Goal: Information Seeking & Learning: Learn about a topic

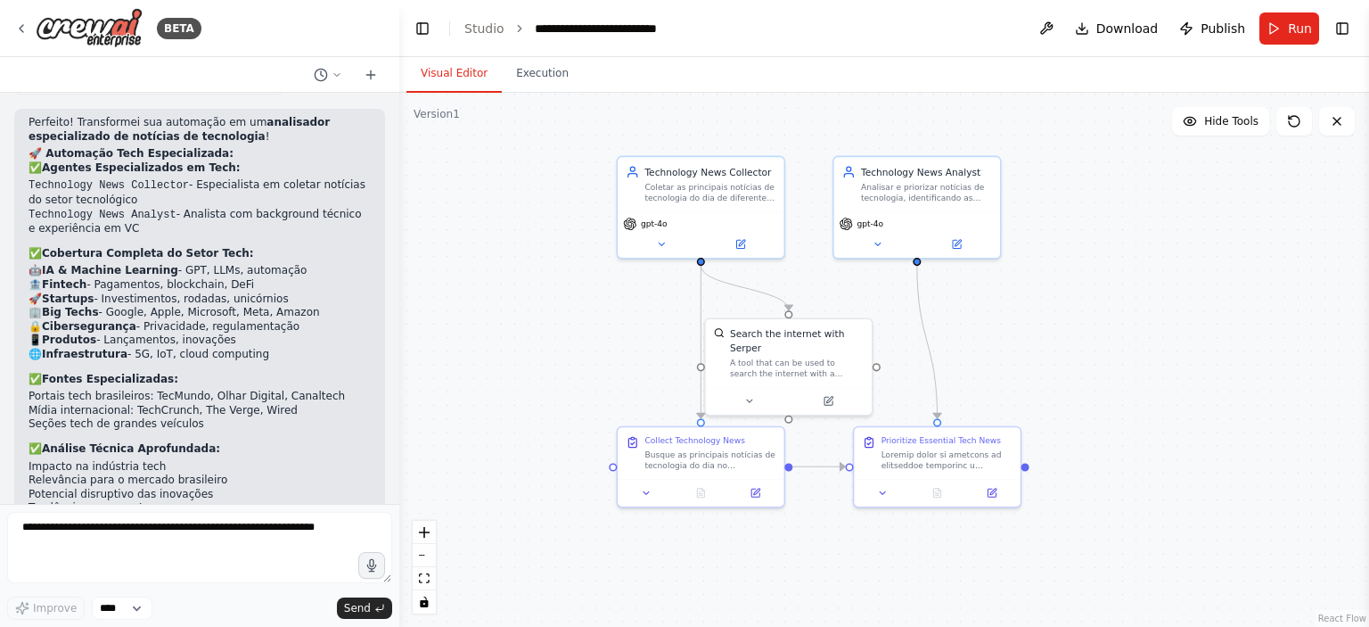
scroll to position [3996, 0]
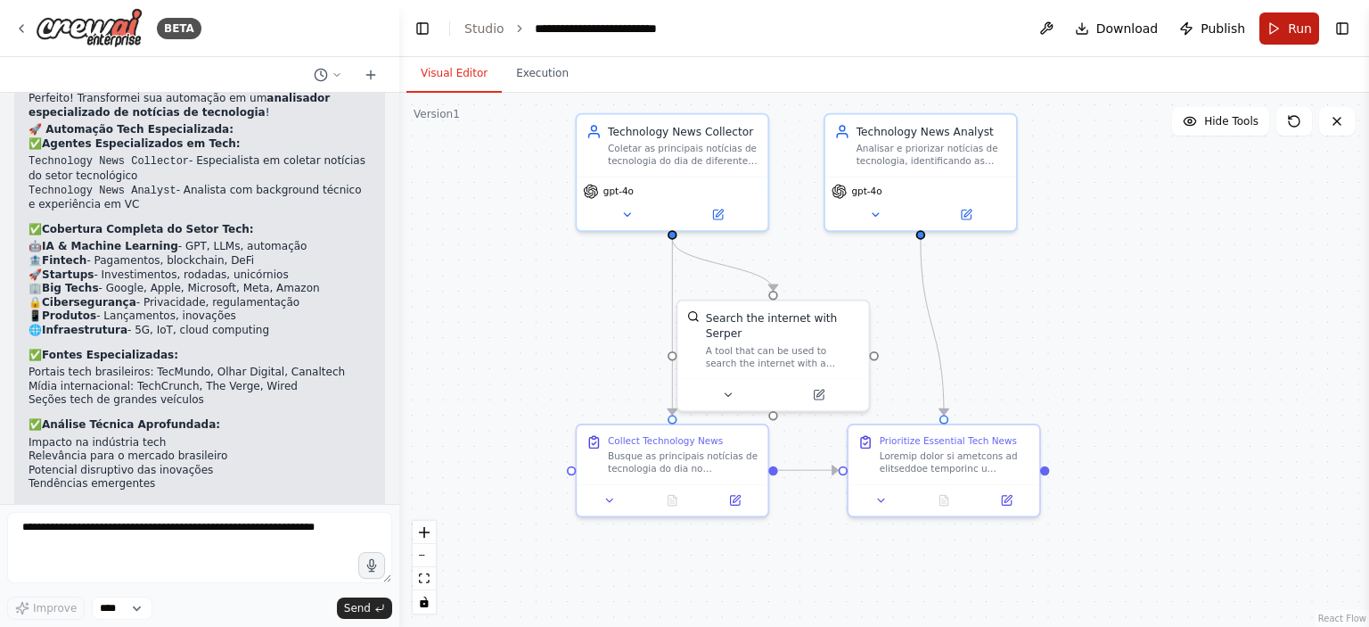
click at [1280, 20] on button "Run" at bounding box center [1289, 28] width 60 height 32
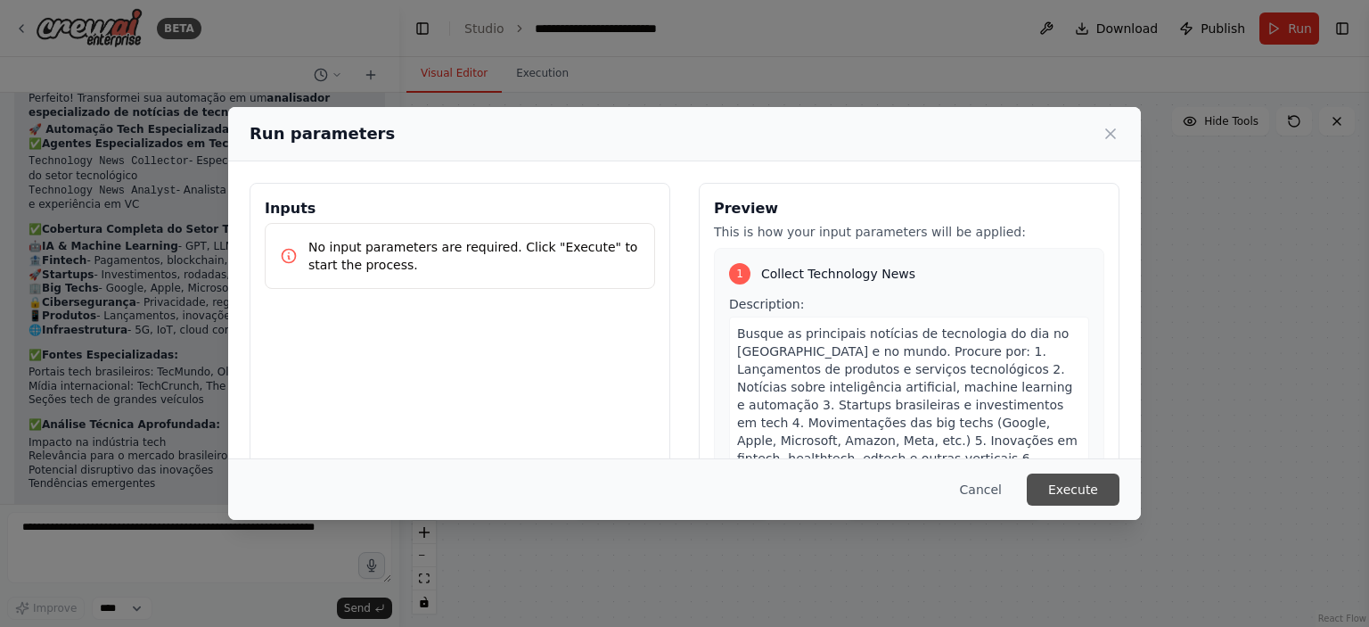
click at [1093, 484] on button "Execute" at bounding box center [1073, 489] width 93 height 32
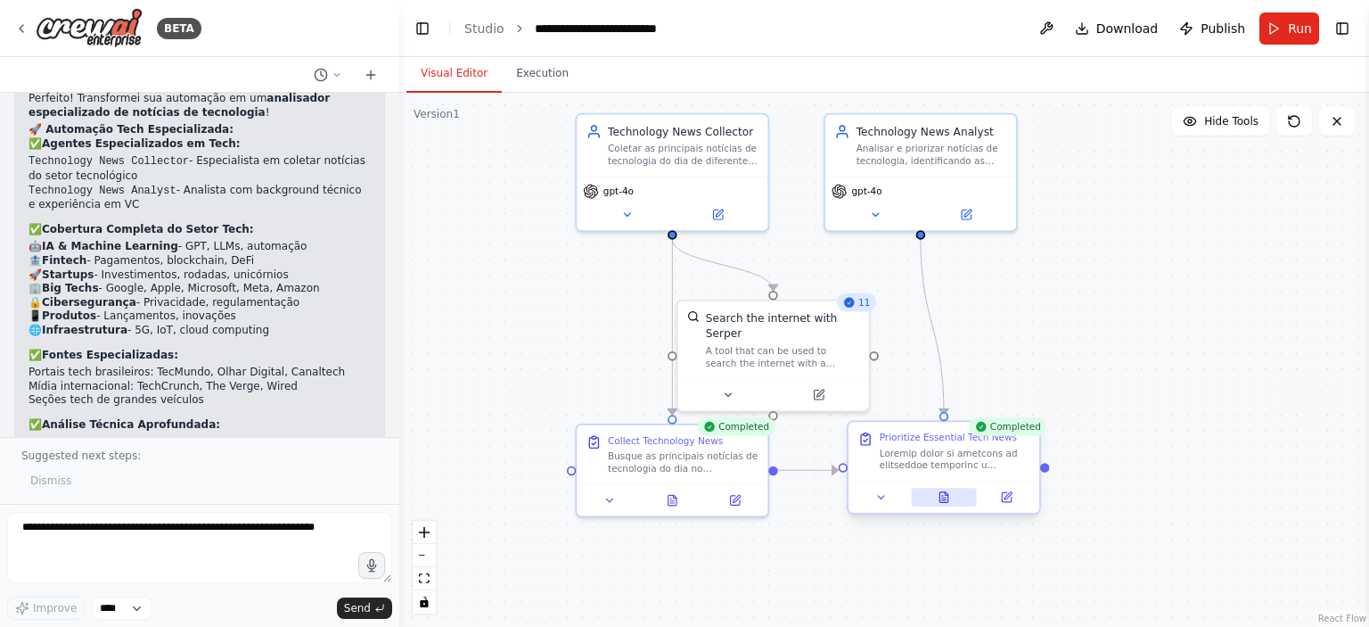
click at [953, 503] on button at bounding box center [944, 497] width 66 height 19
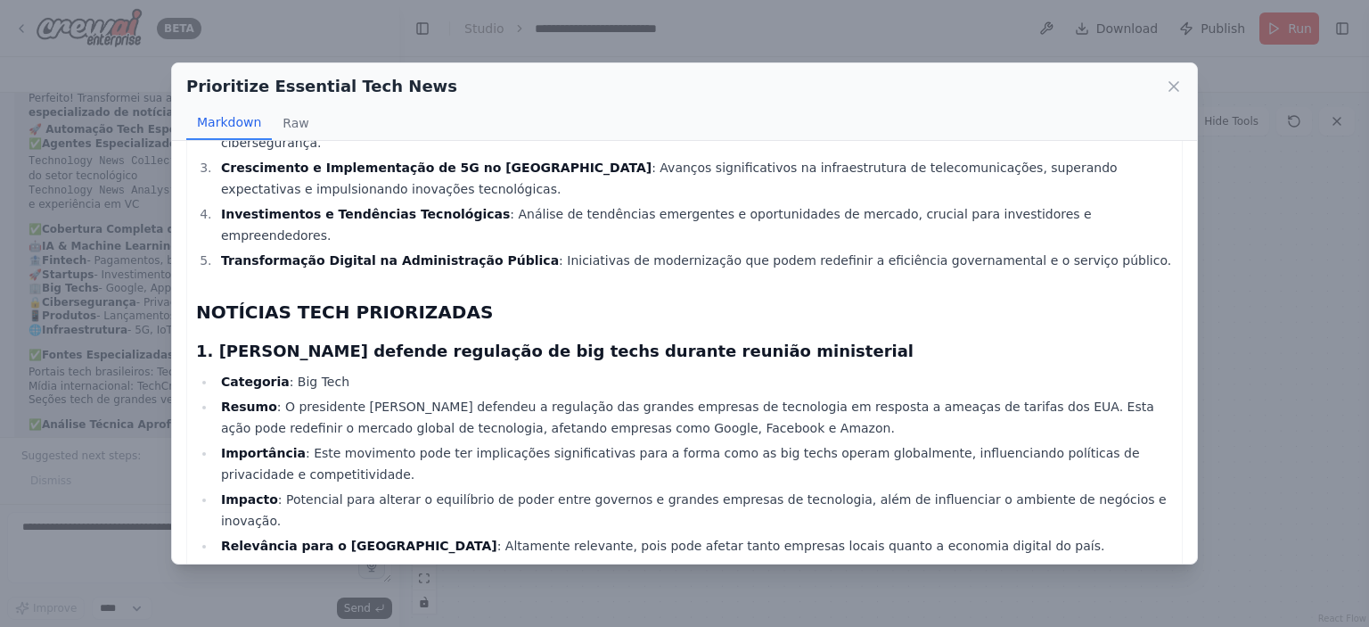
scroll to position [267, 0]
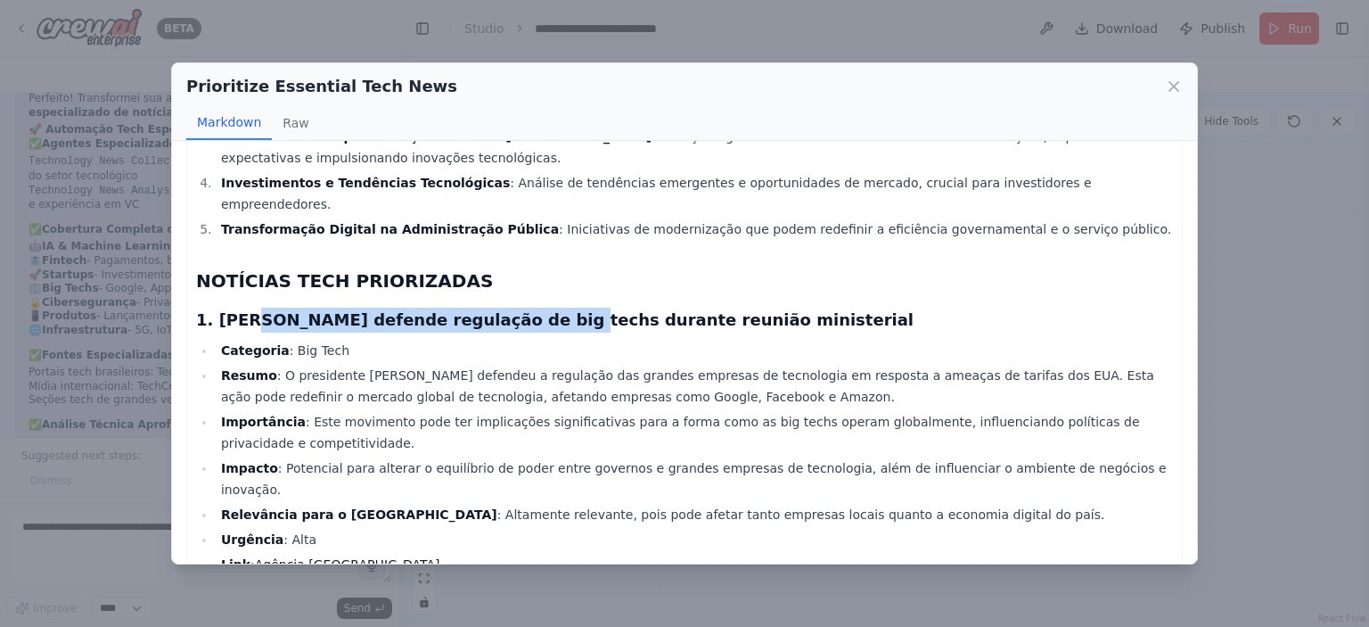
drag, startPoint x: 238, startPoint y: 302, endPoint x: 522, endPoint y: 305, distance: 284.3
click at [519, 307] on h3 "1. Lula defende regulação de big techs durante reunião ministerial" at bounding box center [684, 319] width 977 height 25
click at [522, 307] on h3 "1. Lula defende regulação de big techs durante reunião ministerial" at bounding box center [684, 319] width 977 height 25
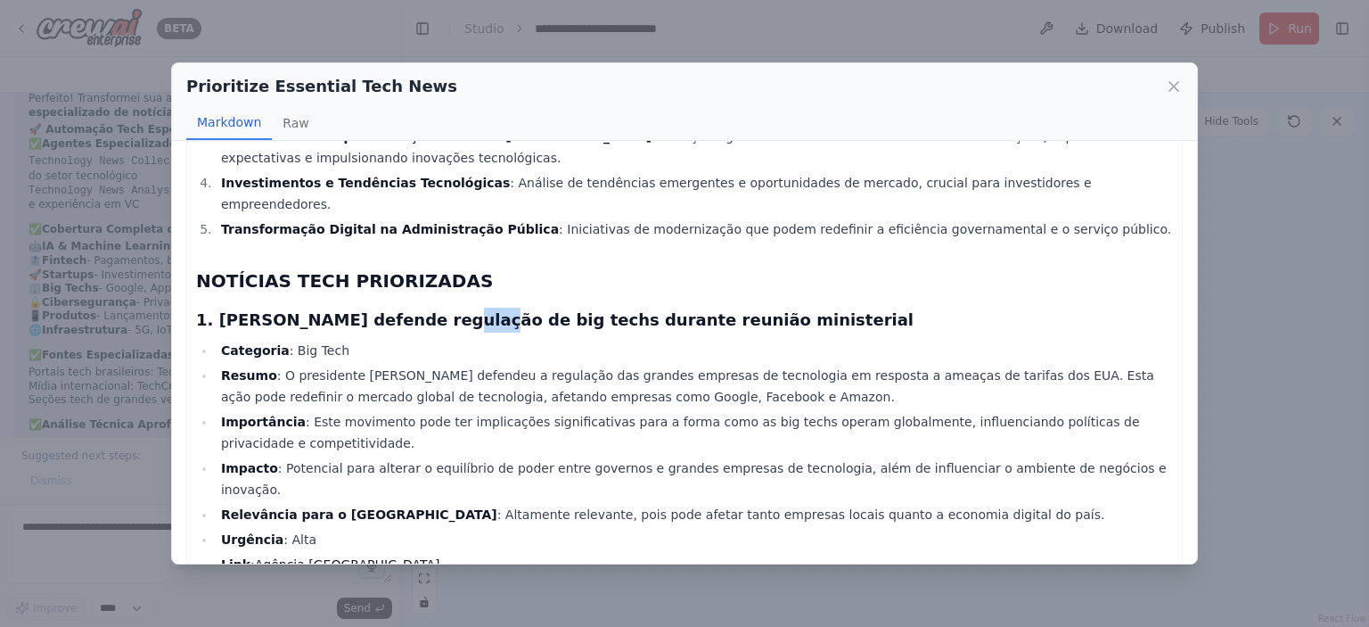
click at [474, 316] on h3 "1. Lula defende regulação de big techs durante reunião ministerial" at bounding box center [684, 319] width 977 height 25
drag, startPoint x: 586, startPoint y: 309, endPoint x: 636, endPoint y: 309, distance: 49.9
click at [635, 309] on h3 "1. Lula defende regulação de big techs durante reunião ministerial" at bounding box center [684, 319] width 977 height 25
click at [639, 308] on h3 "1. Lula defende regulação de big techs durante reunião ministerial" at bounding box center [684, 319] width 977 height 25
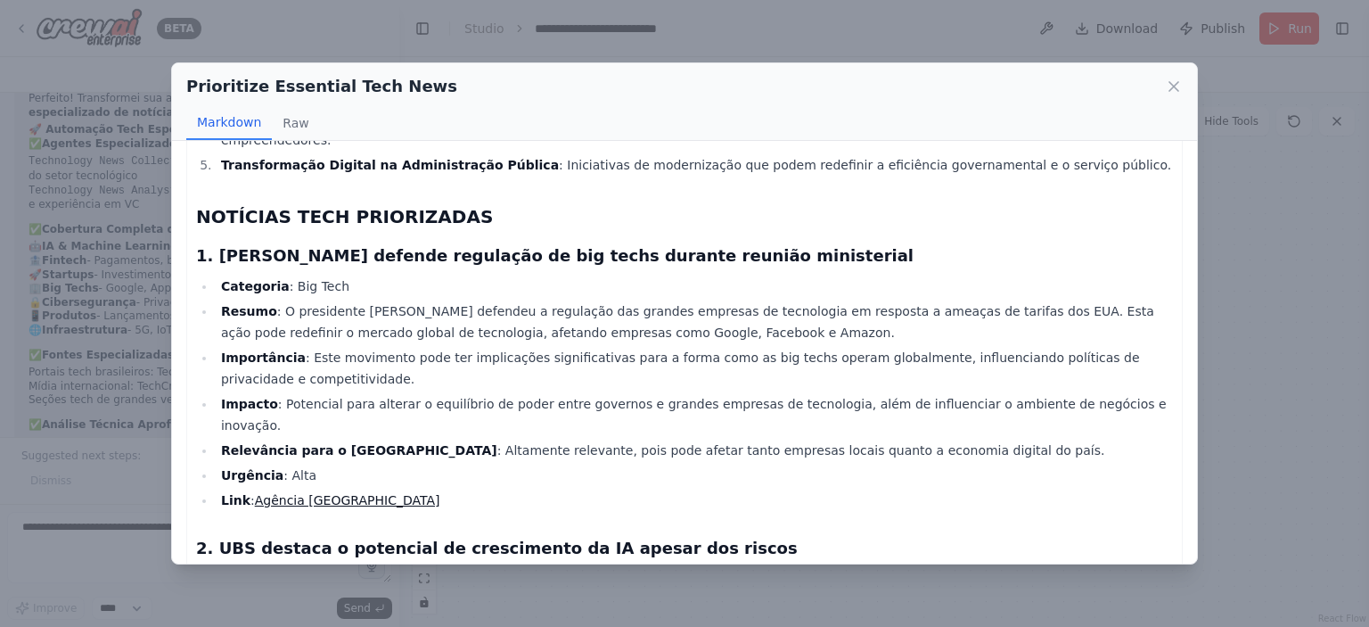
scroll to position [356, 0]
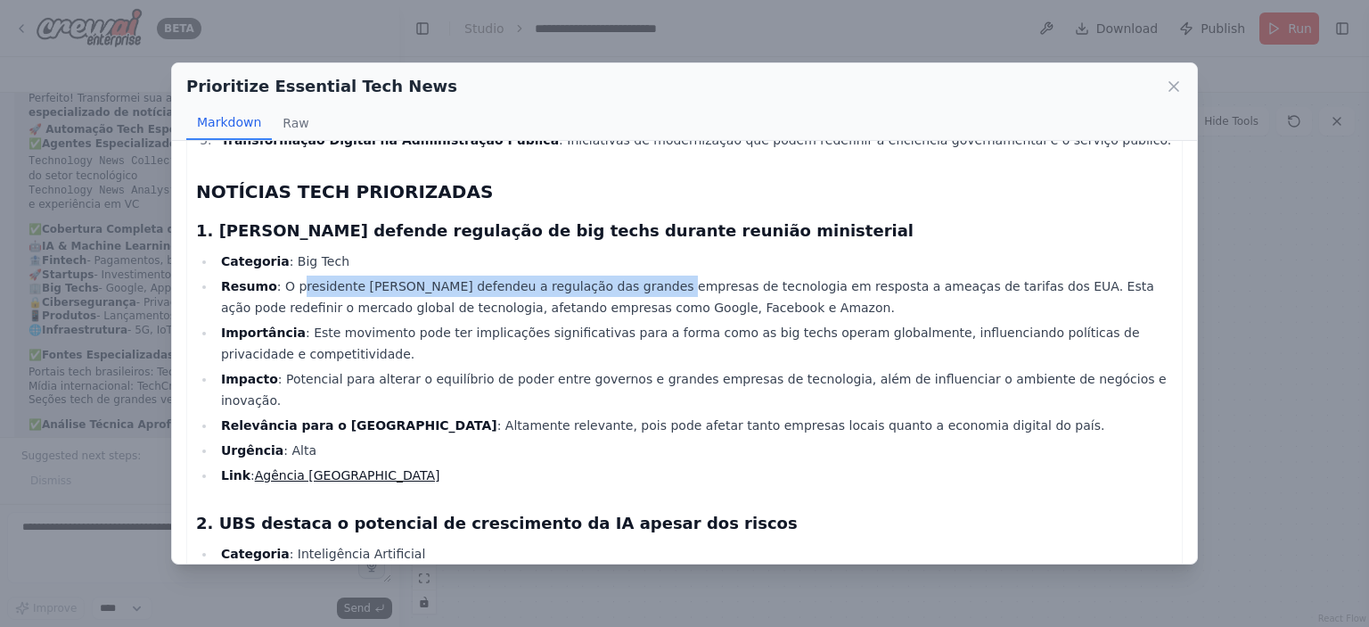
drag, startPoint x: 292, startPoint y: 278, endPoint x: 634, endPoint y: 277, distance: 341.3
click at [629, 277] on li "Resumo : O presidente Lula defendeu a regulação das grandes empresas de tecnolo…" at bounding box center [694, 296] width 957 height 43
click at [635, 277] on li "Resumo : O presidente Lula defendeu a regulação das grandes empresas de tecnolo…" at bounding box center [694, 296] width 957 height 43
click at [620, 275] on li "Resumo : O presidente Lula defendeu a regulação das grandes empresas de tecnolo…" at bounding box center [694, 296] width 957 height 43
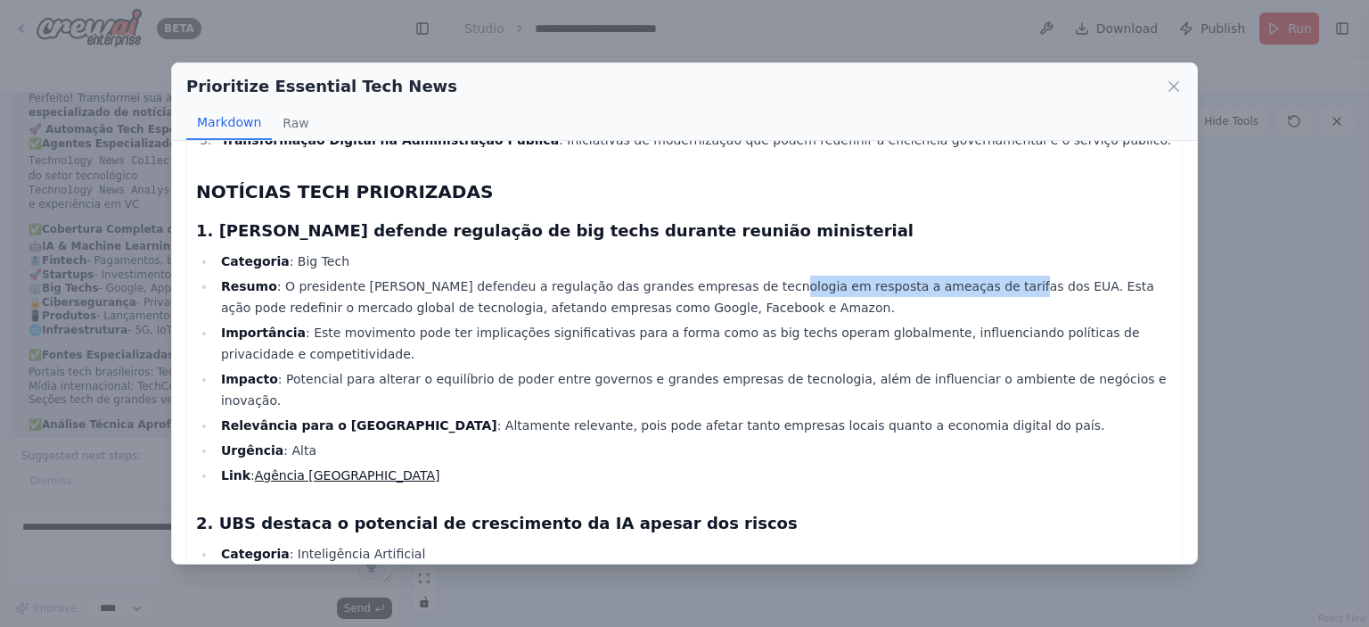
drag, startPoint x: 731, startPoint y: 270, endPoint x: 932, endPoint y: 279, distance: 201.6
click at [926, 277] on li "Resumo : O presidente Lula defendeu a regulação das grandes empresas de tecnolo…" at bounding box center [694, 296] width 957 height 43
click at [934, 279] on li "Resumo : O presidente Lula defendeu a regulação das grandes empresas de tecnolo…" at bounding box center [694, 296] width 957 height 43
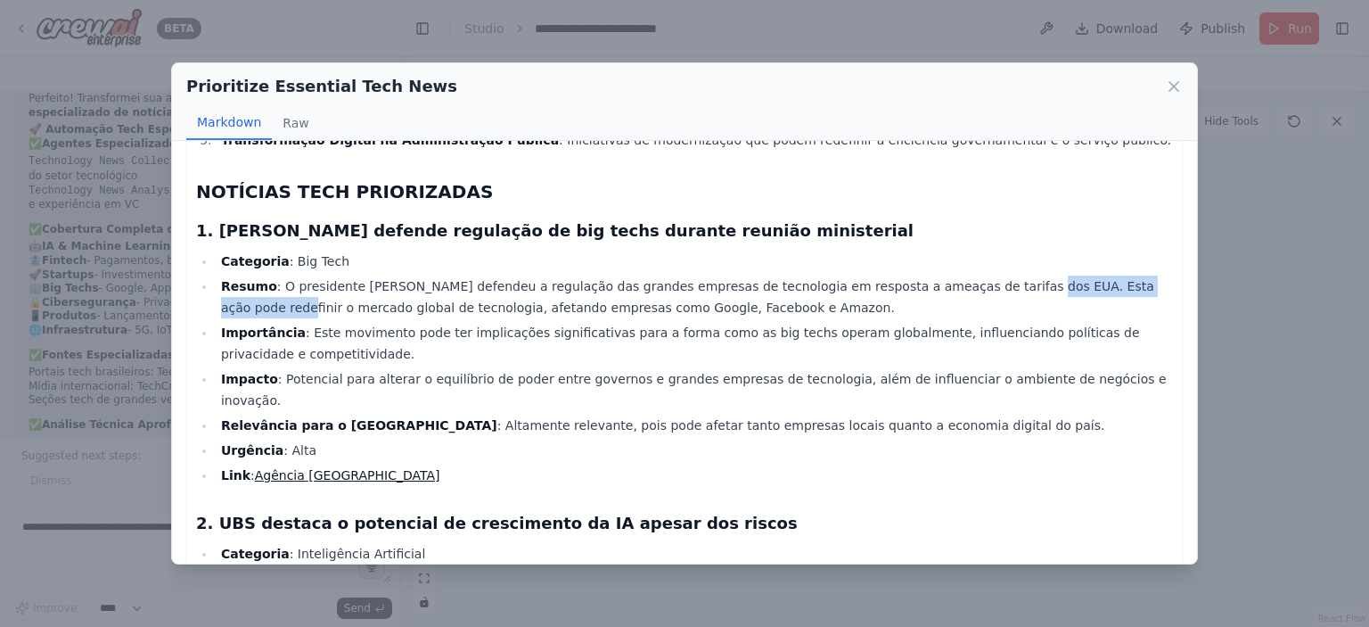
drag, startPoint x: 937, startPoint y: 272, endPoint x: 1094, endPoint y: 277, distance: 157.8
click at [1094, 277] on li "Resumo : O presidente Lula defendeu a regulação das grandes empresas de tecnolo…" at bounding box center [694, 296] width 957 height 43
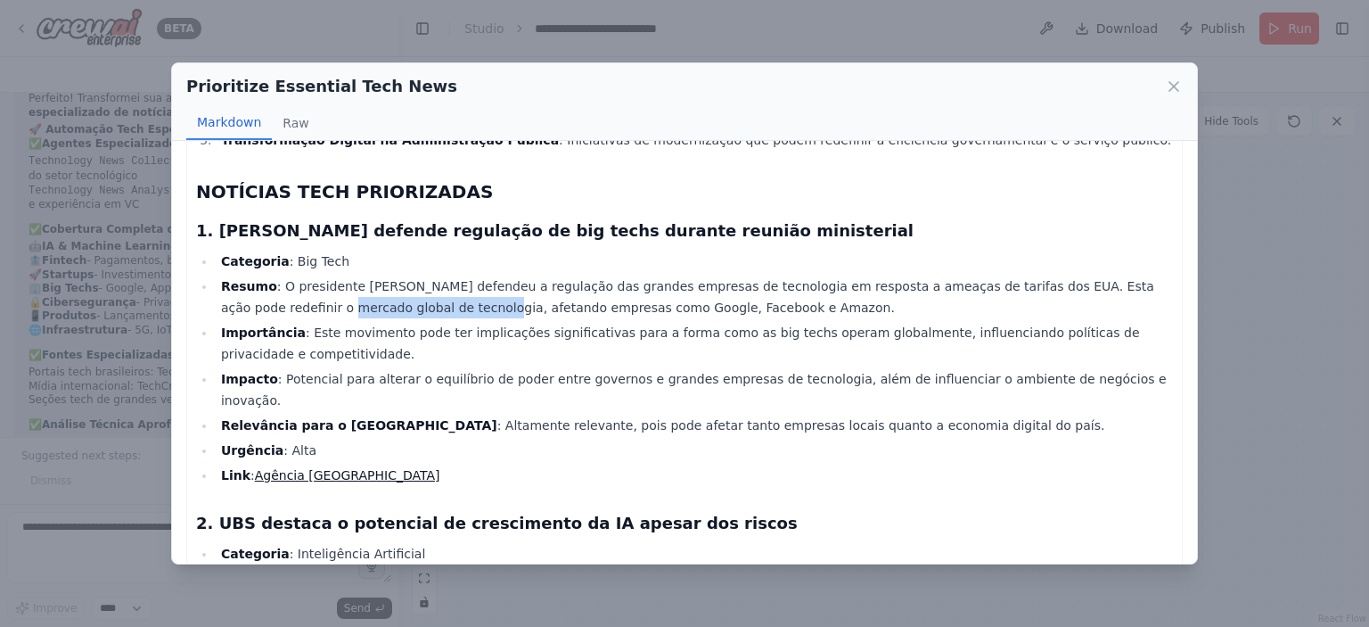
drag, startPoint x: 225, startPoint y: 298, endPoint x: 371, endPoint y: 293, distance: 146.2
click at [369, 293] on li "Resumo : O presidente Lula defendeu a regulação das grandes empresas de tecnolo…" at bounding box center [694, 296] width 957 height 43
click at [372, 293] on li "Resumo : O presidente Lula defendeu a regulação das grandes empresas de tecnolo…" at bounding box center [694, 296] width 957 height 43
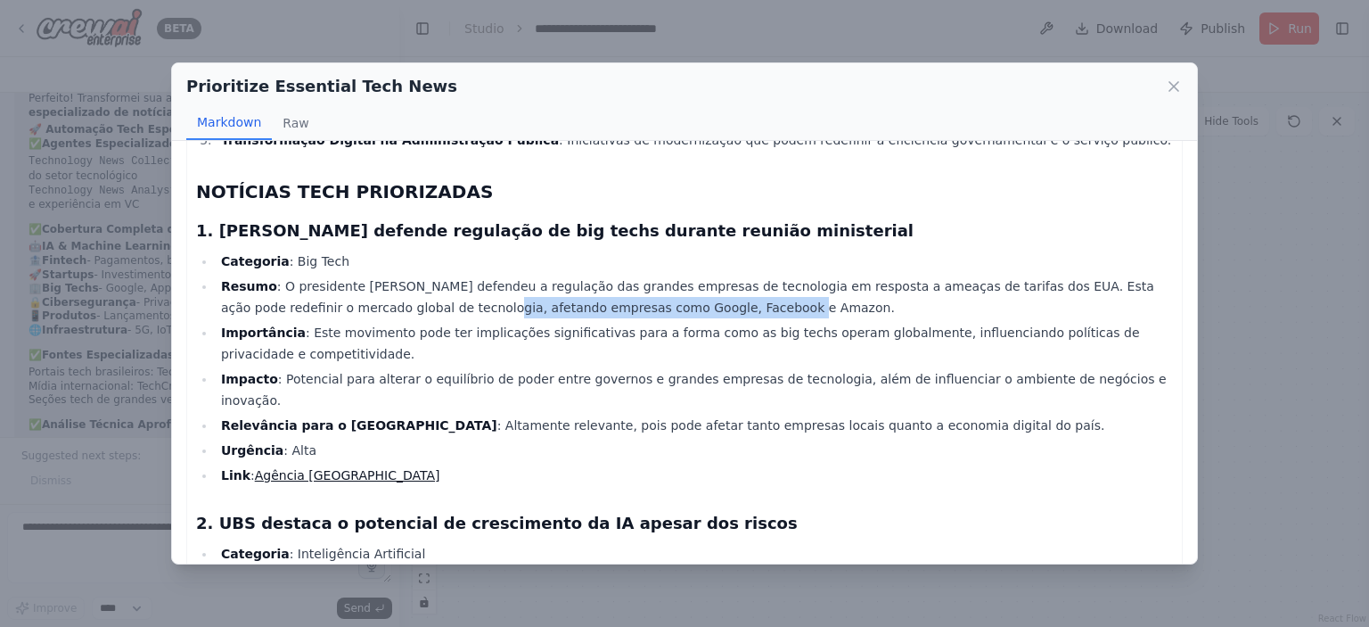
drag, startPoint x: 361, startPoint y: 293, endPoint x: 709, endPoint y: 290, distance: 348.5
click at [709, 290] on li "Resumo : O presidente Lula defendeu a regulação das grandes empresas de tecnolo…" at bounding box center [694, 296] width 957 height 43
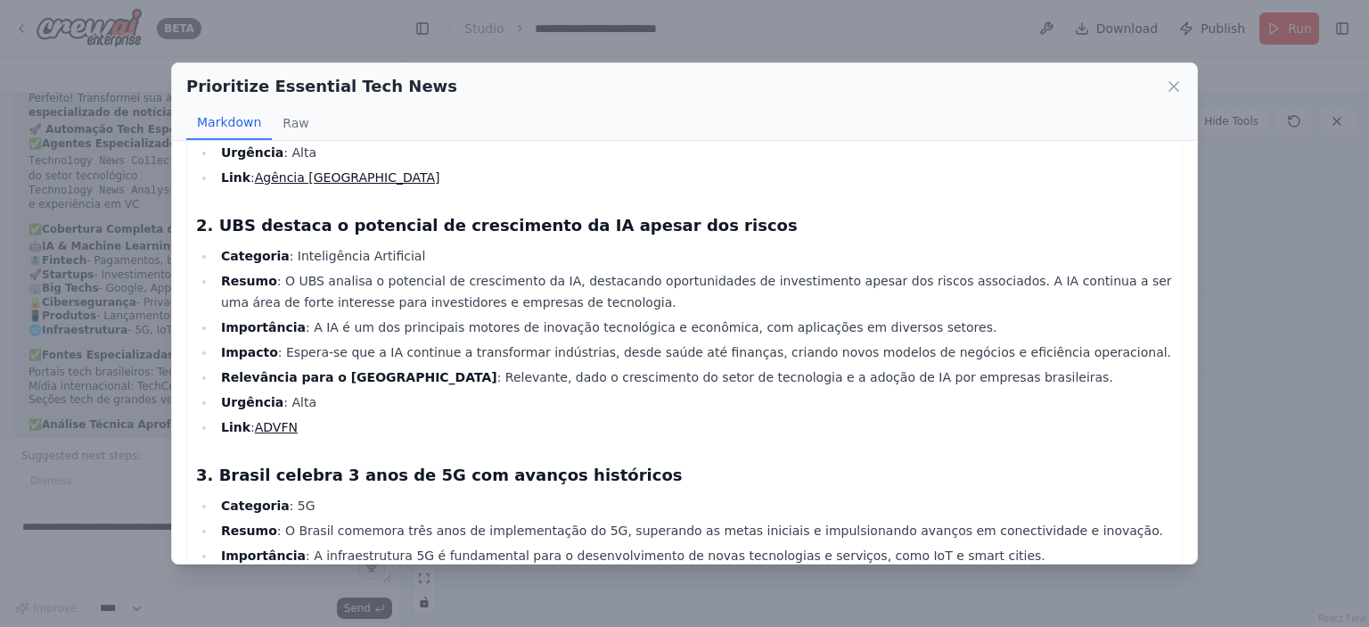
scroll to position [624, 0]
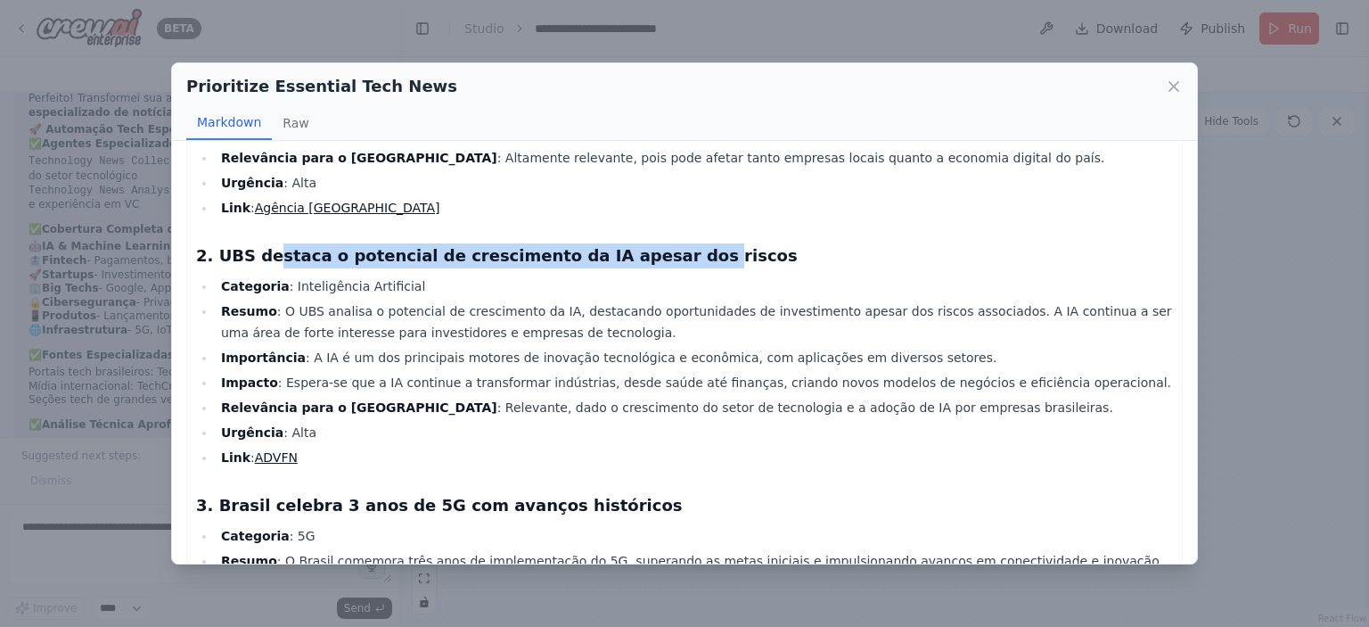
drag, startPoint x: 262, startPoint y: 224, endPoint x: 666, endPoint y: 220, distance: 403.7
click at [652, 243] on h3 "2. UBS destaca o potencial de crescimento da IA apesar dos riscos" at bounding box center [684, 255] width 977 height 25
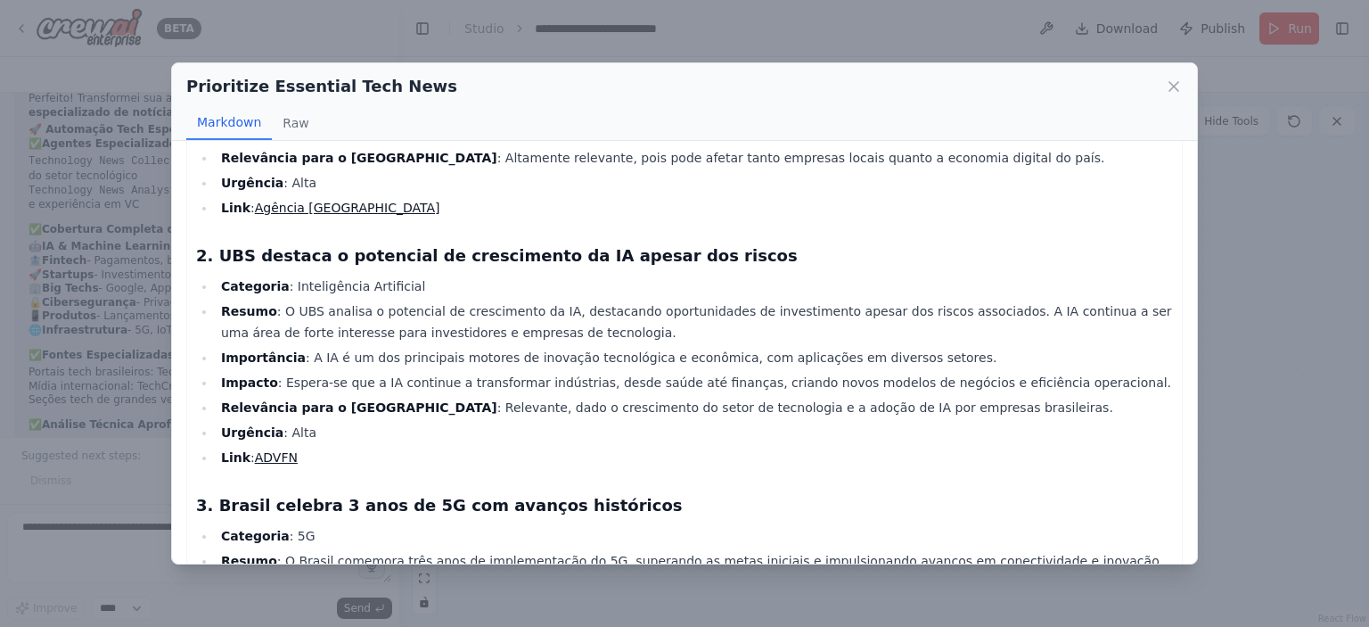
click at [668, 243] on h3 "2. UBS destaca o potencial de crescimento da IA apesar dos riscos" at bounding box center [684, 255] width 977 height 25
drag, startPoint x: 275, startPoint y: 280, endPoint x: 524, endPoint y: 290, distance: 249.7
click at [496, 300] on li "Resumo : O UBS analisa o potencial de crescimento da IA, destacando oportunidad…" at bounding box center [694, 321] width 957 height 43
click at [551, 300] on li "Resumo : O UBS analisa o potencial de crescimento da IA, destacando oportunidad…" at bounding box center [694, 321] width 957 height 43
click at [470, 308] on li "Resumo : O UBS analisa o potencial de crescimento da IA, destacando oportunidad…" at bounding box center [694, 321] width 957 height 43
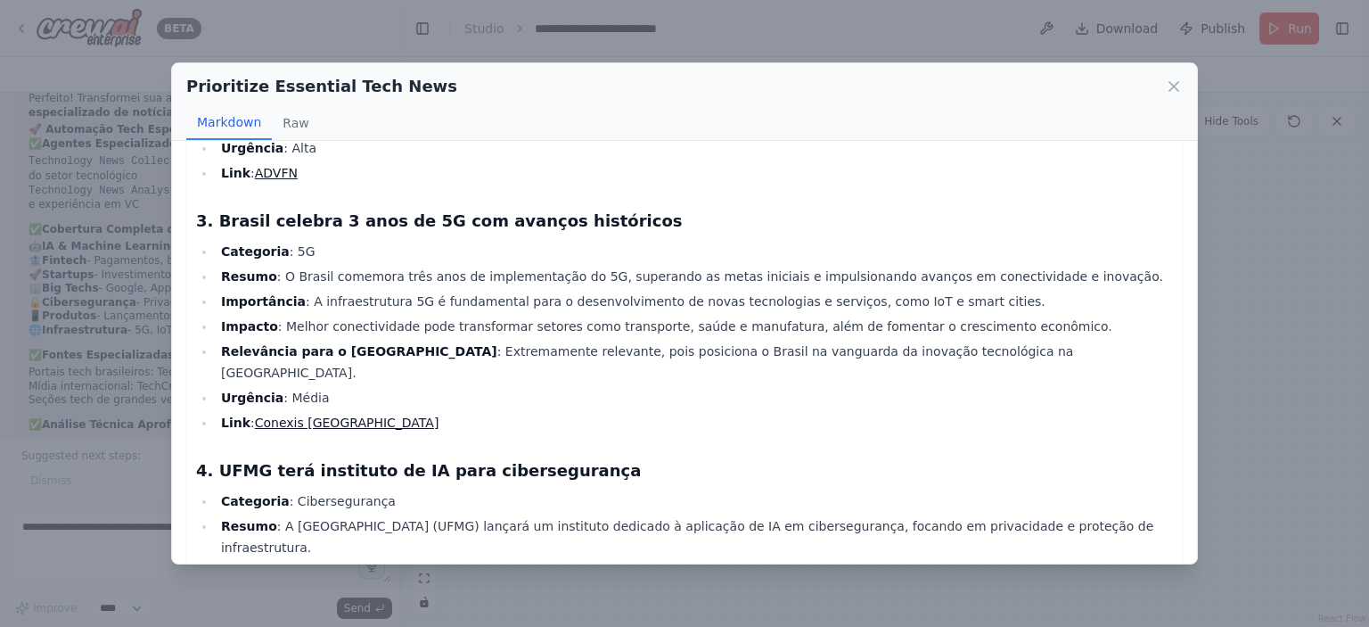
scroll to position [802, 0]
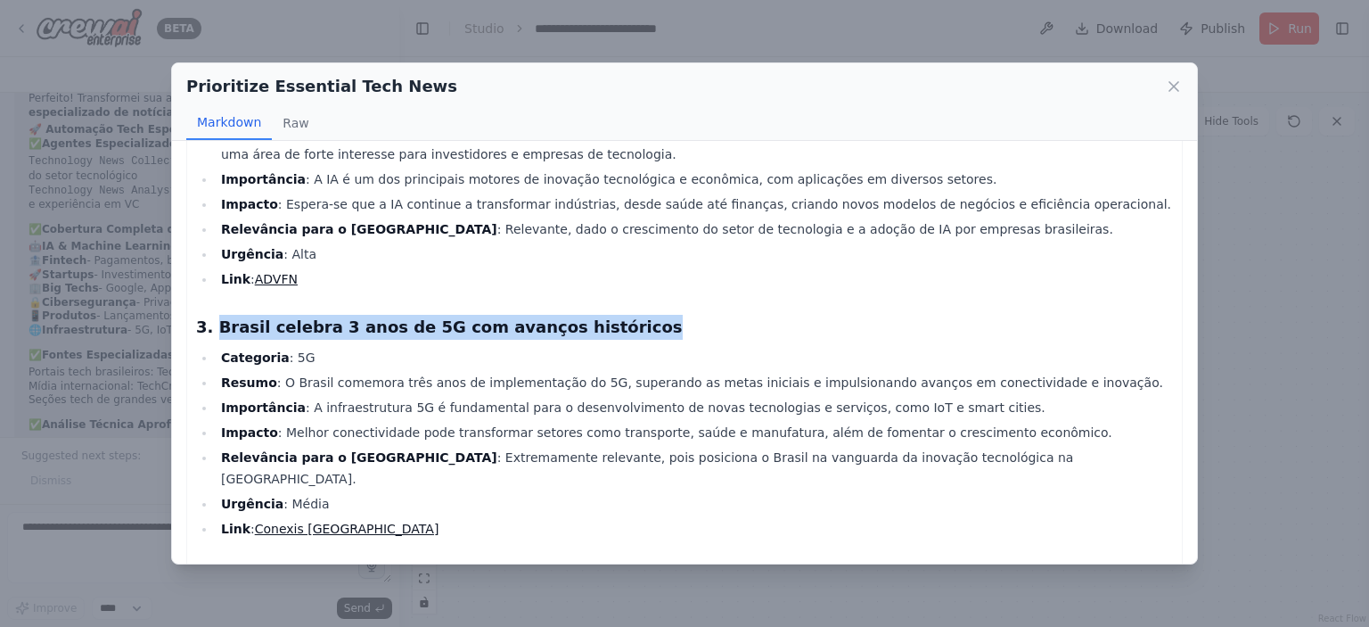
drag, startPoint x: 212, startPoint y: 296, endPoint x: 639, endPoint y: 301, distance: 426.9
click at [639, 315] on h3 "3. Brasil celebra 3 anos de 5G com avanços históricos" at bounding box center [684, 327] width 977 height 25
click at [640, 315] on h3 "3. Brasil celebra 3 anos de 5G com avanços históricos" at bounding box center [684, 327] width 977 height 25
drag, startPoint x: 393, startPoint y: 291, endPoint x: 591, endPoint y: 293, distance: 197.9
click at [591, 315] on h3 "3. Brasil celebra 3 anos de 5G com avanços históricos" at bounding box center [684, 327] width 977 height 25
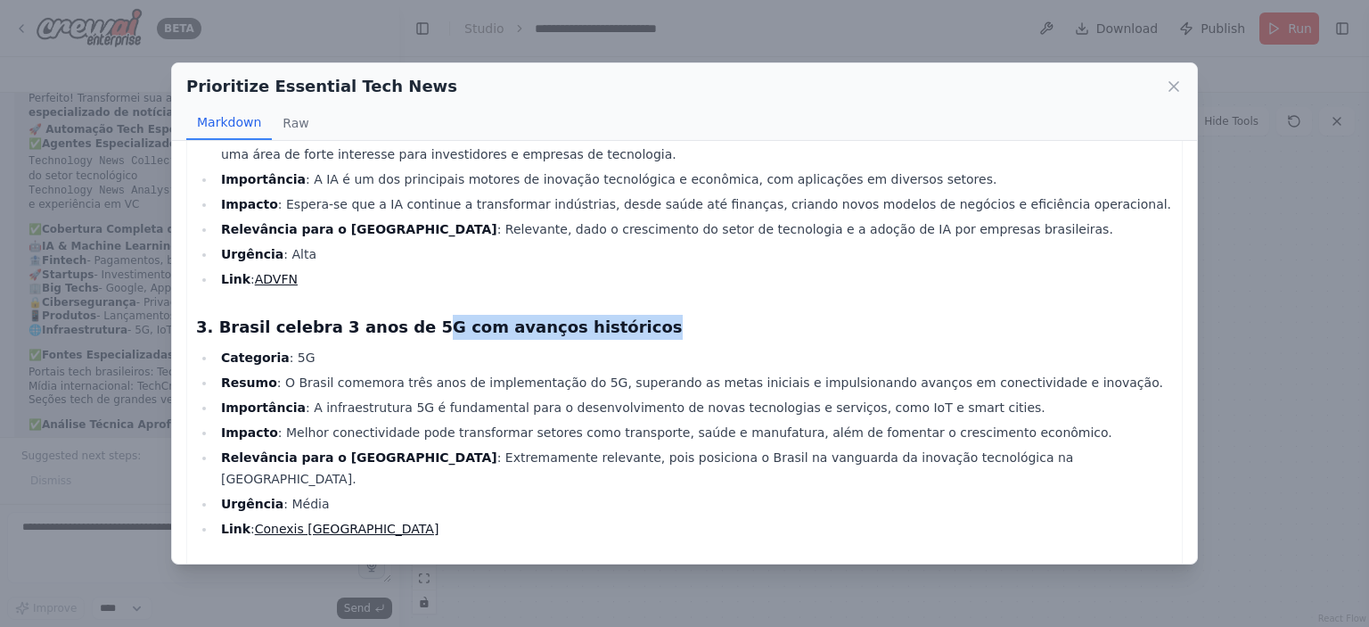
click at [591, 315] on h3 "3. Brasil celebra 3 anos de 5G com avanços históricos" at bounding box center [684, 327] width 977 height 25
drag, startPoint x: 235, startPoint y: 295, endPoint x: 414, endPoint y: 295, distance: 178.2
click at [414, 315] on h3 "3. Brasil celebra 3 anos de 5G com avanços históricos" at bounding box center [684, 327] width 977 height 25
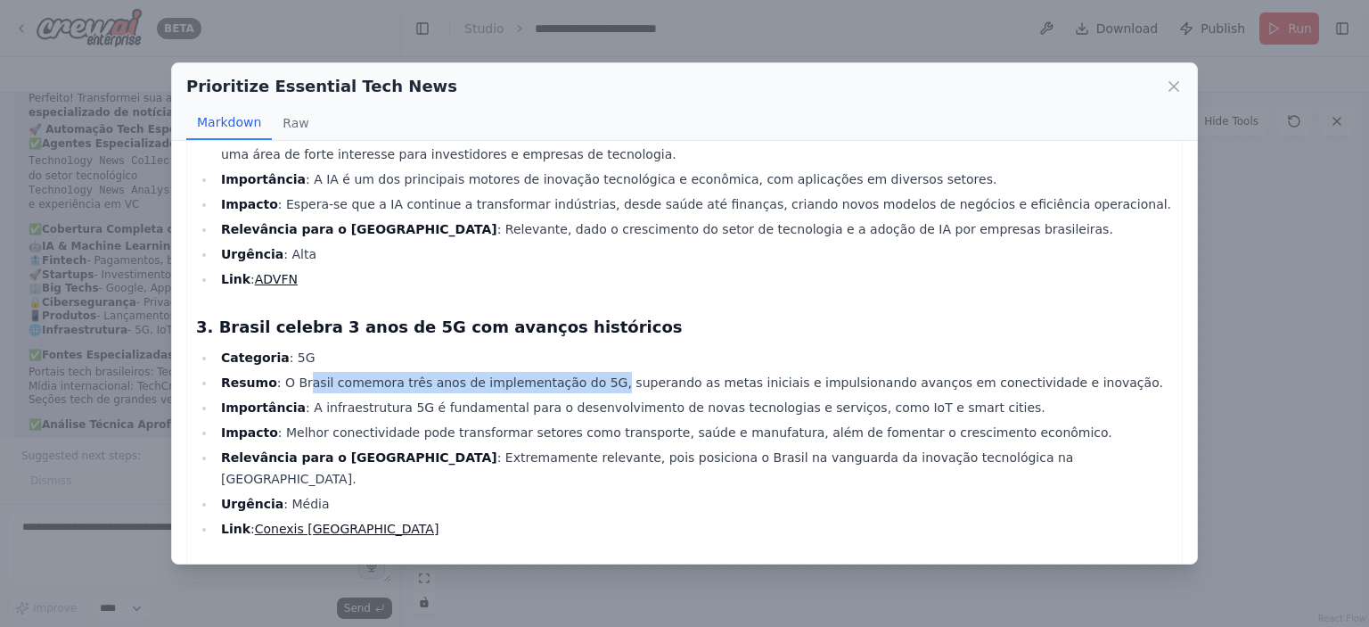
drag, startPoint x: 294, startPoint y: 349, endPoint x: 576, endPoint y: 345, distance: 281.7
click at [575, 372] on li "Resumo : O Brasil comemora três anos de implementação do 5G, superando as metas…" at bounding box center [694, 382] width 957 height 21
click at [576, 372] on li "Resumo : O Brasil comemora três anos de implementação do 5G, superando as metas…" at bounding box center [694, 382] width 957 height 21
click at [599, 372] on li "Resumo : O Brasil comemora três anos de implementação do 5G, superando as metas…" at bounding box center [694, 382] width 957 height 21
click at [766, 372] on li "Resumo : O Brasil comemora três anos de implementação do 5G, superando as metas…" at bounding box center [694, 382] width 957 height 21
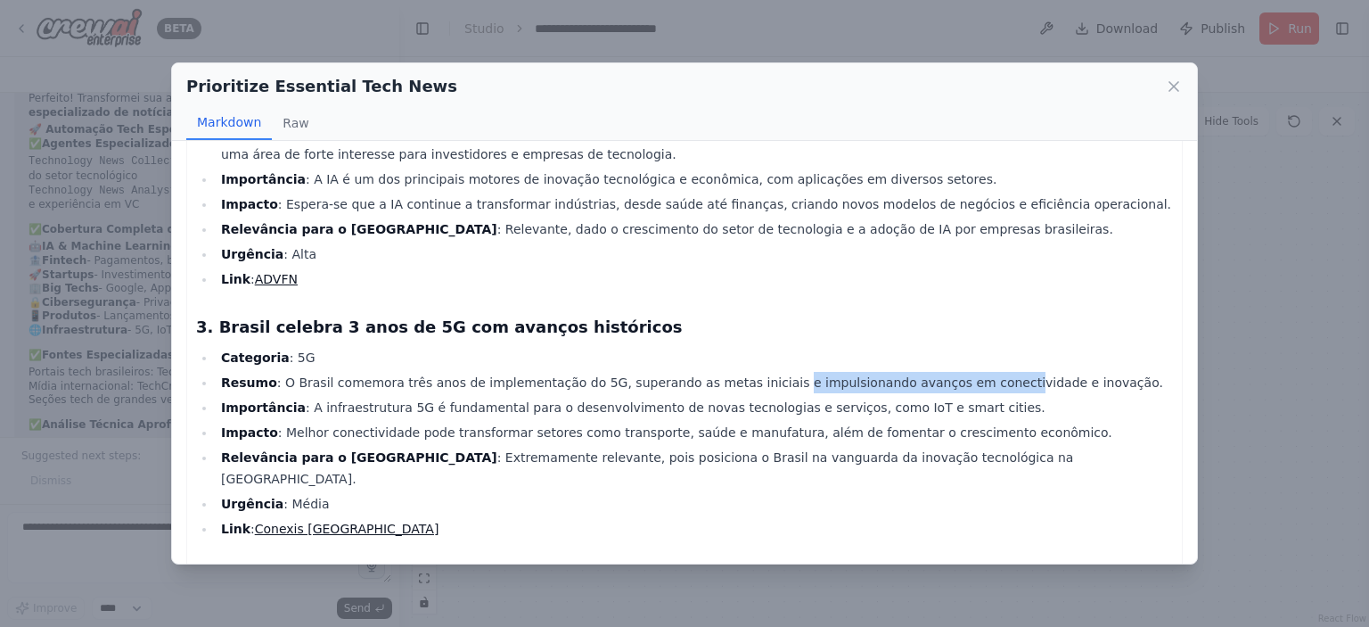
drag, startPoint x: 733, startPoint y: 348, endPoint x: 987, endPoint y: 353, distance: 254.0
click at [975, 372] on li "Resumo : O Brasil comemora três anos de implementação do 5G, superando as metas…" at bounding box center [694, 382] width 957 height 21
click at [987, 372] on li "Resumo : O Brasil comemora três anos de implementação do 5G, superando as metas…" at bounding box center [694, 382] width 957 height 21
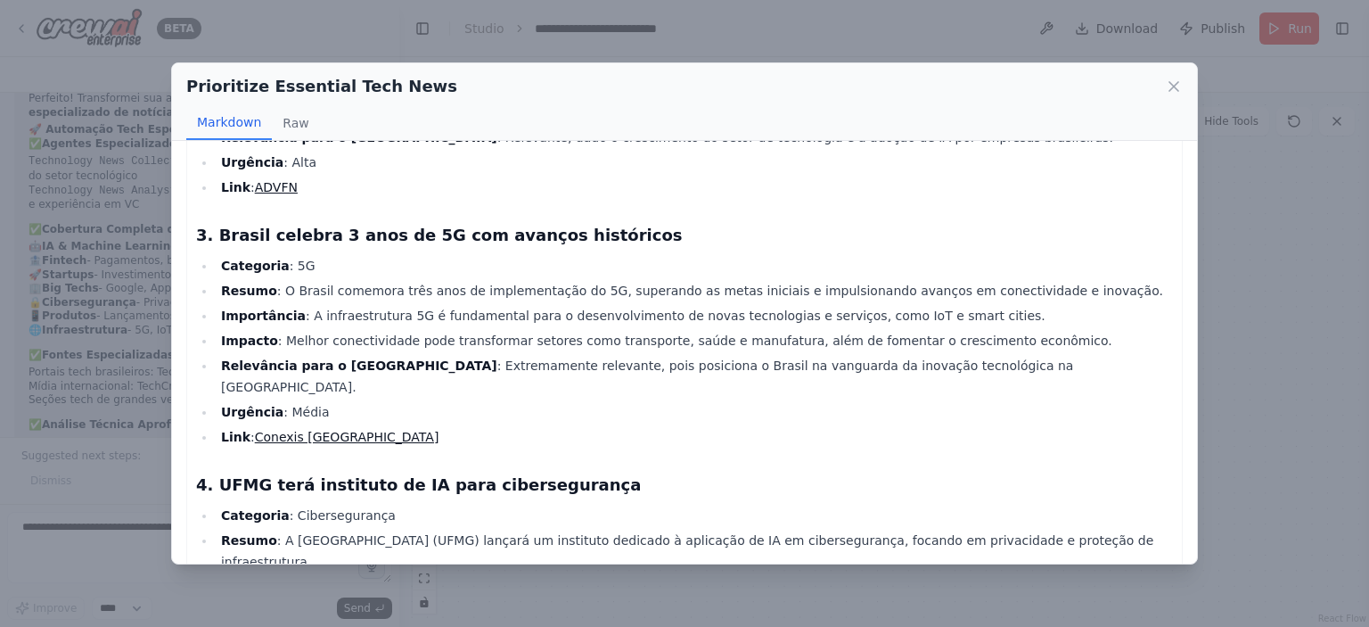
scroll to position [980, 0]
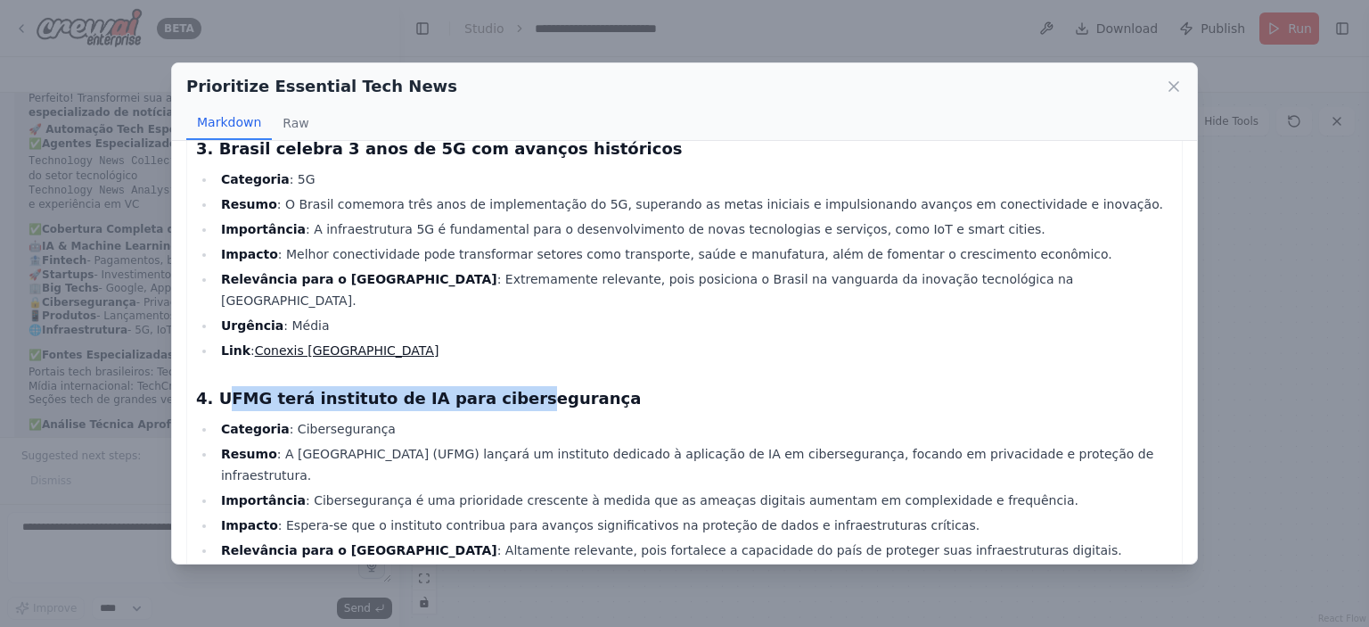
drag, startPoint x: 219, startPoint y: 340, endPoint x: 496, endPoint y: 340, distance: 277.2
click at [493, 386] on h3 "4. UFMG terá instituto de IA para cibersegurança" at bounding box center [684, 398] width 977 height 25
click at [498, 386] on h3 "4. UFMG terá instituto de IA para cibersegurança" at bounding box center [684, 398] width 977 height 25
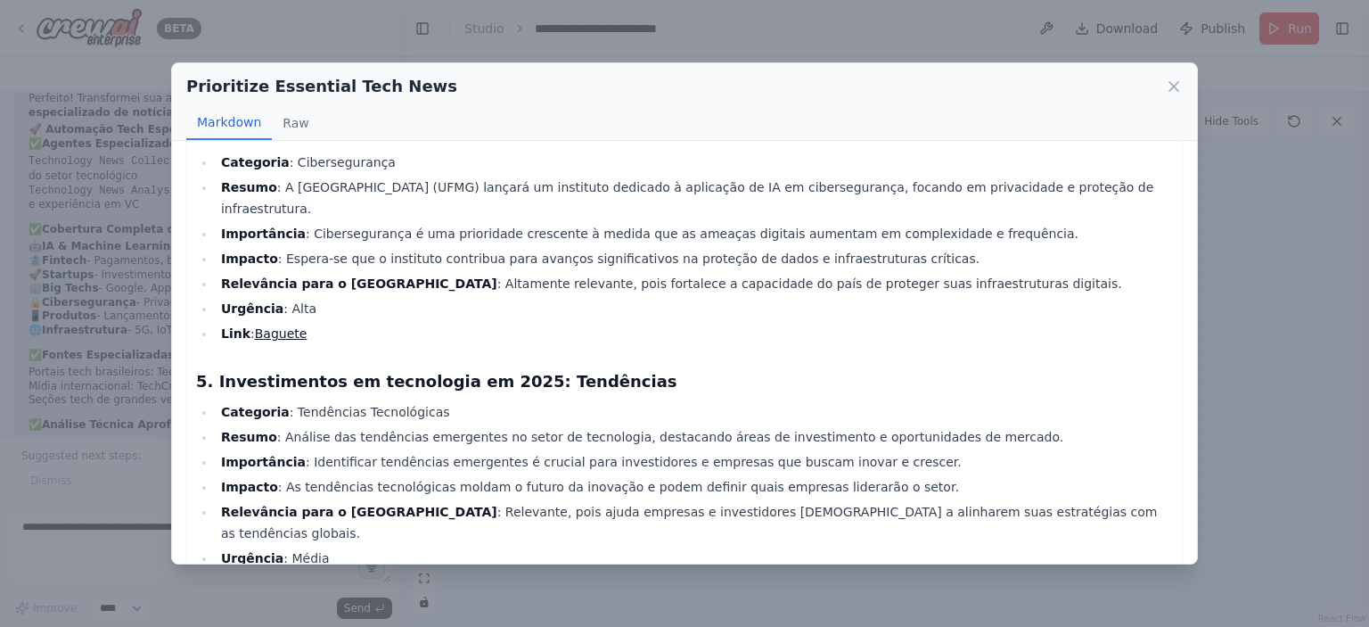
scroll to position [1248, 0]
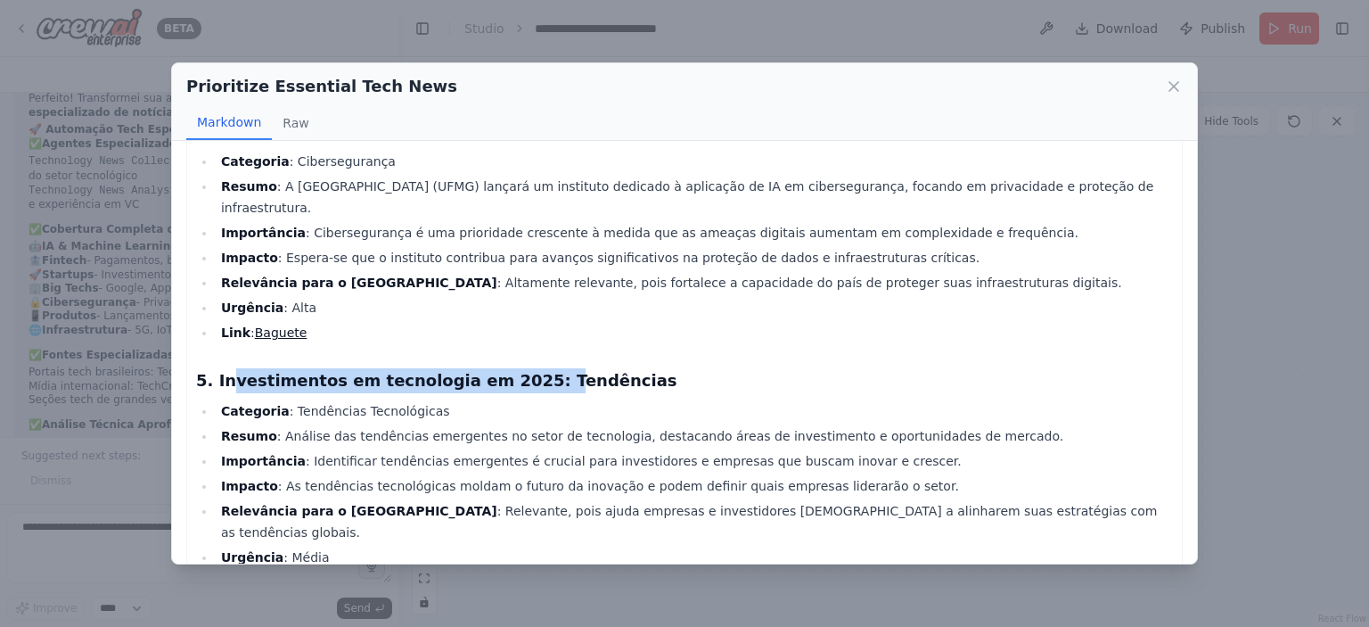
drag, startPoint x: 227, startPoint y: 328, endPoint x: 510, endPoint y: 324, distance: 282.5
click at [510, 368] on h3 "5. Investimentos em tecnologia em 2025: Tendências" at bounding box center [684, 380] width 977 height 25
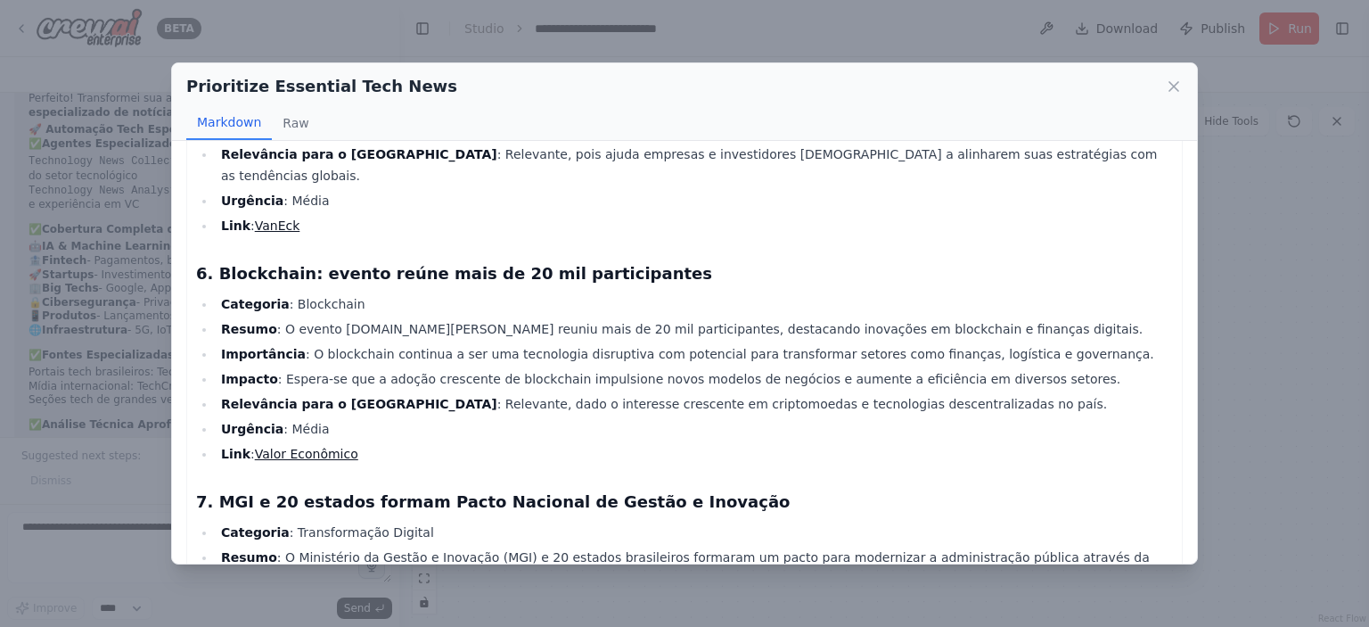
scroll to position [1515, 0]
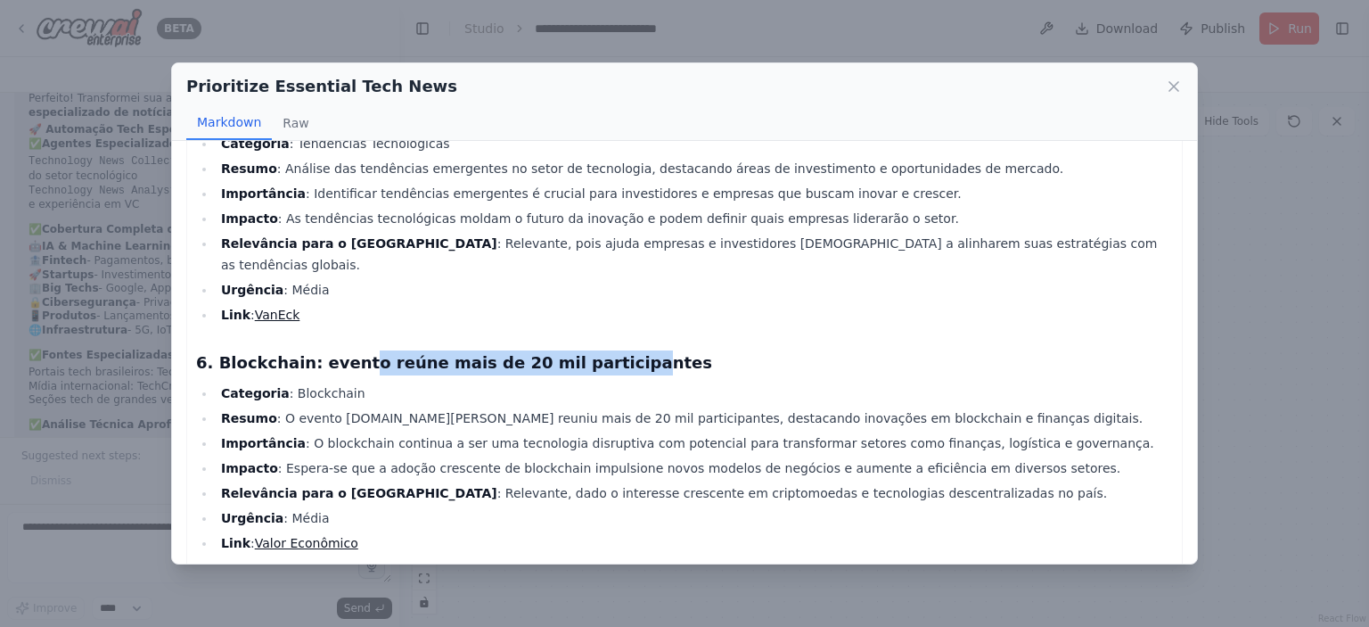
drag, startPoint x: 339, startPoint y: 284, endPoint x: 601, endPoint y: 289, distance: 262.1
click at [589, 350] on h3 "6. Blockchain: evento reúne mais de 20 mil participantes" at bounding box center [684, 362] width 977 height 25
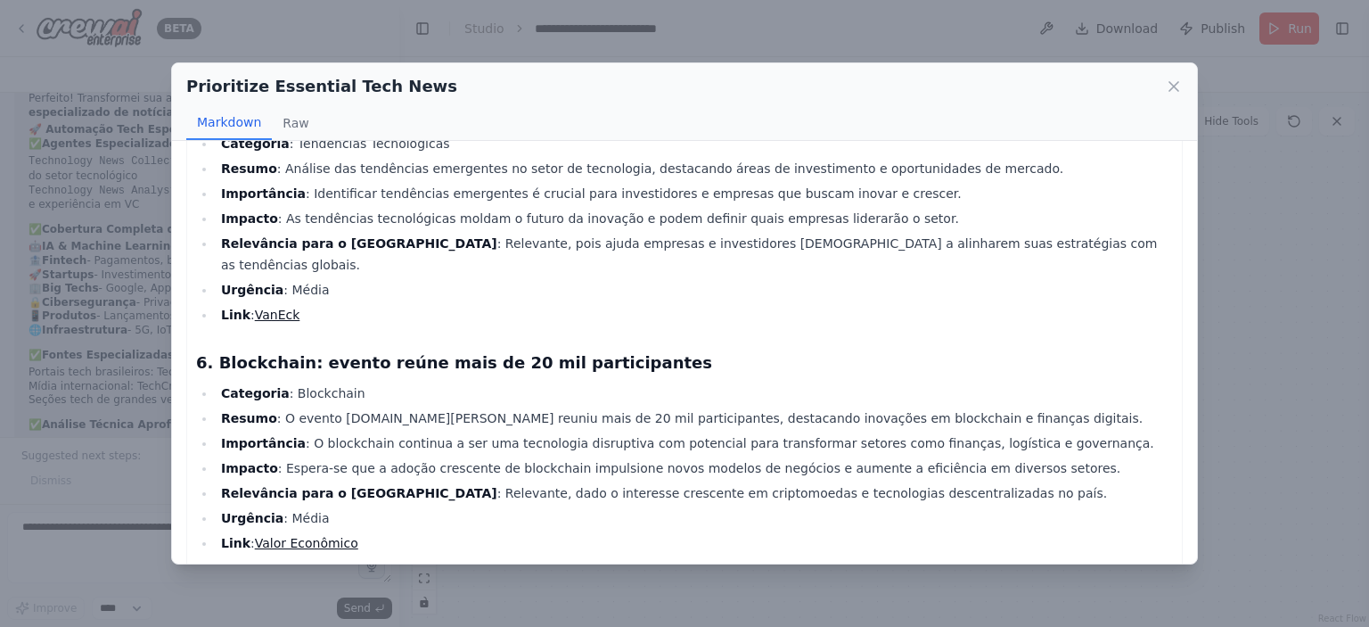
click at [601, 350] on h3 "6. Blockchain: evento reúne mais de 20 mil participantes" at bounding box center [684, 362] width 977 height 25
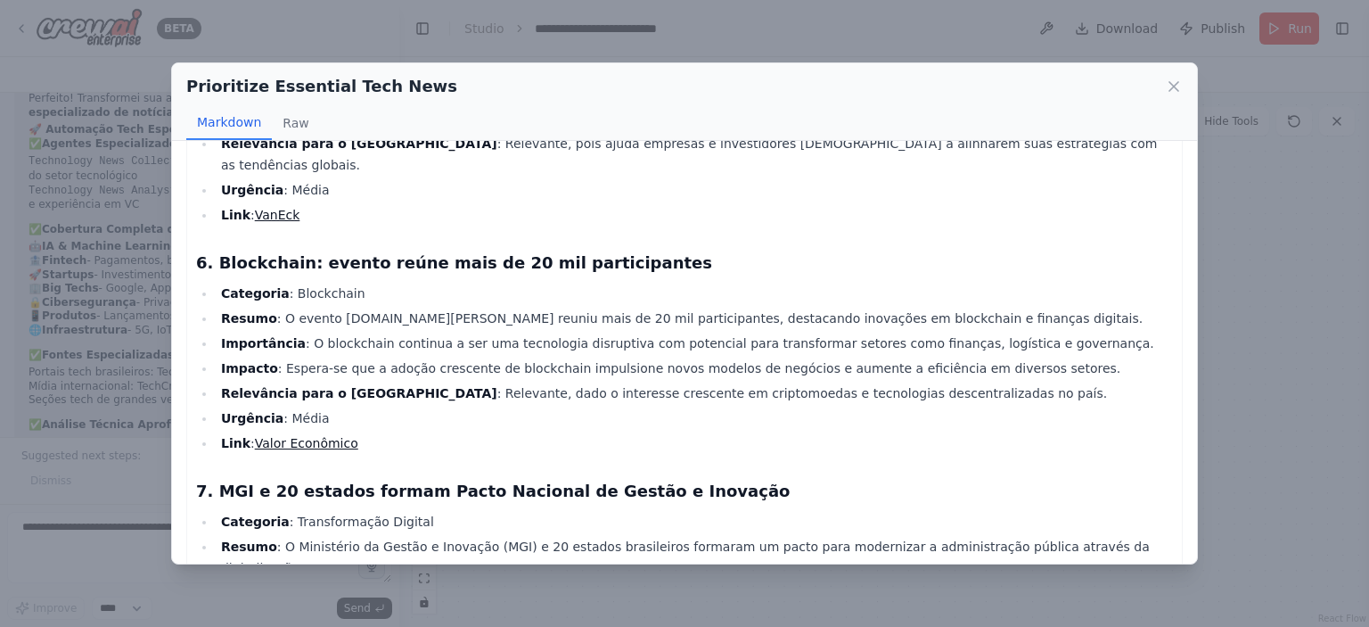
scroll to position [1782, 0]
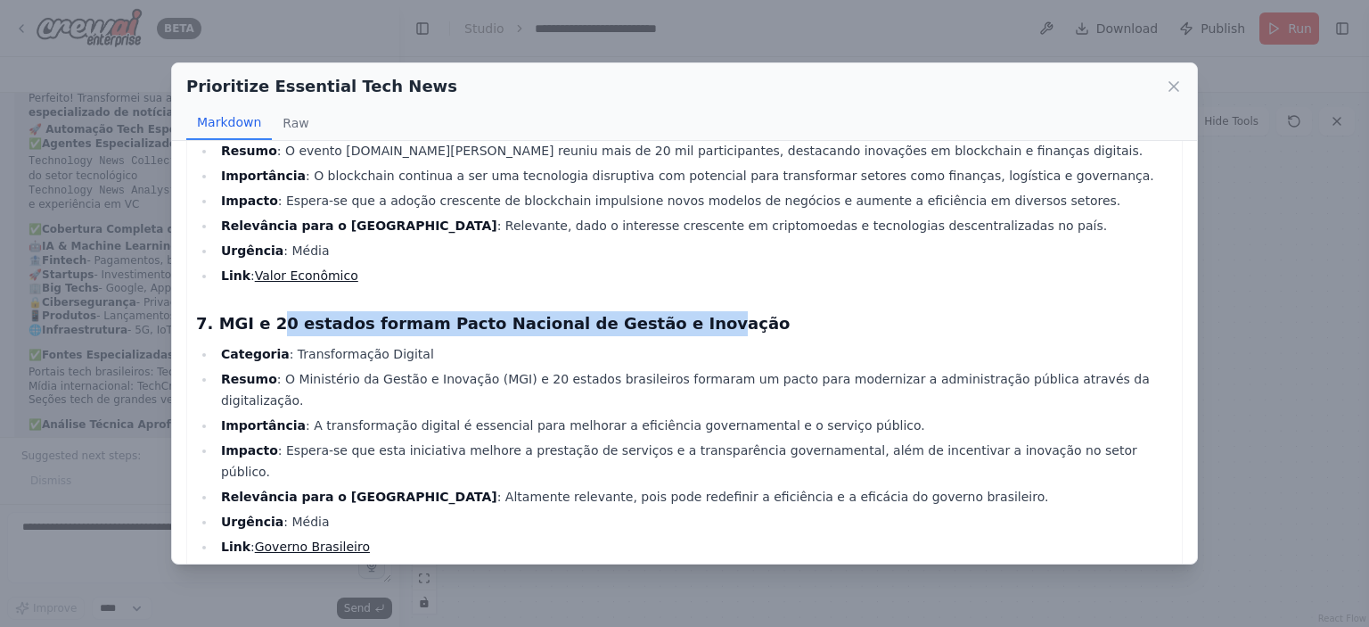
drag, startPoint x: 299, startPoint y: 248, endPoint x: 650, endPoint y: 252, distance: 350.3
click at [647, 311] on h3 "7. MGI e 20 estados formam Pacto Nacional de Gestão e Inovação" at bounding box center [684, 323] width 977 height 25
click at [650, 311] on h3 "7. MGI e 20 estados formam Pacto Nacional de Gestão e Inovação" at bounding box center [684, 323] width 977 height 25
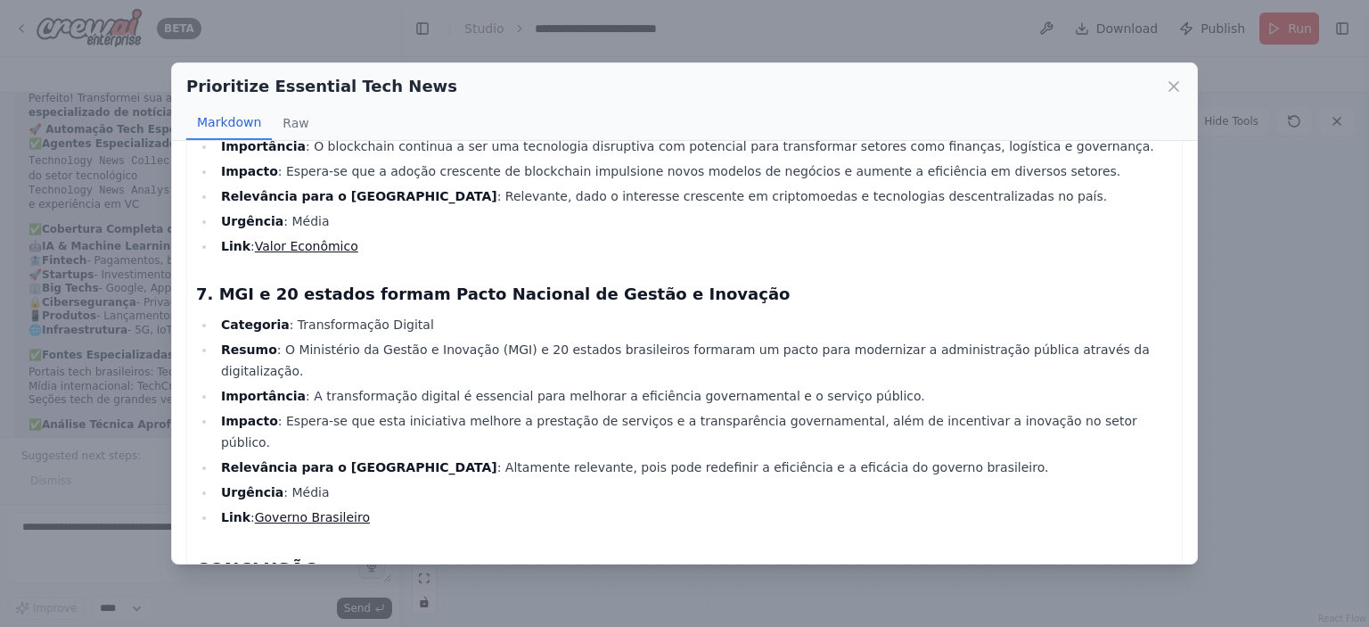
scroll to position [1835, 0]
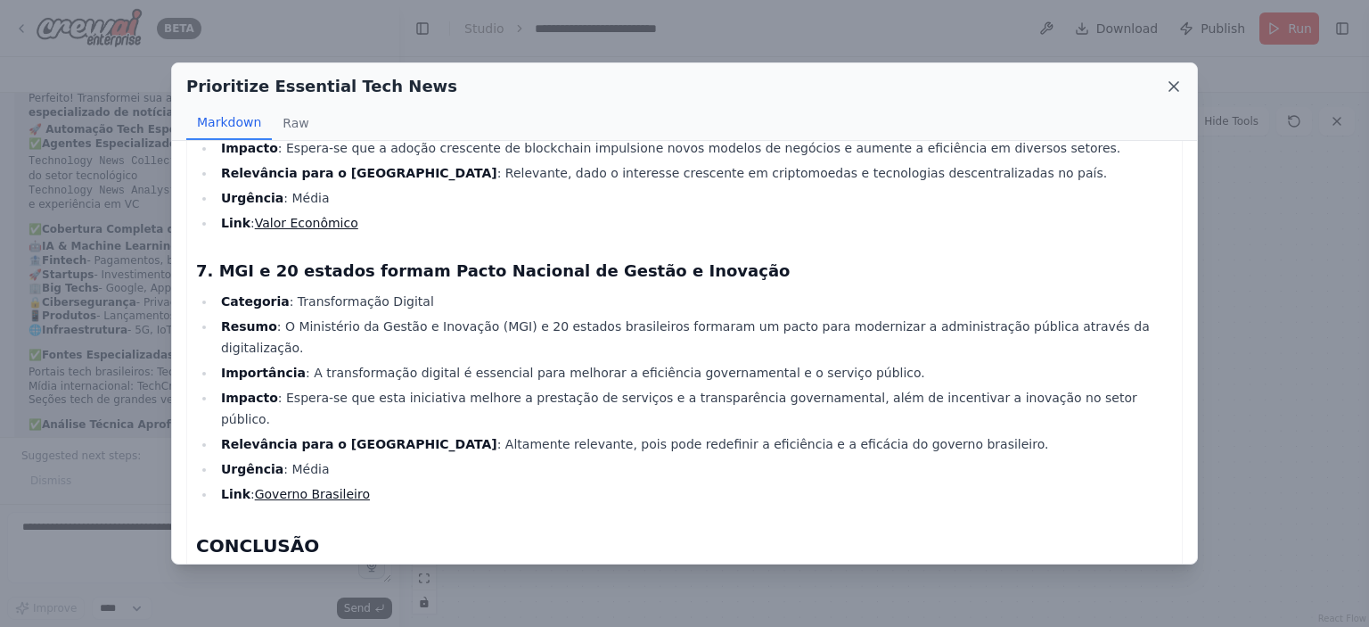
click at [1171, 83] on icon at bounding box center [1173, 86] width 9 height 9
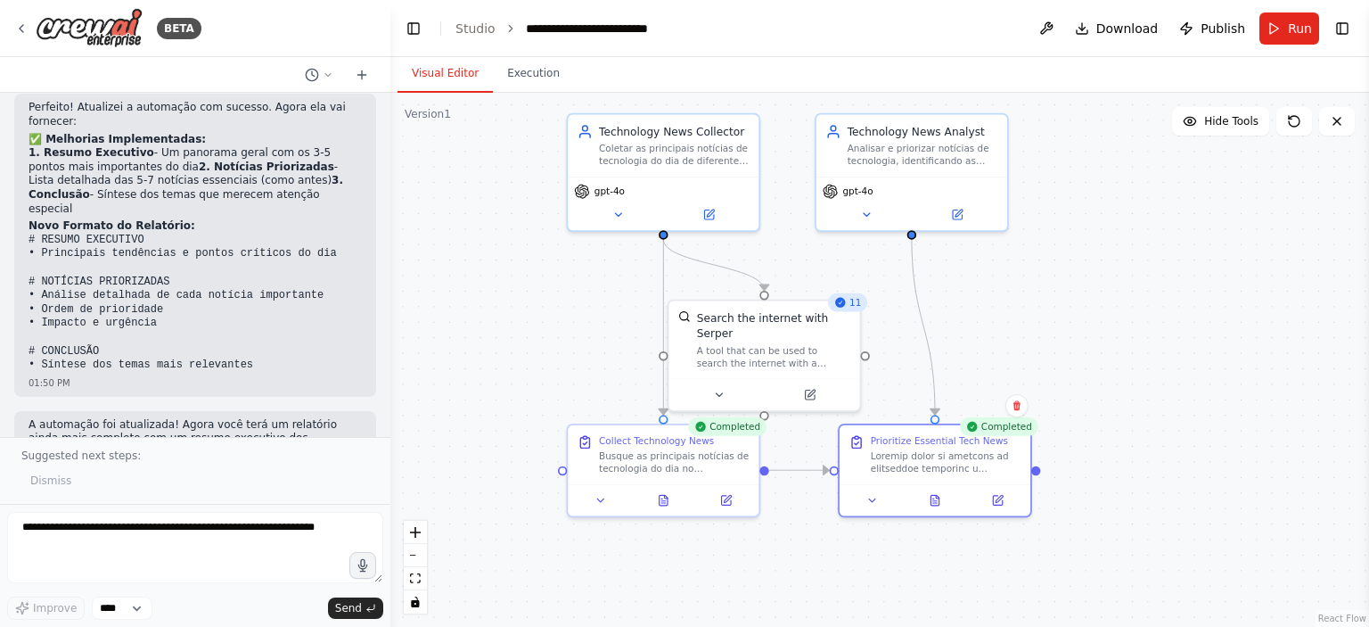
scroll to position [2152, 0]
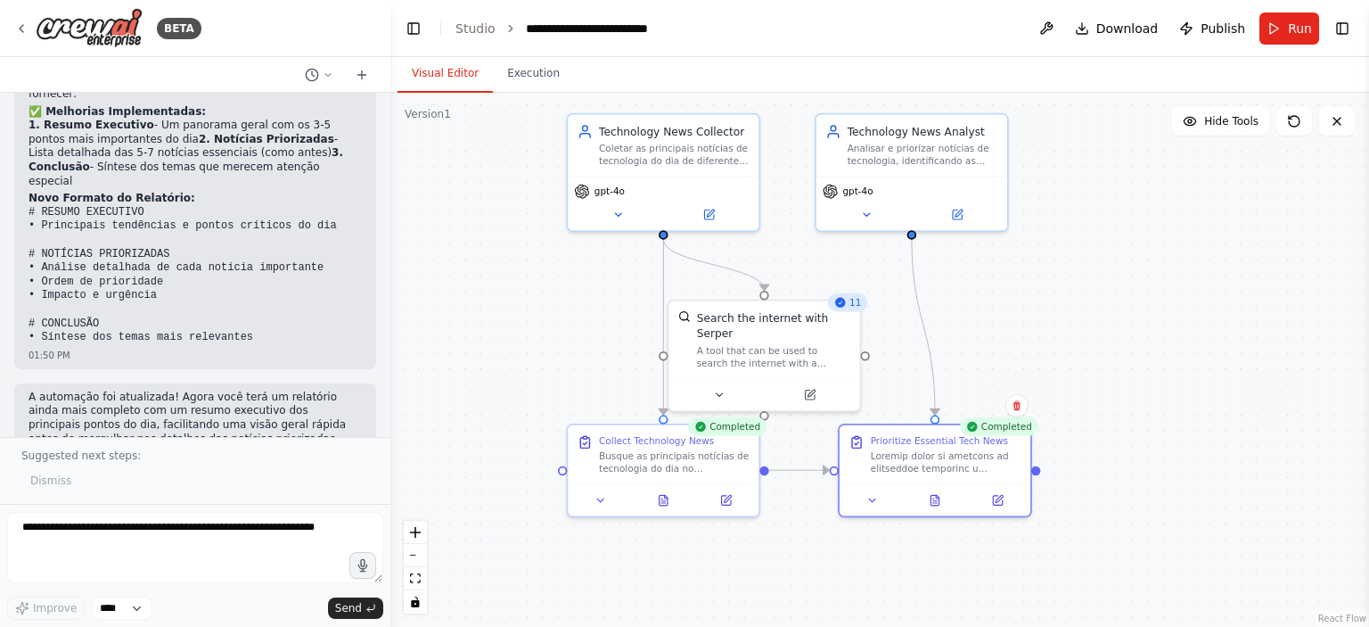
drag, startPoint x: 391, startPoint y: 128, endPoint x: 389, endPoint y: 118, distance: 10.8
click at [389, 118] on div "BETA Hello! I'm the CrewAI assistant. What kind of automation do you want to bu…" at bounding box center [684, 313] width 1369 height 627
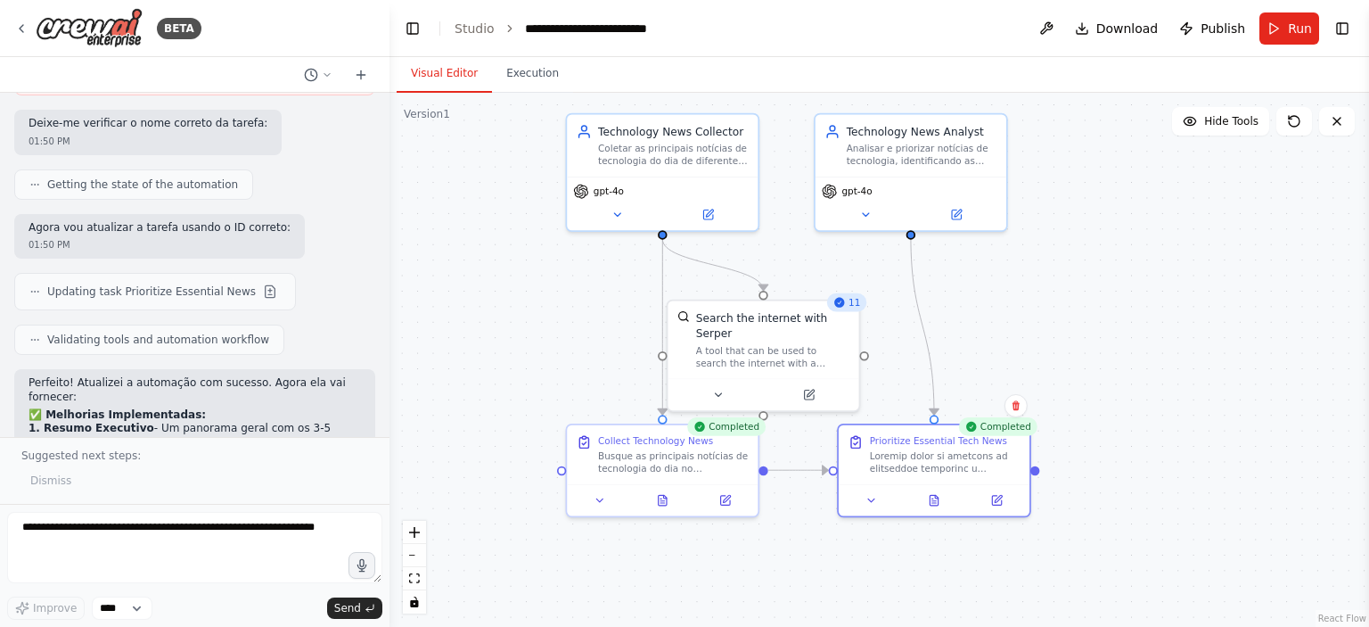
click at [371, 99] on div "Hello! I'm the CrewAI assistant. What kind of automation do you want to build? …" at bounding box center [194, 265] width 389 height 344
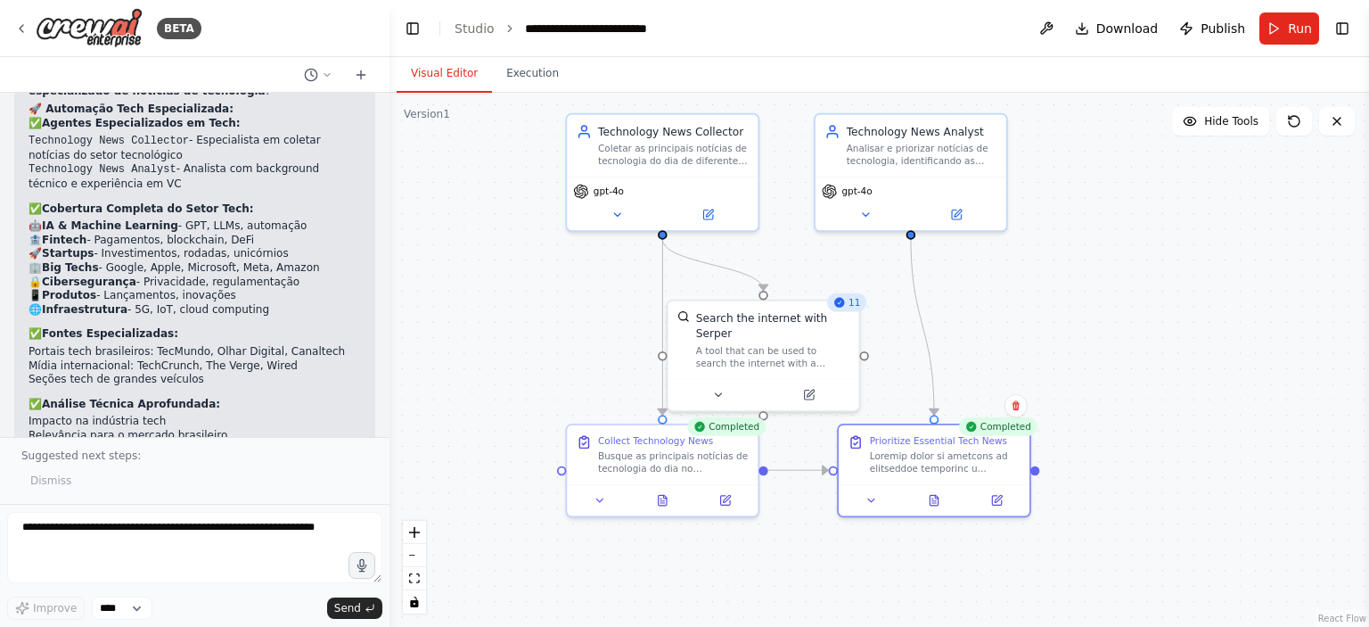
scroll to position [4103, 0]
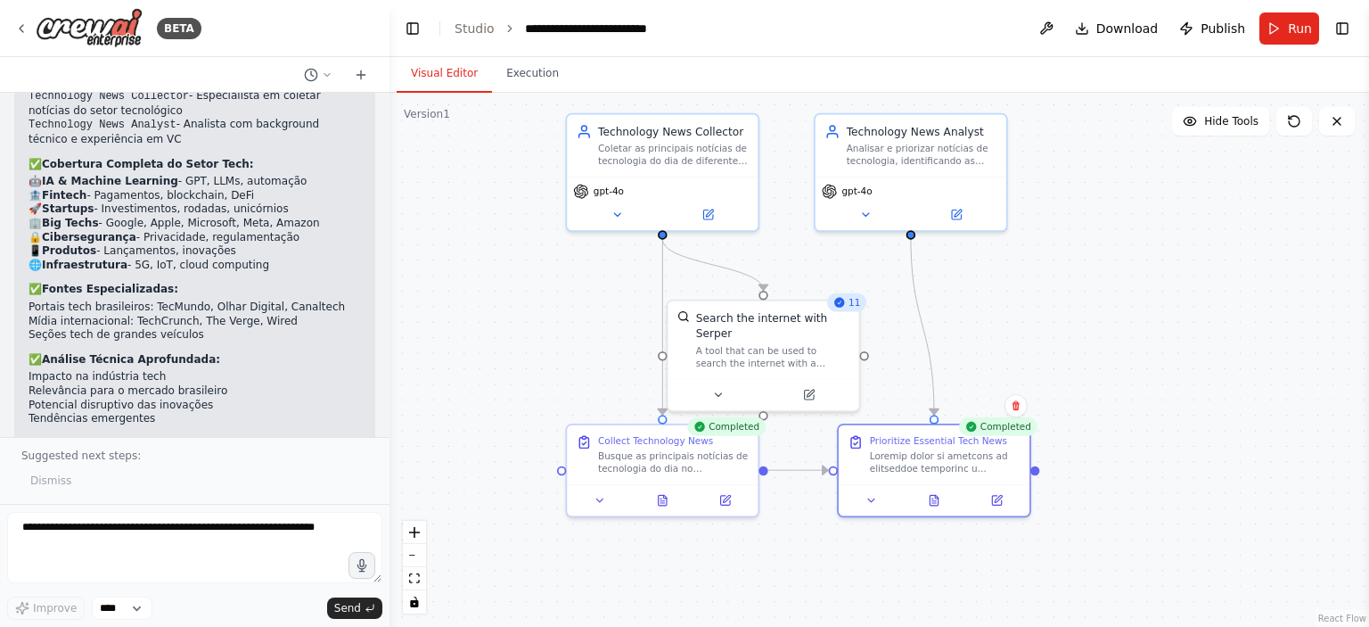
click at [570, 307] on div ".deletable-edge-delete-btn { width: 20px; height: 20px; border: 0px solid #ffff…" at bounding box center [878, 360] width 979 height 534
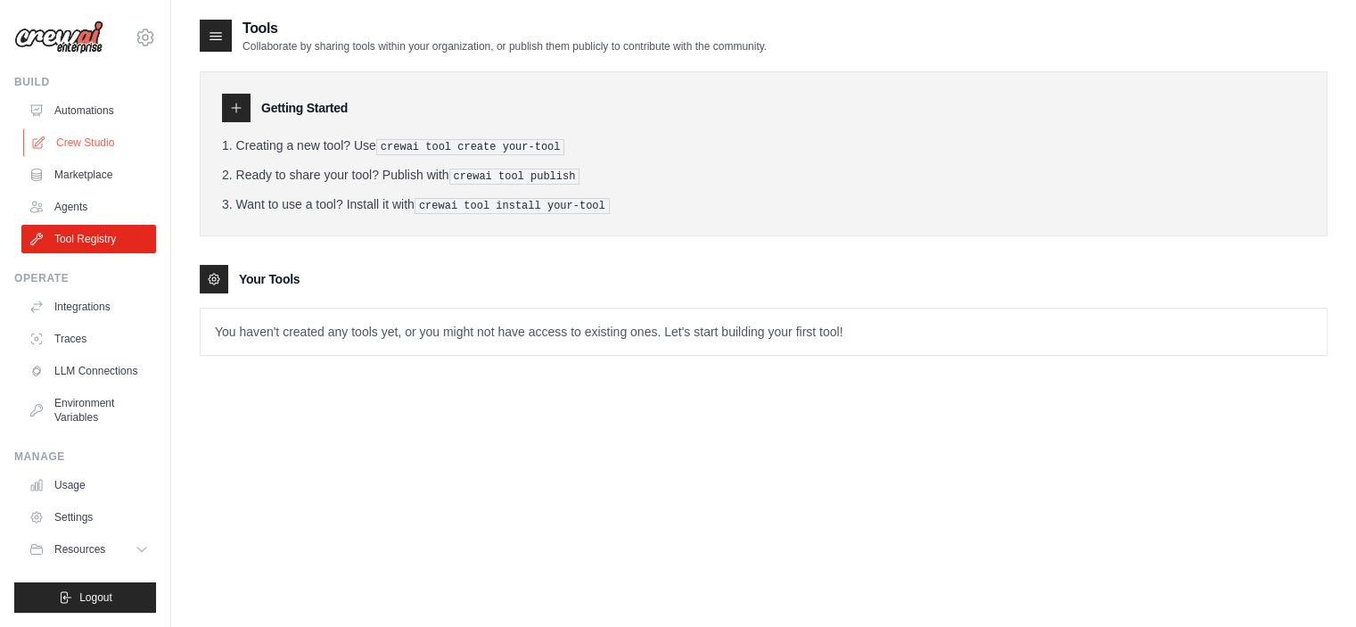
click at [68, 149] on link "Crew Studio" at bounding box center [90, 142] width 135 height 29
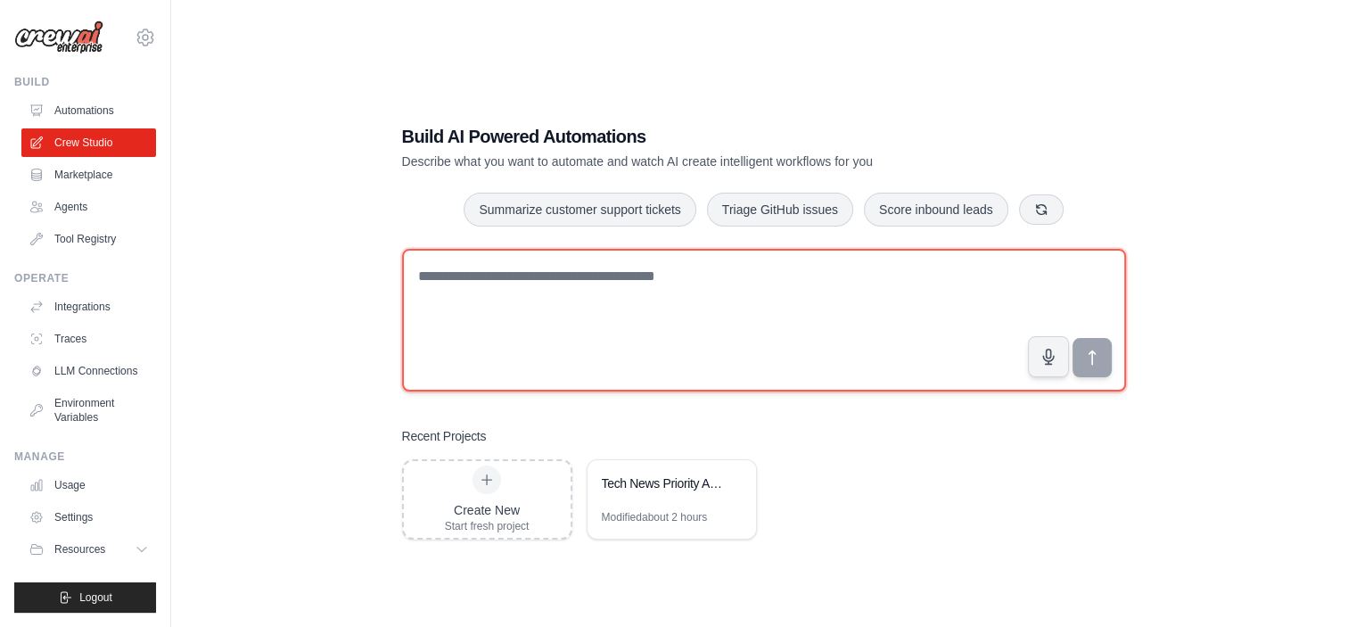
click at [484, 294] on textarea at bounding box center [764, 320] width 724 height 143
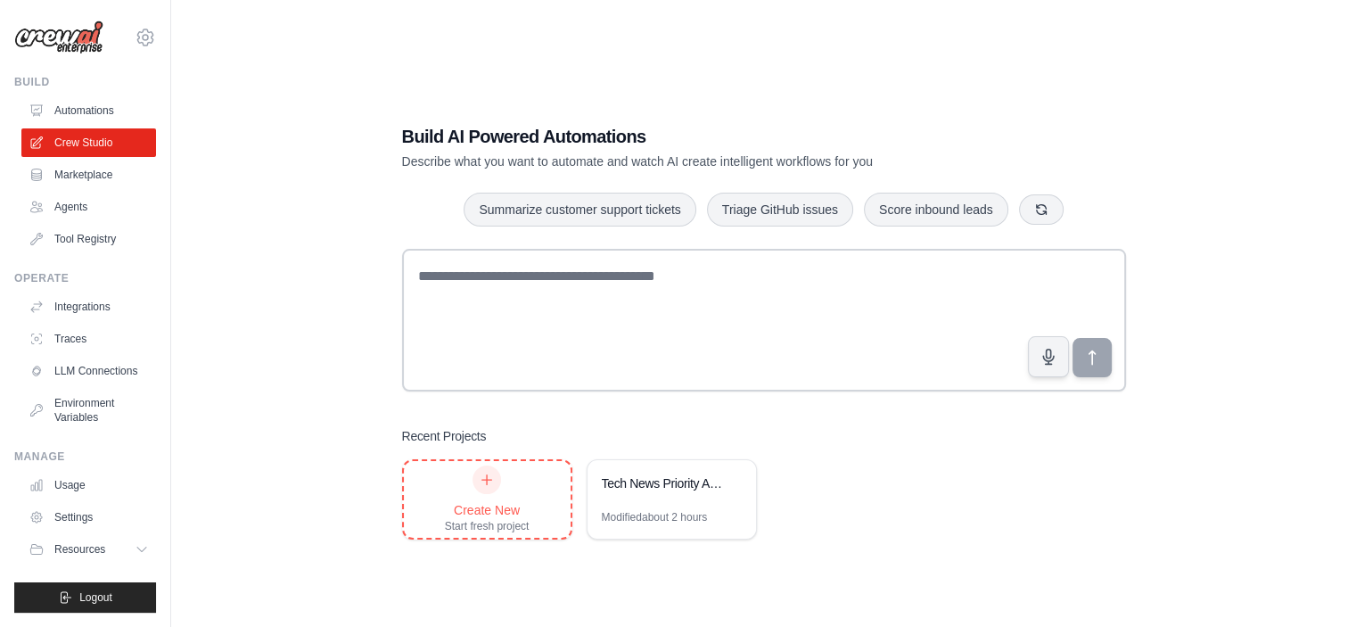
drag, startPoint x: 459, startPoint y: 526, endPoint x: 459, endPoint y: 516, distance: 9.8
click at [459, 520] on div "Start fresh project" at bounding box center [487, 526] width 85 height 14
click at [471, 481] on div "Create New Start fresh project" at bounding box center [487, 499] width 85 height 68
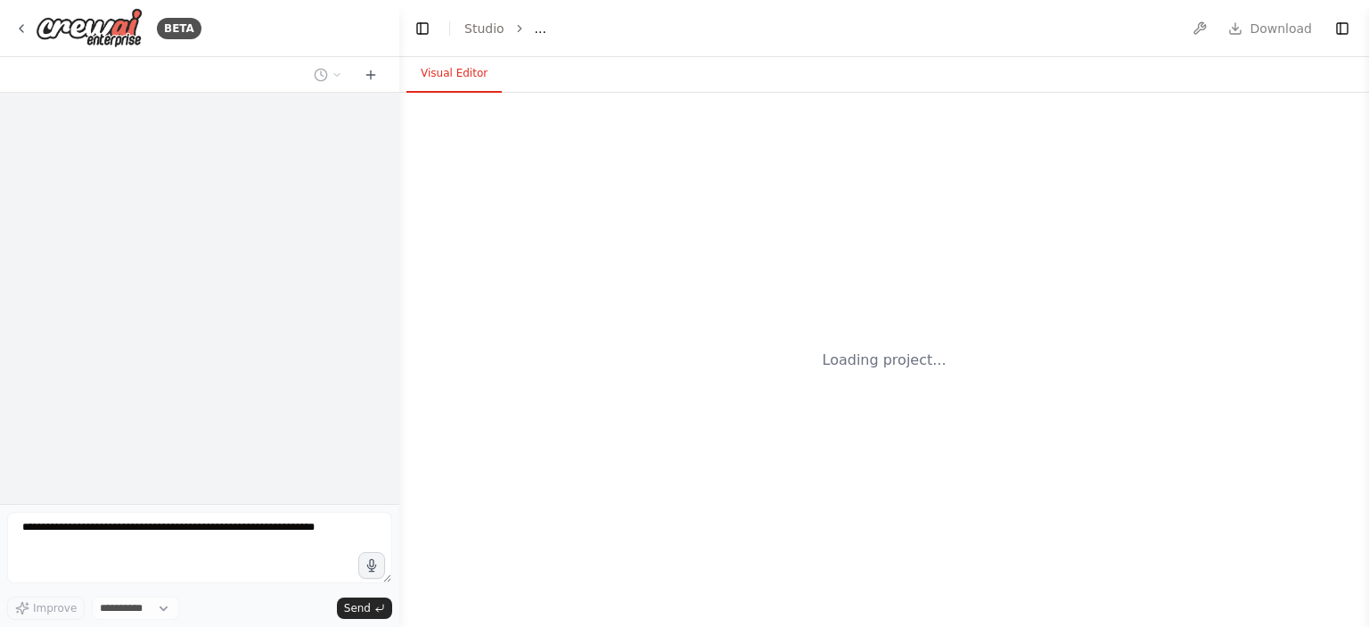
select select "****"
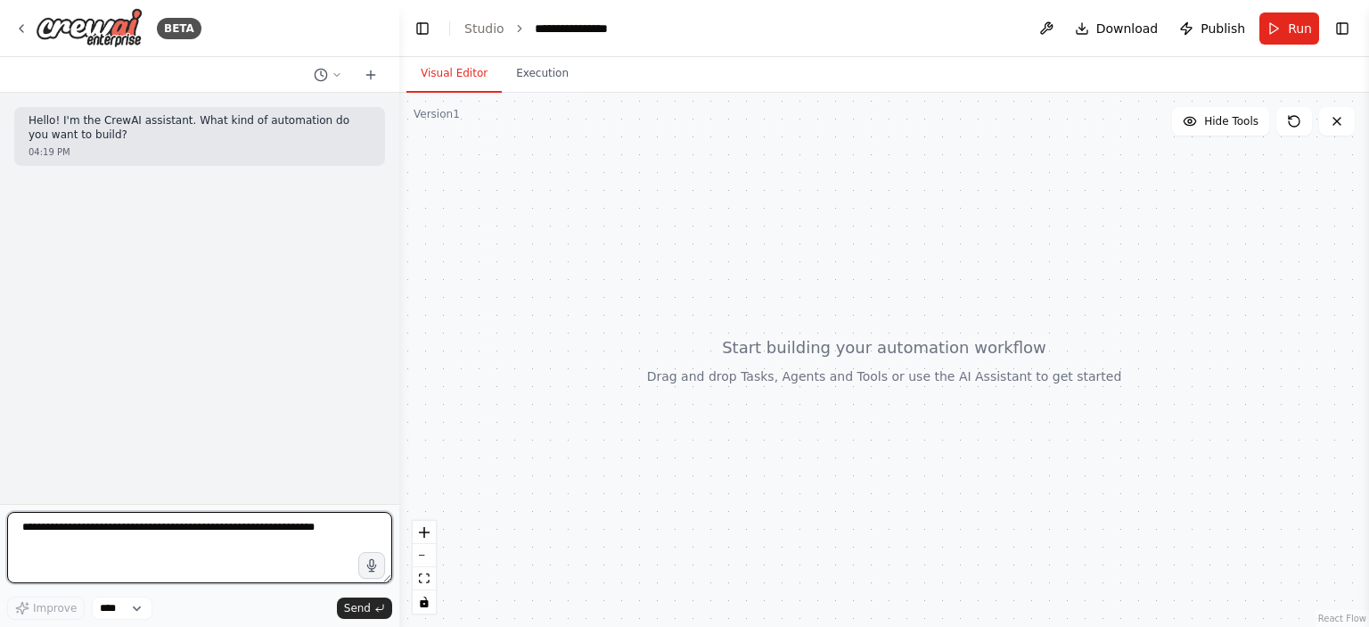
click at [152, 531] on textarea at bounding box center [199, 547] width 385 height 71
type textarea "**********"
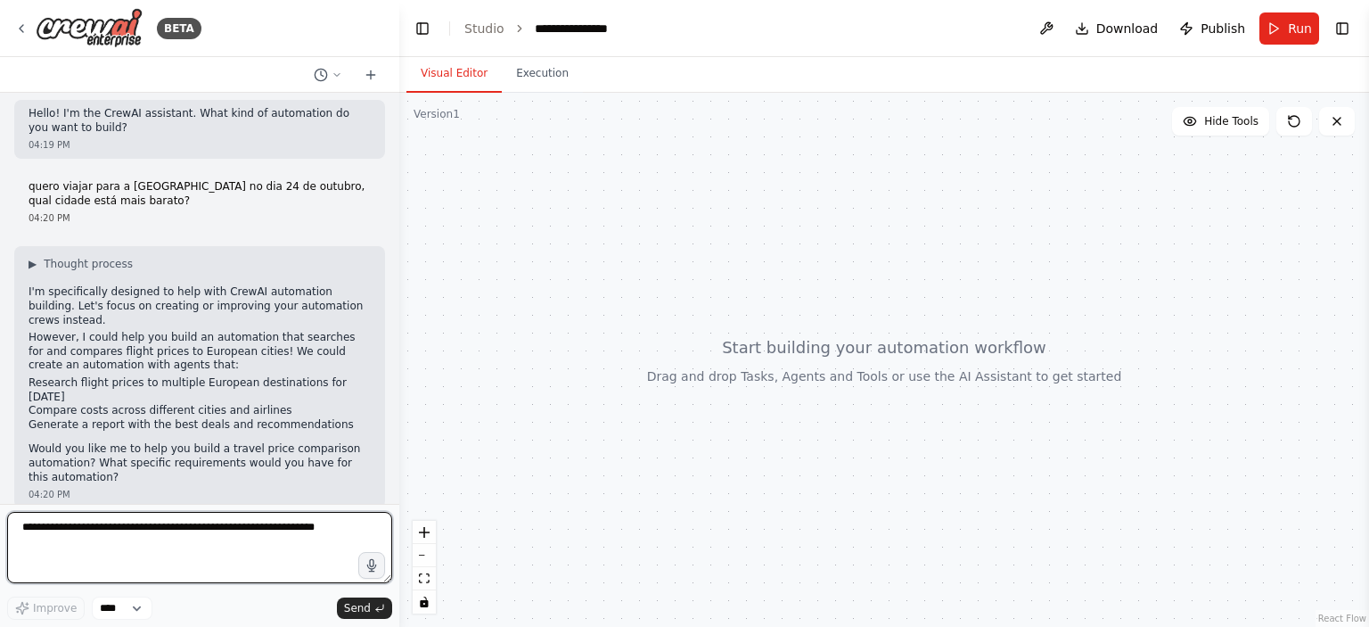
scroll to position [10, 0]
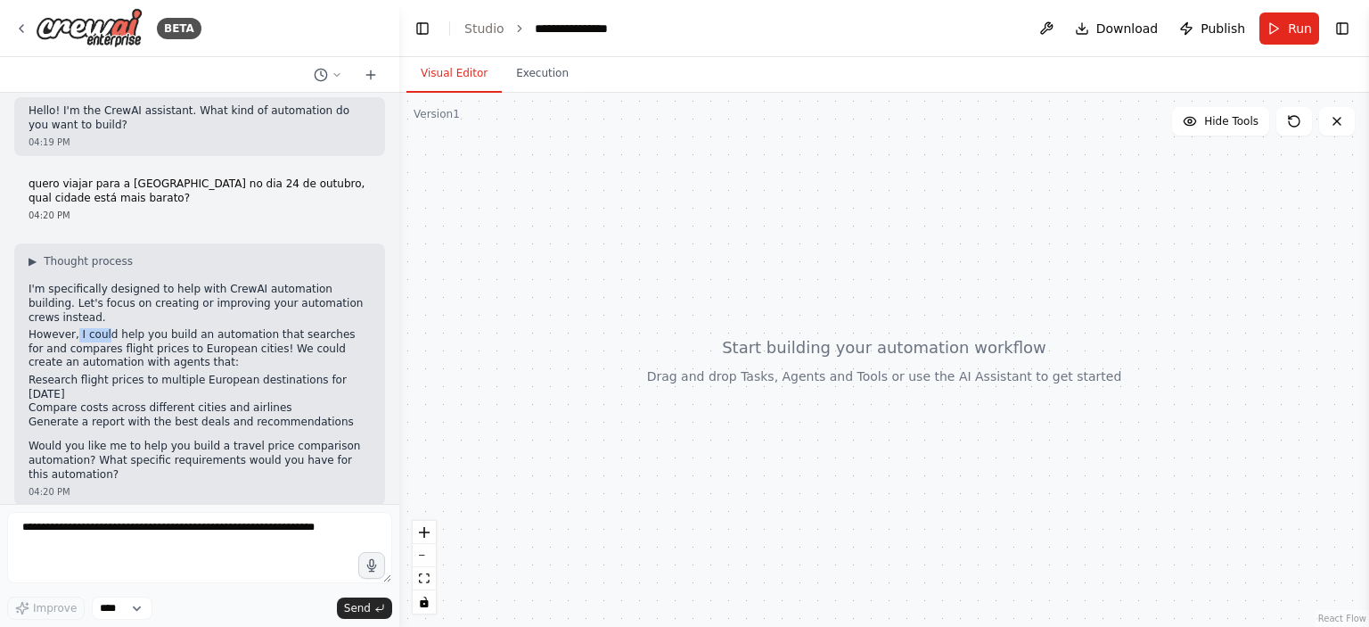
drag, startPoint x: 78, startPoint y: 324, endPoint x: 143, endPoint y: 324, distance: 65.1
click at [121, 328] on p "However, I could help you build an automation that searches for and compares fl…" at bounding box center [200, 349] width 342 height 42
click at [165, 328] on p "However, I could help you build an automation that searches for and compares fl…" at bounding box center [200, 349] width 342 height 42
click at [21, 28] on icon at bounding box center [21, 28] width 14 height 14
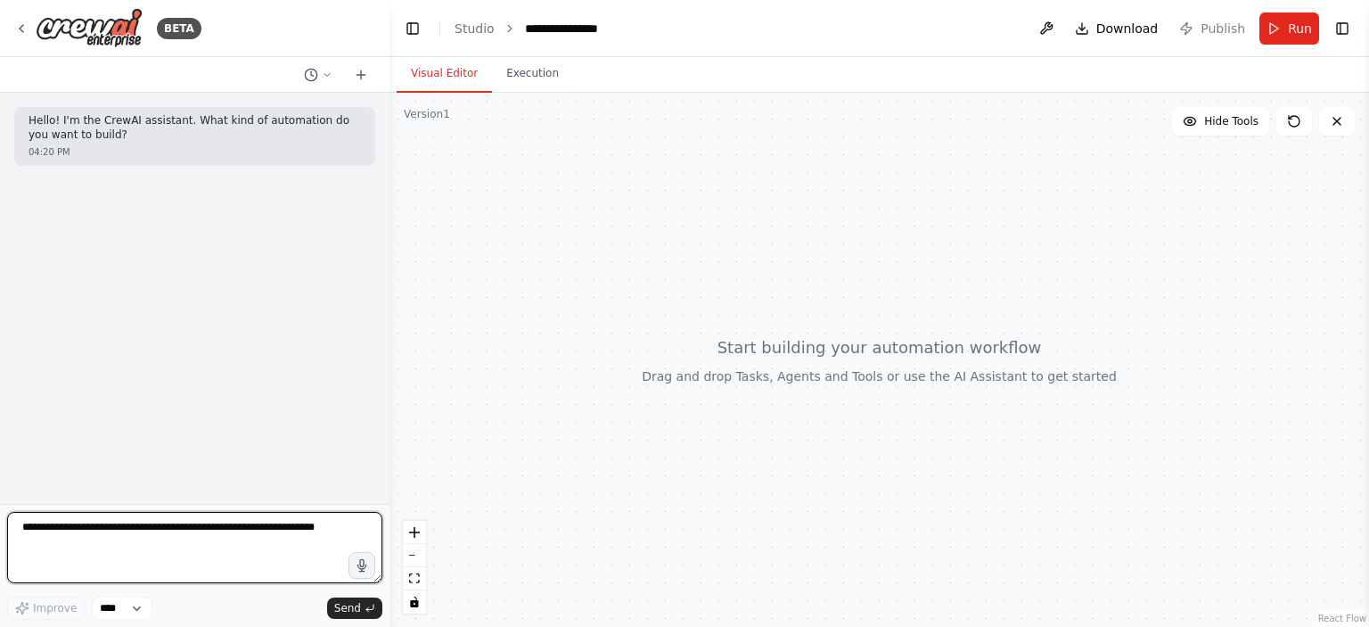
click at [106, 530] on textarea at bounding box center [194, 547] width 375 height 71
type textarea "**********"
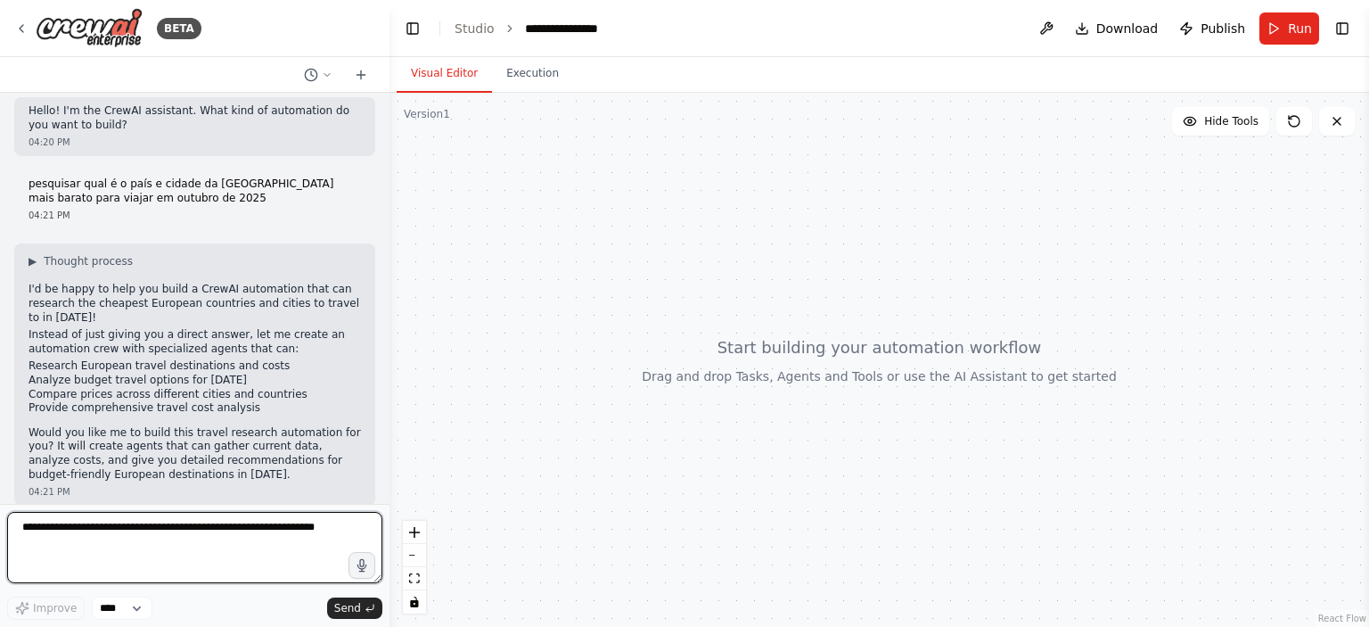
scroll to position [24, 0]
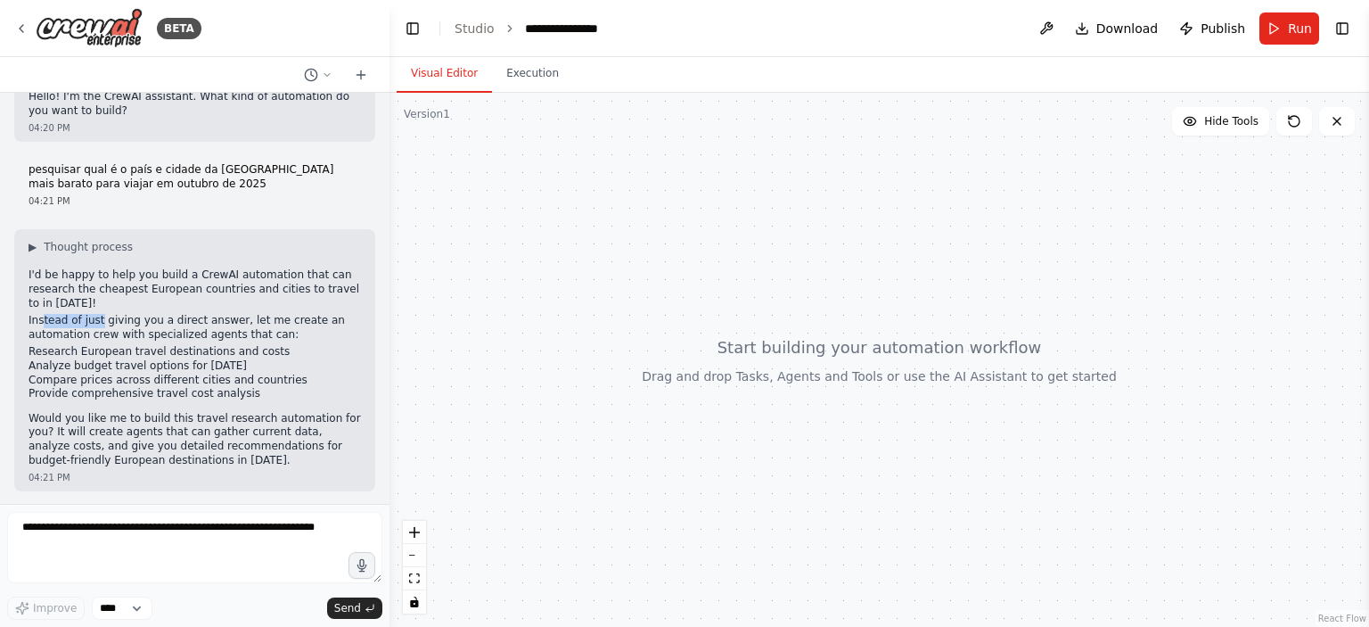
drag, startPoint x: 40, startPoint y: 315, endPoint x: 114, endPoint y: 318, distance: 74.0
click at [98, 317] on p "Instead of just giving you a direct answer, let me create an automation crew wi…" at bounding box center [195, 328] width 332 height 28
click at [210, 317] on p "Instead of just giving you a direct answer, let me create an automation crew wi…" at bounding box center [195, 328] width 332 height 28
drag, startPoint x: 57, startPoint y: 334, endPoint x: 247, endPoint y: 334, distance: 189.8
click at [245, 334] on p "Instead of just giving you a direct answer, let me create an automation crew wi…" at bounding box center [195, 328] width 332 height 28
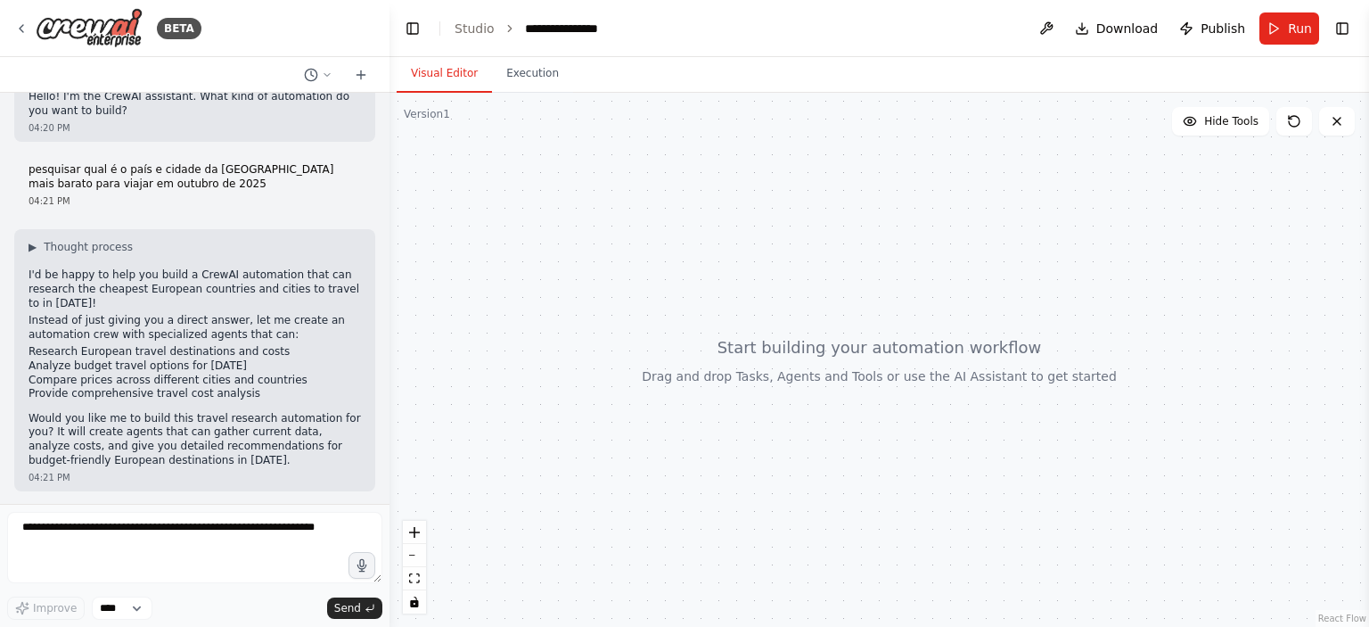
drag, startPoint x: 38, startPoint y: 351, endPoint x: 96, endPoint y: 350, distance: 57.9
click at [77, 351] on li "Research European travel destinations and costs" at bounding box center [195, 352] width 332 height 14
drag, startPoint x: 170, startPoint y: 358, endPoint x: 194, endPoint y: 359, distance: 24.1
click at [188, 359] on ul "Research European travel destinations and costs Analyze budget travel options f…" at bounding box center [195, 372] width 332 height 55
click at [201, 359] on li "Analyze budget travel options for [DATE]" at bounding box center [195, 366] width 332 height 14
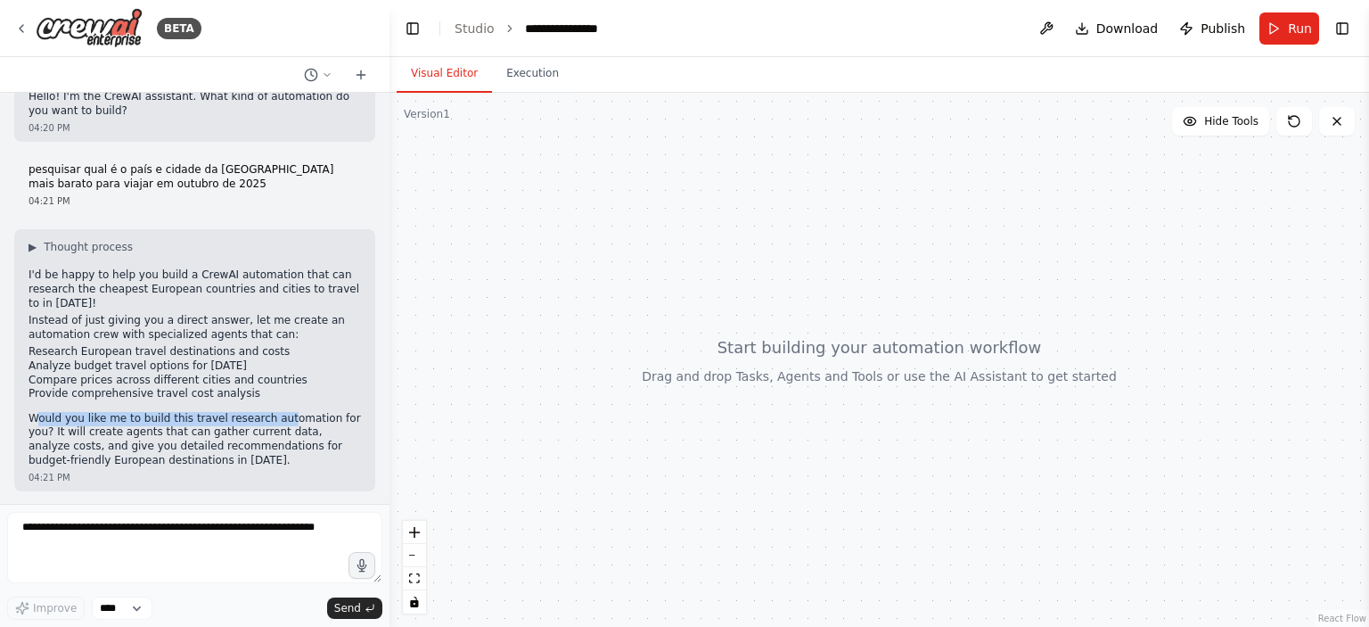
drag, startPoint x: 37, startPoint y: 412, endPoint x: 288, endPoint y: 422, distance: 251.6
click at [277, 422] on p "Would you like me to build this travel research automation for you? It will cre…" at bounding box center [195, 439] width 332 height 55
click at [324, 422] on p "Would you like me to build this travel research automation for you? It will cre…" at bounding box center [195, 439] width 332 height 55
drag, startPoint x: 29, startPoint y: 433, endPoint x: 242, endPoint y: 427, distance: 214.0
click at [242, 427] on p "Would you like me to build this travel research automation for you? It will cre…" at bounding box center [195, 439] width 332 height 55
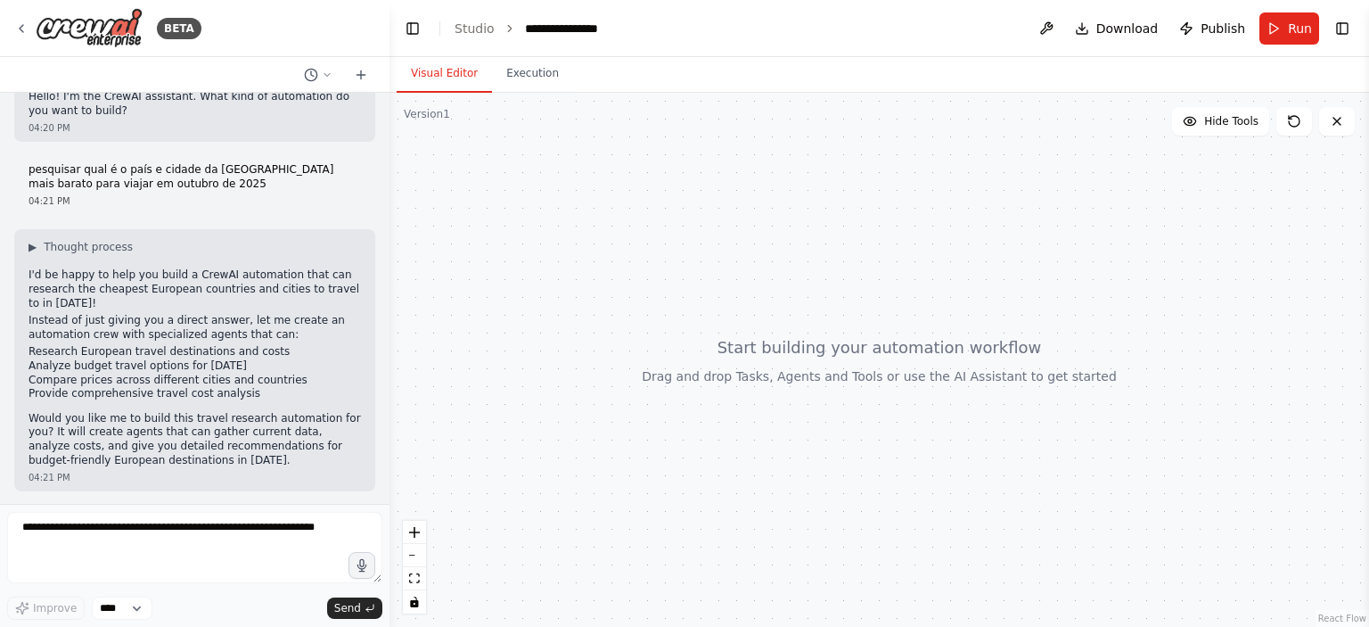
click at [242, 427] on p "Would you like me to build this travel research automation for you? It will cre…" at bounding box center [195, 439] width 332 height 55
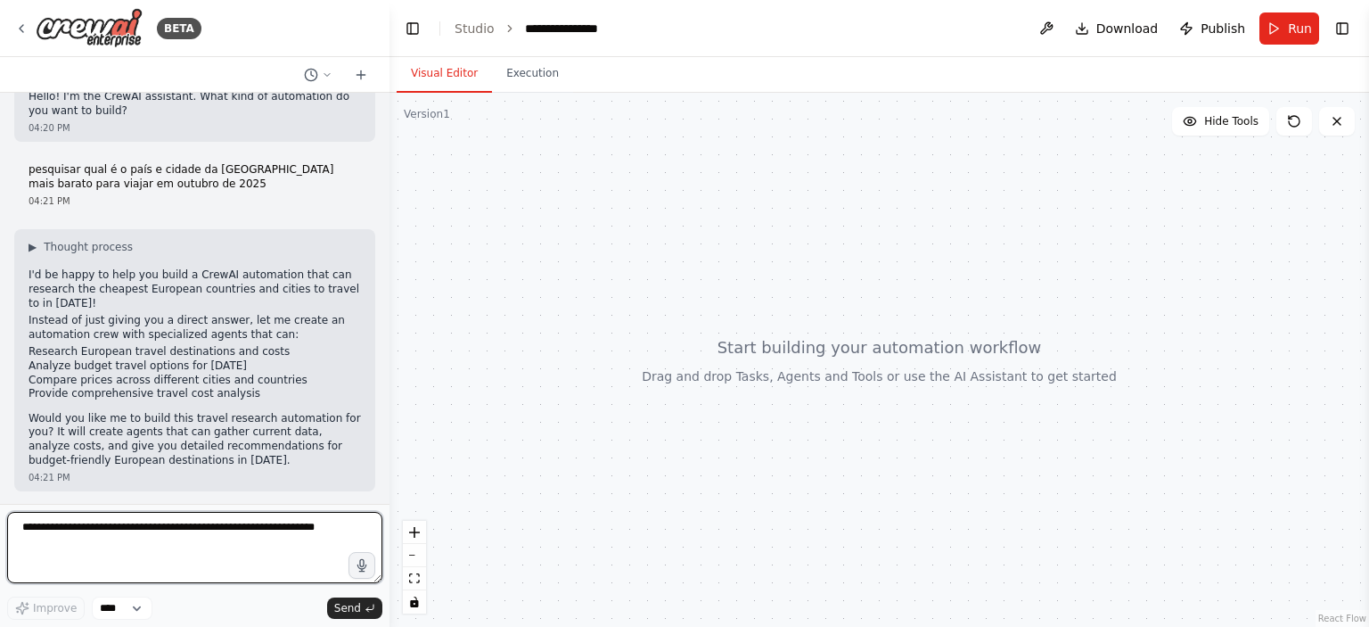
click at [123, 544] on textarea at bounding box center [194, 547] width 375 height 71
type textarea "***"
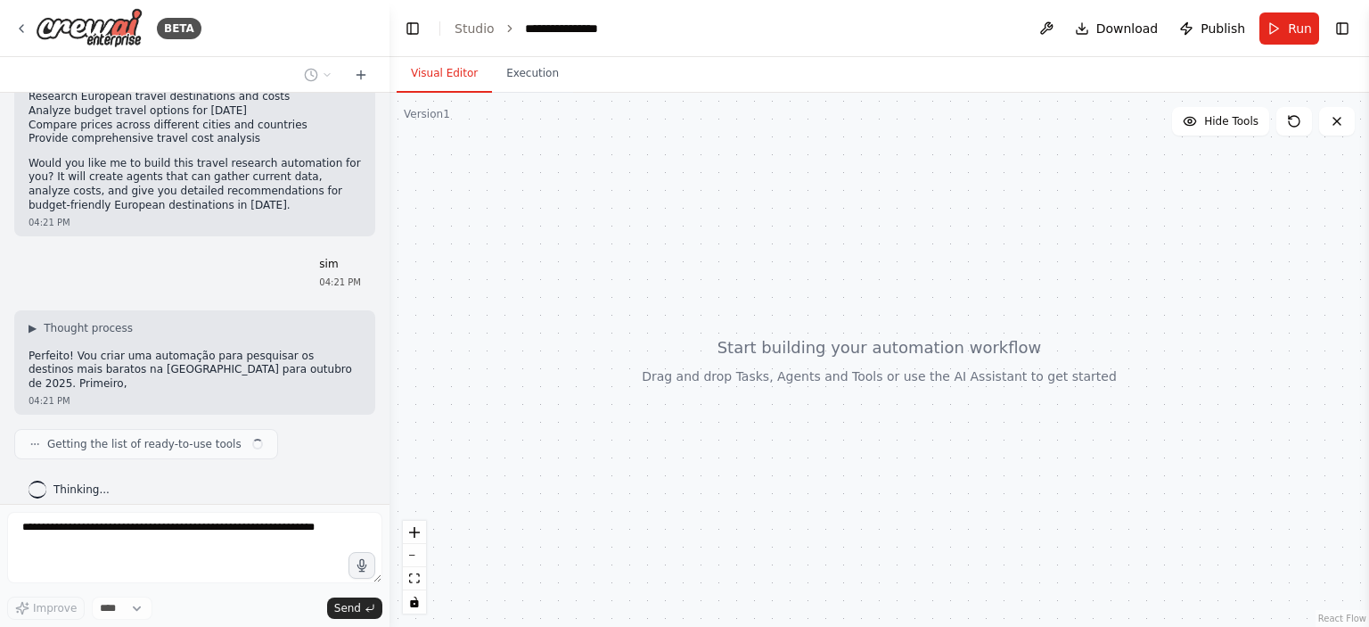
scroll to position [292, 0]
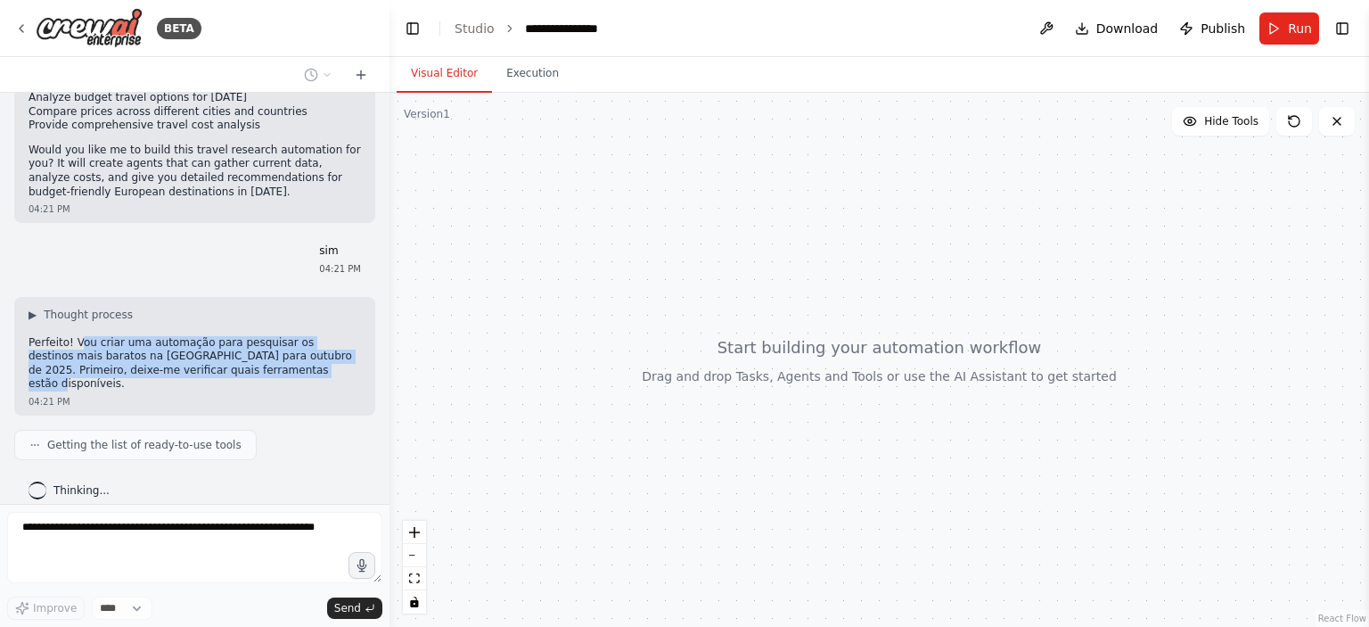
drag, startPoint x: 79, startPoint y: 340, endPoint x: 275, endPoint y: 367, distance: 197.0
click at [271, 366] on p "Perfeito! Vou criar uma automação para pesquisar os destinos mais baratos na [G…" at bounding box center [195, 363] width 332 height 55
click at [275, 367] on p "Perfeito! Vou criar uma automação para pesquisar os destinos mais baratos na [G…" at bounding box center [195, 363] width 332 height 55
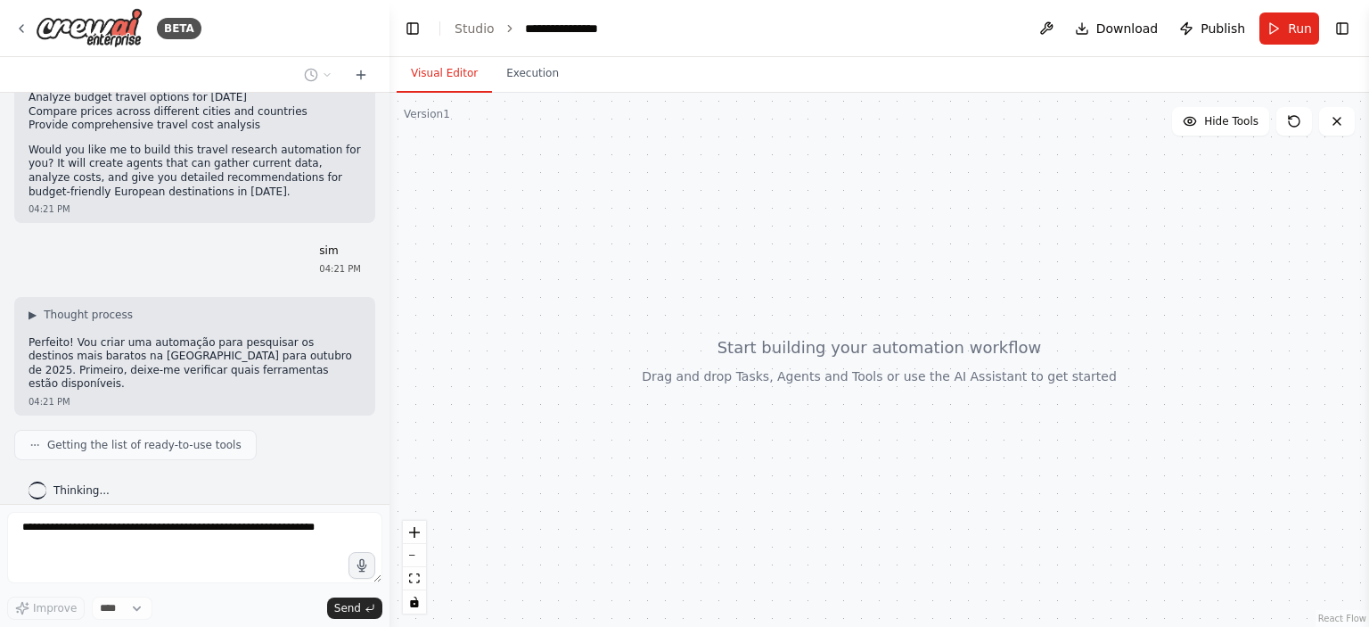
click at [273, 367] on div "Hello! I'm the CrewAI assistant. What kind of automation do you want to build? …" at bounding box center [194, 298] width 389 height 411
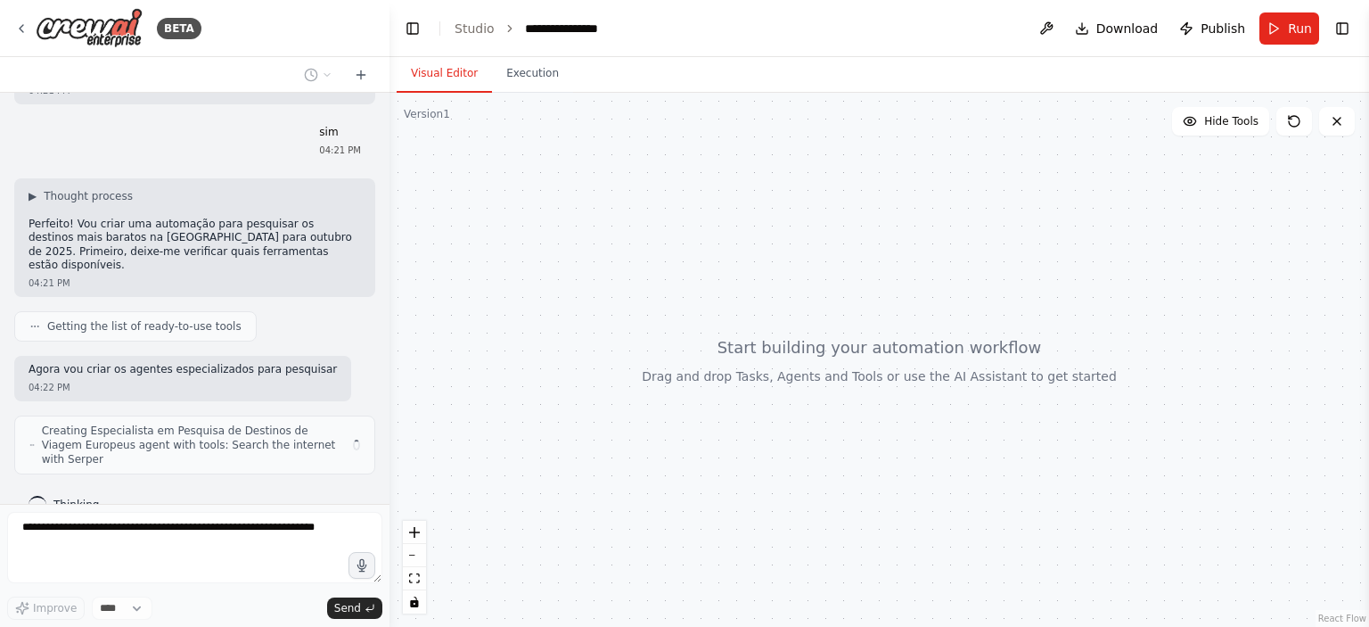
scroll to position [424, 0]
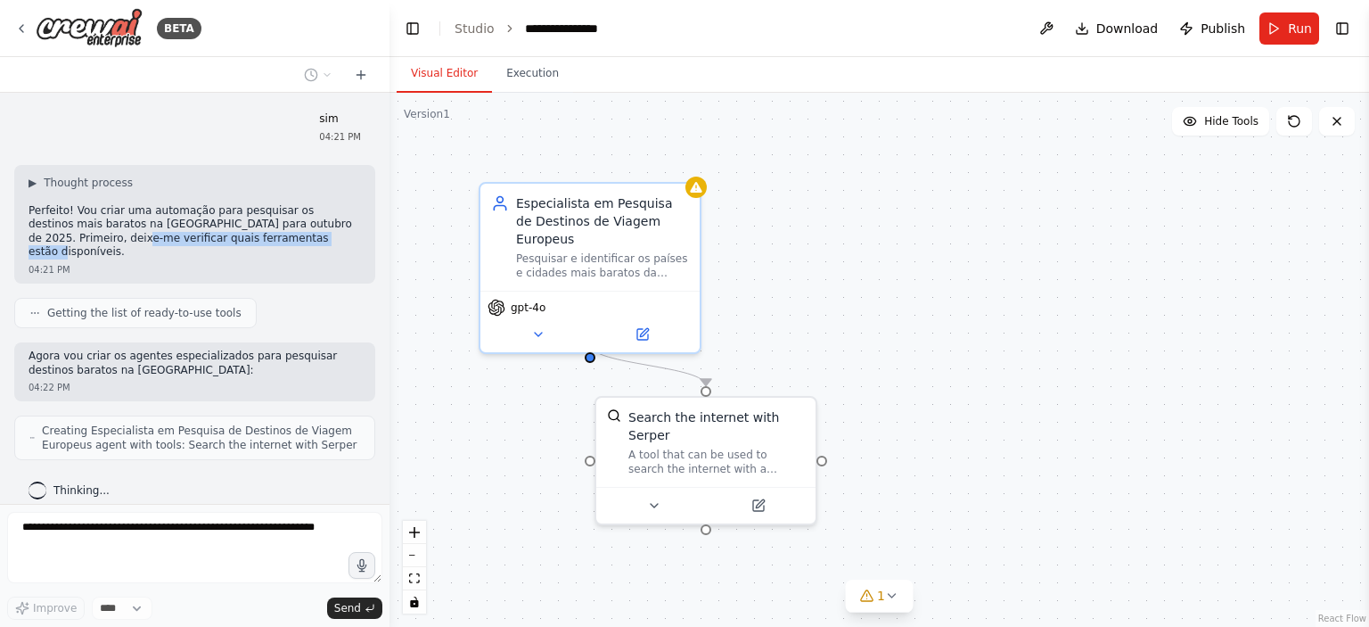
drag, startPoint x: 101, startPoint y: 236, endPoint x: 261, endPoint y: 238, distance: 160.4
click at [252, 237] on p "Perfeito! Vou criar uma automação para pesquisar os destinos mais baratos na [G…" at bounding box center [195, 231] width 332 height 55
click at [262, 238] on p "Perfeito! Vou criar uma automação para pesquisar os destinos mais baratos na [G…" at bounding box center [195, 231] width 332 height 55
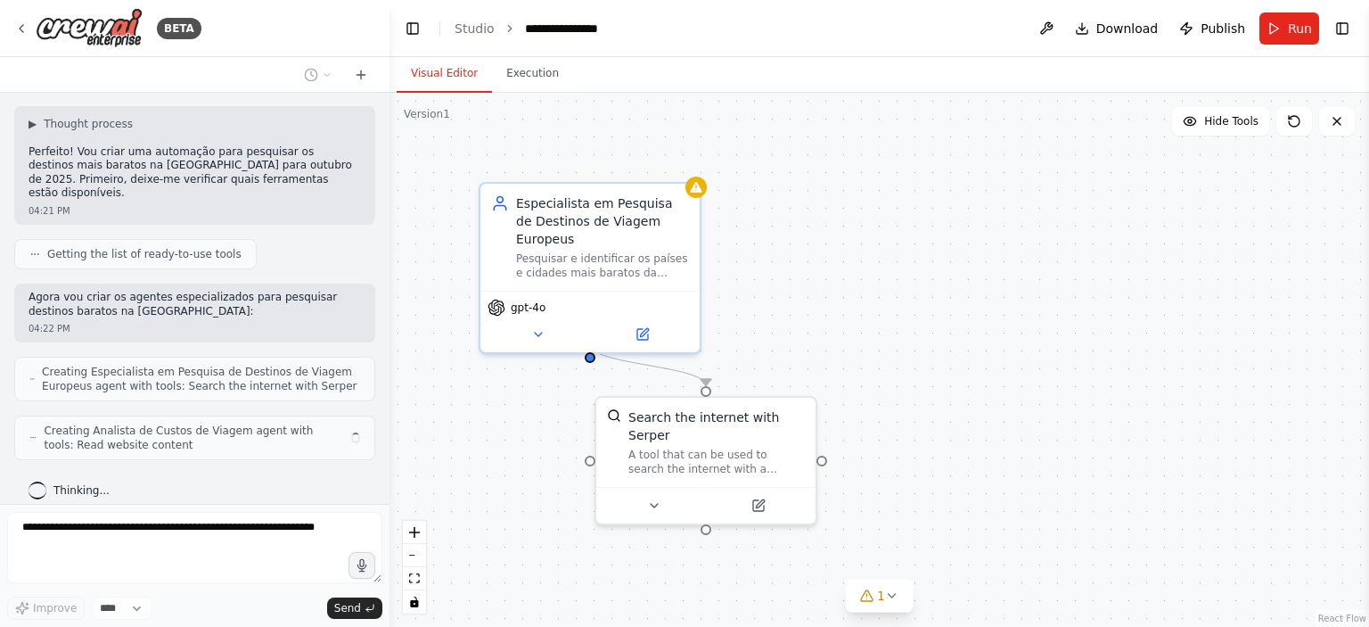
drag, startPoint x: 44, startPoint y: 341, endPoint x: 201, endPoint y: 316, distance: 158.8
click at [195, 320] on div "Hello! I'm the CrewAI assistant. What kind of automation do you want to build? …" at bounding box center [194, 298] width 389 height 411
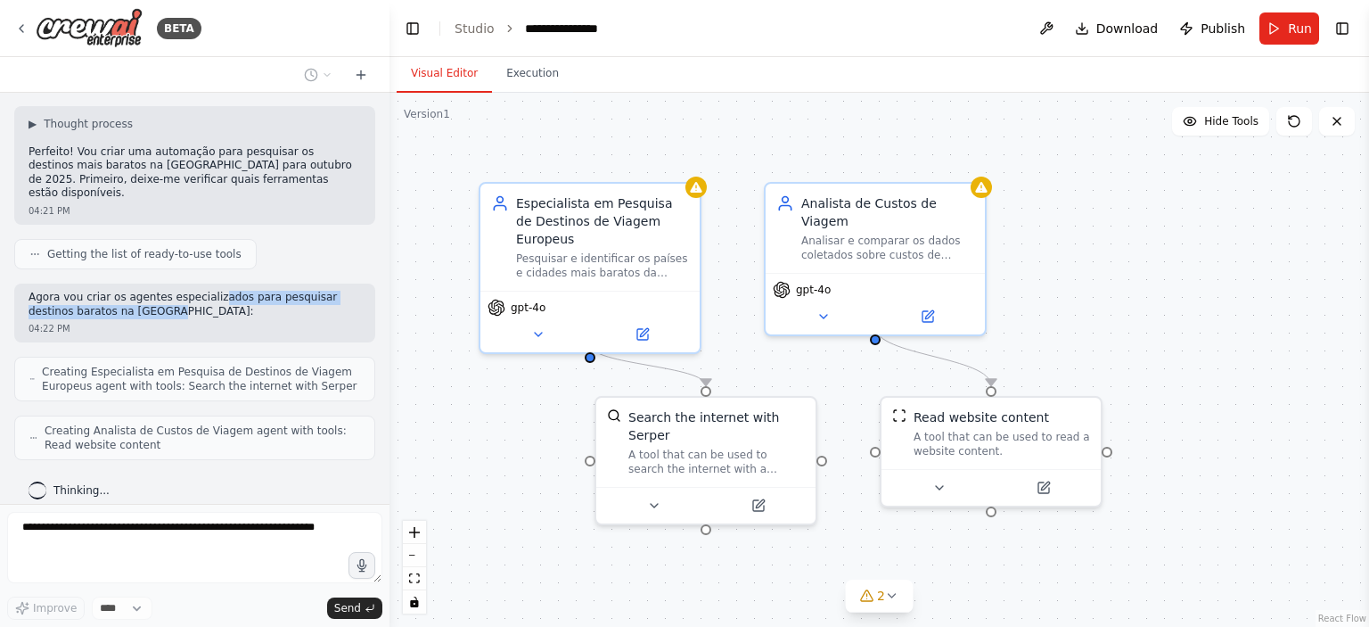
drag, startPoint x: 203, startPoint y: 285, endPoint x: 307, endPoint y: 297, distance: 104.9
click at [306, 295] on p "Agora vou criar os agentes especializados para pesquisar destinos baratos na [G…" at bounding box center [195, 305] width 332 height 28
click at [308, 297] on p "Agora vou criar os agentes especializados para pesquisar destinos baratos na [G…" at bounding box center [195, 305] width 332 height 28
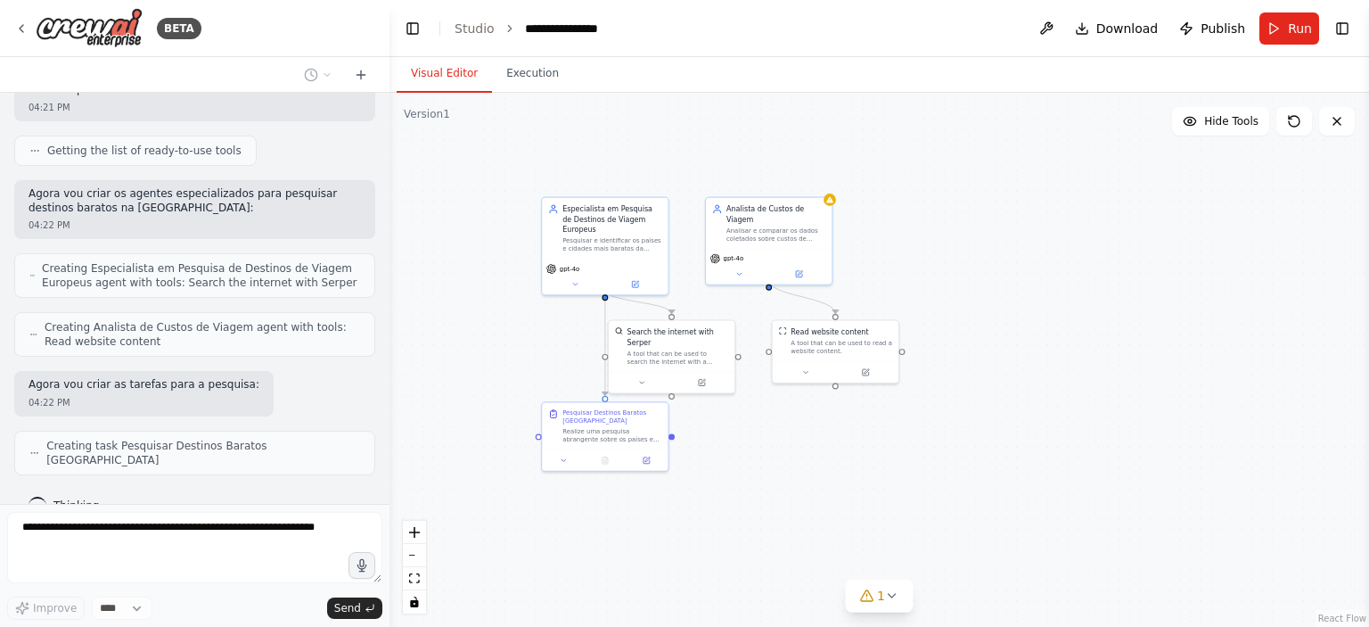
drag, startPoint x: 839, startPoint y: 525, endPoint x: 833, endPoint y: 463, distance: 61.7
click at [833, 467] on div ".deletable-edge-delete-btn { width: 20px; height: 20px; border: 0px solid #ffff…" at bounding box center [878, 360] width 979 height 534
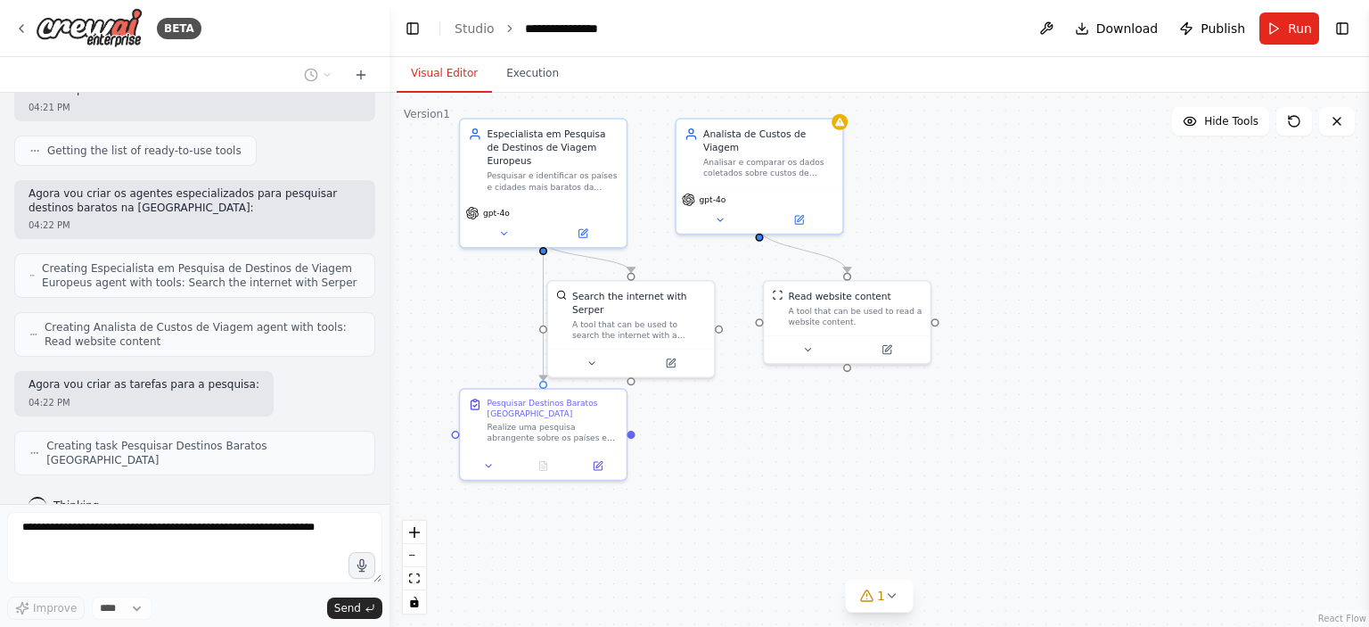
drag, startPoint x: 742, startPoint y: 398, endPoint x: 762, endPoint y: 438, distance: 43.8
click at [761, 437] on div ".deletable-edge-delete-btn { width: 20px; height: 20px; border: 0px solid #ffff…" at bounding box center [878, 360] width 979 height 534
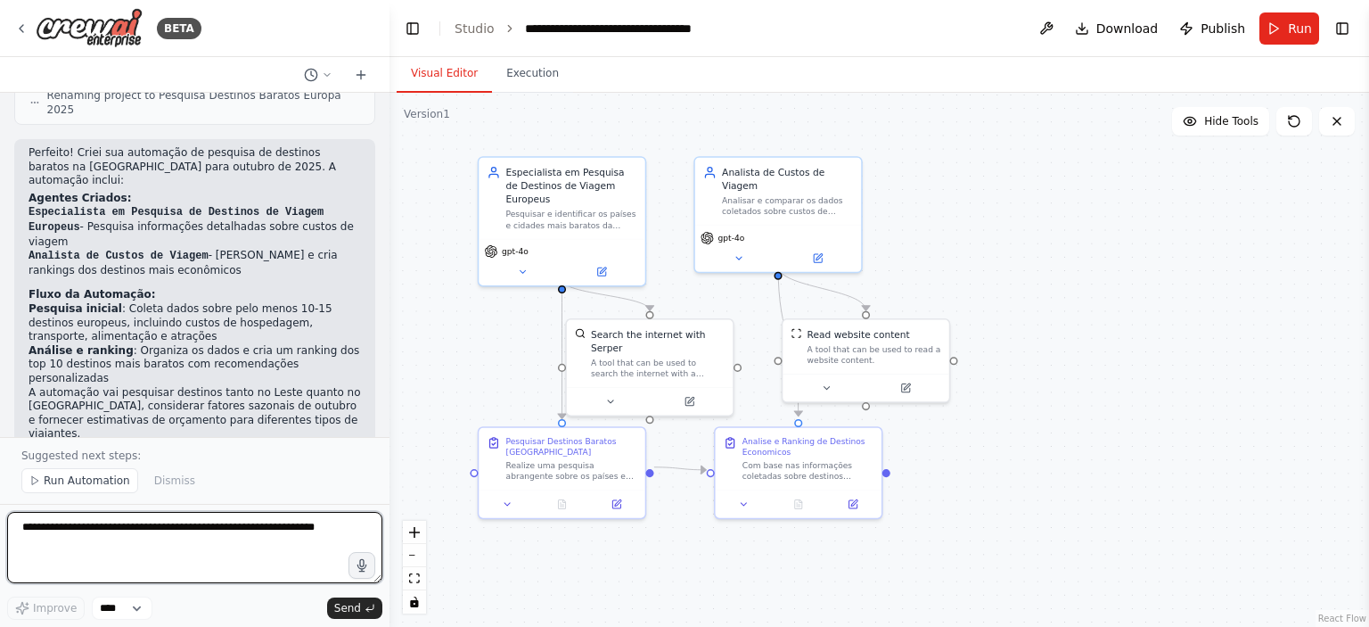
scroll to position [1185, 0]
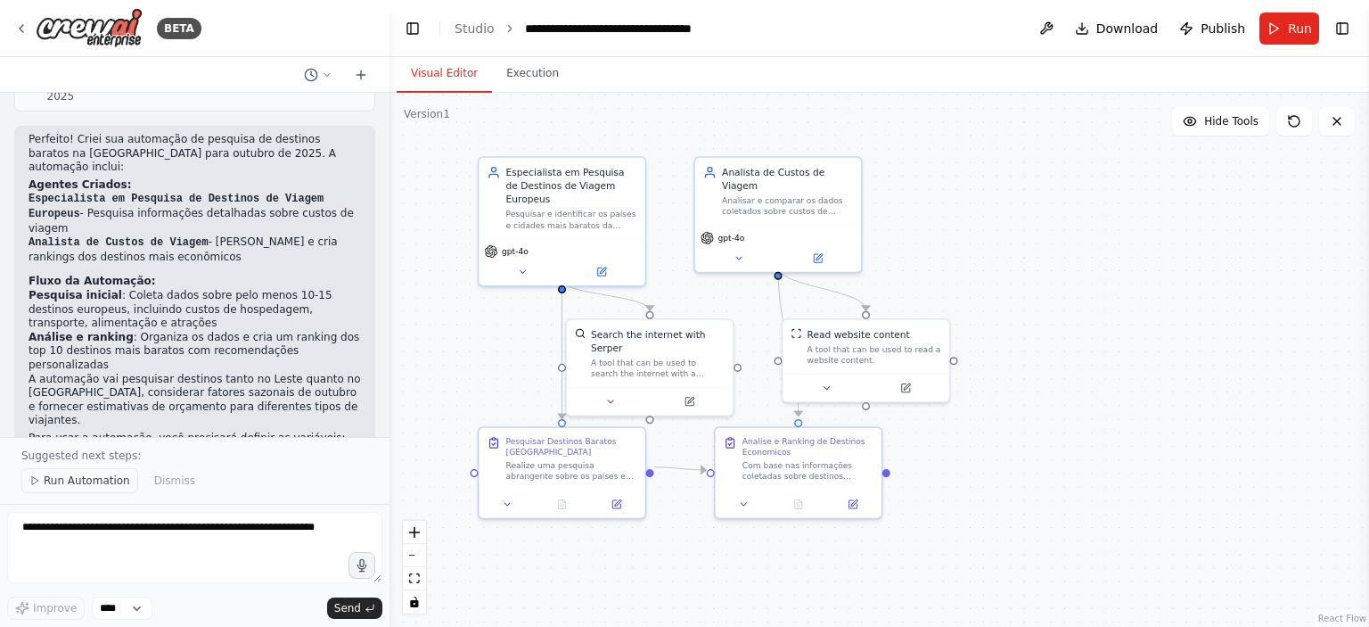
click at [98, 480] on span "Run Automation" at bounding box center [87, 480] width 86 height 14
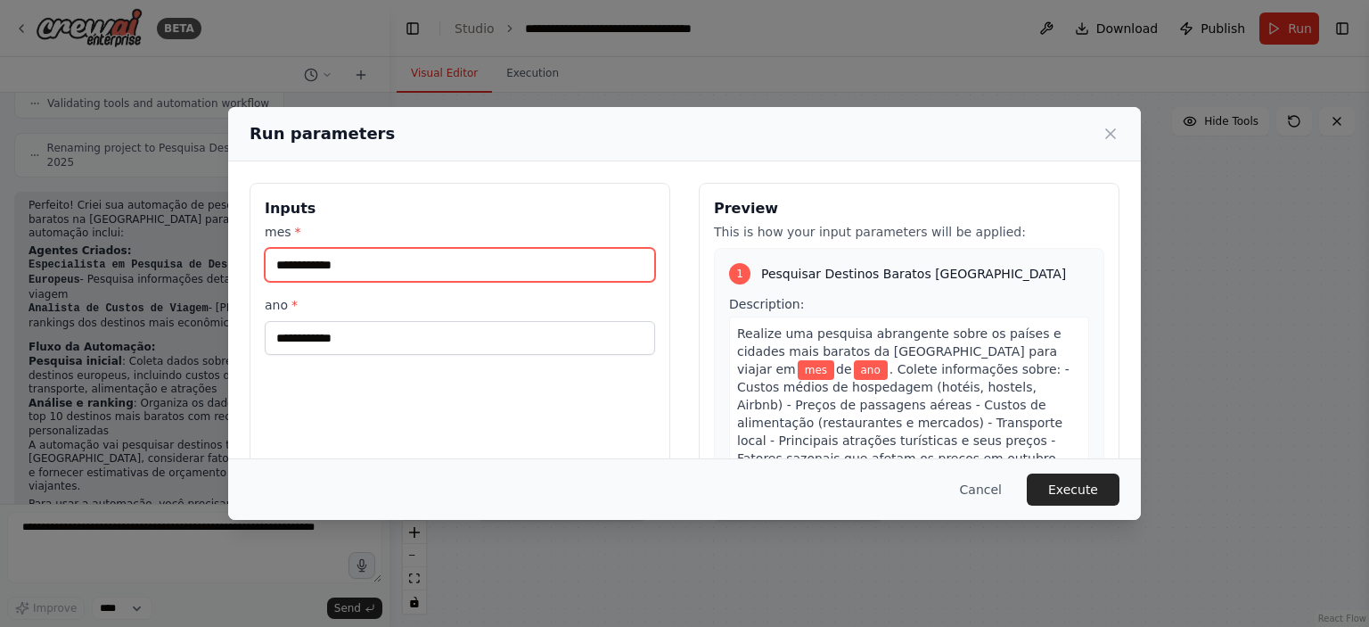
click at [354, 254] on input "mes *" at bounding box center [460, 265] width 390 height 34
type input "*******"
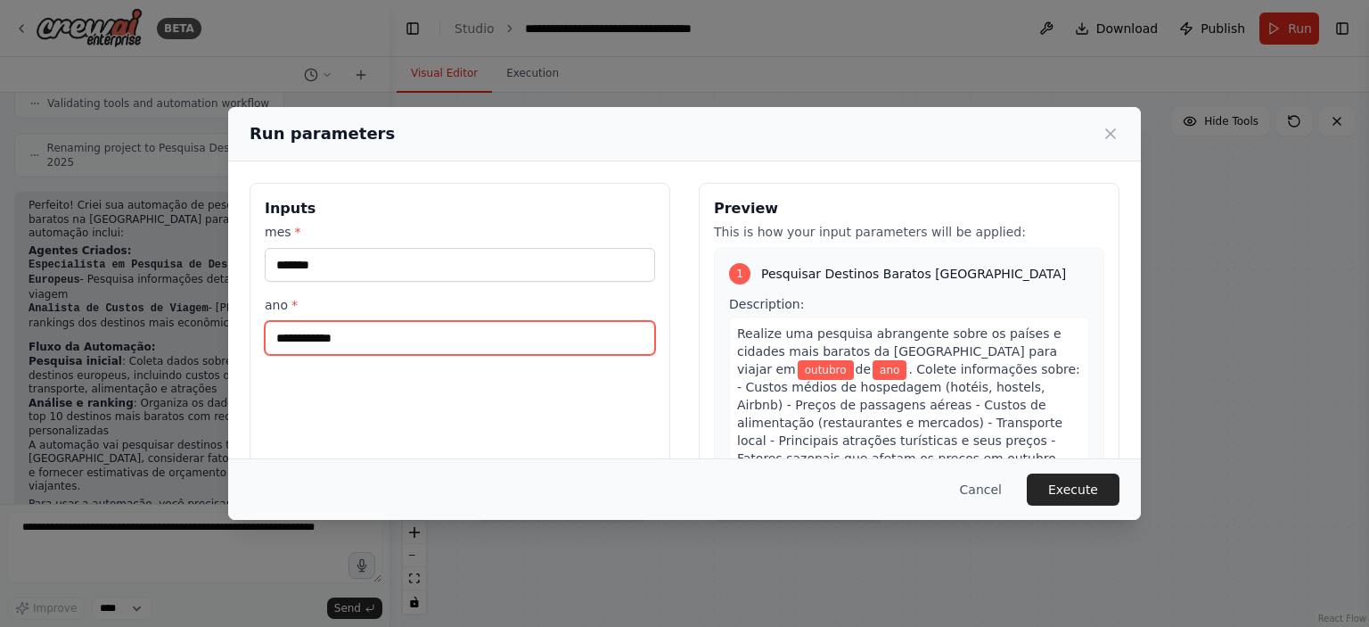
click at [408, 322] on input "ano *" at bounding box center [460, 338] width 390 height 34
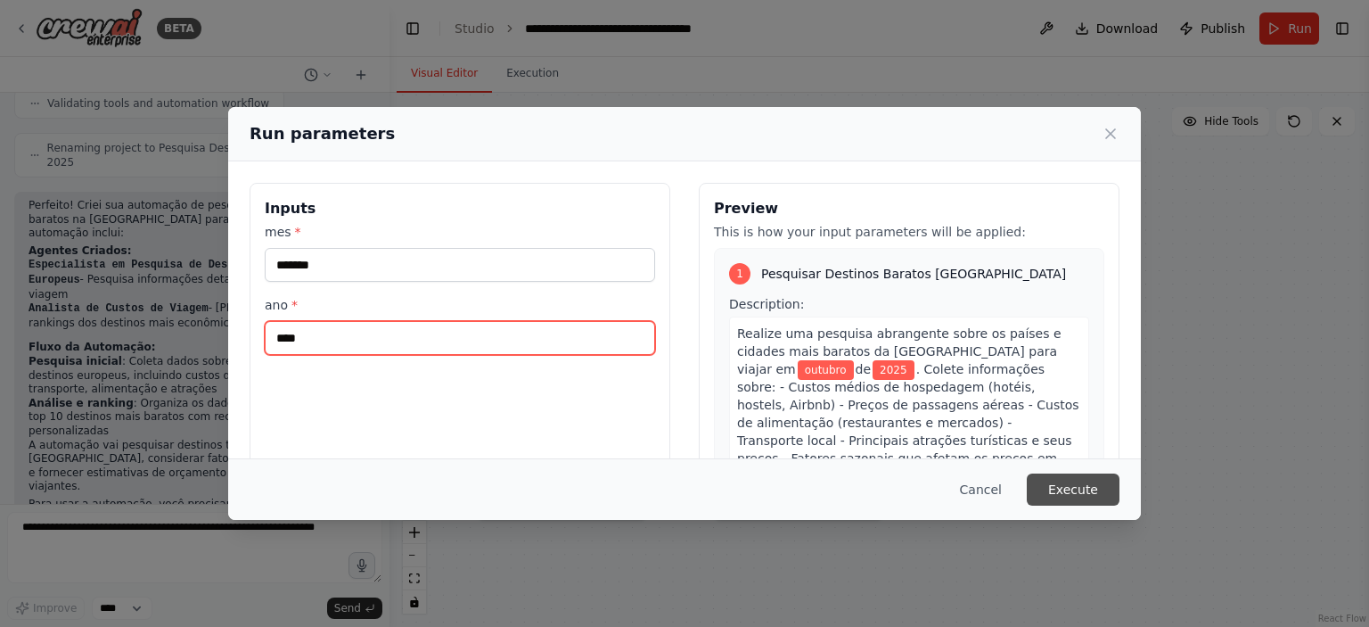
type input "****"
click at [1092, 486] on button "Execute" at bounding box center [1073, 489] width 93 height 32
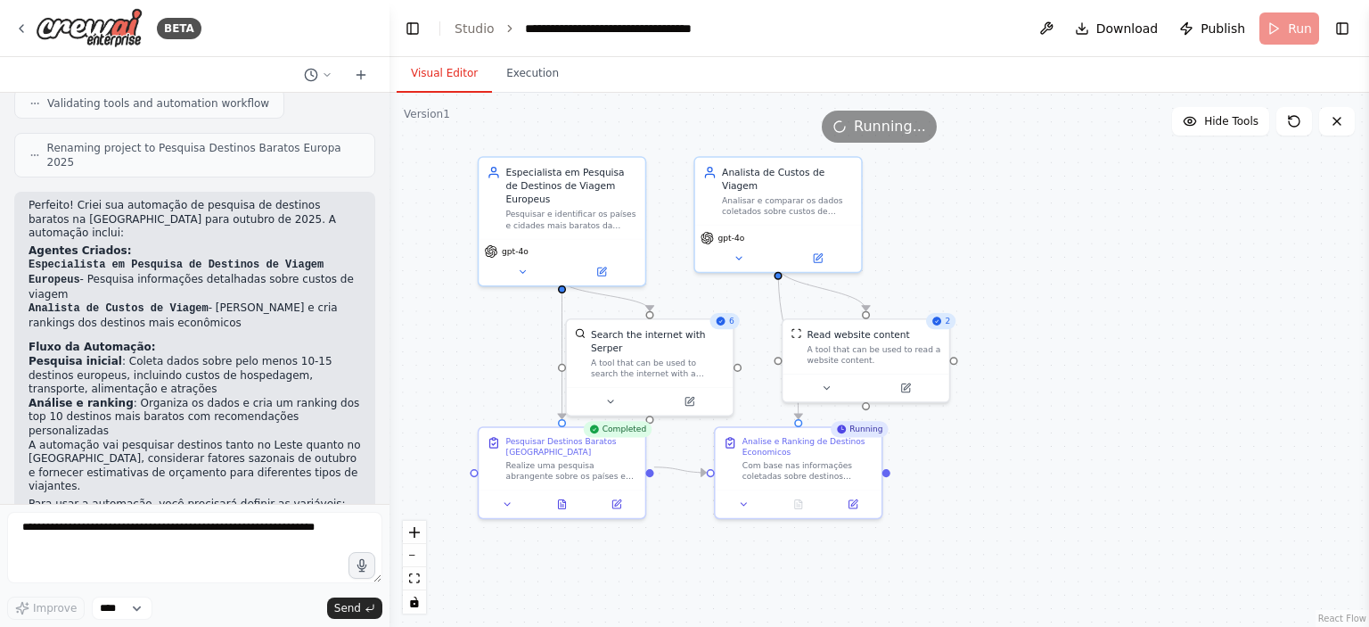
scroll to position [1185, 0]
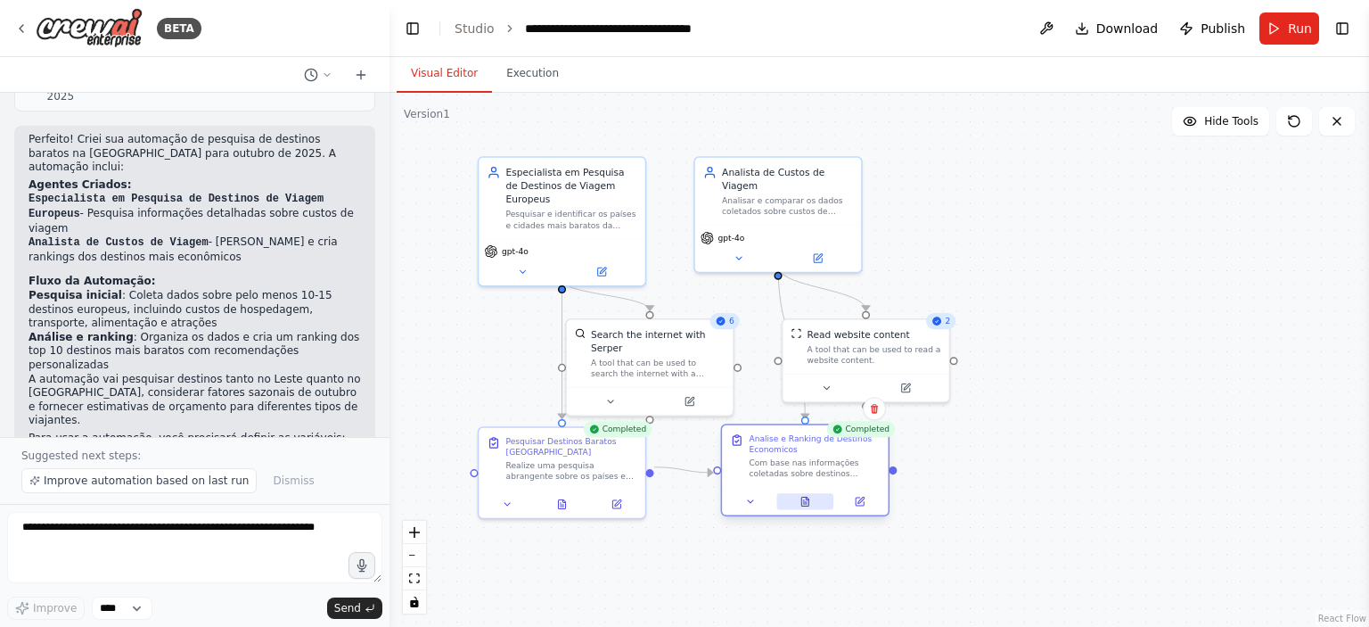
click at [799, 505] on icon at bounding box center [804, 501] width 11 height 11
click at [806, 502] on icon at bounding box center [804, 500] width 7 height 9
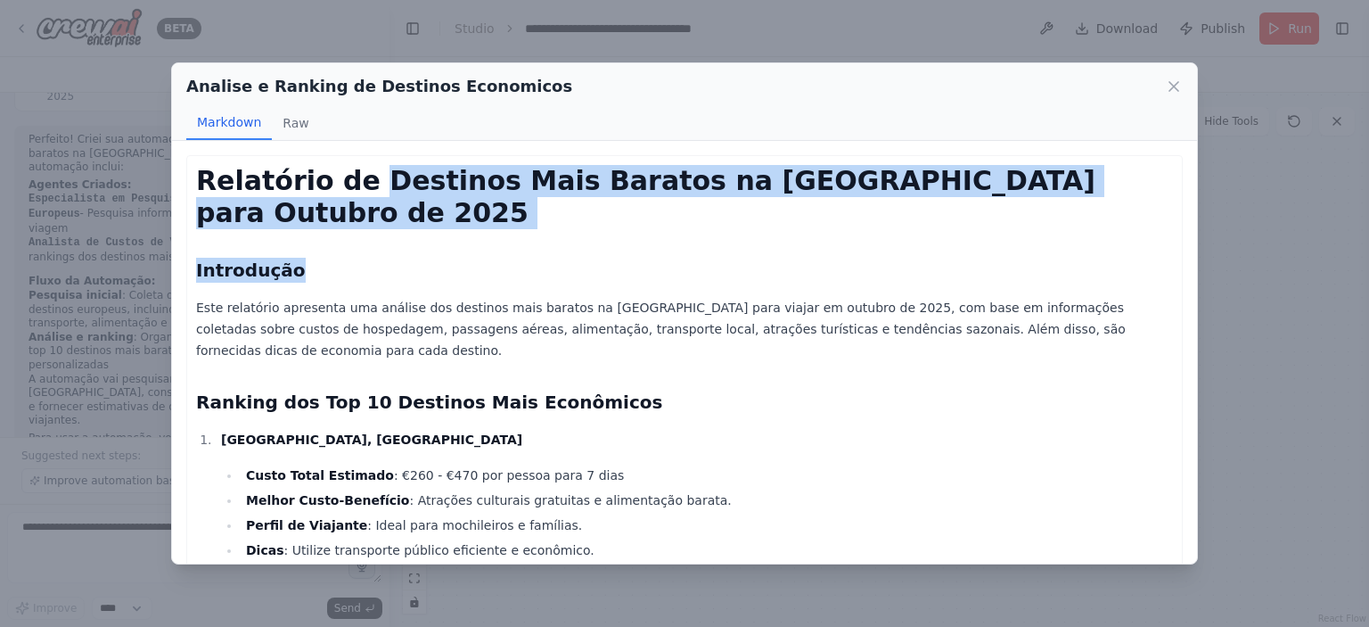
drag, startPoint x: 576, startPoint y: 178, endPoint x: 848, endPoint y: 205, distance: 274.0
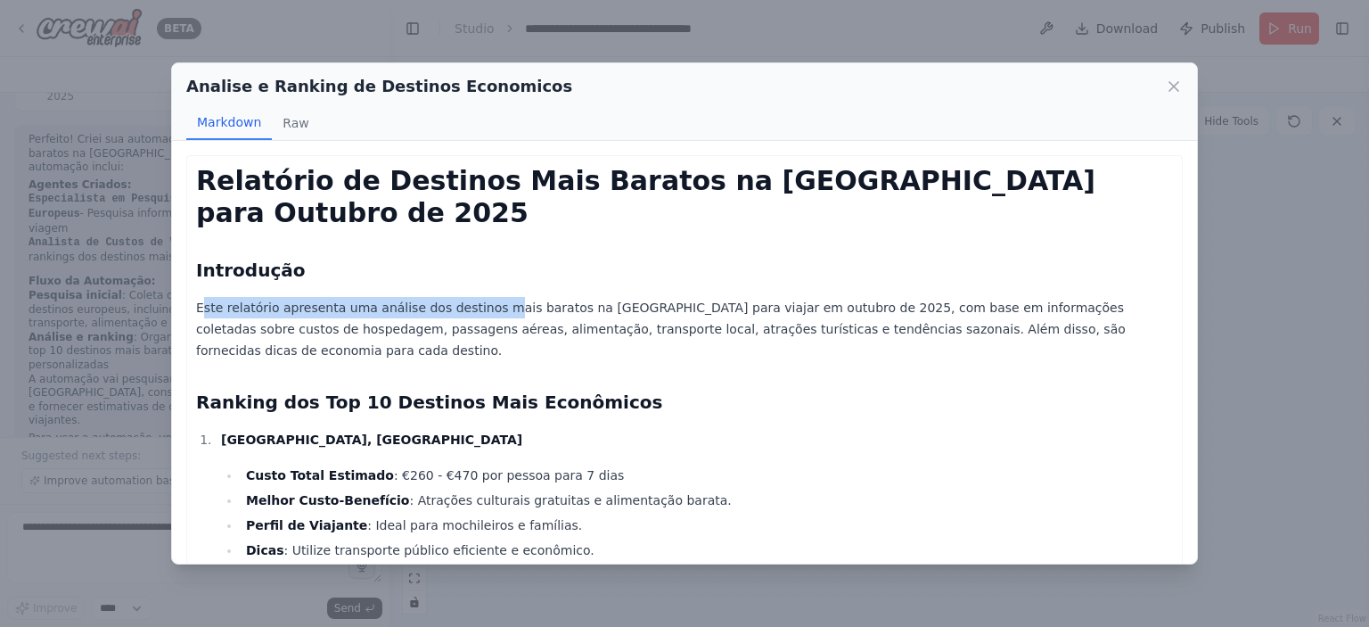
drag, startPoint x: 200, startPoint y: 270, endPoint x: 523, endPoint y: 277, distance: 323.6
click at [510, 297] on p "Este relatório apresenta uma análise dos destinos mais baratos na [GEOGRAPHIC_D…" at bounding box center [684, 329] width 977 height 64
click at [462, 297] on p "Este relatório apresenta uma análise dos destinos mais baratos na [GEOGRAPHIC_D…" at bounding box center [684, 329] width 977 height 64
click at [510, 297] on p "Este relatório apresenta uma análise dos destinos mais baratos na [GEOGRAPHIC_D…" at bounding box center [684, 329] width 977 height 64
click at [582, 297] on p "Este relatório apresenta uma análise dos destinos mais baratos na [GEOGRAPHIC_D…" at bounding box center [684, 329] width 977 height 64
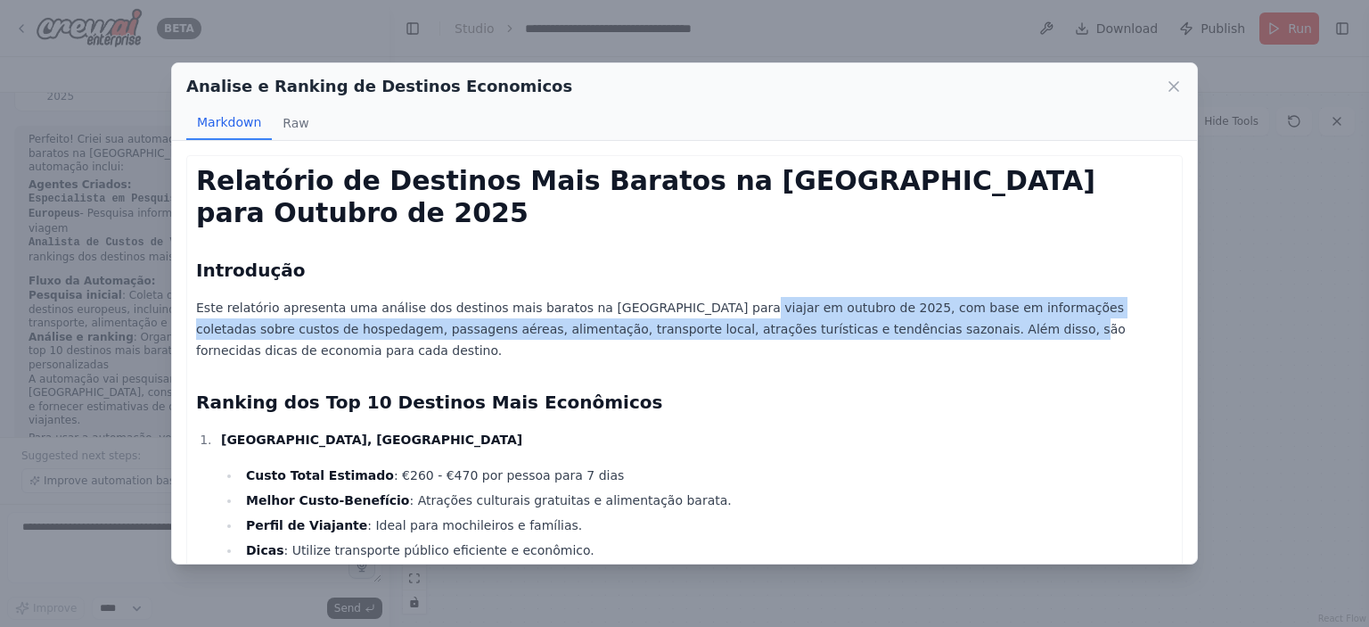
drag, startPoint x: 696, startPoint y: 279, endPoint x: 830, endPoint y: 288, distance: 134.0
click at [828, 297] on p "Este relatório apresenta uma análise dos destinos mais baratos na [GEOGRAPHIC_D…" at bounding box center [684, 329] width 977 height 64
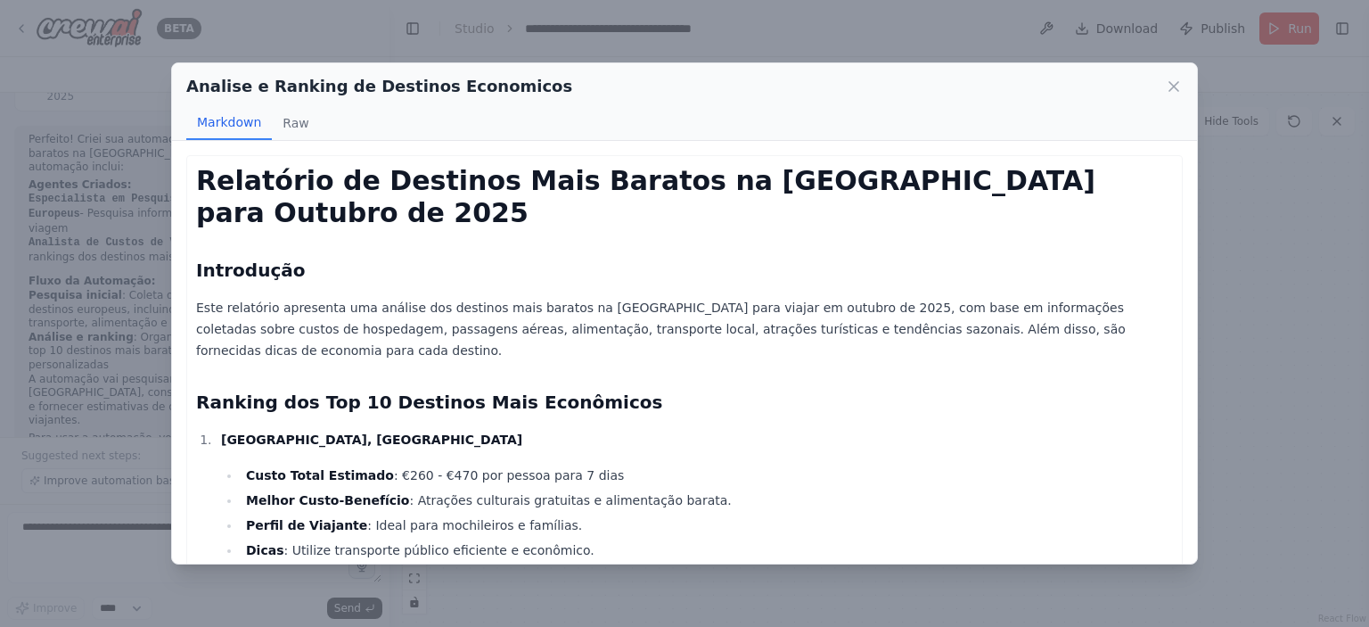
click at [832, 297] on p "Este relatório apresenta uma análise dos destinos mais baratos na [GEOGRAPHIC_D…" at bounding box center [684, 329] width 977 height 64
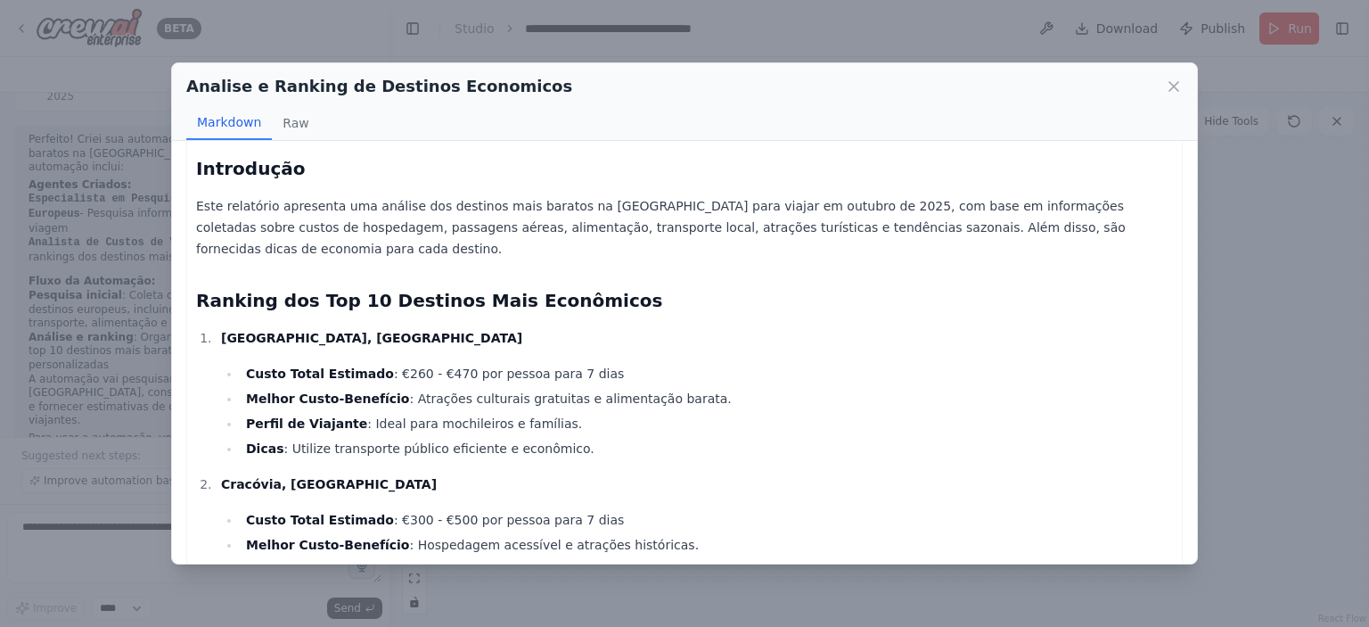
scroll to position [0, 0]
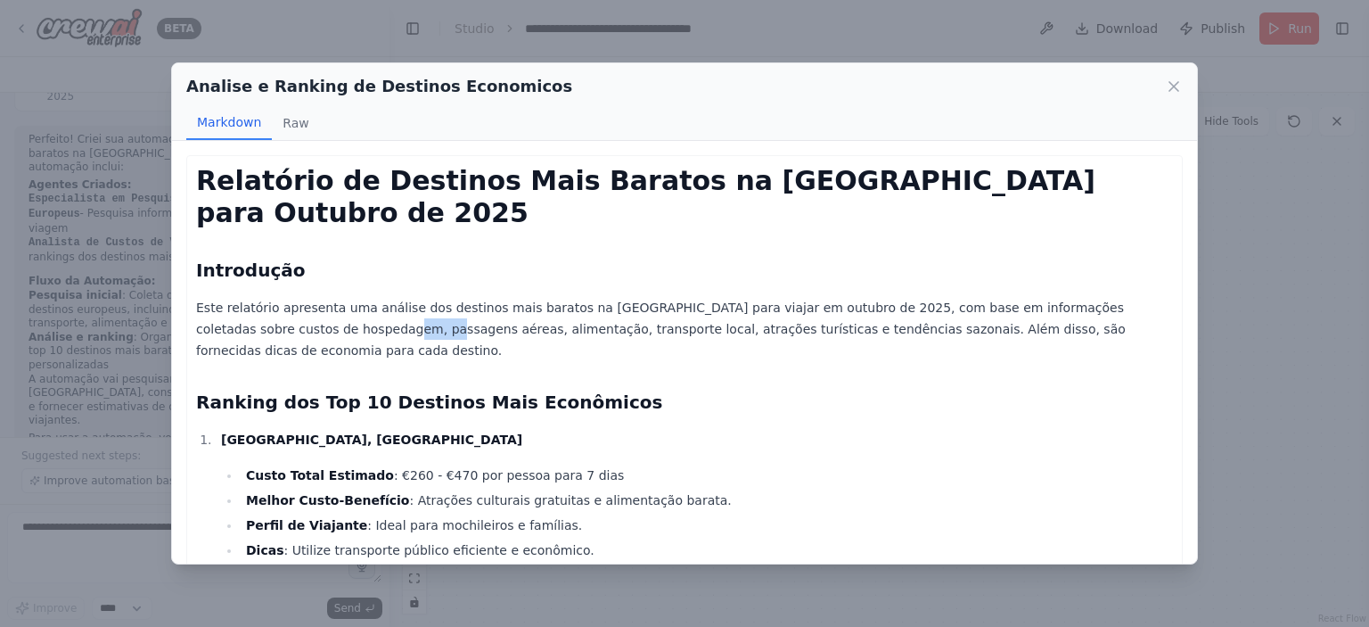
drag, startPoint x: 242, startPoint y: 291, endPoint x: 290, endPoint y: 292, distance: 47.2
click at [281, 297] on p "Este relatório apresenta uma análise dos destinos mais baratos na [GEOGRAPHIC_D…" at bounding box center [684, 329] width 977 height 64
click at [538, 297] on p "Este relatório apresenta uma análise dos destinos mais baratos na [GEOGRAPHIC_D…" at bounding box center [684, 329] width 977 height 64
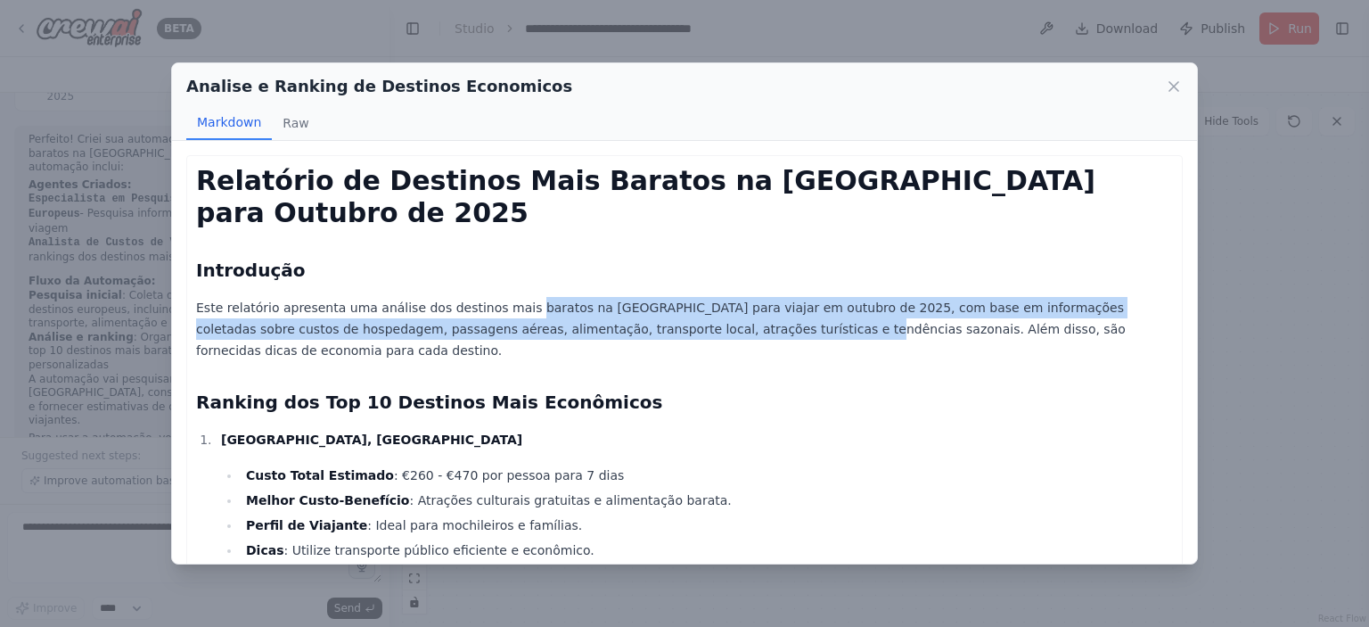
drag, startPoint x: 498, startPoint y: 284, endPoint x: 688, endPoint y: 300, distance: 190.5
click at [677, 299] on p "Este relatório apresenta uma análise dos destinos mais baratos na [GEOGRAPHIC_D…" at bounding box center [684, 329] width 977 height 64
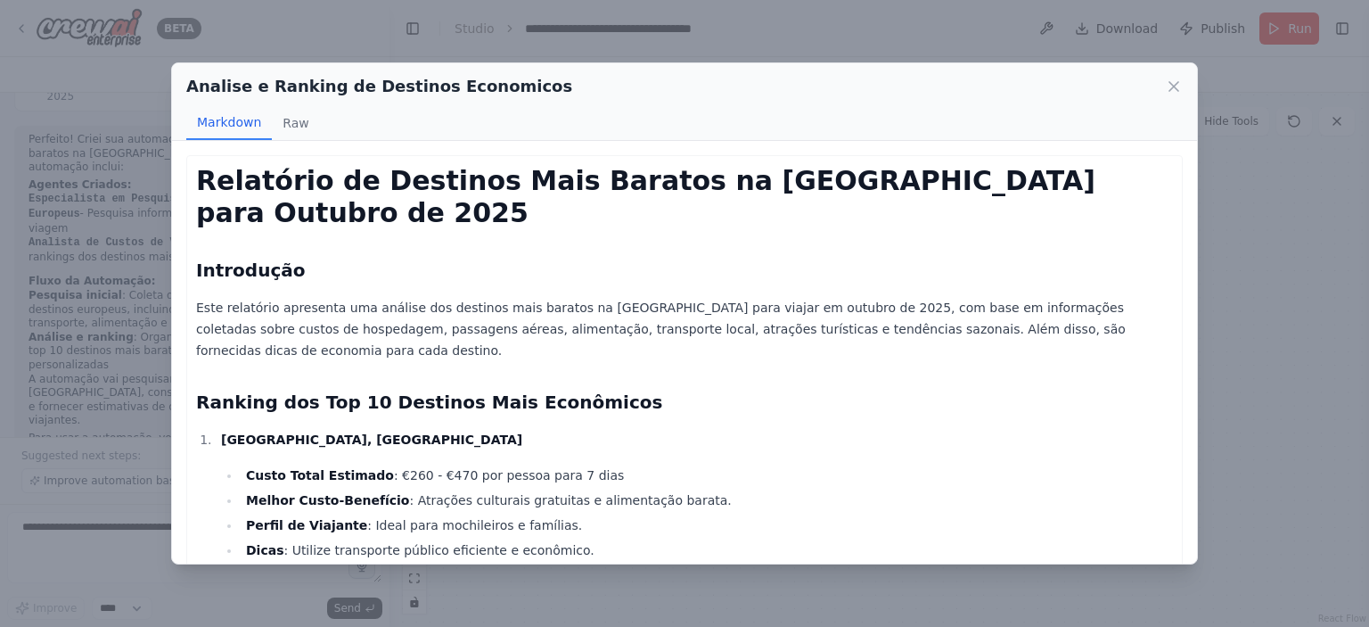
click at [692, 299] on p "Este relatório apresenta uma análise dos destinos mais baratos na [GEOGRAPHIC_D…" at bounding box center [684, 329] width 977 height 64
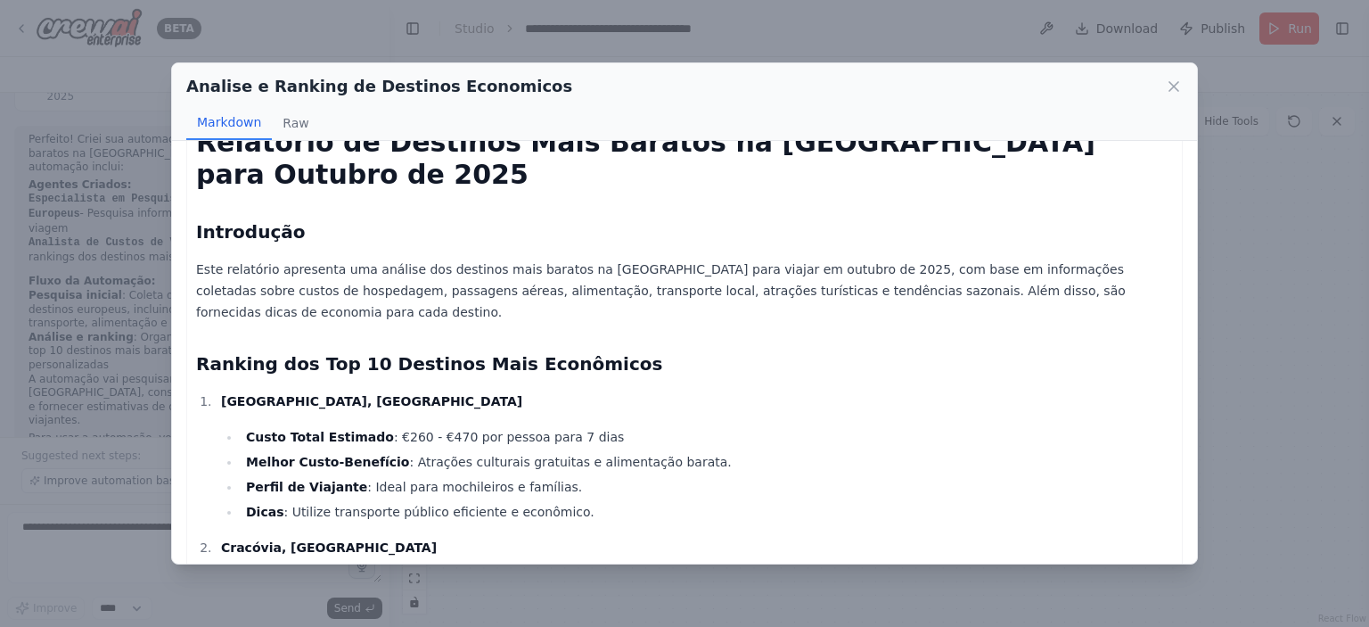
scroll to position [89, 0]
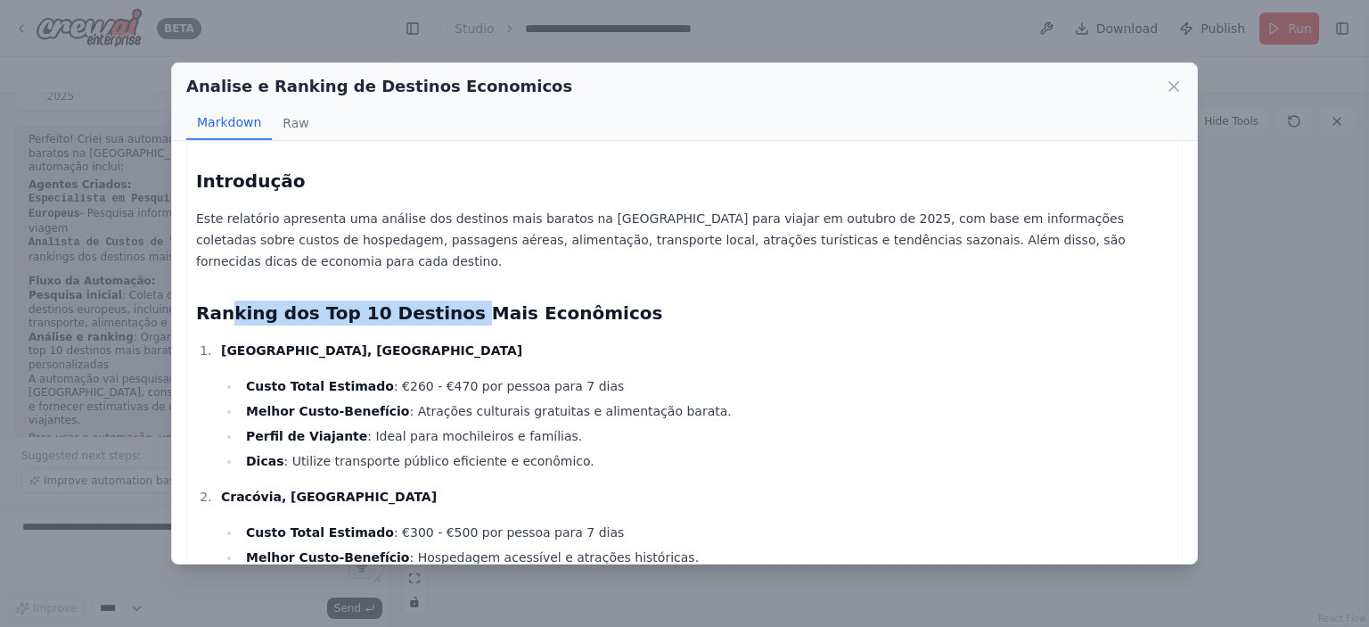
drag, startPoint x: 227, startPoint y: 261, endPoint x: 504, endPoint y: 258, distance: 277.2
click at [499, 300] on h2 "Ranking dos Top 10 Destinos Mais Econômicos" at bounding box center [684, 312] width 977 height 25
click at [532, 300] on h2 "Ranking dos Top 10 Destinos Mais Econômicos" at bounding box center [684, 312] width 977 height 25
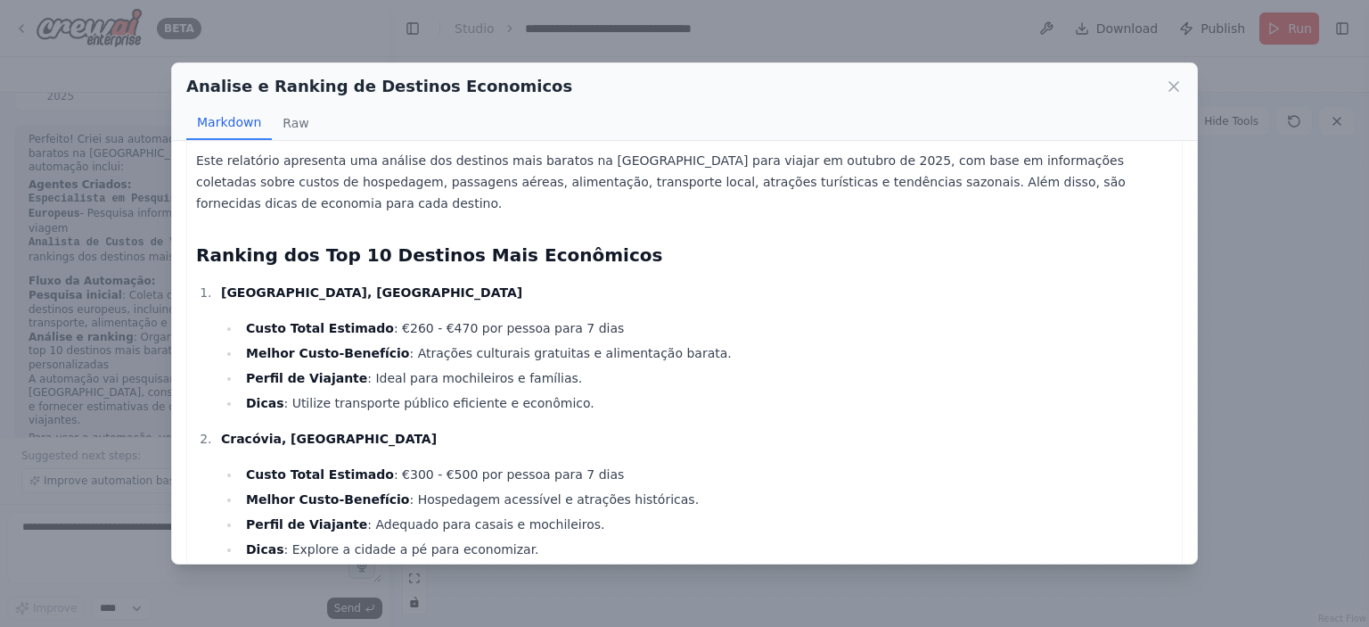
scroll to position [178, 0]
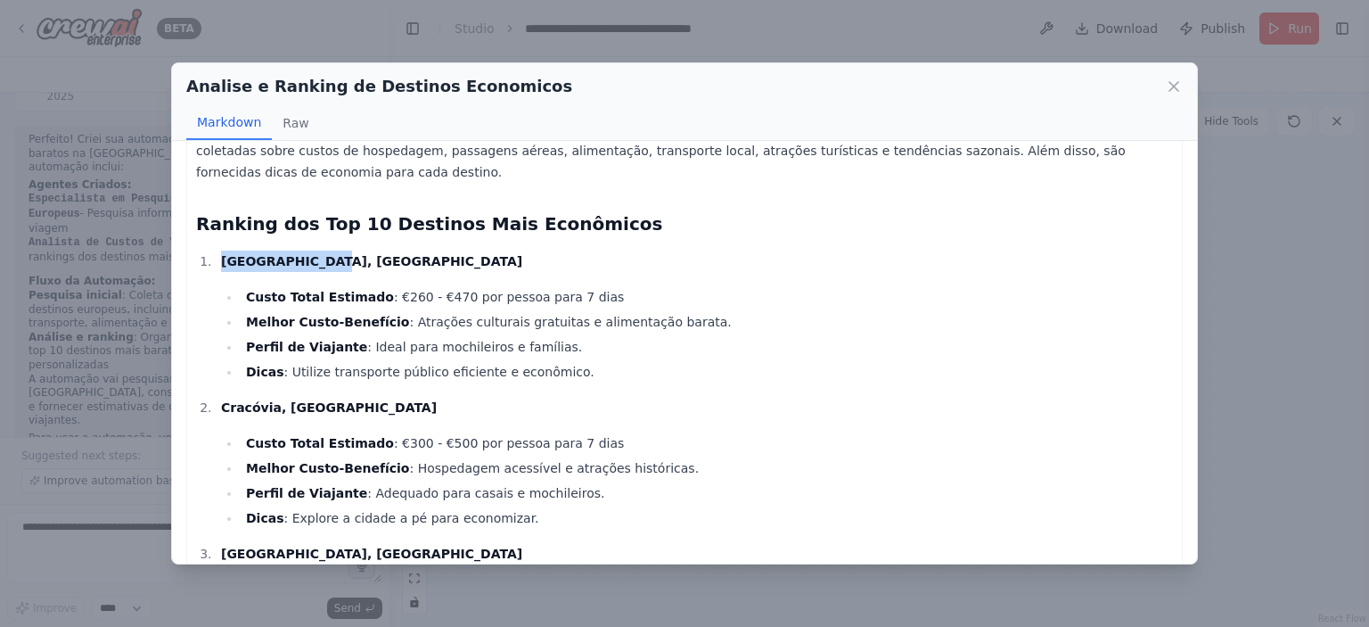
drag, startPoint x: 221, startPoint y: 202, endPoint x: 320, endPoint y: 205, distance: 99.0
click at [319, 250] on p "[GEOGRAPHIC_DATA], [GEOGRAPHIC_DATA]" at bounding box center [697, 260] width 952 height 21
click at [320, 250] on p "[GEOGRAPHIC_DATA], [GEOGRAPHIC_DATA]" at bounding box center [697, 260] width 952 height 21
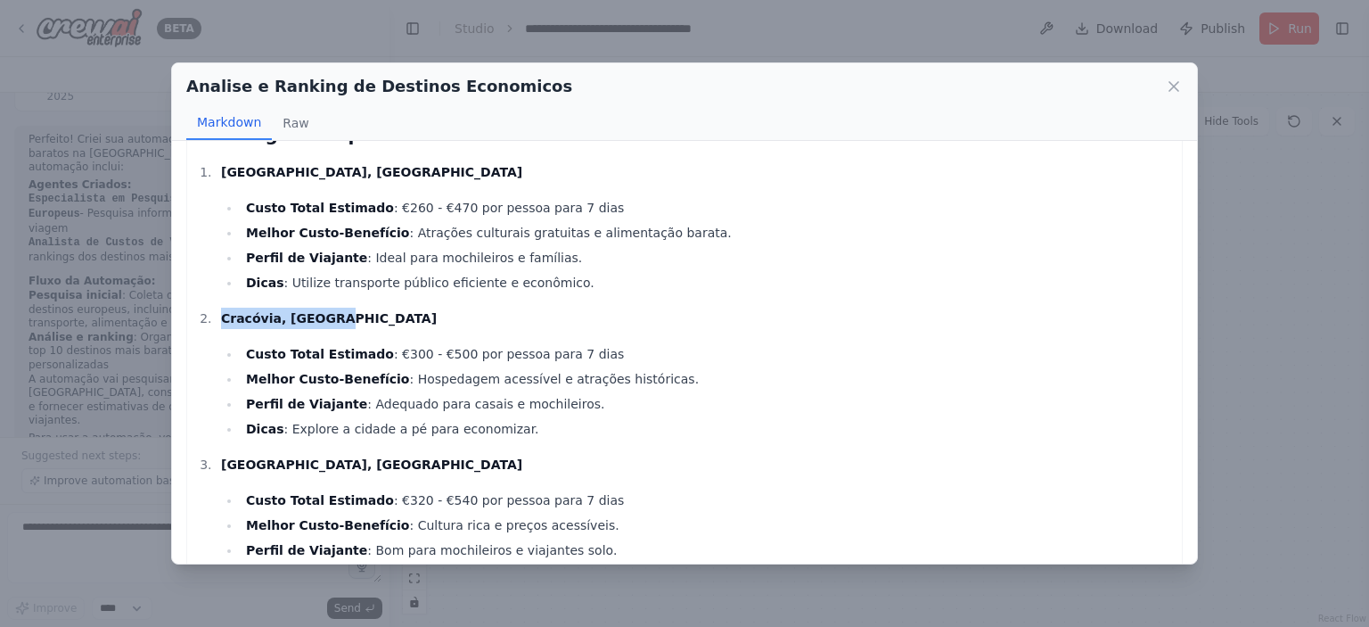
drag, startPoint x: 221, startPoint y: 265, endPoint x: 328, endPoint y: 263, distance: 107.0
click at [328, 307] on p "Cracóvia, [GEOGRAPHIC_DATA]" at bounding box center [697, 317] width 952 height 21
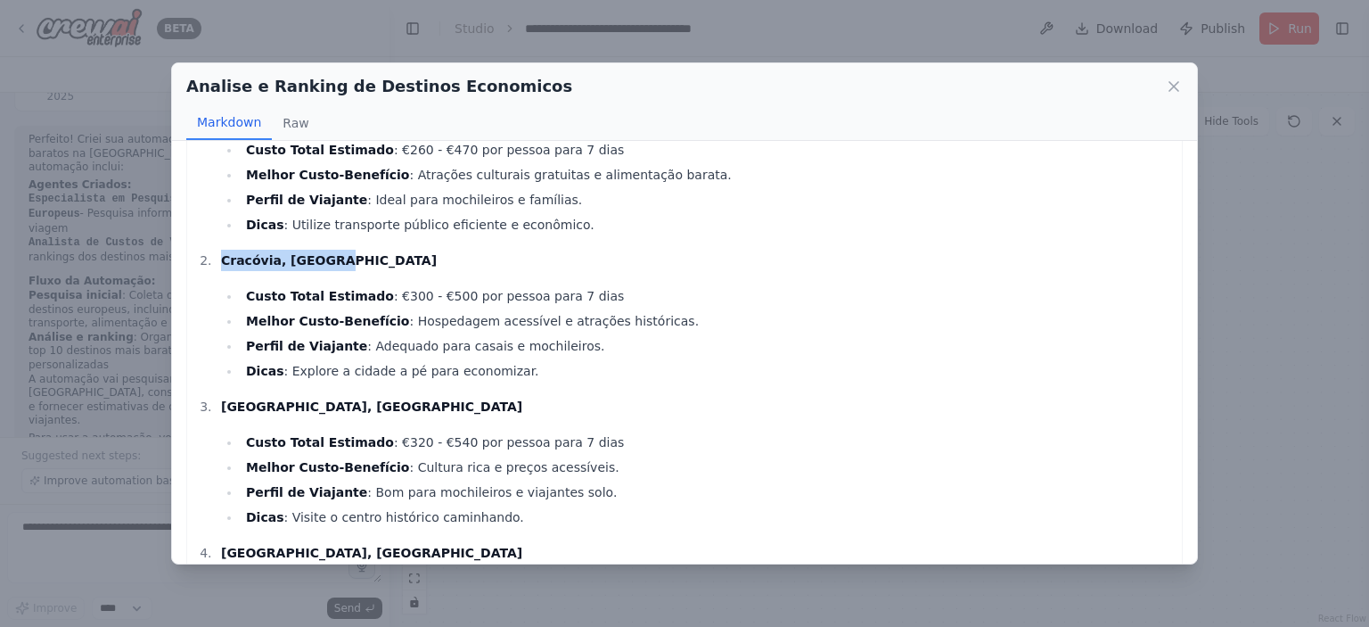
scroll to position [356, 0]
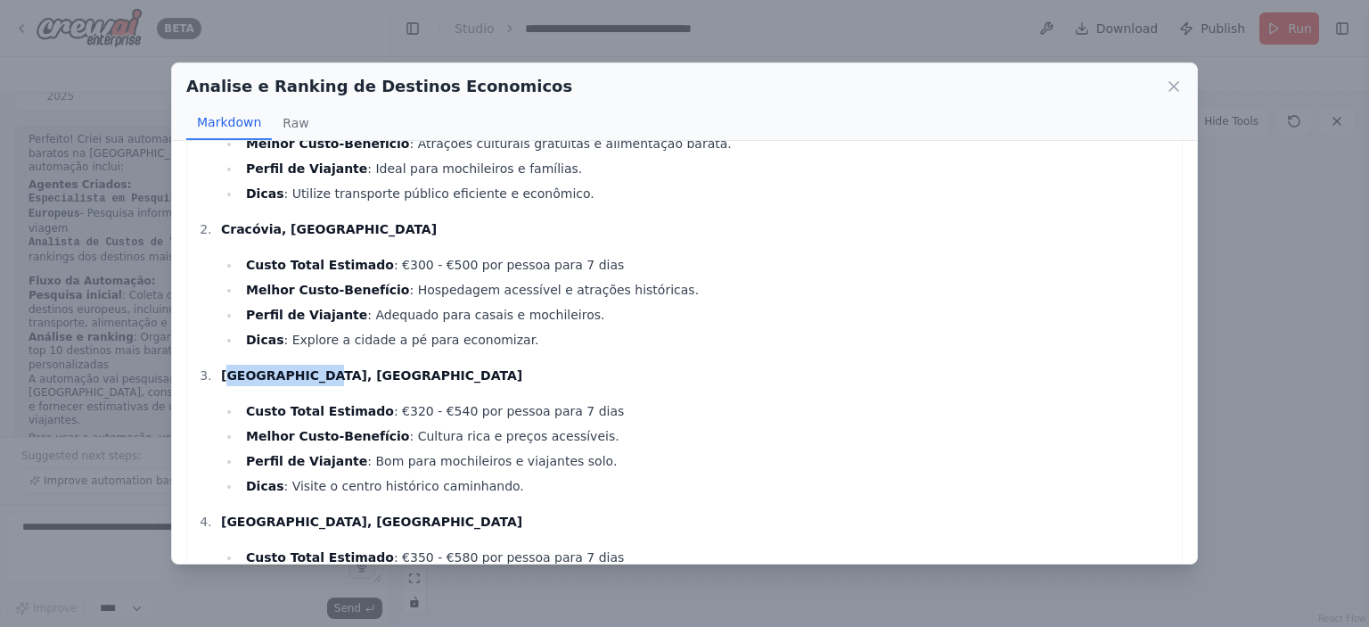
drag, startPoint x: 228, startPoint y: 321, endPoint x: 332, endPoint y: 320, distance: 104.3
click at [331, 365] on p "[GEOGRAPHIC_DATA], [GEOGRAPHIC_DATA]" at bounding box center [697, 375] width 952 height 21
click at [333, 365] on p "[GEOGRAPHIC_DATA], [GEOGRAPHIC_DATA]" at bounding box center [697, 375] width 952 height 21
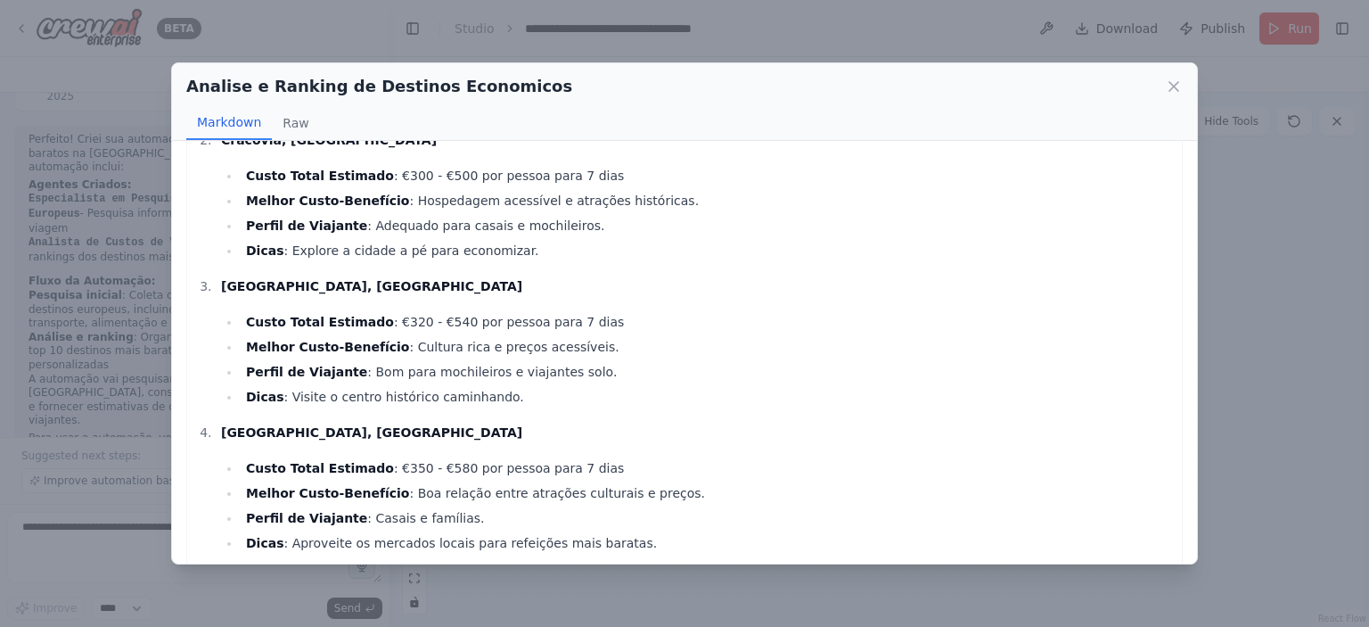
click at [323, 275] on p "[GEOGRAPHIC_DATA], [GEOGRAPHIC_DATA]" at bounding box center [697, 285] width 952 height 21
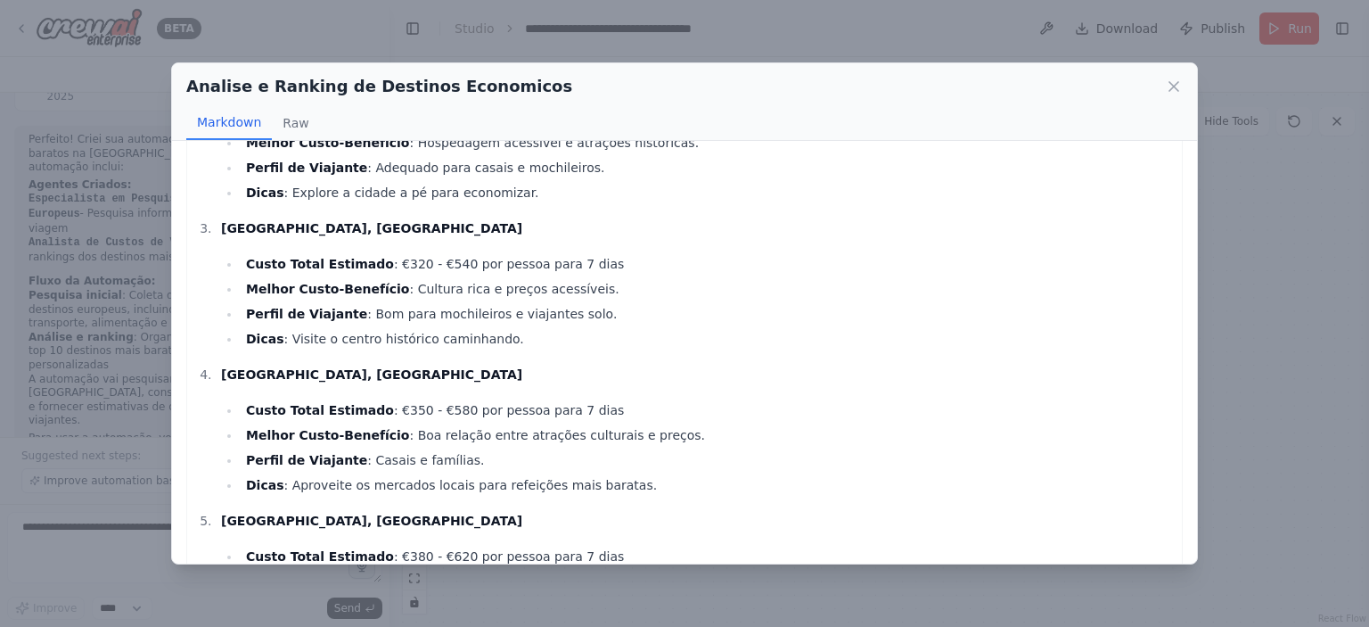
scroll to position [535, 0]
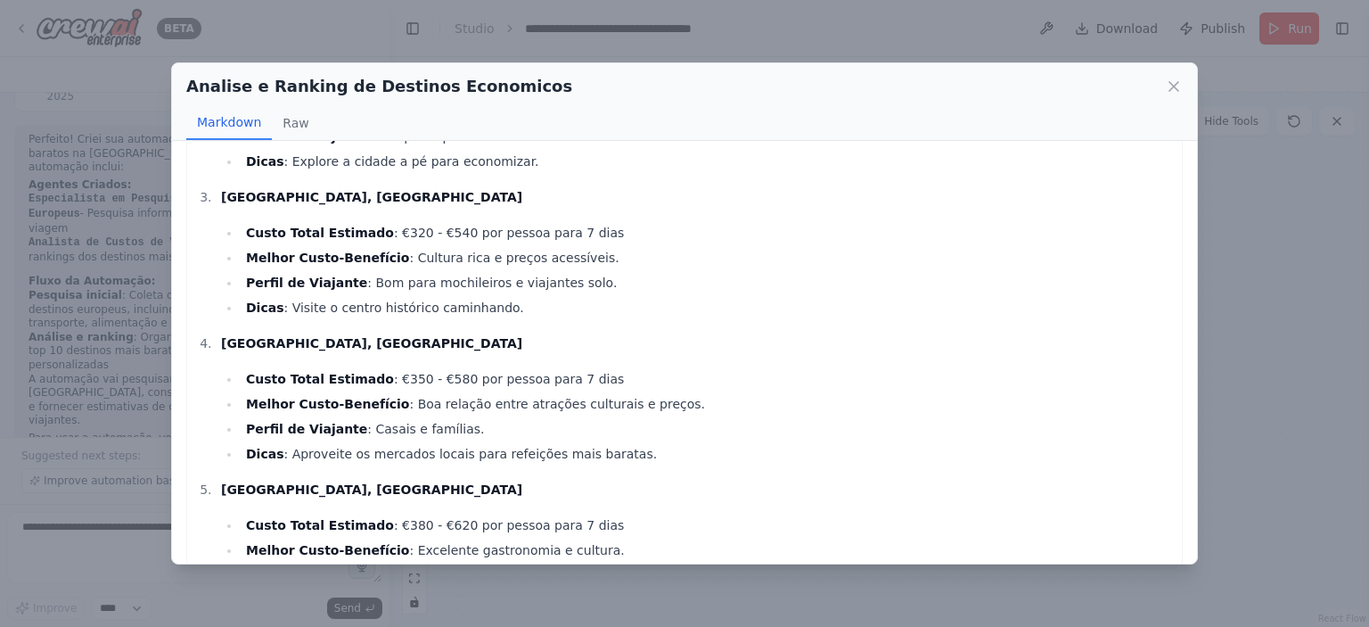
click at [218, 332] on li "[GEOGRAPHIC_DATA], [GEOGRAPHIC_DATA] Custo Total Estimado : €350 - €580 por pes…" at bounding box center [694, 398] width 957 height 132
drag, startPoint x: 291, startPoint y: 292, endPoint x: 311, endPoint y: 292, distance: 20.5
click at [310, 336] on strong "[GEOGRAPHIC_DATA], [GEOGRAPHIC_DATA]" at bounding box center [371, 343] width 301 height 14
click at [318, 336] on strong "[GEOGRAPHIC_DATA], [GEOGRAPHIC_DATA]" at bounding box center [371, 343] width 301 height 14
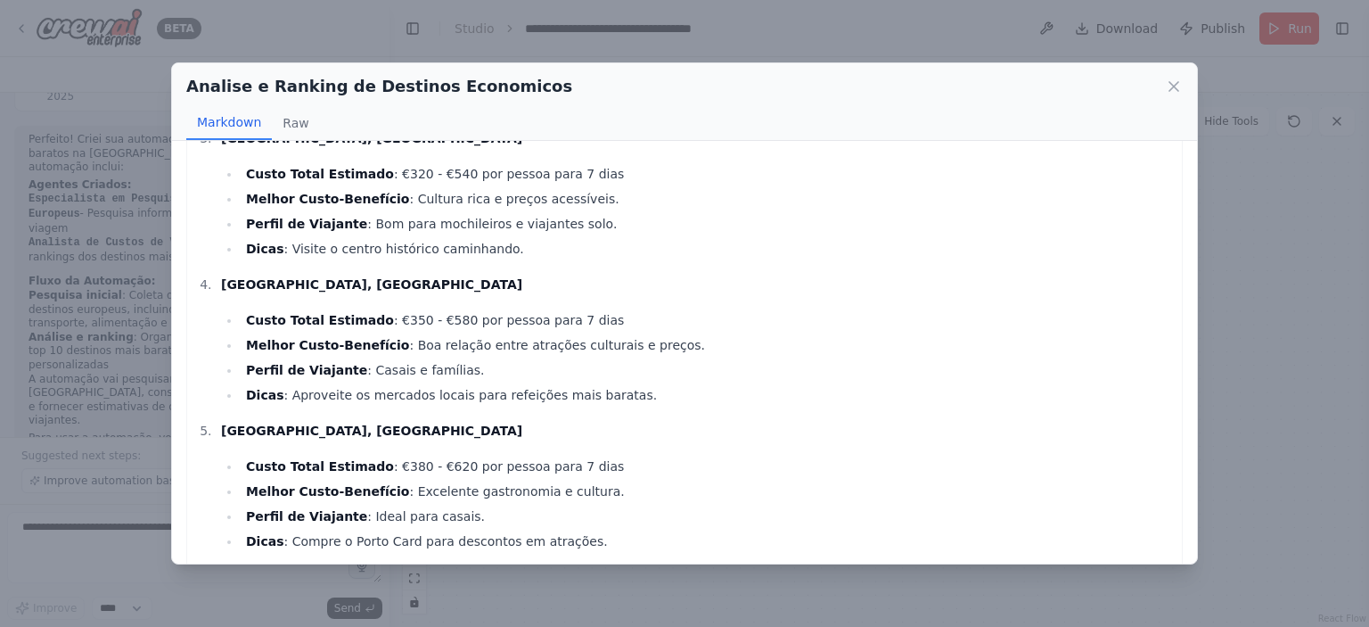
scroll to position [624, 0]
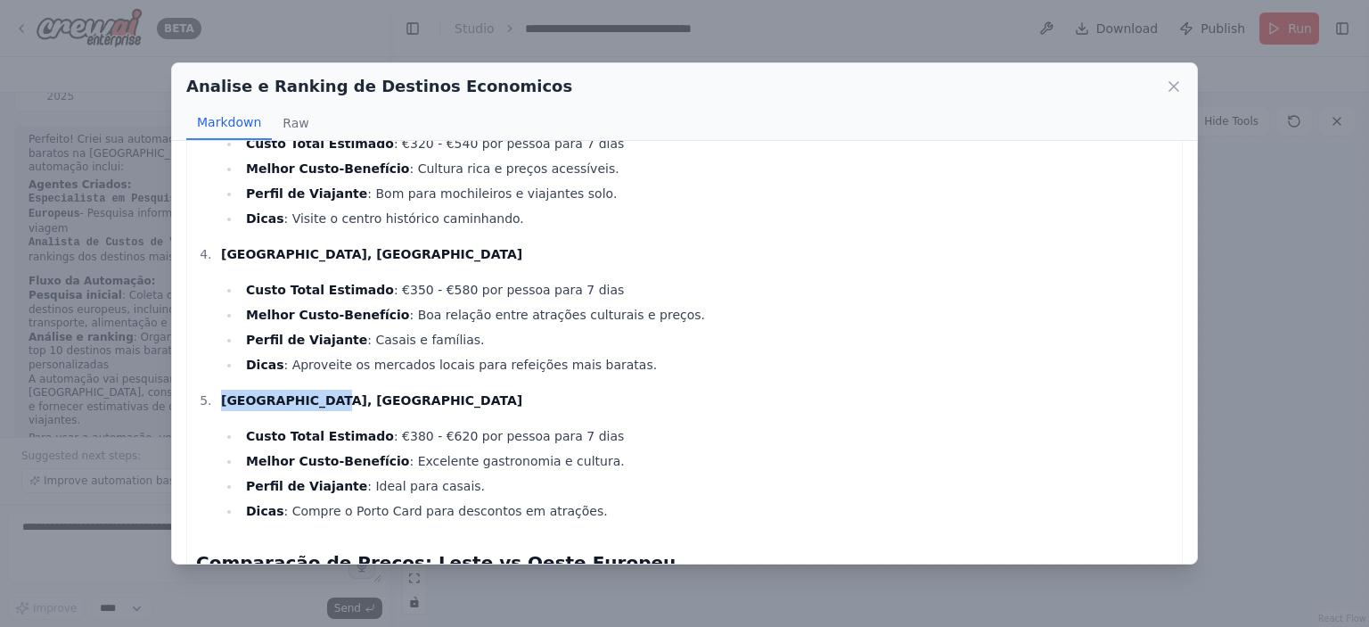
drag, startPoint x: 221, startPoint y: 341, endPoint x: 322, endPoint y: 348, distance: 101.0
click at [322, 389] on p "[GEOGRAPHIC_DATA], [GEOGRAPHIC_DATA]" at bounding box center [697, 399] width 952 height 21
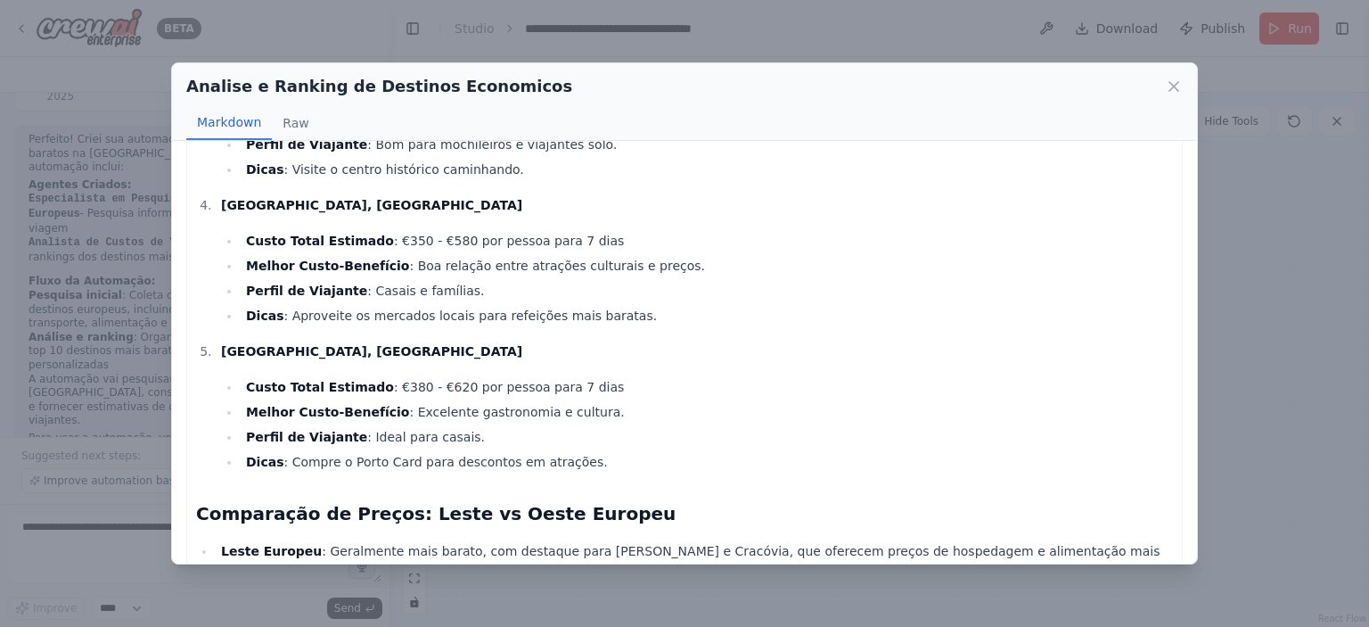
scroll to position [891, 0]
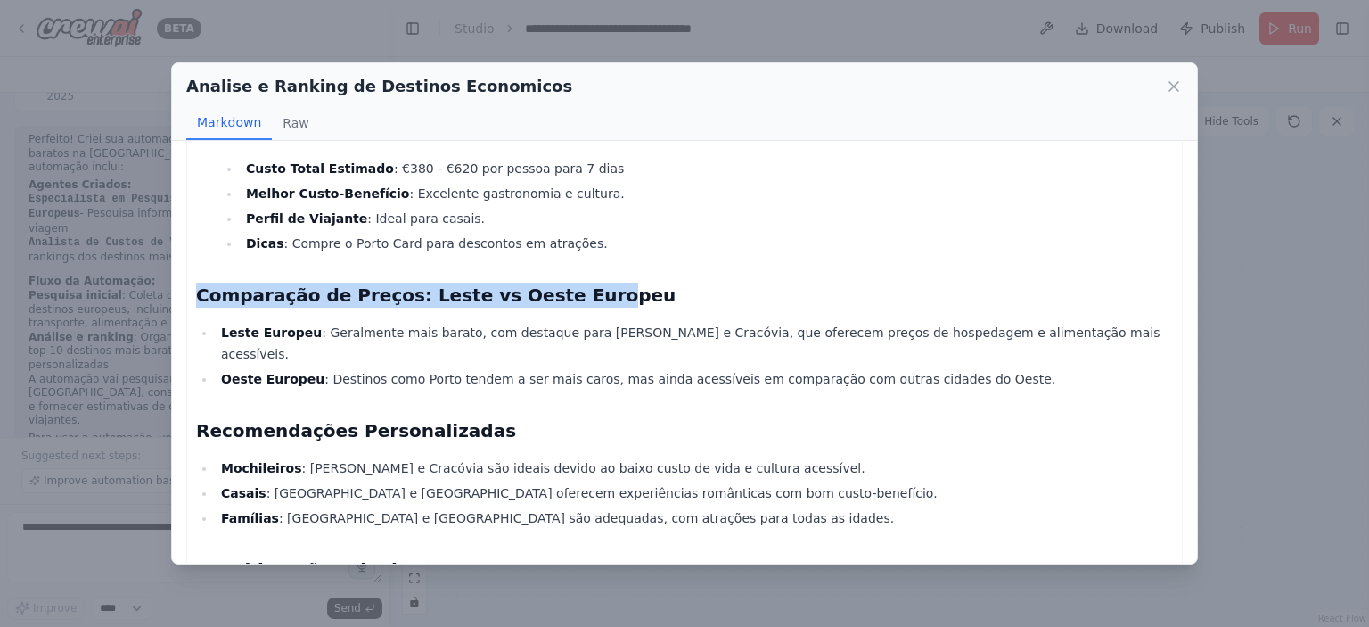
drag, startPoint x: 200, startPoint y: 241, endPoint x: 581, endPoint y: 251, distance: 381.6
click at [565, 283] on h2 "Comparação de Preços: Leste vs Oeste Europeu" at bounding box center [684, 295] width 977 height 25
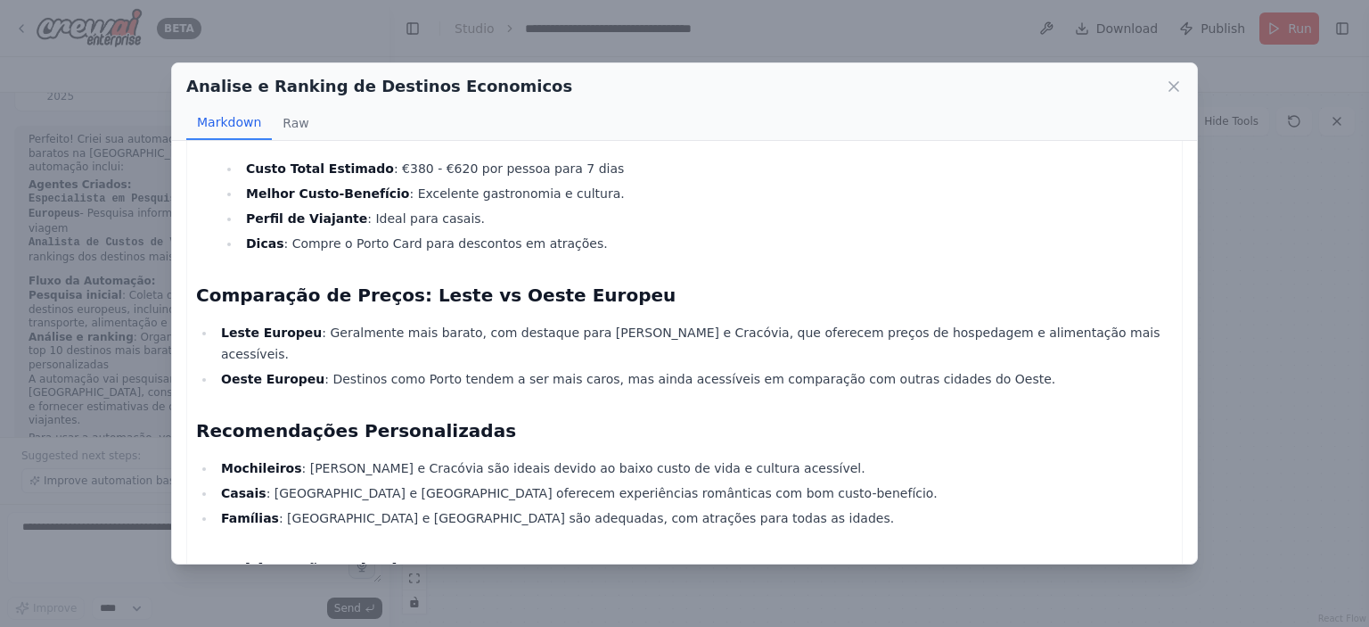
click at [588, 283] on h2 "Comparação de Preços: Leste vs Oeste Europeu" at bounding box center [684, 295] width 977 height 25
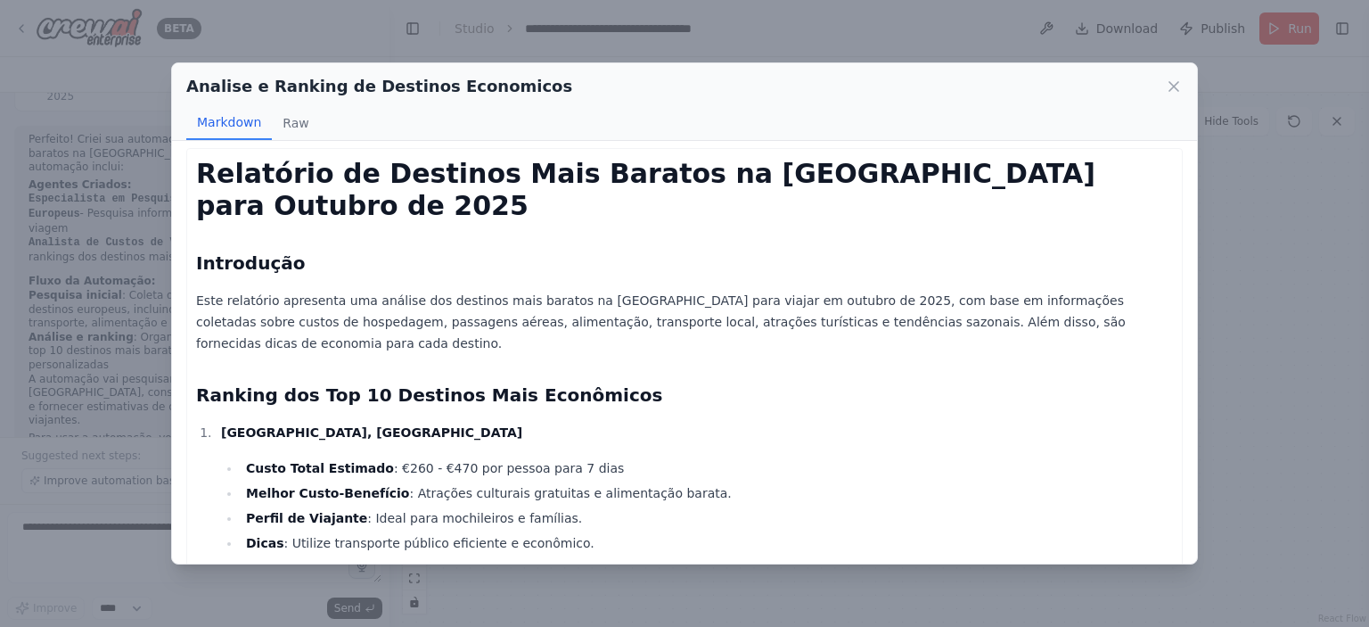
scroll to position [0, 0]
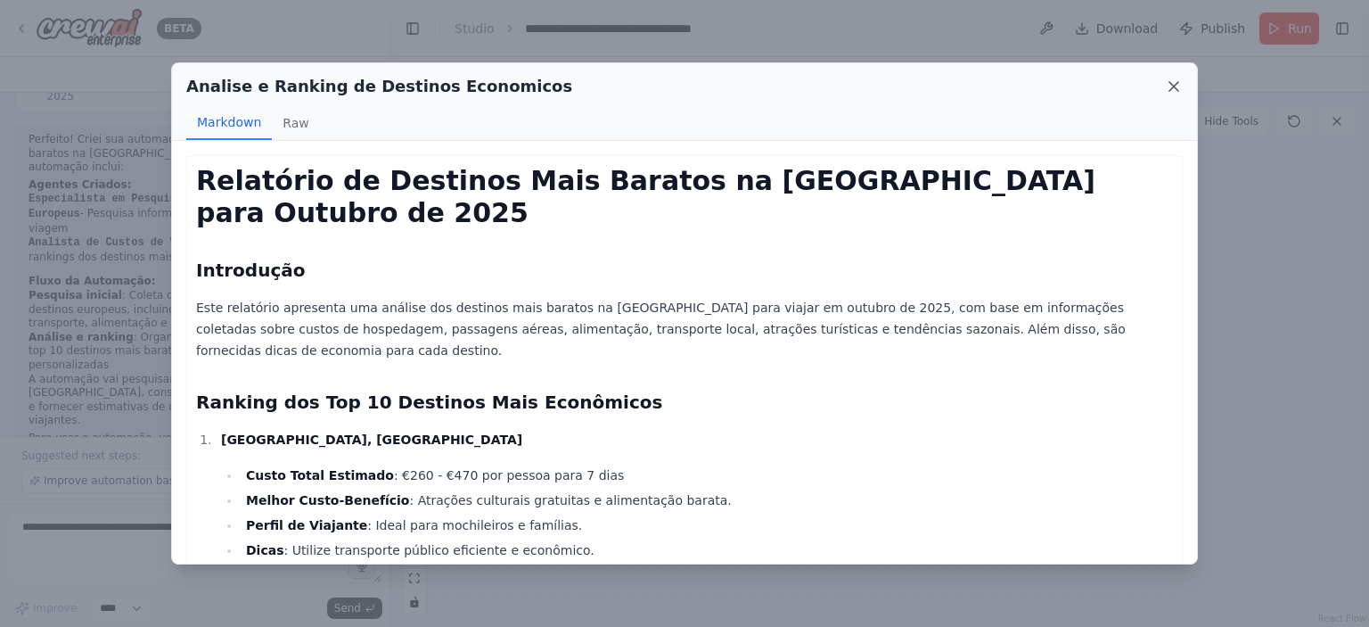
click at [1169, 85] on icon at bounding box center [1174, 87] width 18 height 18
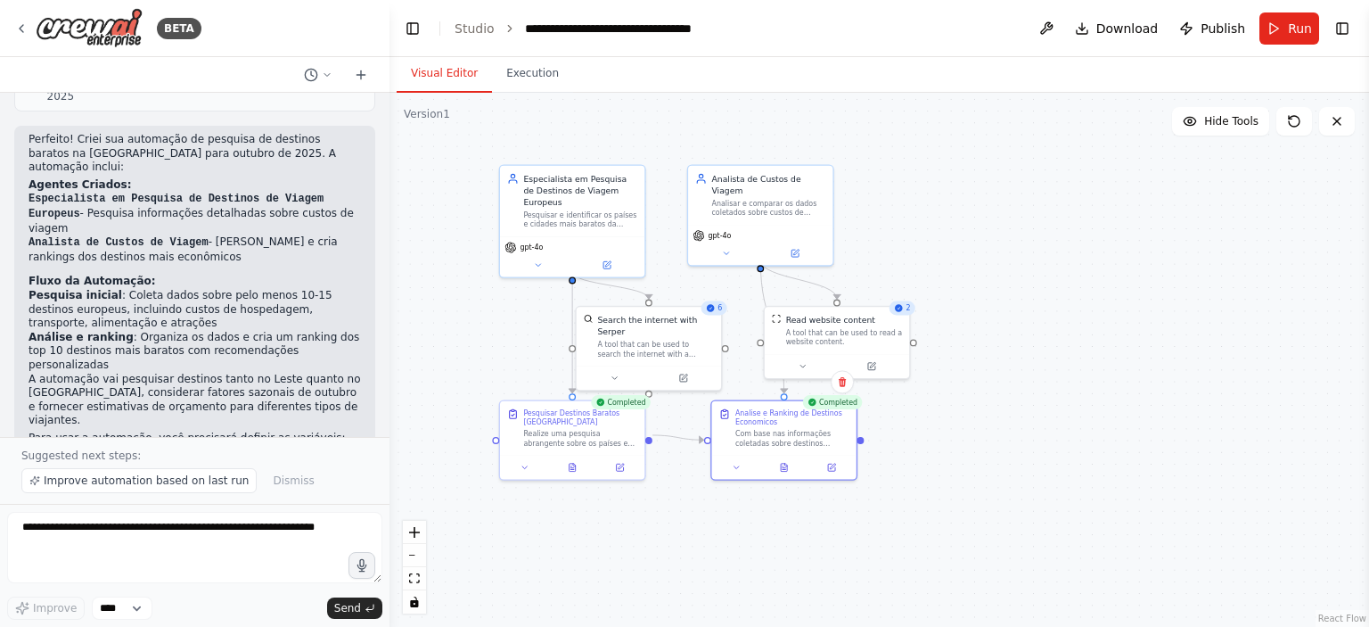
drag, startPoint x: 553, startPoint y: 499, endPoint x: 714, endPoint y: 501, distance: 160.4
click at [714, 501] on div ".deletable-edge-delete-btn { width: 20px; height: 20px; border: 0px solid #ffff…" at bounding box center [878, 360] width 979 height 534
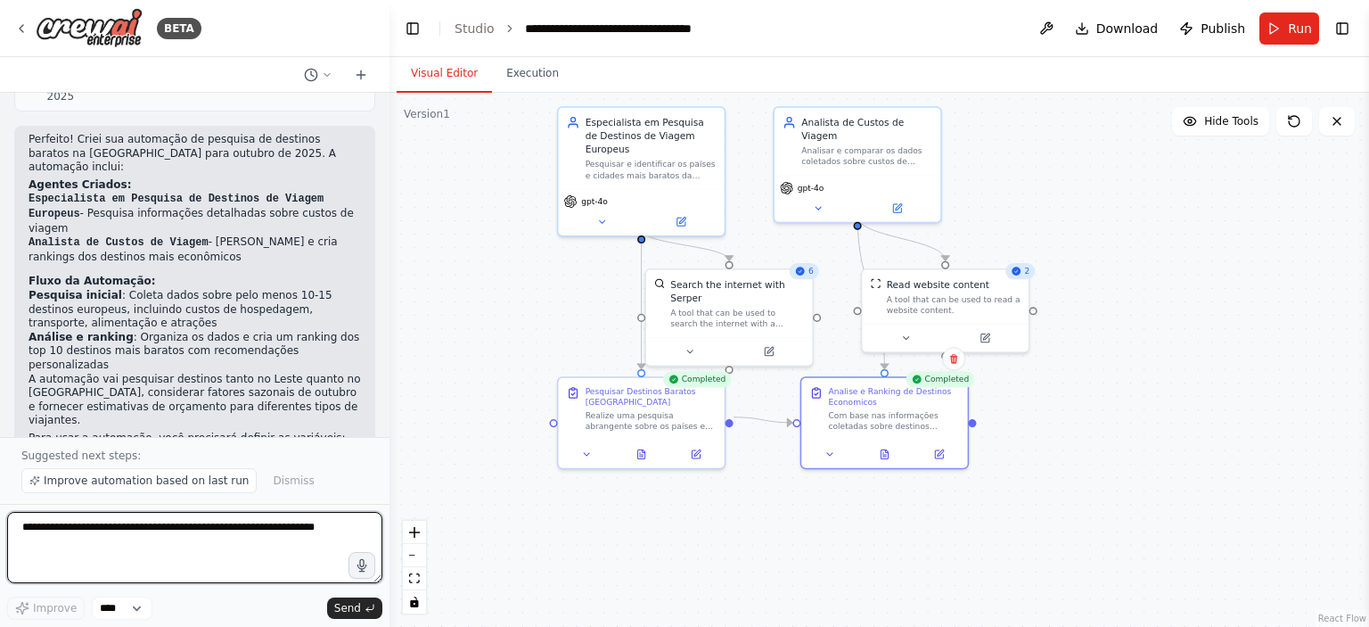
click at [173, 546] on textarea at bounding box center [194, 547] width 375 height 71
type textarea "**********"
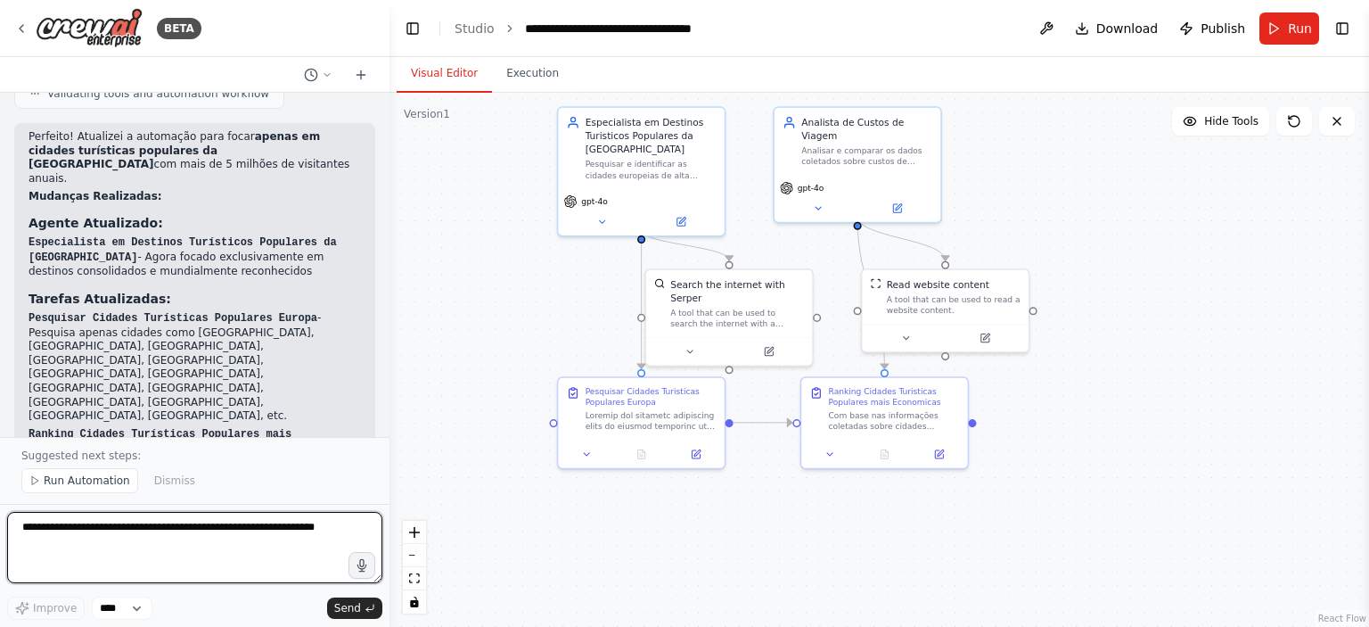
scroll to position [2413, 0]
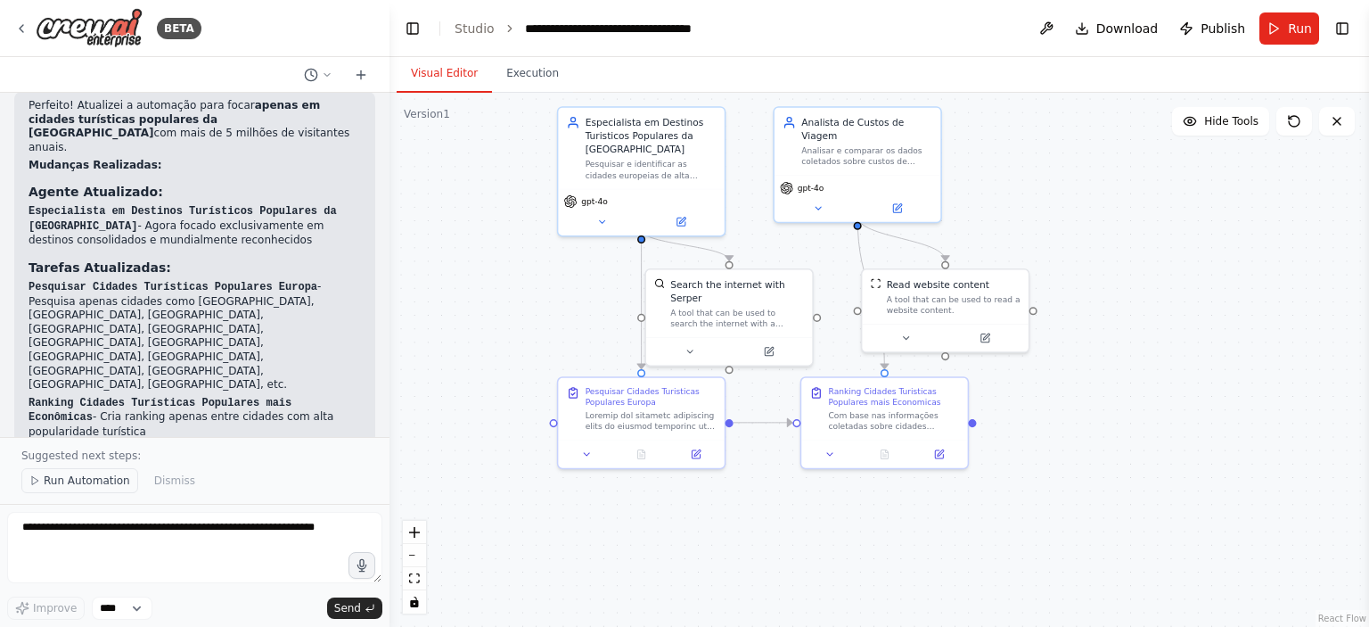
click at [94, 488] on span "Run Automation" at bounding box center [87, 480] width 86 height 14
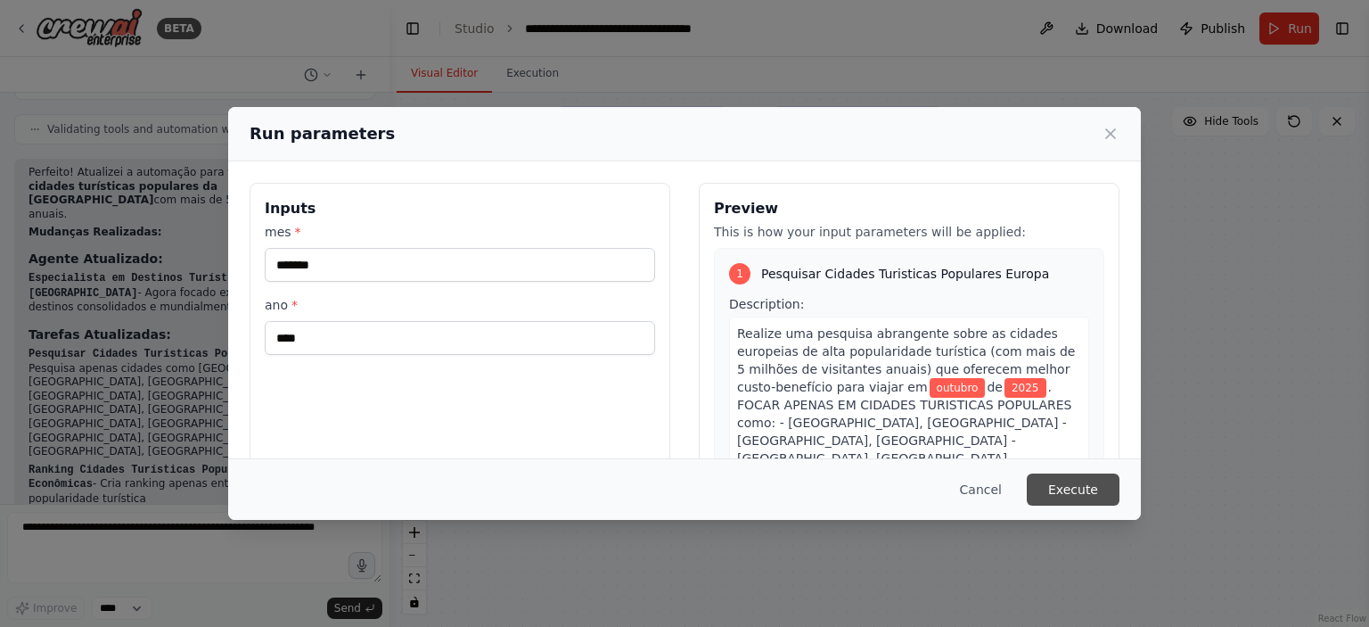
click at [1077, 487] on button "Execute" at bounding box center [1073, 489] width 93 height 32
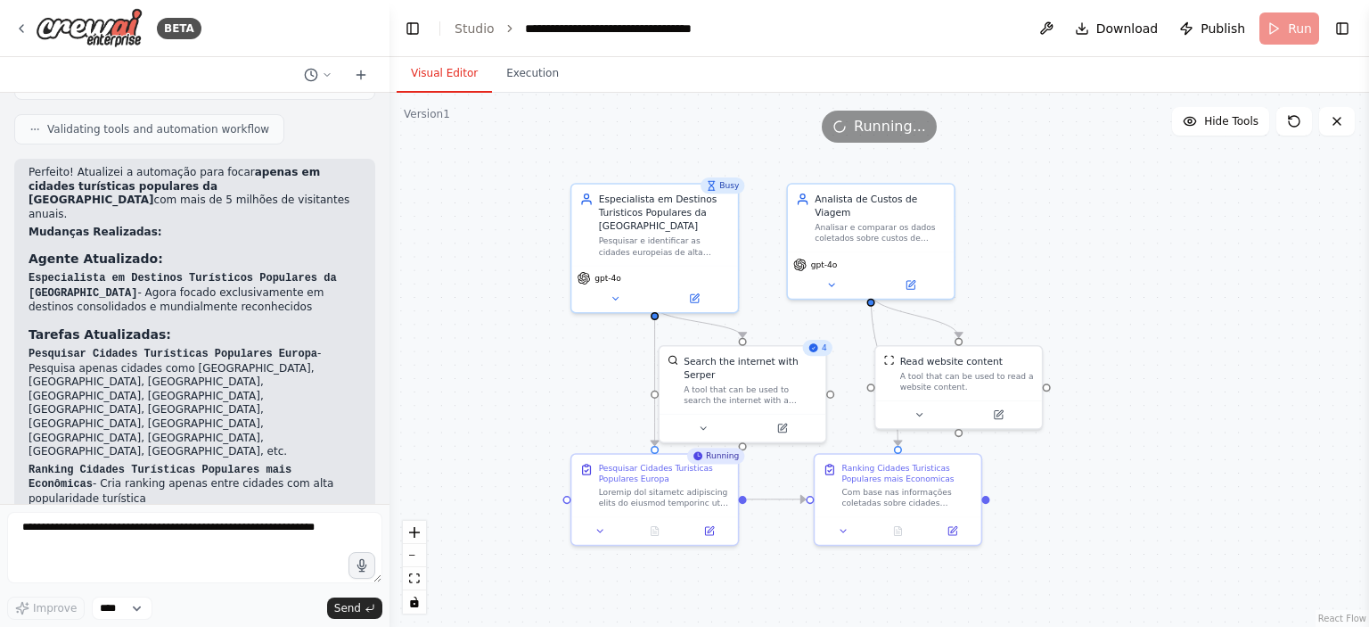
drag, startPoint x: 755, startPoint y: 398, endPoint x: 768, endPoint y: 475, distance: 77.8
click at [768, 475] on div ".deletable-edge-delete-btn { width: 20px; height: 20px; border: 0px solid #ffff…" at bounding box center [878, 360] width 979 height 534
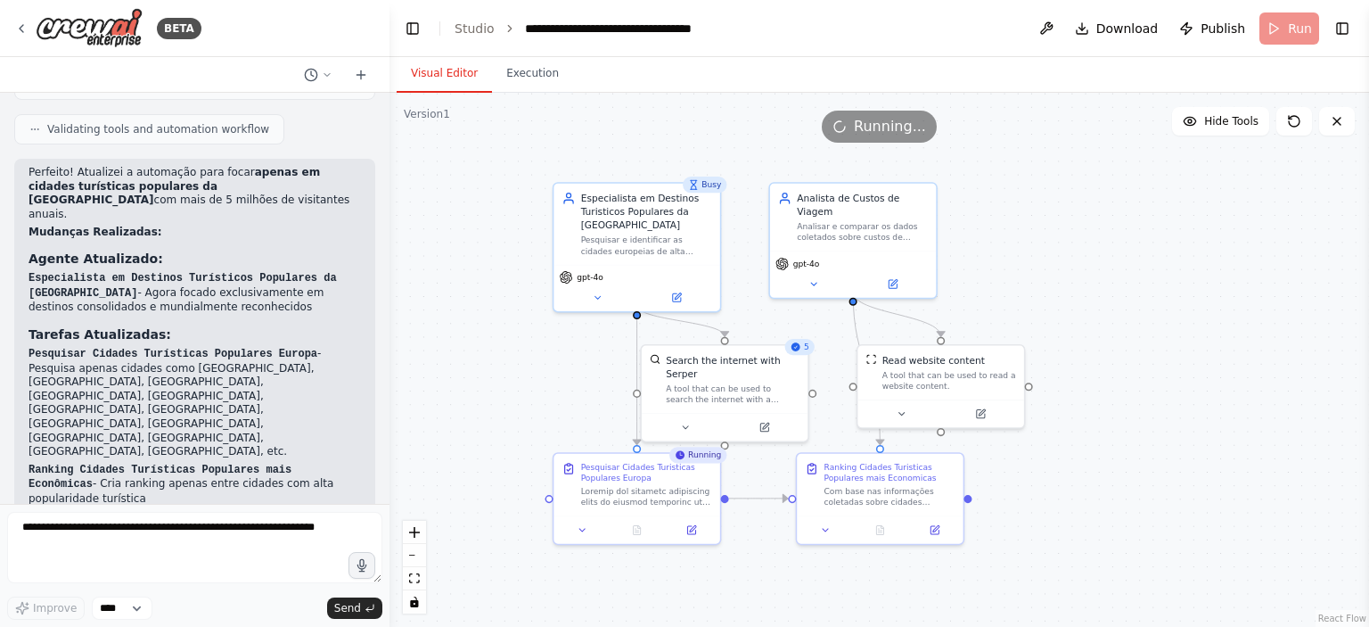
drag, startPoint x: 566, startPoint y: 414, endPoint x: 549, endPoint y: 413, distance: 17.0
click at [549, 413] on div ".deletable-edge-delete-btn { width: 20px; height: 20px; border: 0px solid #ffff…" at bounding box center [878, 360] width 979 height 534
click at [548, 403] on div ".deletable-edge-delete-btn { width: 20px; height: 20px; border: 0px solid #ffff…" at bounding box center [878, 360] width 979 height 534
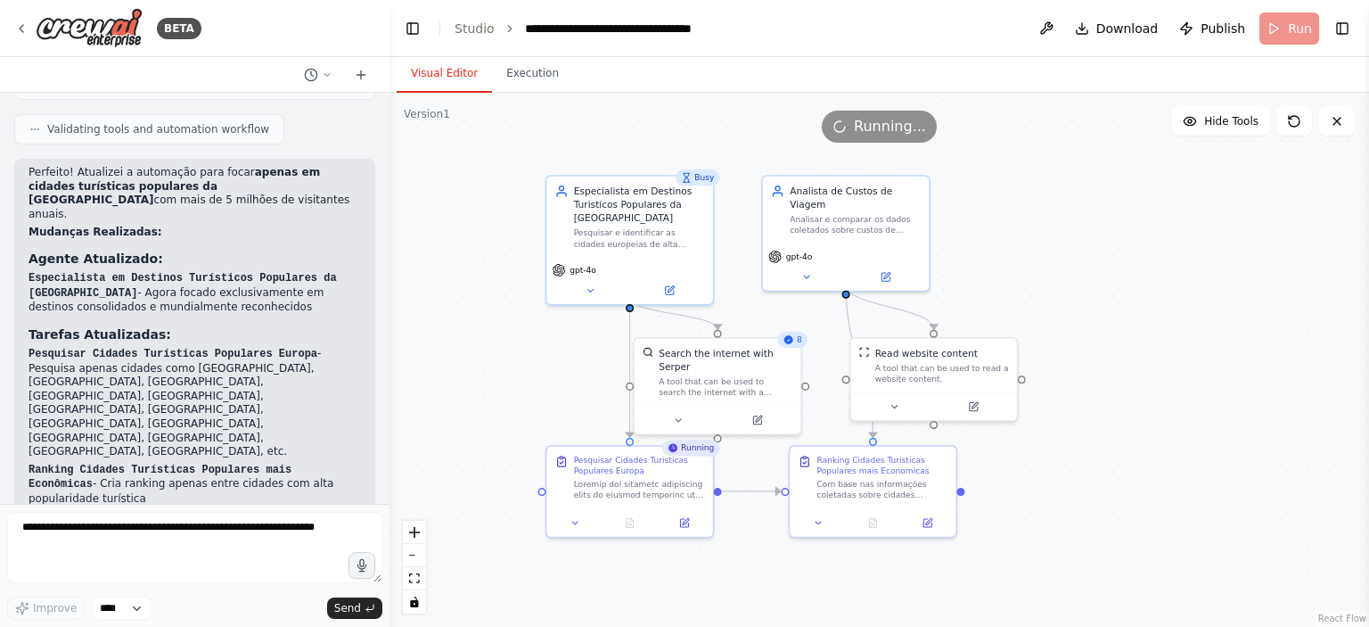
click at [551, 385] on div ".deletable-edge-delete-btn { width: 20px; height: 20px; border: 0px solid #ffff…" at bounding box center [878, 360] width 979 height 534
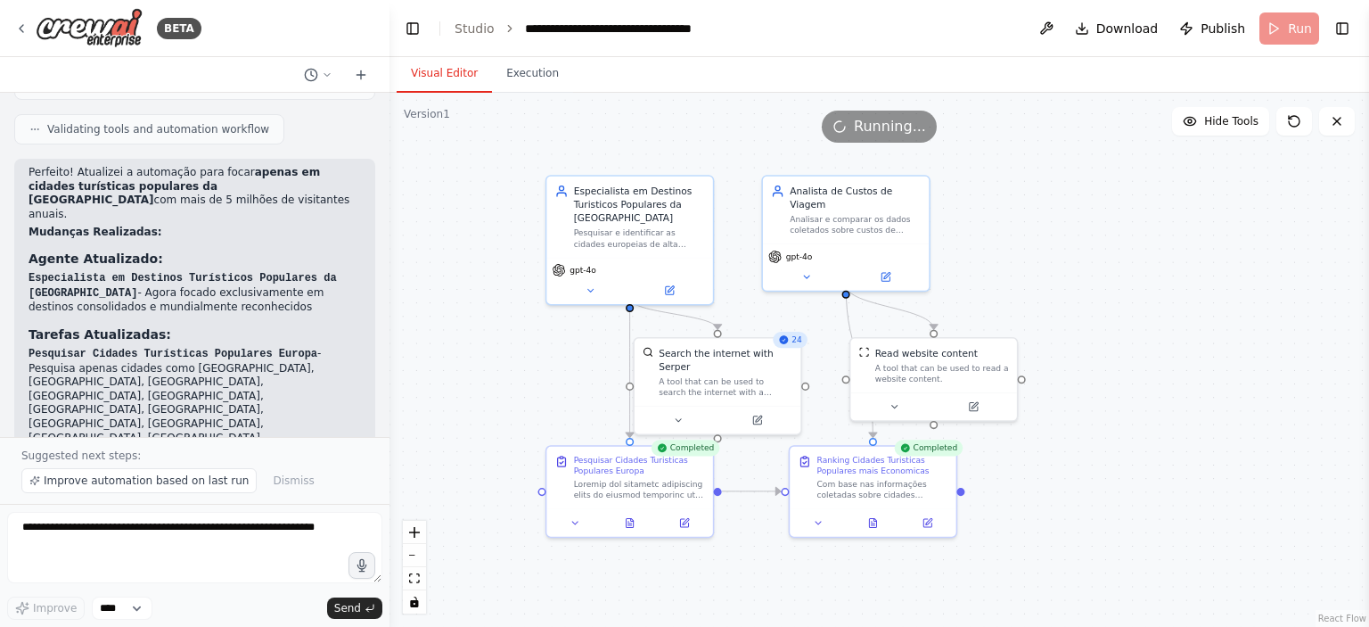
scroll to position [2413, 0]
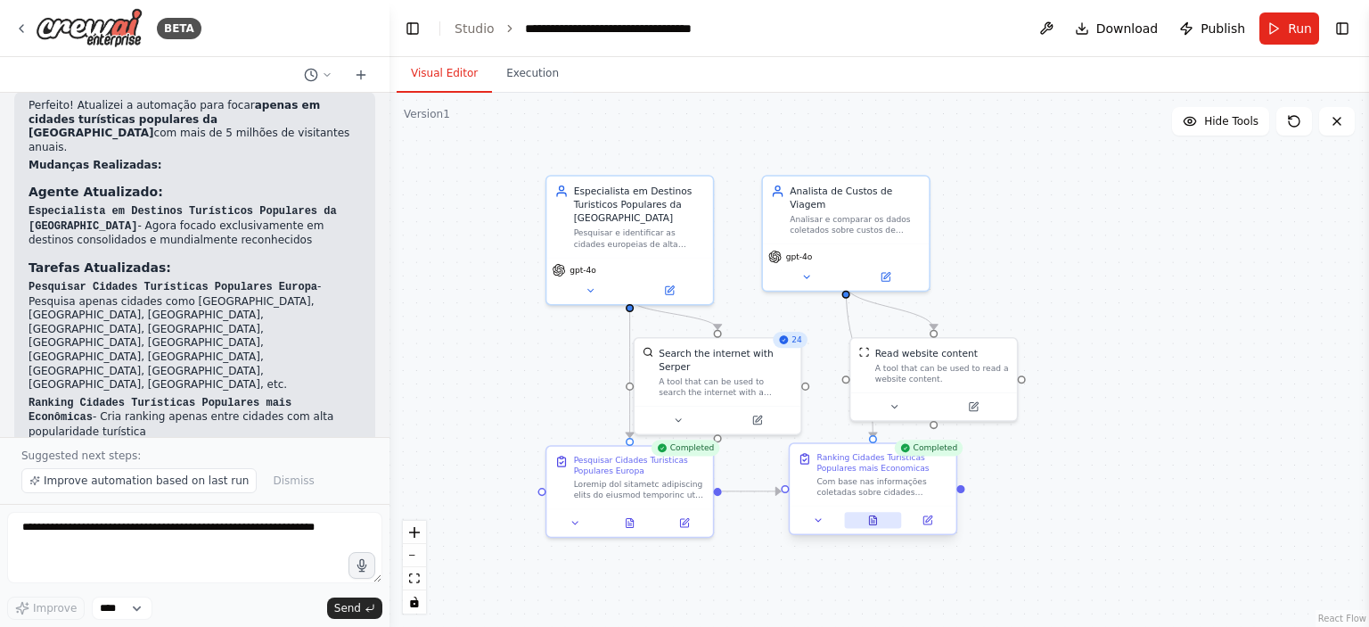
click at [878, 516] on button at bounding box center [872, 520] width 57 height 16
click at [872, 520] on icon at bounding box center [872, 519] width 7 height 9
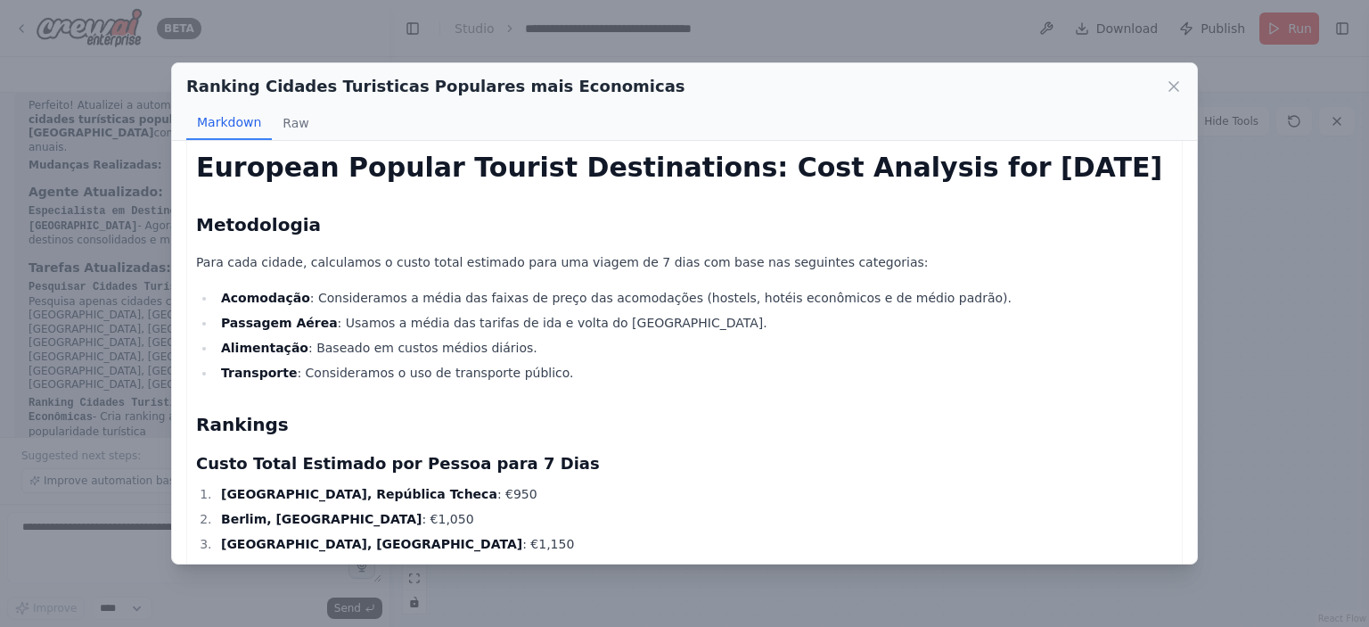
scroll to position [89, 0]
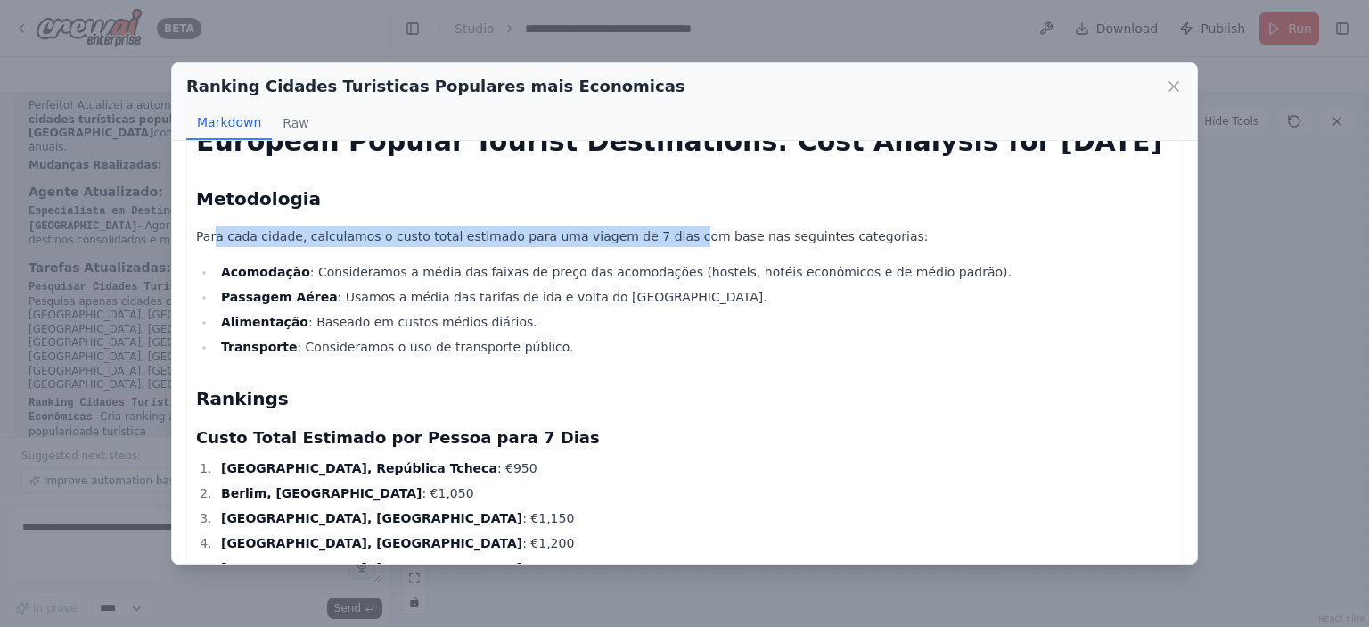
drag, startPoint x: 256, startPoint y: 245, endPoint x: 663, endPoint y: 242, distance: 407.3
click at [657, 241] on p "Para cada cidade, calculamos o custo total estimado para uma viagem de 7 dias c…" at bounding box center [684, 235] width 977 height 21
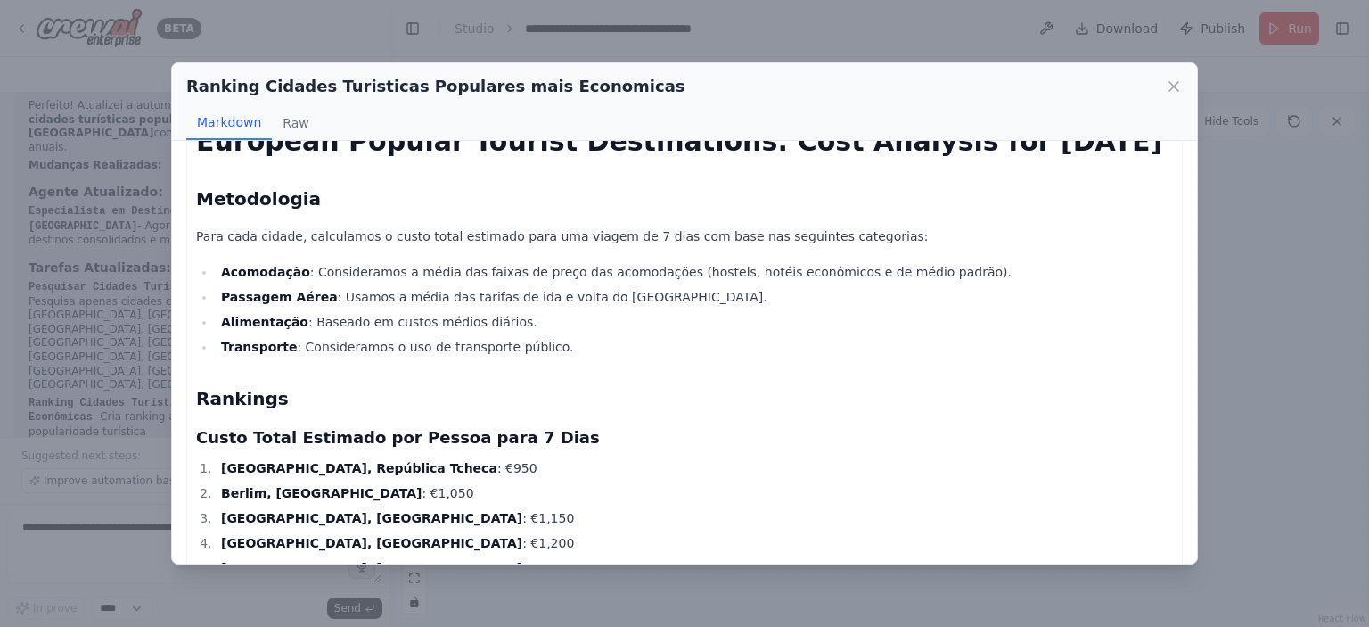
click at [663, 242] on p "Para cada cidade, calculamos o custo total estimado para uma viagem de 7 dias c…" at bounding box center [684, 235] width 977 height 21
drag, startPoint x: 602, startPoint y: 246, endPoint x: 663, endPoint y: 248, distance: 60.6
click at [624, 247] on p "Para cada cidade, calculamos o custo total estimado para uma viagem de 7 dias c…" at bounding box center [684, 235] width 977 height 21
click at [813, 247] on p "Para cada cidade, calculamos o custo total estimado para uma viagem de 7 dias c…" at bounding box center [684, 235] width 977 height 21
click at [816, 247] on p "Para cada cidade, calculamos o custo total estimado para uma viagem de 7 dias c…" at bounding box center [684, 235] width 977 height 21
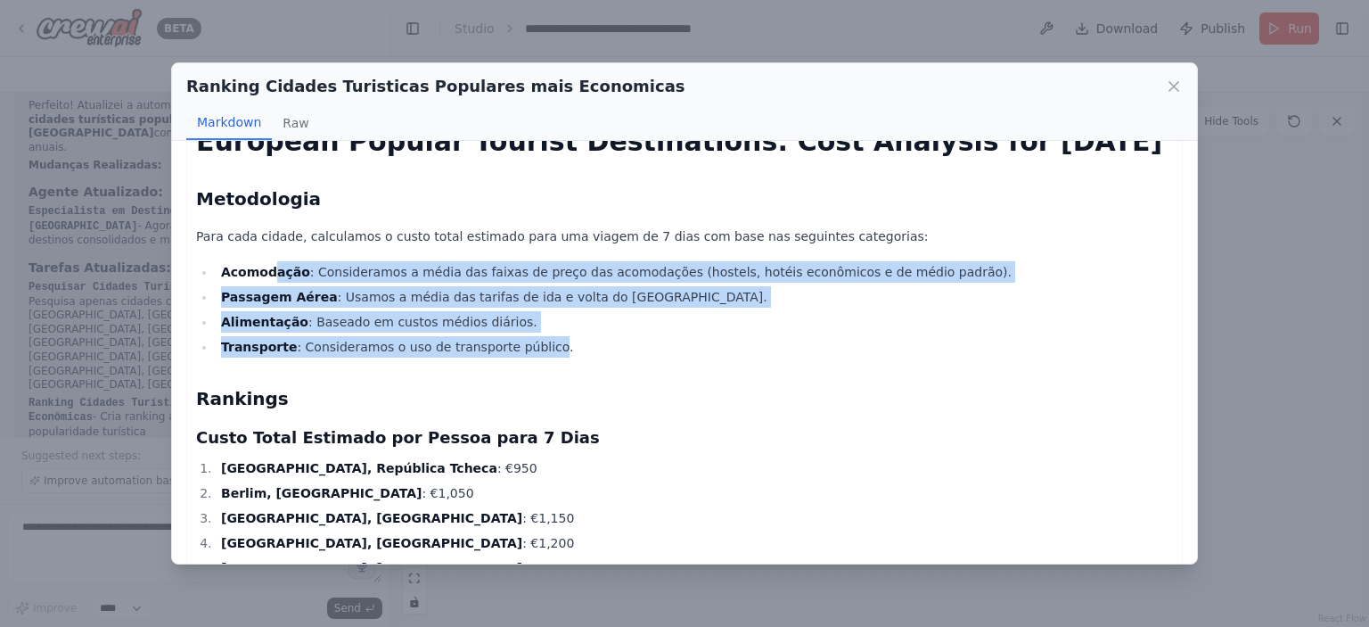
drag, startPoint x: 324, startPoint y: 291, endPoint x: 521, endPoint y: 363, distance: 209.5
click at [521, 357] on ul "Acomodação : Consideramos a média das faixas de preço das acomodações (hostels,…" at bounding box center [684, 309] width 977 height 96
click at [521, 357] on li "Transporte : Consideramos o uso de transporte público." at bounding box center [694, 346] width 957 height 21
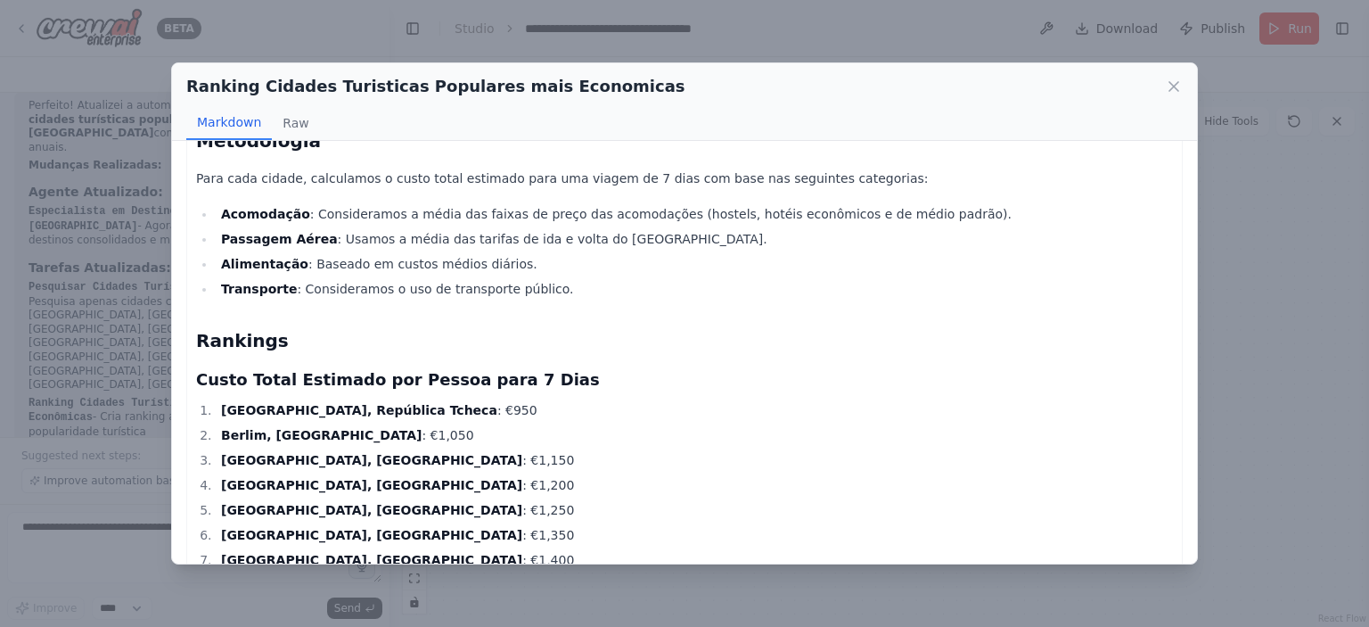
scroll to position [178, 0]
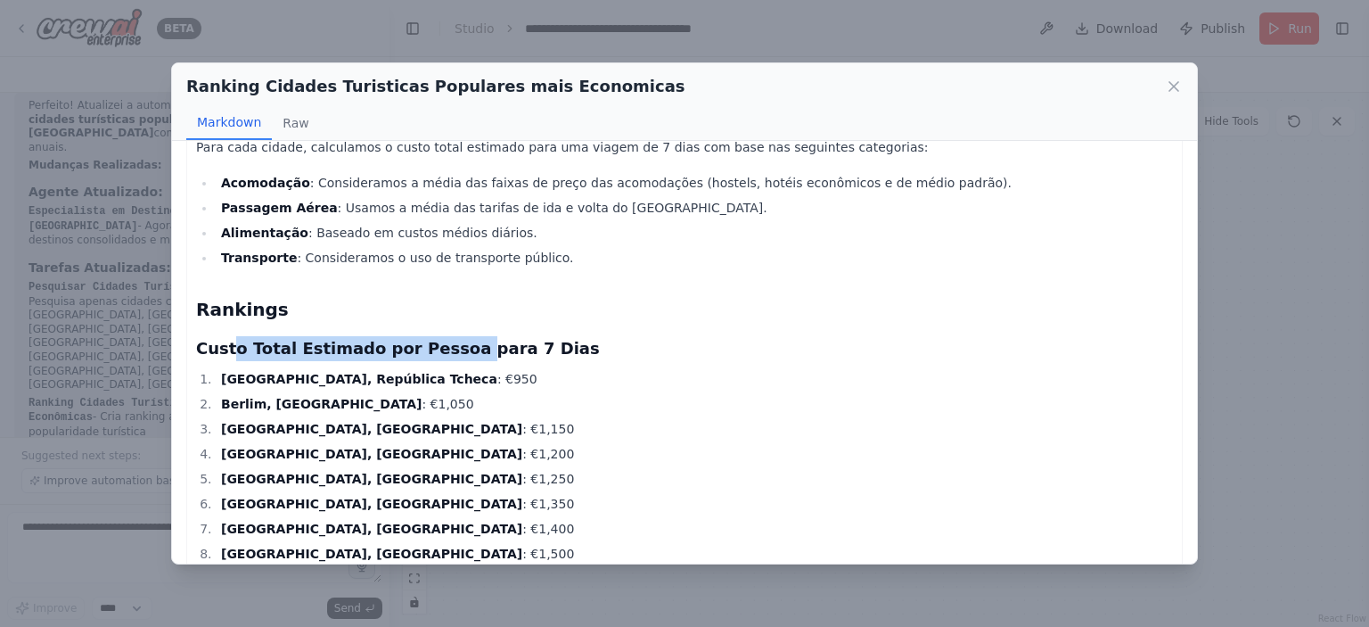
drag, startPoint x: 228, startPoint y: 361, endPoint x: 486, endPoint y: 350, distance: 257.8
click at [471, 350] on h3 "Custo Total Estimado por Pessoa para 7 Dias" at bounding box center [684, 348] width 977 height 25
click at [495, 351] on h3 "Custo Total Estimado por Pessoa para 7 Dias" at bounding box center [684, 348] width 977 height 25
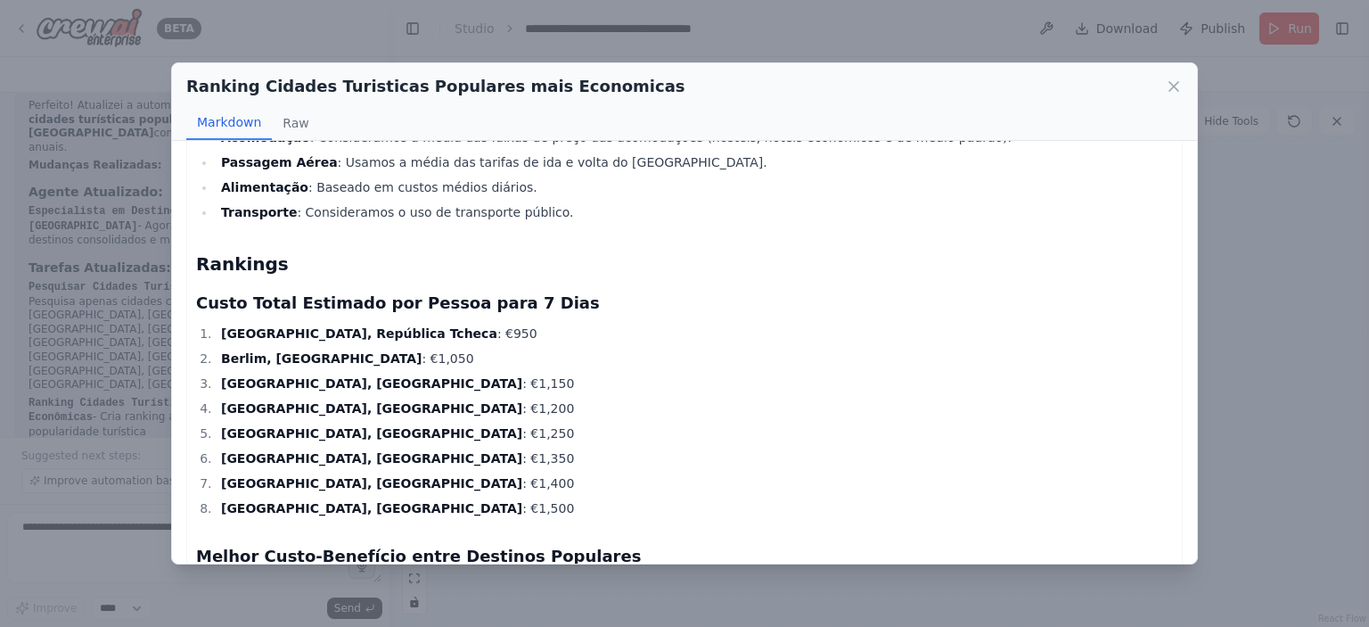
scroll to position [267, 0]
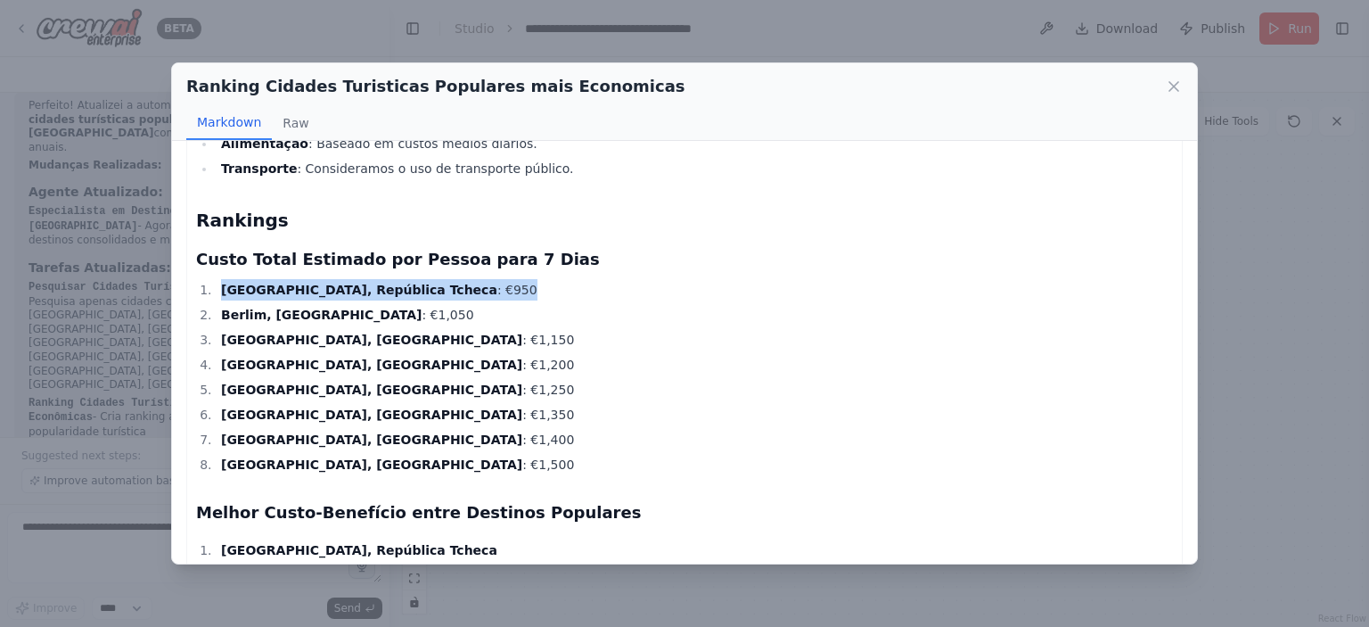
drag, startPoint x: 222, startPoint y: 302, endPoint x: 414, endPoint y: 302, distance: 192.5
click at [413, 300] on li "[GEOGRAPHIC_DATA], [GEOGRAPHIC_DATA] : €950" at bounding box center [694, 289] width 957 height 21
click at [416, 300] on li "[GEOGRAPHIC_DATA], [GEOGRAPHIC_DATA] : €950" at bounding box center [694, 289] width 957 height 21
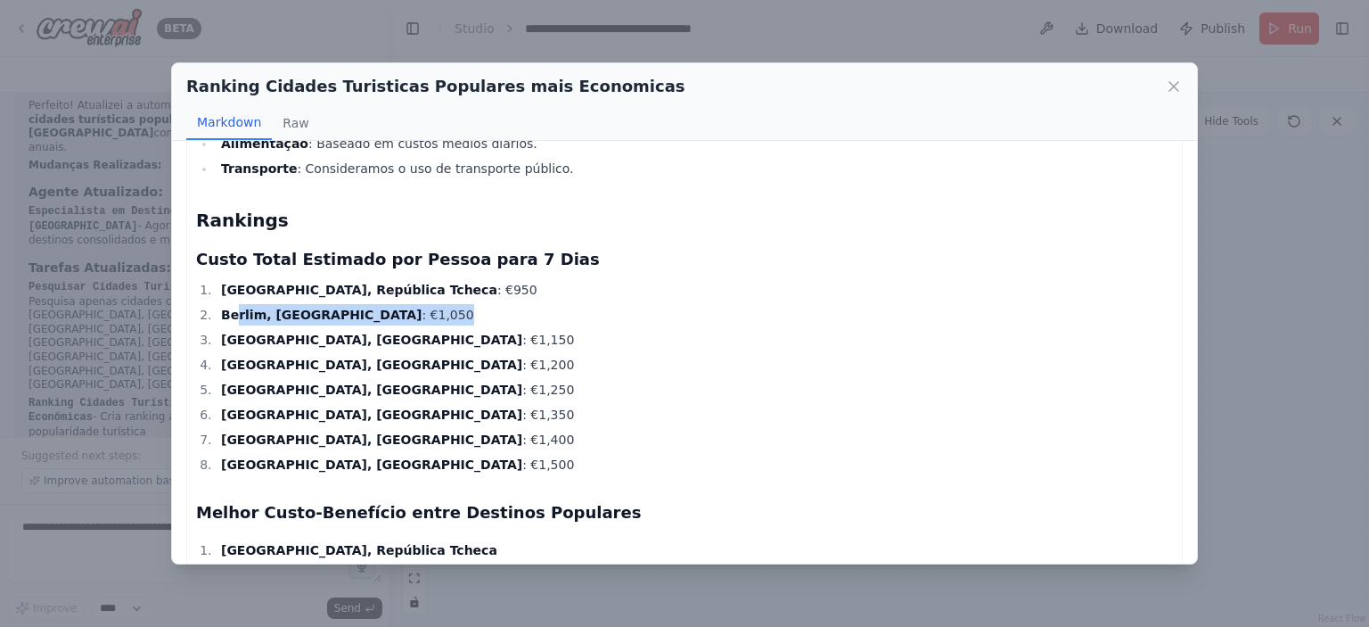
drag, startPoint x: 236, startPoint y: 332, endPoint x: 391, endPoint y: 329, distance: 155.1
click at [391, 325] on li "Berlim, [GEOGRAPHIC_DATA] : €1,050" at bounding box center [694, 314] width 957 height 21
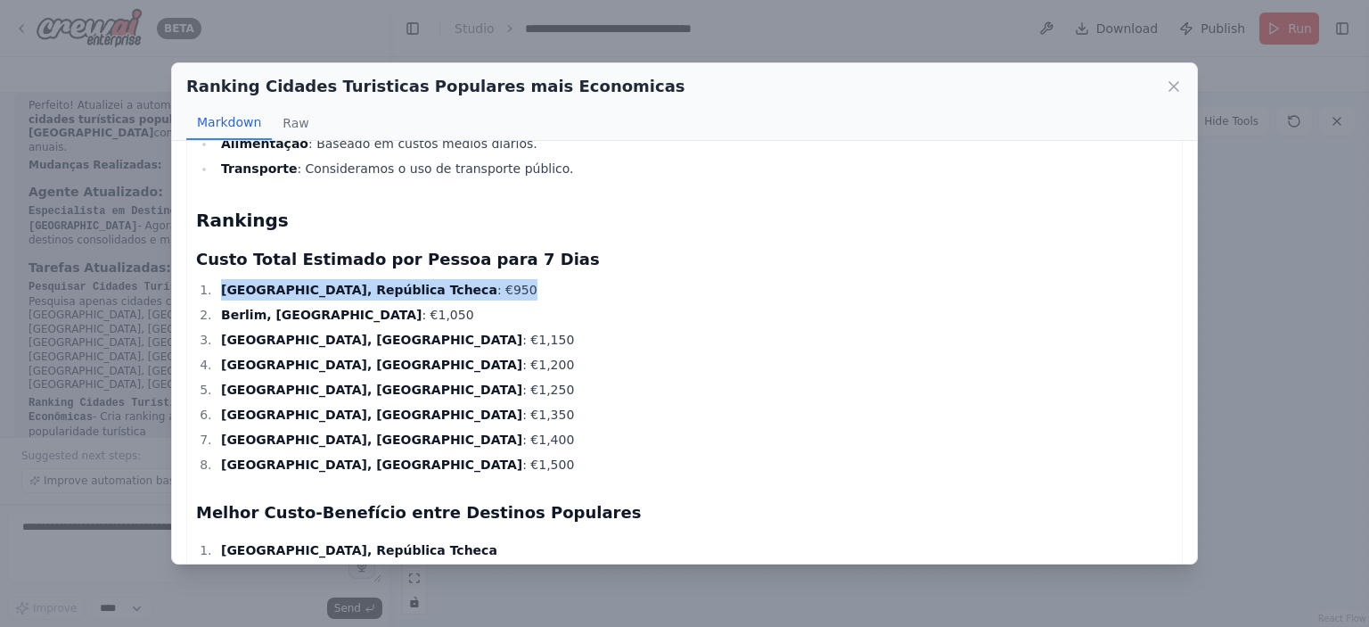
drag, startPoint x: 405, startPoint y: 302, endPoint x: 222, endPoint y: 306, distance: 182.7
click at [222, 300] on li "[GEOGRAPHIC_DATA], [GEOGRAPHIC_DATA] : €950" at bounding box center [694, 289] width 957 height 21
click at [222, 297] on strong "[GEOGRAPHIC_DATA], República Tcheca" at bounding box center [359, 290] width 276 height 14
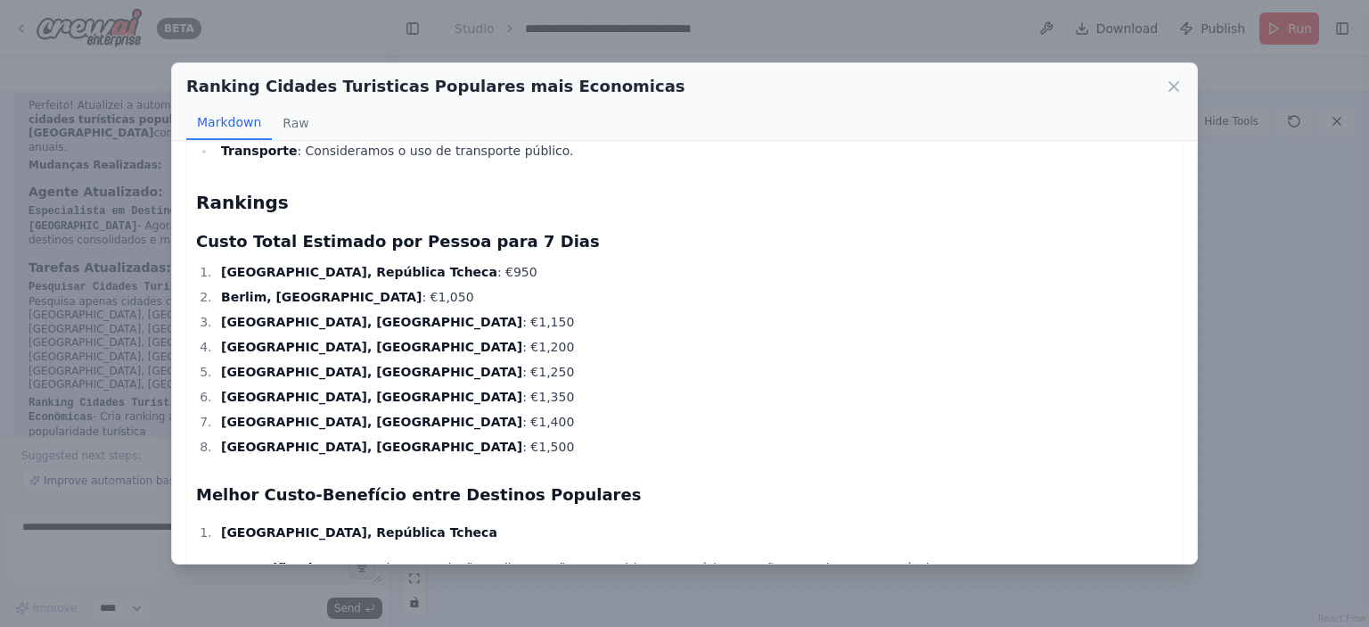
scroll to position [209, 0]
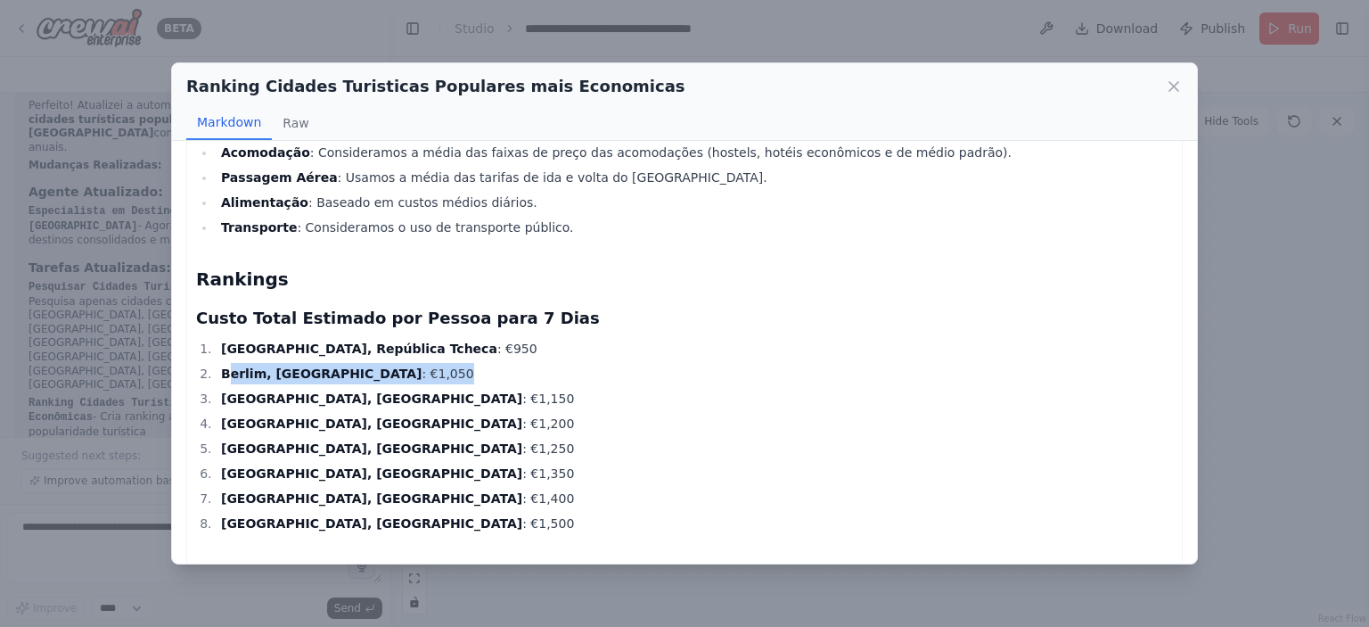
drag, startPoint x: 230, startPoint y: 383, endPoint x: 373, endPoint y: 389, distance: 143.6
click at [373, 384] on li "Berlim, [GEOGRAPHIC_DATA] : €1,050" at bounding box center [694, 373] width 957 height 21
click at [363, 384] on li "Berlim, [GEOGRAPHIC_DATA] : €1,050" at bounding box center [694, 373] width 957 height 21
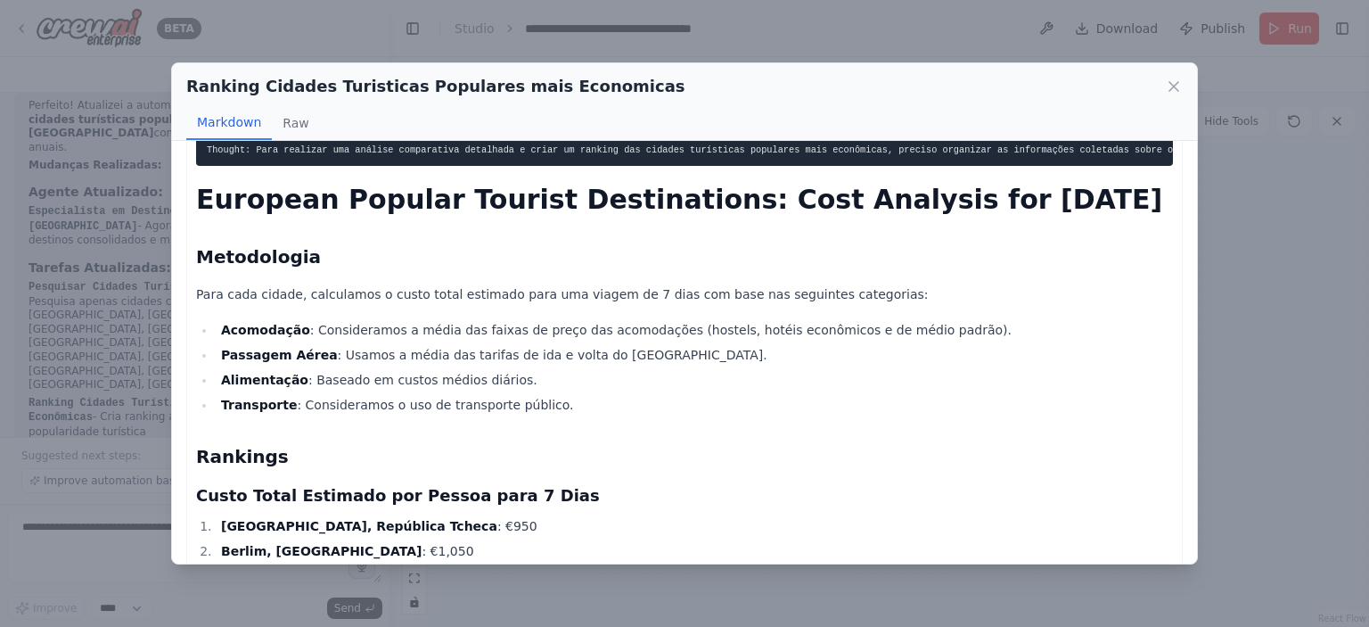
scroll to position [30, 0]
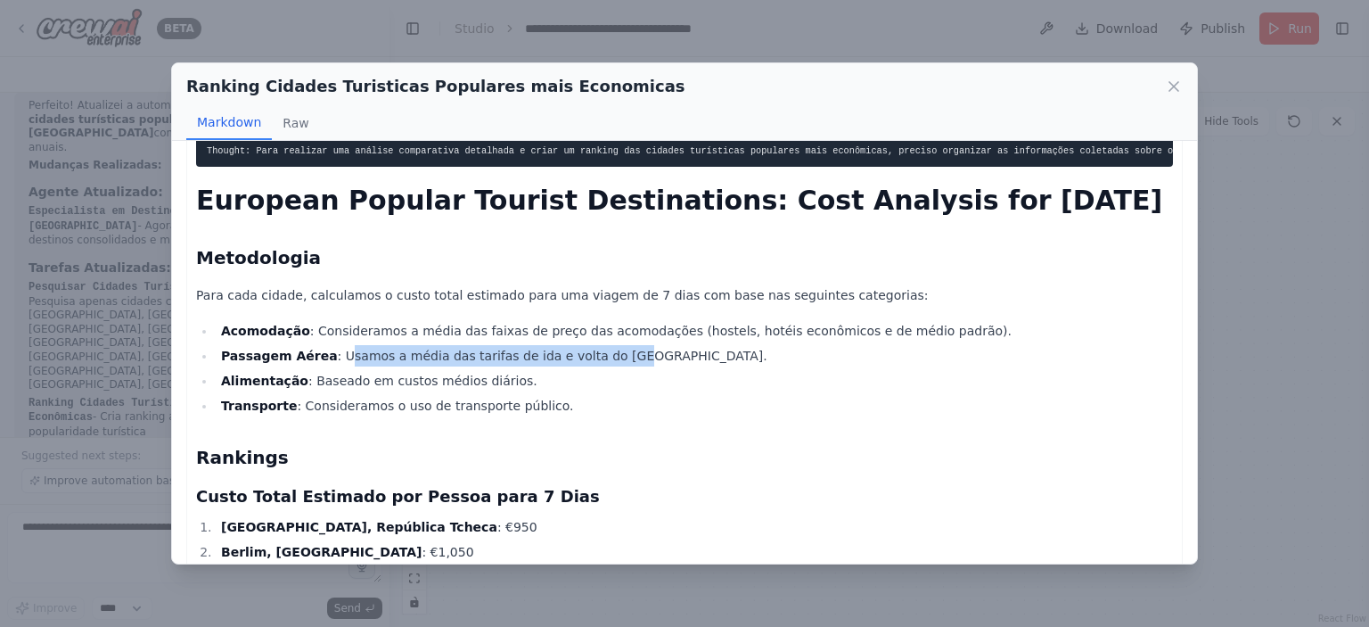
drag, startPoint x: 328, startPoint y: 367, endPoint x: 589, endPoint y: 365, distance: 261.1
click at [587, 365] on li "Passagem Aérea : Usamos a média das tarifas de ida e volta do [GEOGRAPHIC_DATA]." at bounding box center [694, 355] width 957 height 21
click at [589, 365] on li "Passagem Aérea : Usamos a média das tarifas de ida e volta do [GEOGRAPHIC_DATA]." at bounding box center [694, 355] width 957 height 21
click at [1176, 78] on icon at bounding box center [1174, 87] width 18 height 18
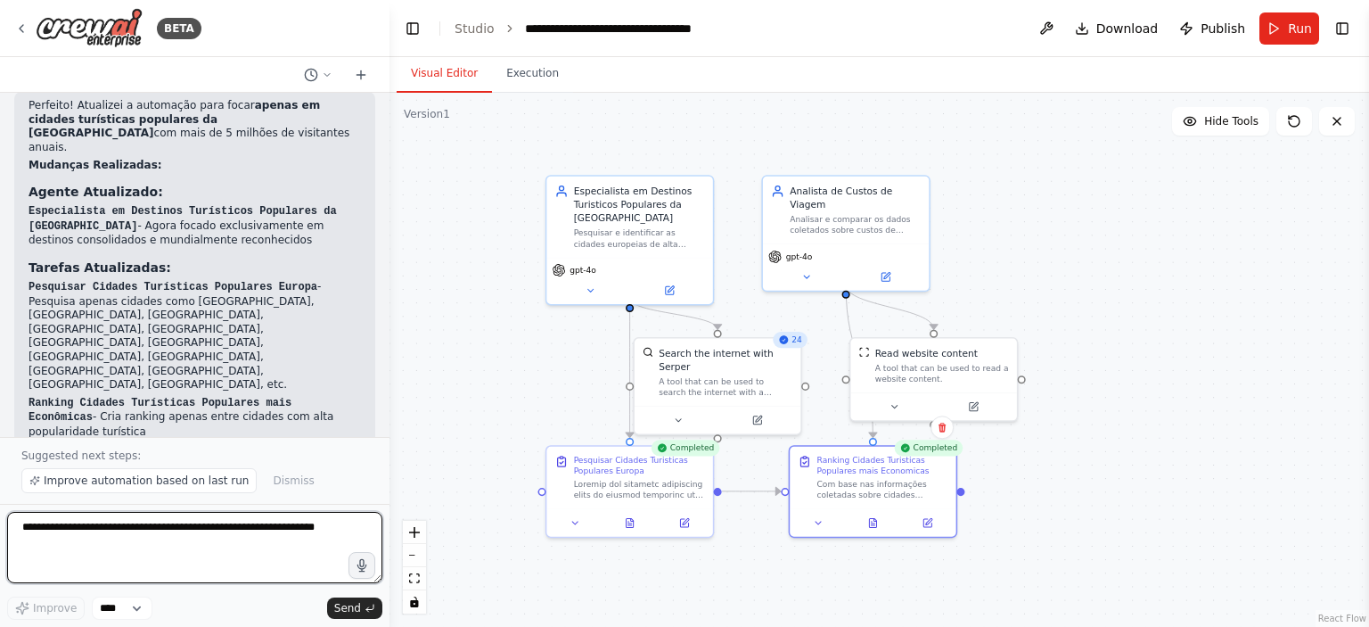
click at [164, 535] on textarea at bounding box center [194, 547] width 375 height 71
type textarea "*"
type textarea "**********"
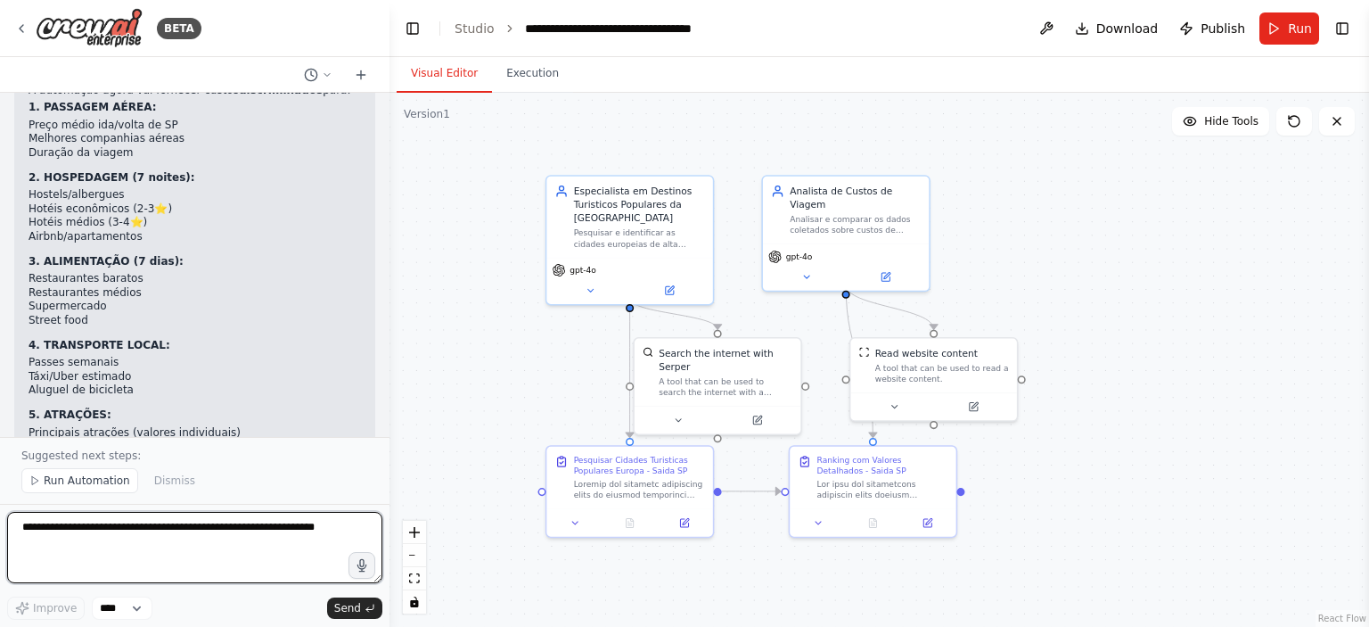
scroll to position [3641, 0]
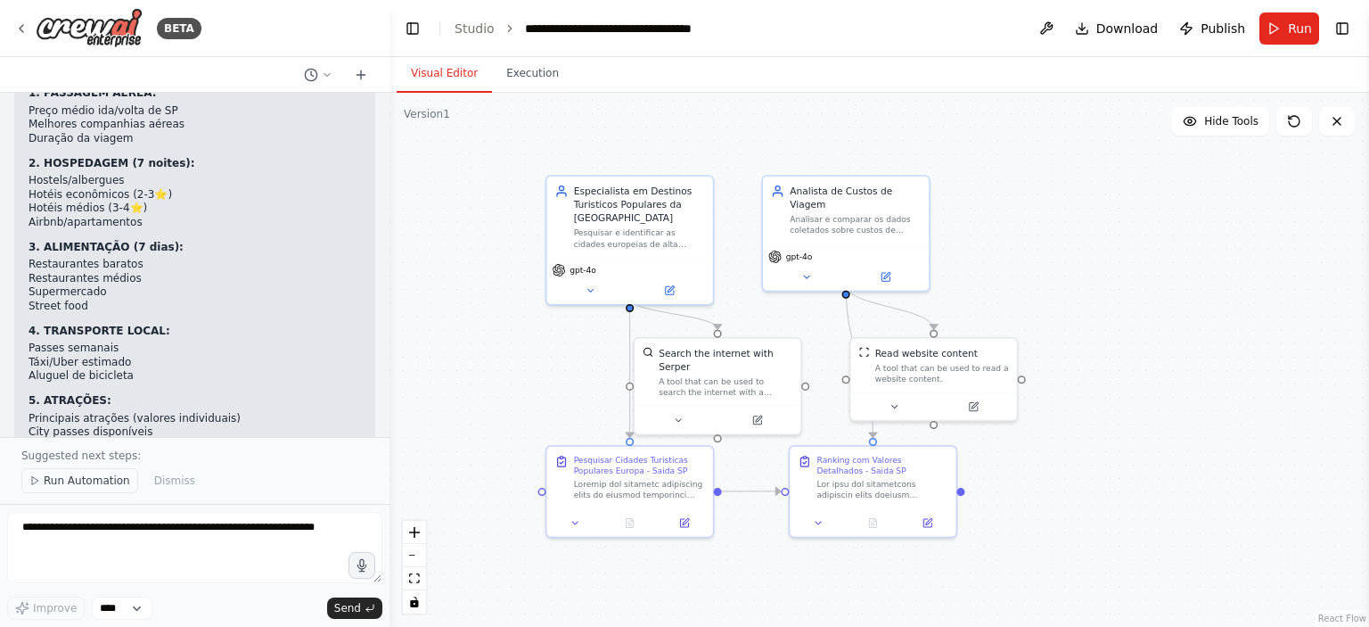
click at [89, 491] on button "Run Automation" at bounding box center [79, 480] width 117 height 25
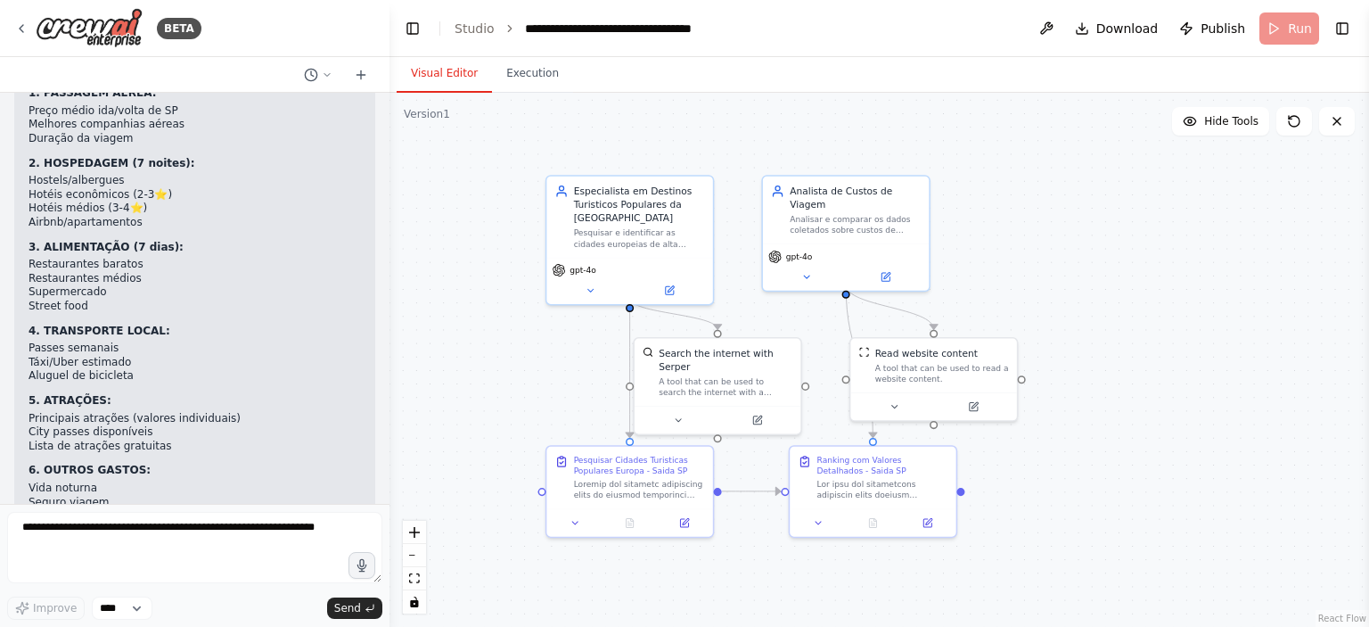
scroll to position [3575, 0]
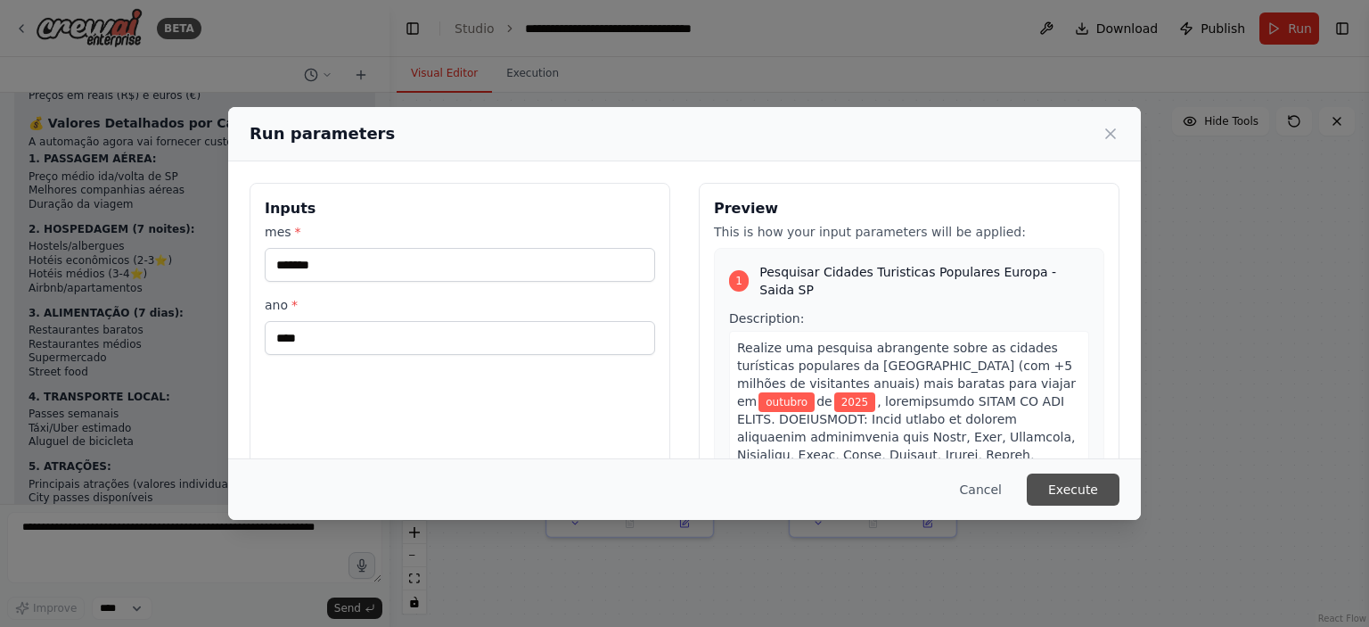
click at [1069, 489] on button "Execute" at bounding box center [1073, 489] width 93 height 32
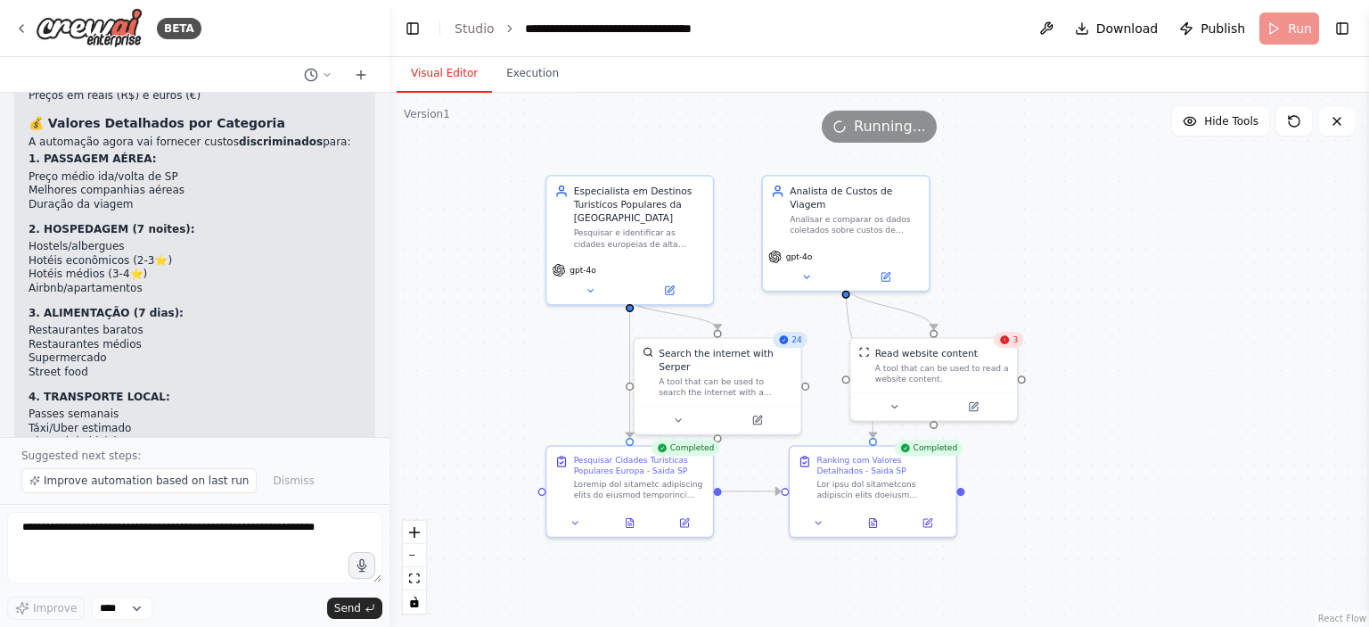
scroll to position [3641, 0]
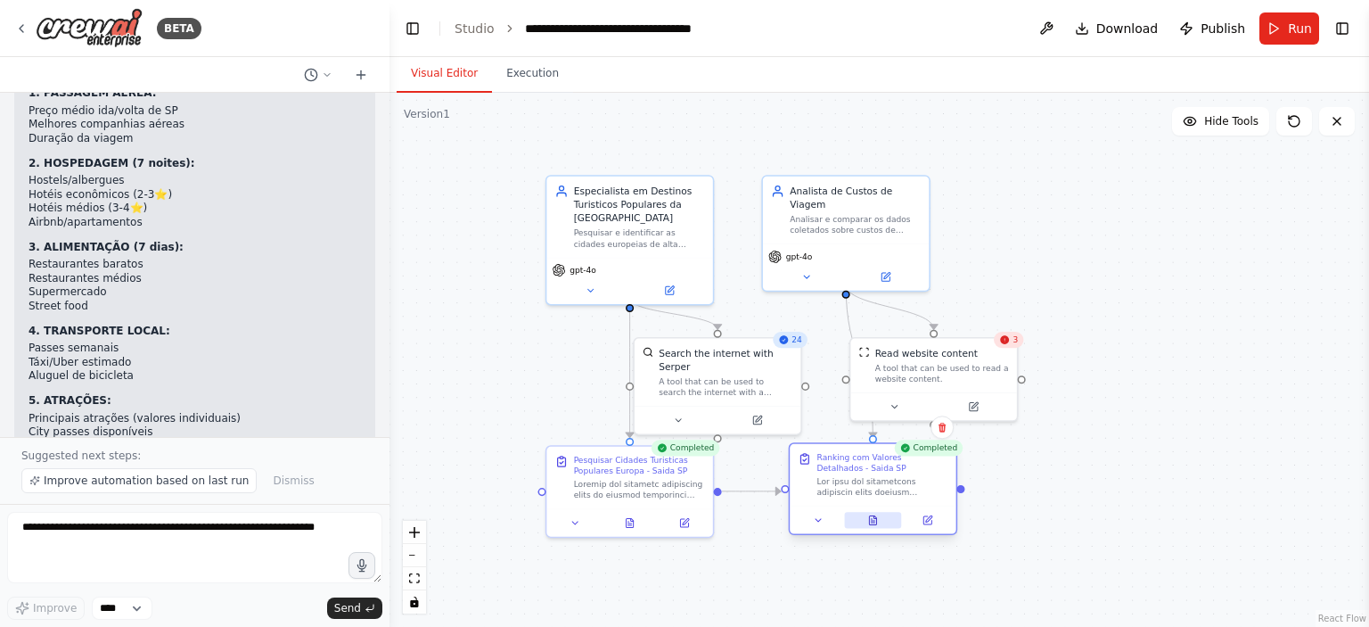
click at [867, 520] on icon at bounding box center [872, 519] width 11 height 11
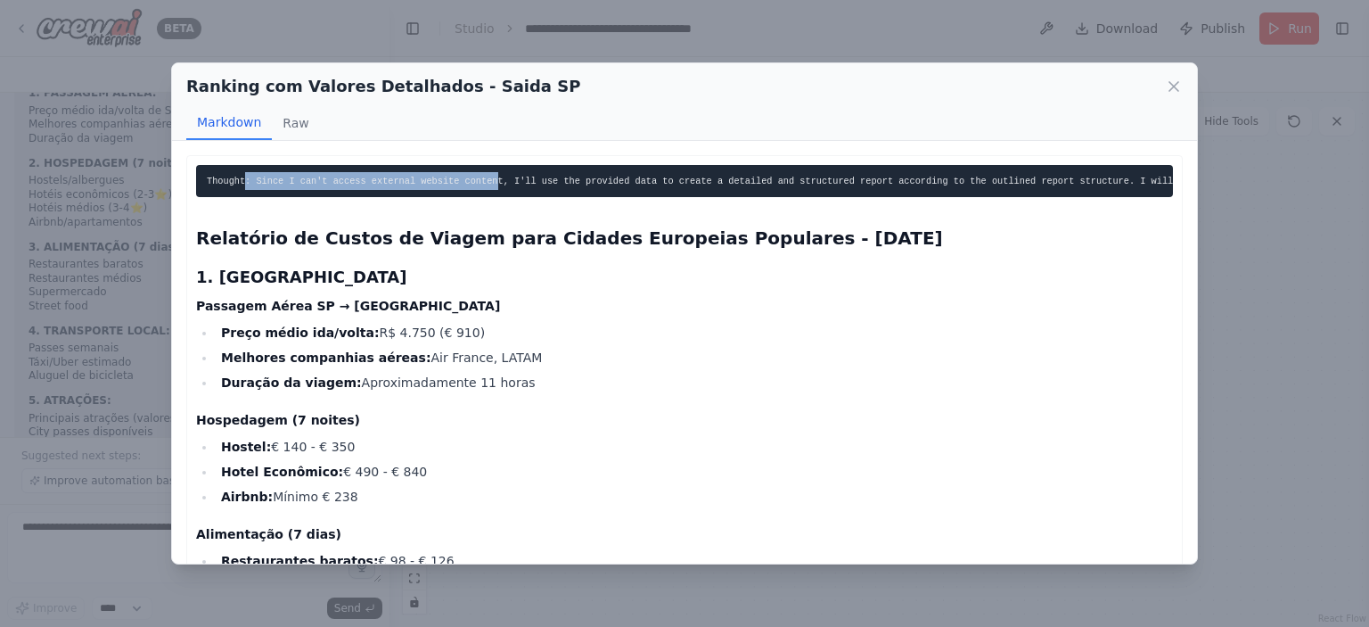
drag, startPoint x: 242, startPoint y: 178, endPoint x: 471, endPoint y: 176, distance: 228.2
click at [471, 176] on code "Thought: Since I can't access external website content, I'll use the provided d…" at bounding box center [995, 181] width 1576 height 11
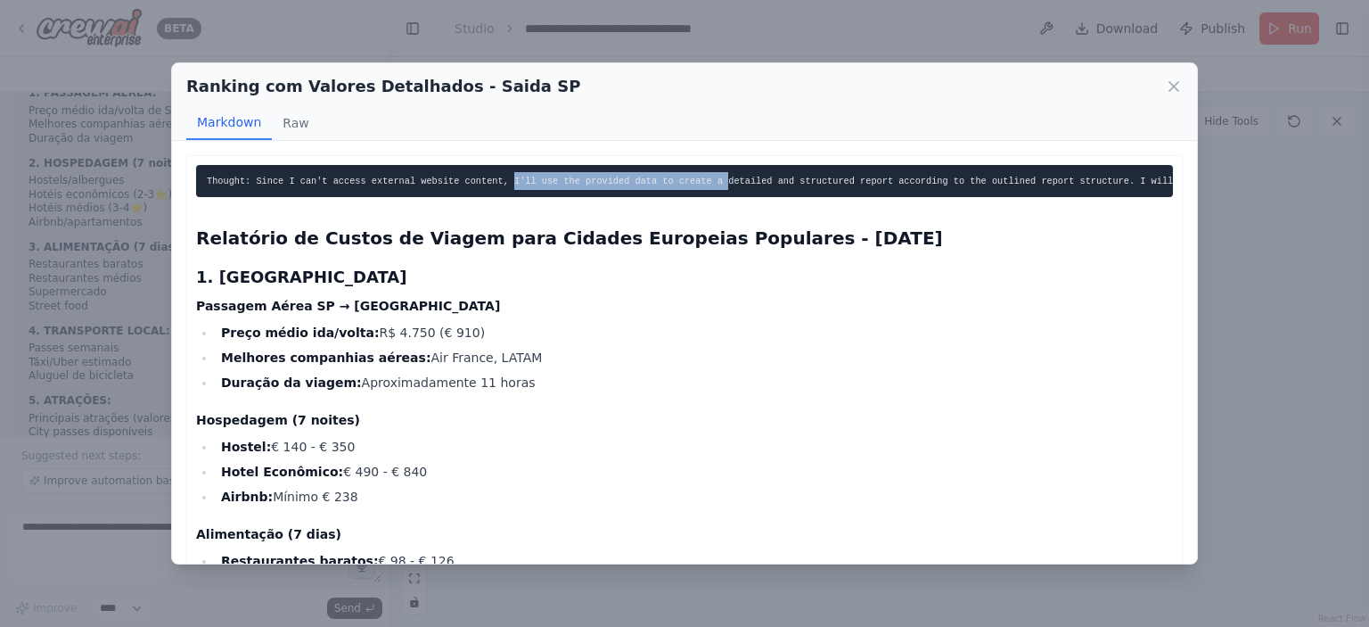
drag, startPoint x: 488, startPoint y: 177, endPoint x: 693, endPoint y: 176, distance: 205.9
click at [687, 176] on code "Thought: Since I can't access external website content, I'll use the provided d…" at bounding box center [995, 181] width 1576 height 11
click at [701, 176] on code "Thought: Since I can't access external website content, I'll use the provided d…" at bounding box center [995, 181] width 1576 height 11
drag, startPoint x: 613, startPoint y: 180, endPoint x: 795, endPoint y: 174, distance: 181.9
click at [780, 174] on pre "Thought: Since I can't access external website content, I'll use the provided d…" at bounding box center [684, 181] width 977 height 32
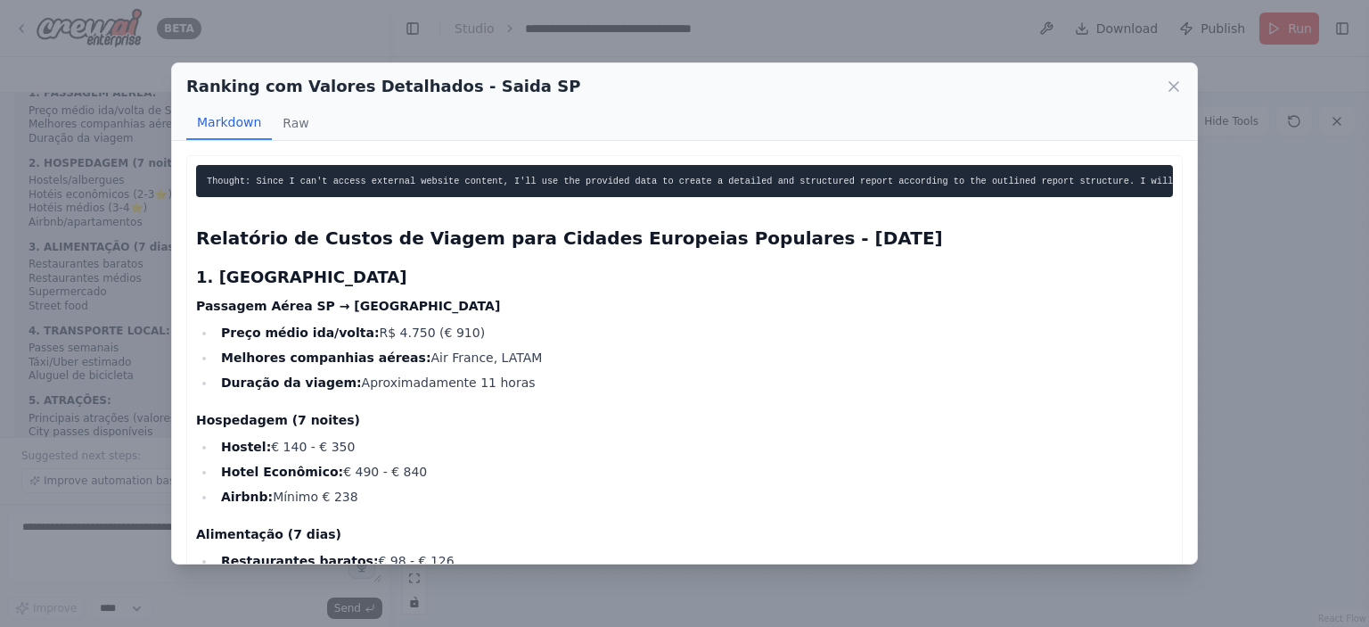
click at [799, 176] on code "Thought: Since I can't access external website content, I'll use the provided d…" at bounding box center [995, 181] width 1576 height 11
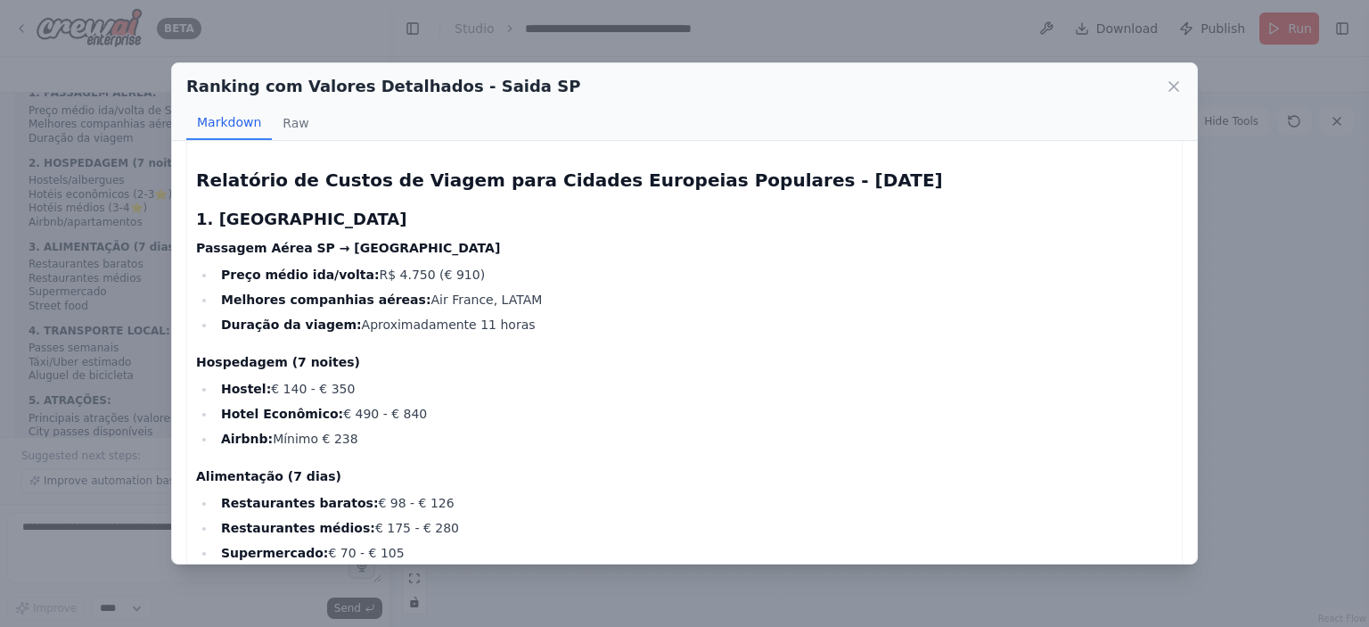
scroll to position [89, 0]
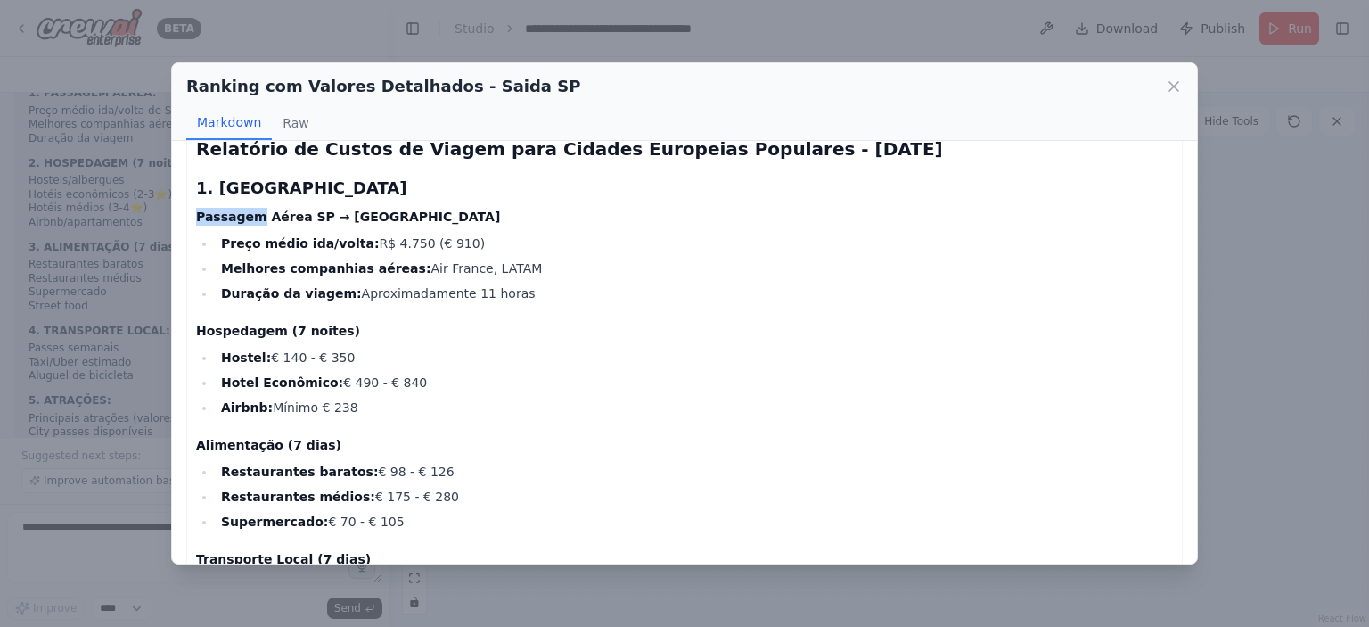
drag, startPoint x: 197, startPoint y: 227, endPoint x: 285, endPoint y: 229, distance: 88.3
click at [254, 225] on h4 "Passagem Aérea SP → [GEOGRAPHIC_DATA]" at bounding box center [684, 217] width 977 height 18
click at [356, 225] on h4 "Passagem Aérea SP → [GEOGRAPHIC_DATA]" at bounding box center [684, 217] width 977 height 18
drag, startPoint x: 360, startPoint y: 255, endPoint x: 407, endPoint y: 256, distance: 47.2
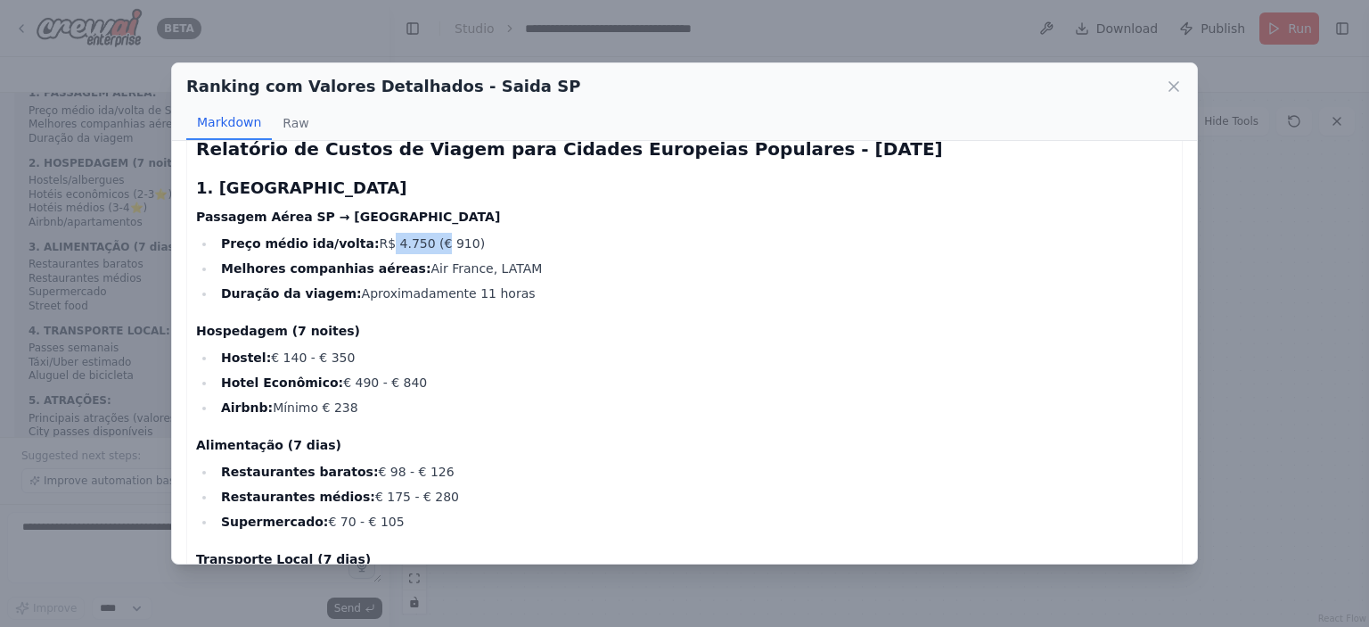
click at [407, 254] on li "Preço médio ida/volta: R$ 4.750 (€ 910)" at bounding box center [694, 243] width 957 height 21
drag, startPoint x: 228, startPoint y: 281, endPoint x: 491, endPoint y: 295, distance: 263.3
click at [499, 279] on li "Melhores companhias aéreas: Air France, LATAM" at bounding box center [694, 268] width 957 height 21
drag, startPoint x: 264, startPoint y: 305, endPoint x: 464, endPoint y: 306, distance: 200.5
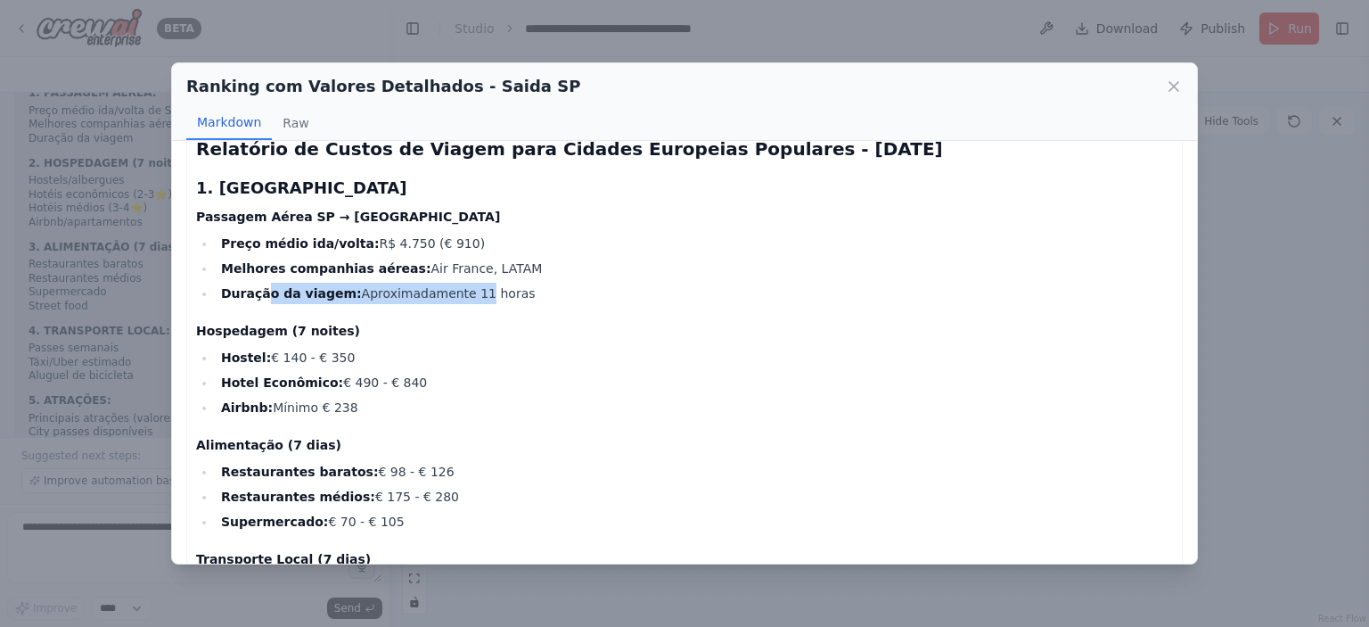
click at [460, 304] on li "Duração da viagem: Aproximadamente 11 horas" at bounding box center [694, 293] width 957 height 21
click at [469, 304] on li "Duração da viagem: Aproximadamente 11 horas" at bounding box center [694, 293] width 957 height 21
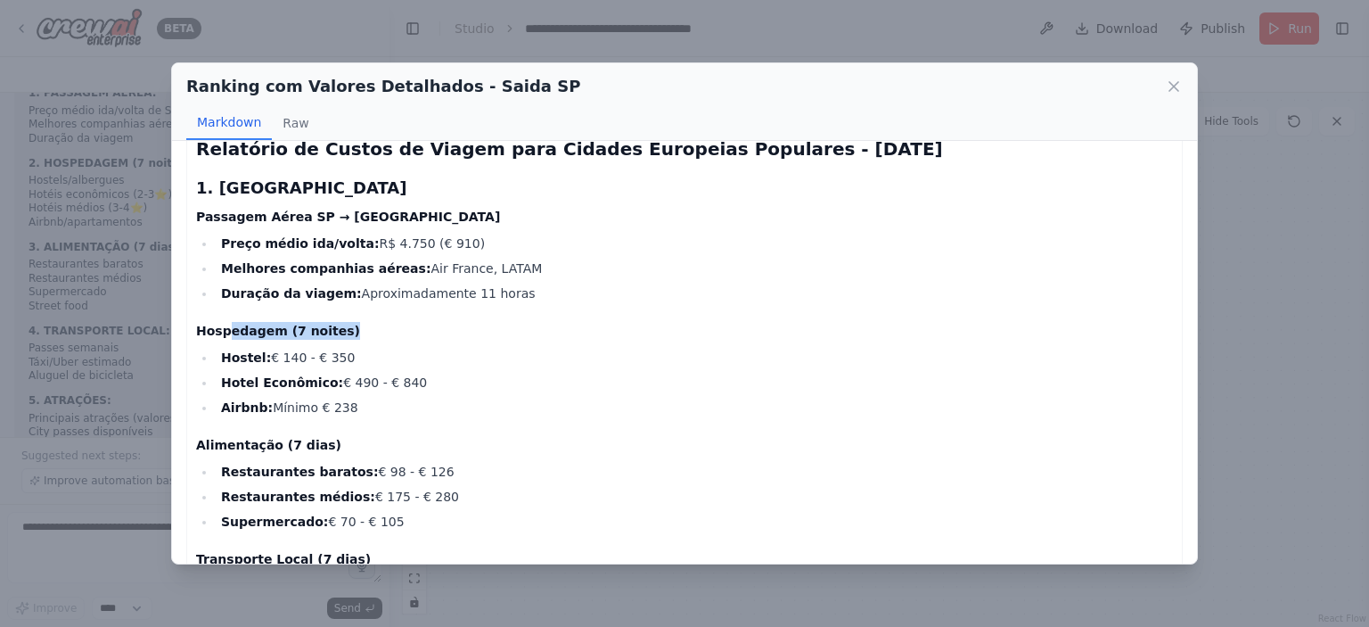
drag, startPoint x: 223, startPoint y: 345, endPoint x: 333, endPoint y: 348, distance: 110.6
click at [333, 340] on h4 "Hospedagem (7 noites)" at bounding box center [684, 331] width 977 height 18
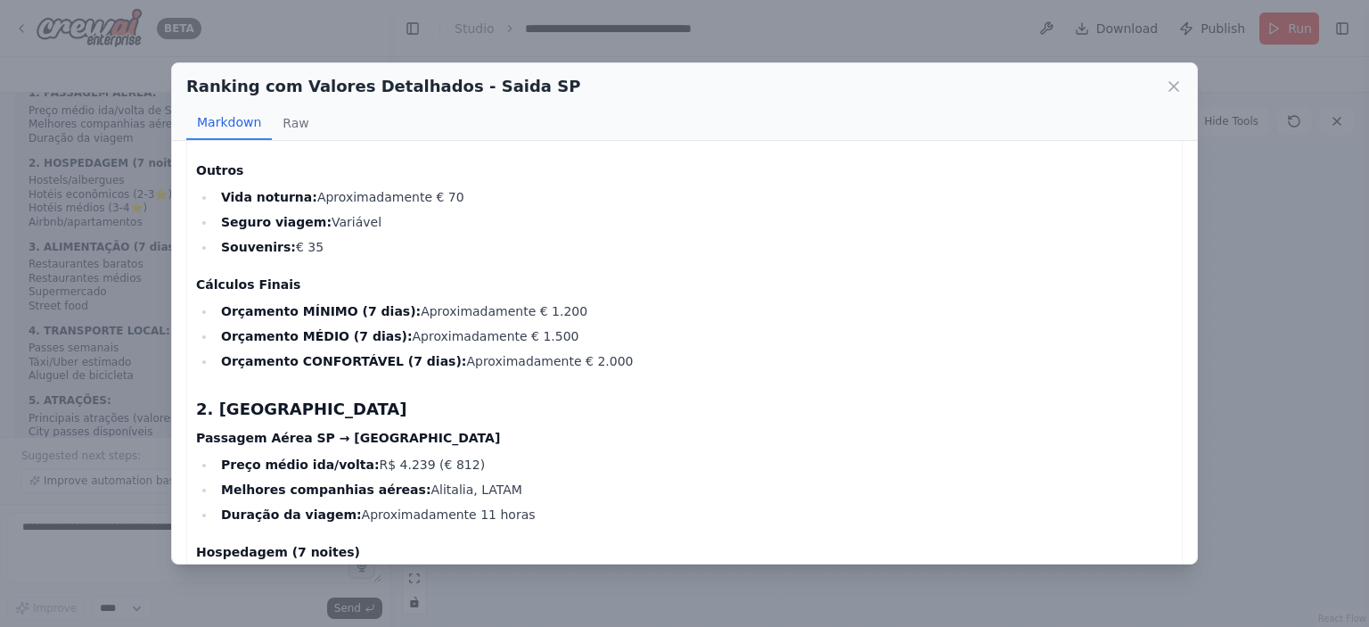
scroll to position [713, 0]
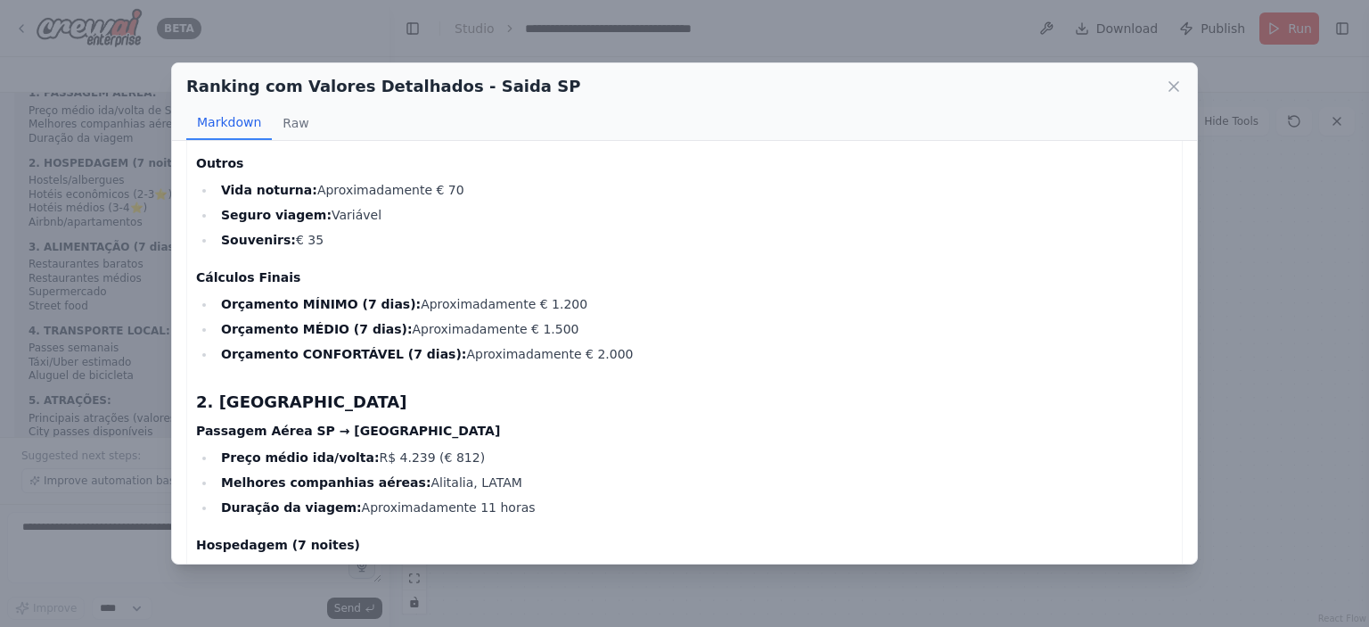
drag, startPoint x: 232, startPoint y: 315, endPoint x: 561, endPoint y: 337, distance: 329.6
click at [561, 337] on ul "Orçamento MÍNIMO (7 dias): Aproximadamente € 1.200 Orçamento MÉDIO (7 dias): Ap…" at bounding box center [684, 328] width 977 height 71
click at [561, 337] on li "Orçamento MÉDIO (7 dias): Aproximadamente € 1.500" at bounding box center [694, 328] width 957 height 21
drag, startPoint x: 450, startPoint y: 341, endPoint x: 275, endPoint y: 348, distance: 174.8
click at [279, 340] on li "Orçamento MÉDIO (7 dias): Aproximadamente € 1.500" at bounding box center [694, 328] width 957 height 21
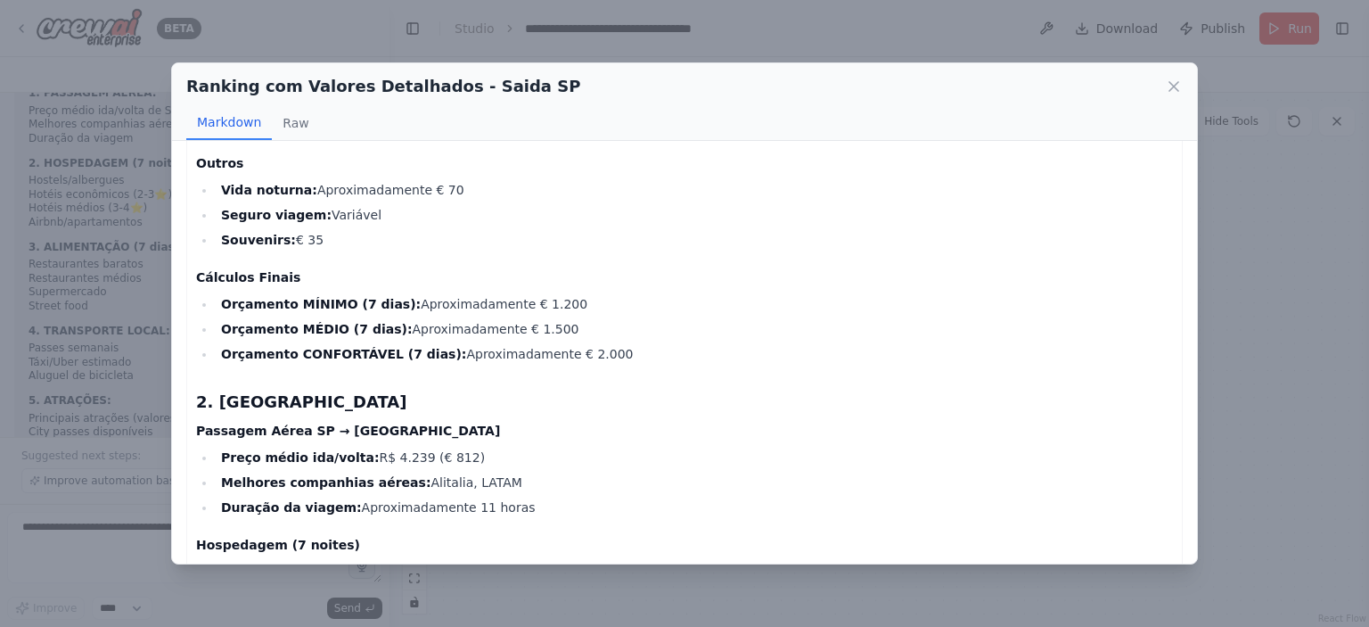
drag, startPoint x: 474, startPoint y: 373, endPoint x: 578, endPoint y: 372, distance: 103.4
click at [574, 365] on li "Orçamento CONFORTÁVEL (7 dias): Aproximadamente € 2.000" at bounding box center [694, 353] width 957 height 21
click at [578, 365] on li "Orçamento CONFORTÁVEL (7 dias): Aproximadamente € 2.000" at bounding box center [694, 353] width 957 height 21
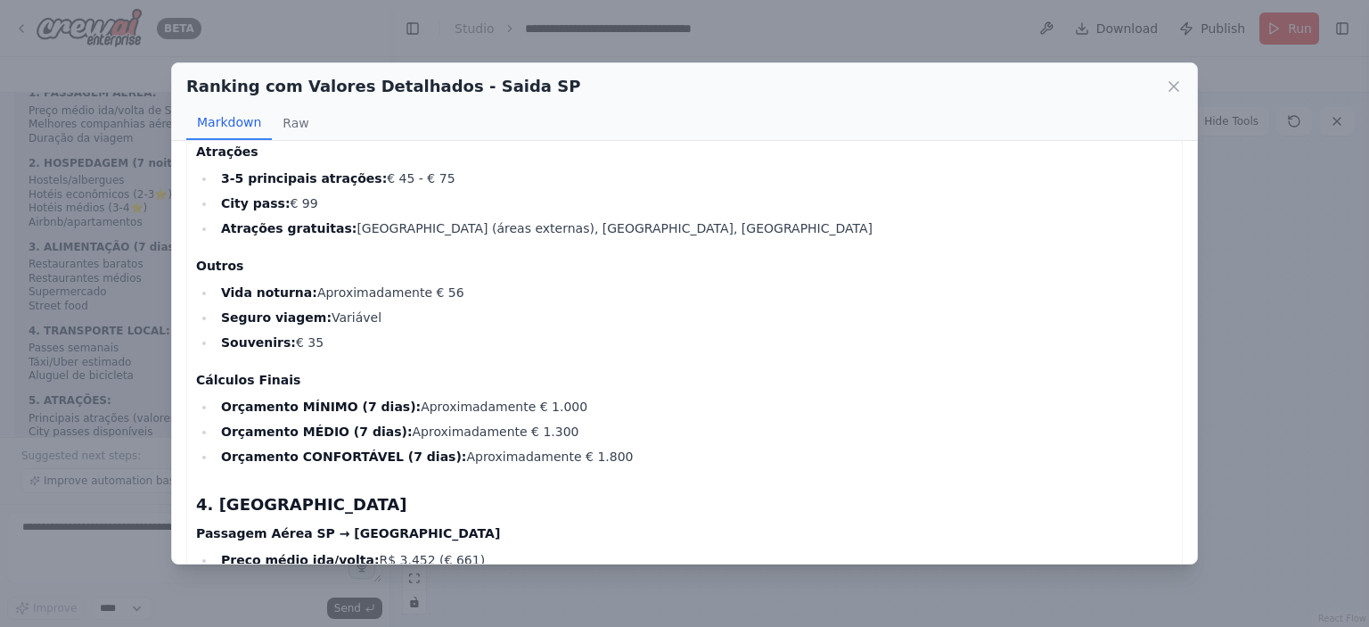
scroll to position [2317, 0]
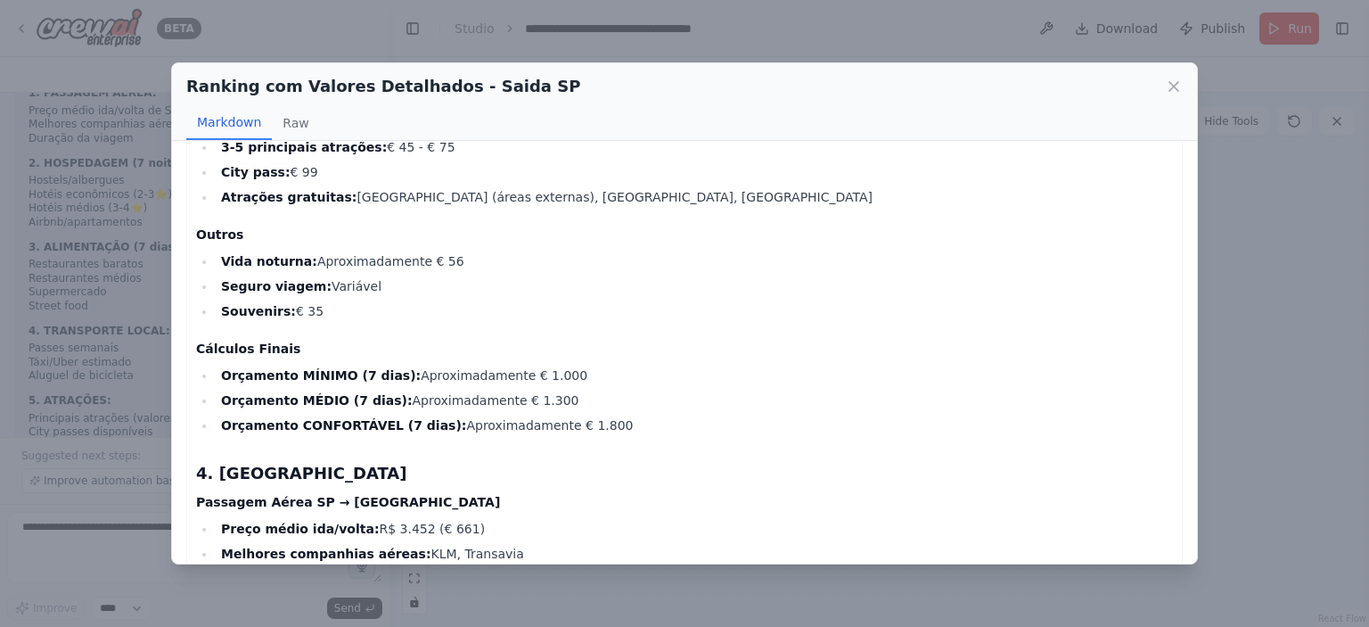
drag, startPoint x: 431, startPoint y: 439, endPoint x: 586, endPoint y: 442, distance: 154.2
click at [586, 436] on li "Orçamento CONFORTÁVEL (7 dias): Aproximadamente € 1.800" at bounding box center [694, 424] width 957 height 21
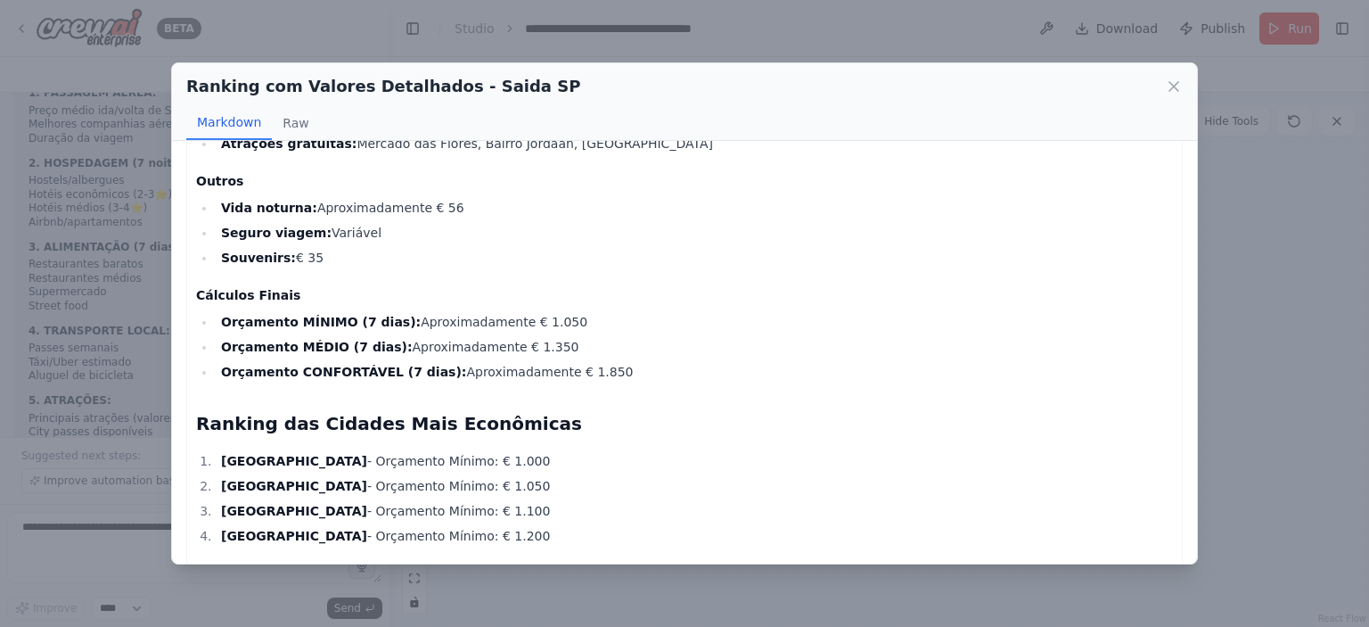
scroll to position [3285, 0]
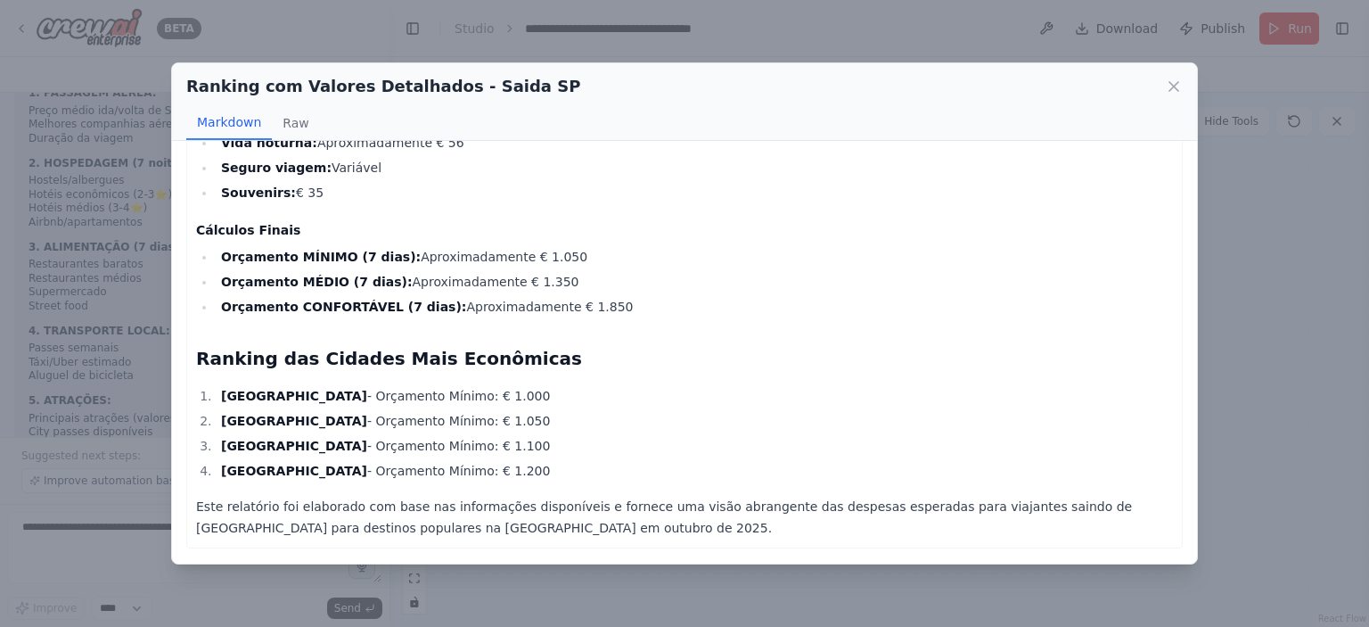
drag, startPoint x: 440, startPoint y: 305, endPoint x: 594, endPoint y: 307, distance: 154.2
click at [593, 307] on li "Orçamento CONFORTÁVEL (7 dias): Aproximadamente € 1.850" at bounding box center [694, 306] width 957 height 21
click at [595, 307] on li "Orçamento CONFORTÁVEL (7 dias): Aproximadamente € 1.850" at bounding box center [694, 306] width 957 height 21
drag, startPoint x: 234, startPoint y: 399, endPoint x: 467, endPoint y: 467, distance: 243.1
click at [467, 467] on ol "Barcelona - Orçamento Mínimo: € 1.000 Amsterdam - Orçamento Mínimo: € 1.050 [GE…" at bounding box center [684, 433] width 977 height 96
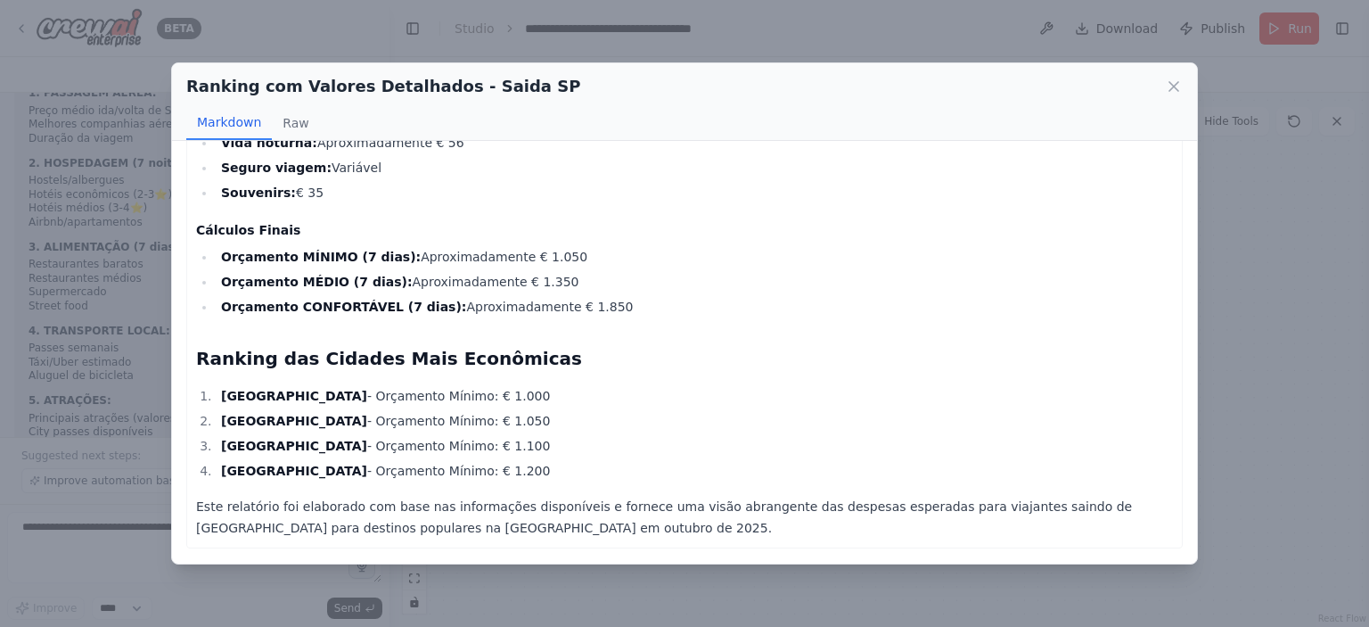
click at [465, 467] on li "Paris - Orçamento Mínimo: € 1.200" at bounding box center [694, 470] width 957 height 21
drag, startPoint x: 414, startPoint y: 472, endPoint x: 214, endPoint y: 395, distance: 214.2
click at [214, 395] on ol "Barcelona - Orçamento Mínimo: € 1.000 Amsterdam - Orçamento Mínimo: € 1.050 [GE…" at bounding box center [684, 433] width 977 height 96
click at [228, 397] on strong "[GEOGRAPHIC_DATA]" at bounding box center [294, 396] width 146 height 14
click at [232, 406] on li "Barcelona - Orçamento Mínimo: € 1.000" at bounding box center [694, 395] width 957 height 21
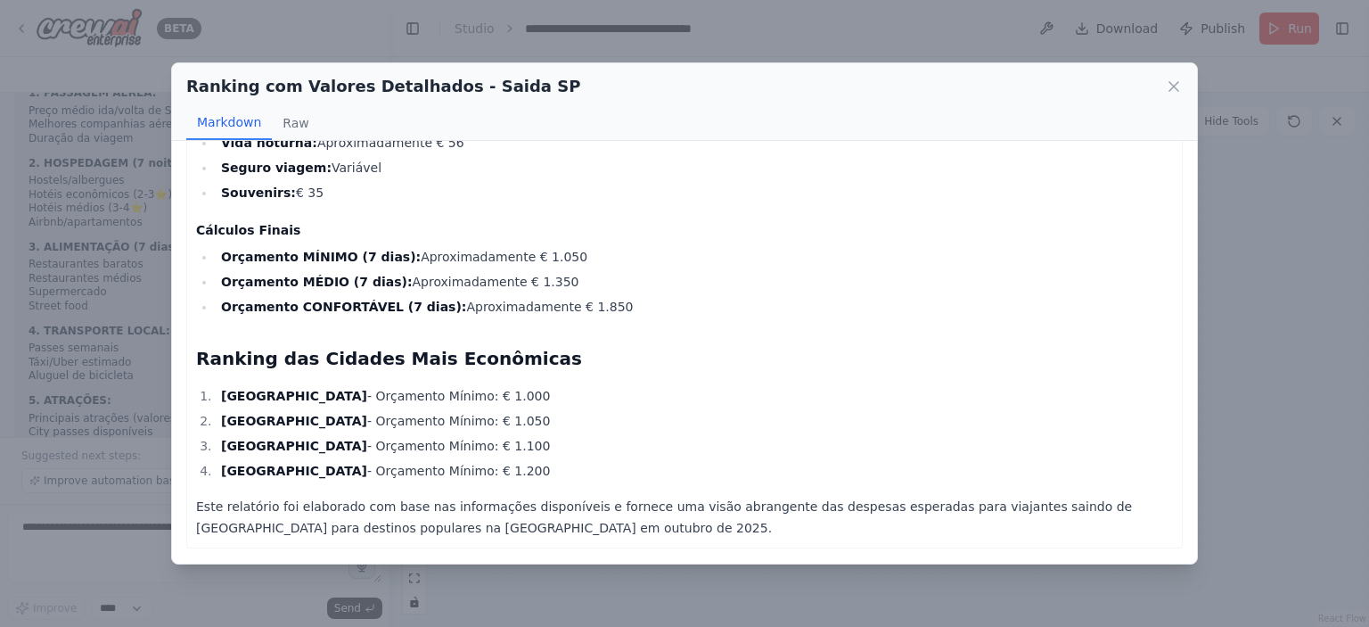
drag, startPoint x: 220, startPoint y: 397, endPoint x: 468, endPoint y: 467, distance: 257.6
click at [471, 467] on ol "Barcelona - Orçamento Mínimo: € 1.000 Amsterdam - Orçamento Mínimo: € 1.050 [GE…" at bounding box center [684, 433] width 977 height 96
click at [468, 467] on li "Paris - Orçamento Mínimo: € 1.200" at bounding box center [694, 470] width 957 height 21
click at [1176, 85] on icon at bounding box center [1173, 86] width 9 height 9
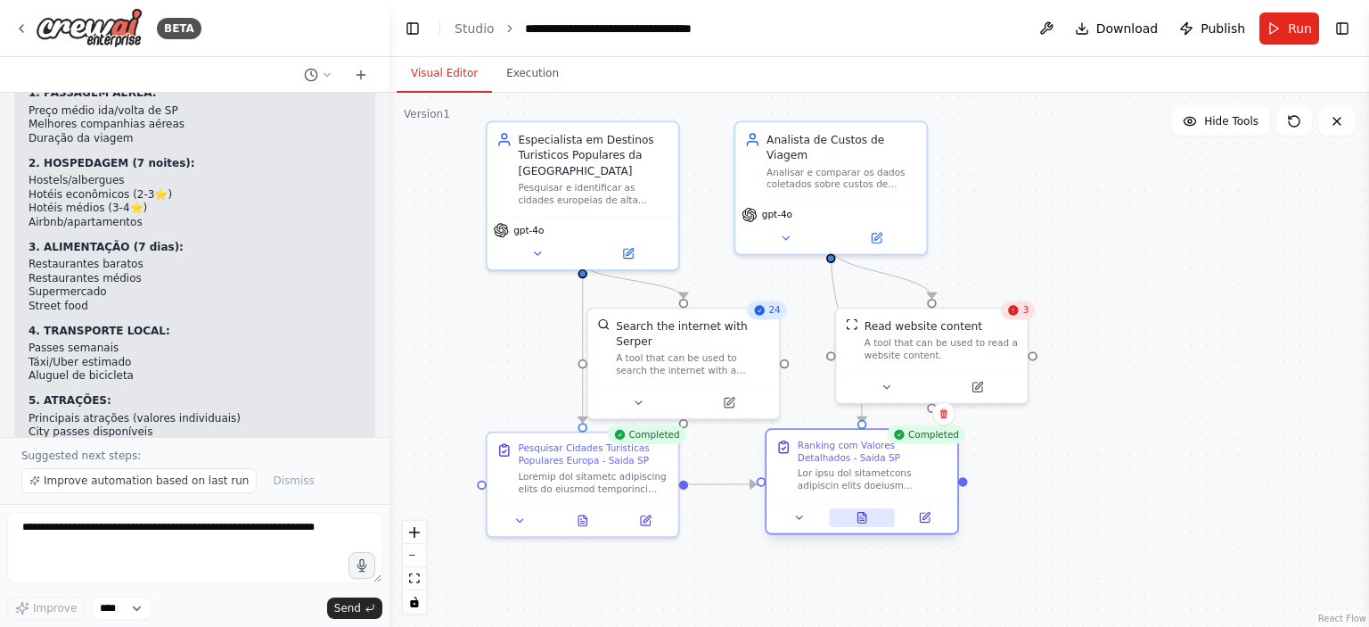
click at [863, 520] on icon at bounding box center [861, 517] width 8 height 11
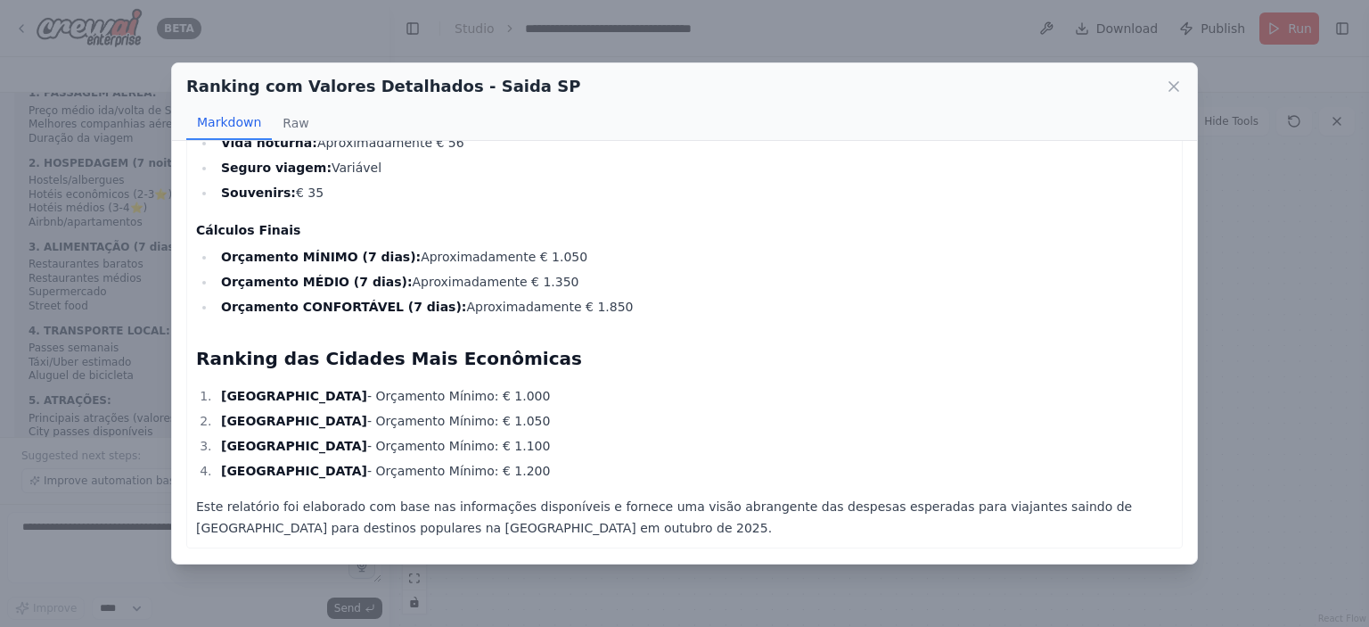
drag, startPoint x: 223, startPoint y: 392, endPoint x: 438, endPoint y: 479, distance: 232.7
click at [438, 479] on ol "Barcelona - Orçamento Mínimo: € 1.000 Amsterdam - Orçamento Mínimo: € 1.050 [GE…" at bounding box center [684, 433] width 977 height 96
click at [438, 479] on li "Paris - Orçamento Mínimo: € 1.200" at bounding box center [694, 470] width 957 height 21
click at [1172, 78] on icon at bounding box center [1174, 87] width 18 height 18
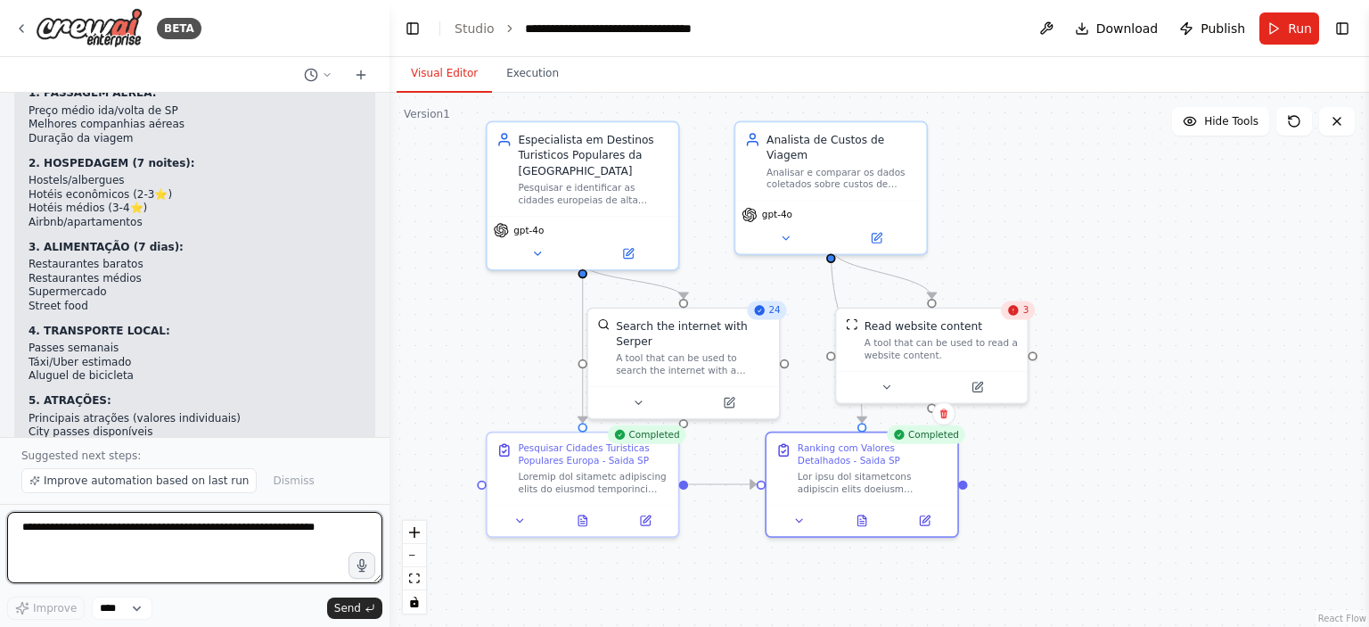
click at [214, 531] on textarea at bounding box center [194, 547] width 375 height 71
type textarea "**********"
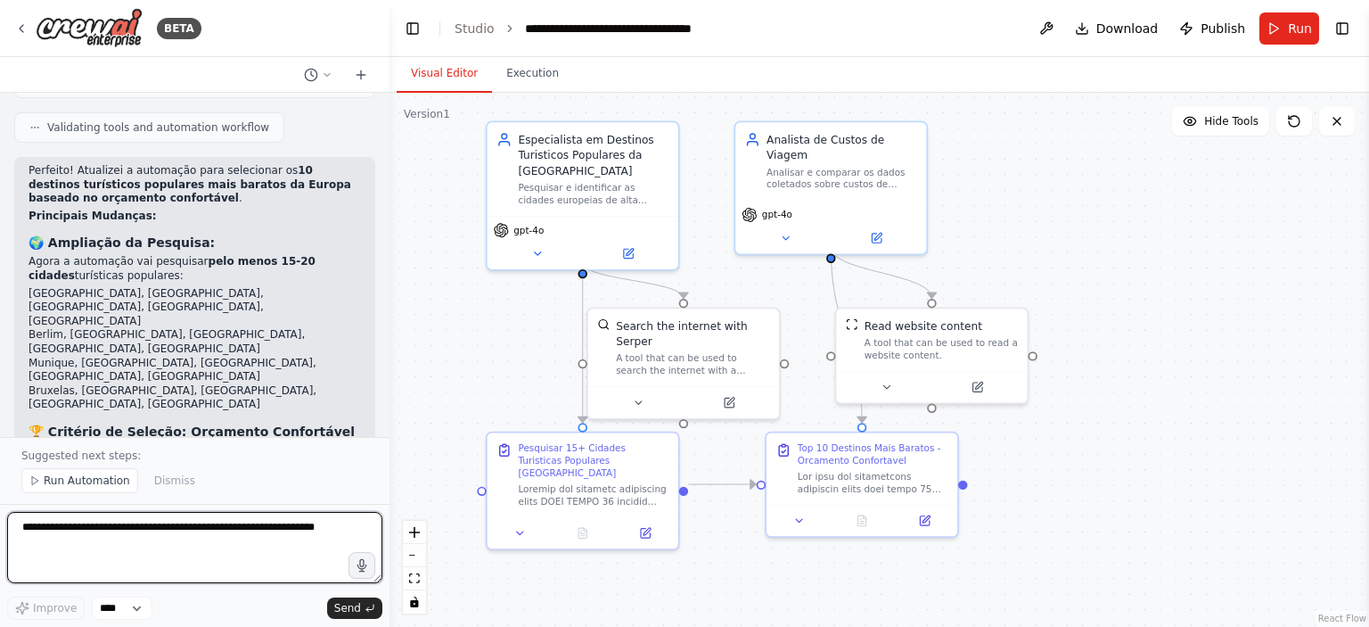
scroll to position [4585, 0]
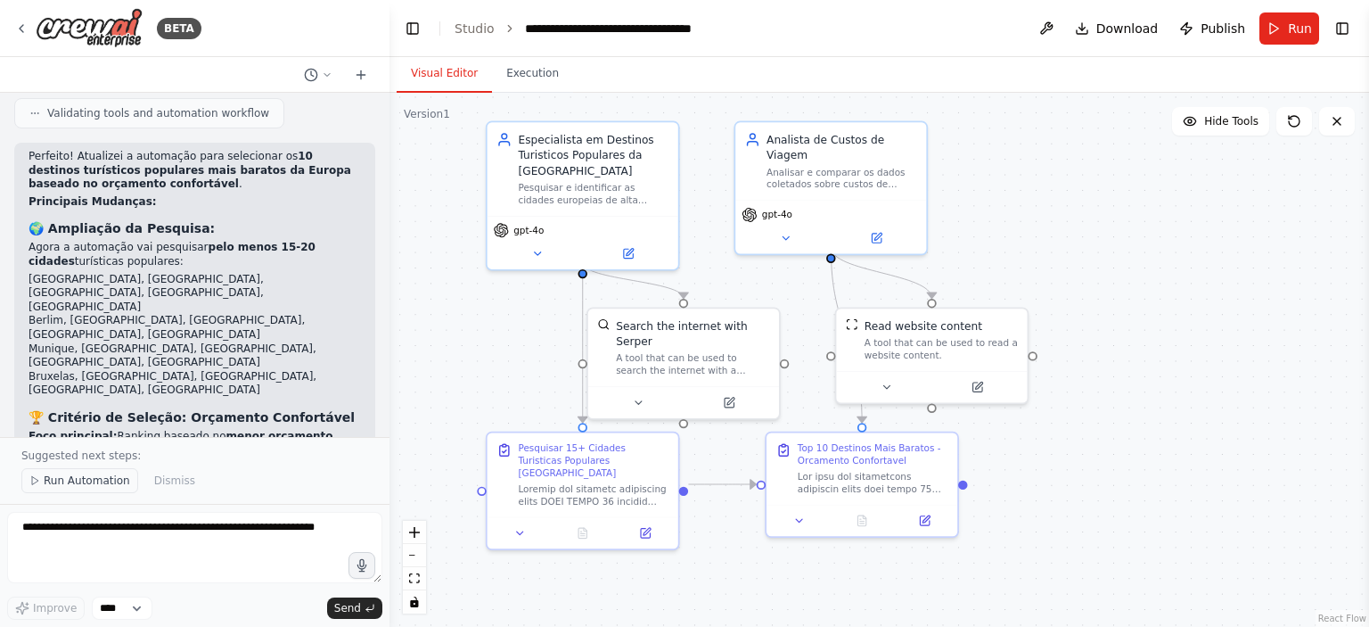
click at [76, 486] on span "Run Automation" at bounding box center [87, 480] width 86 height 14
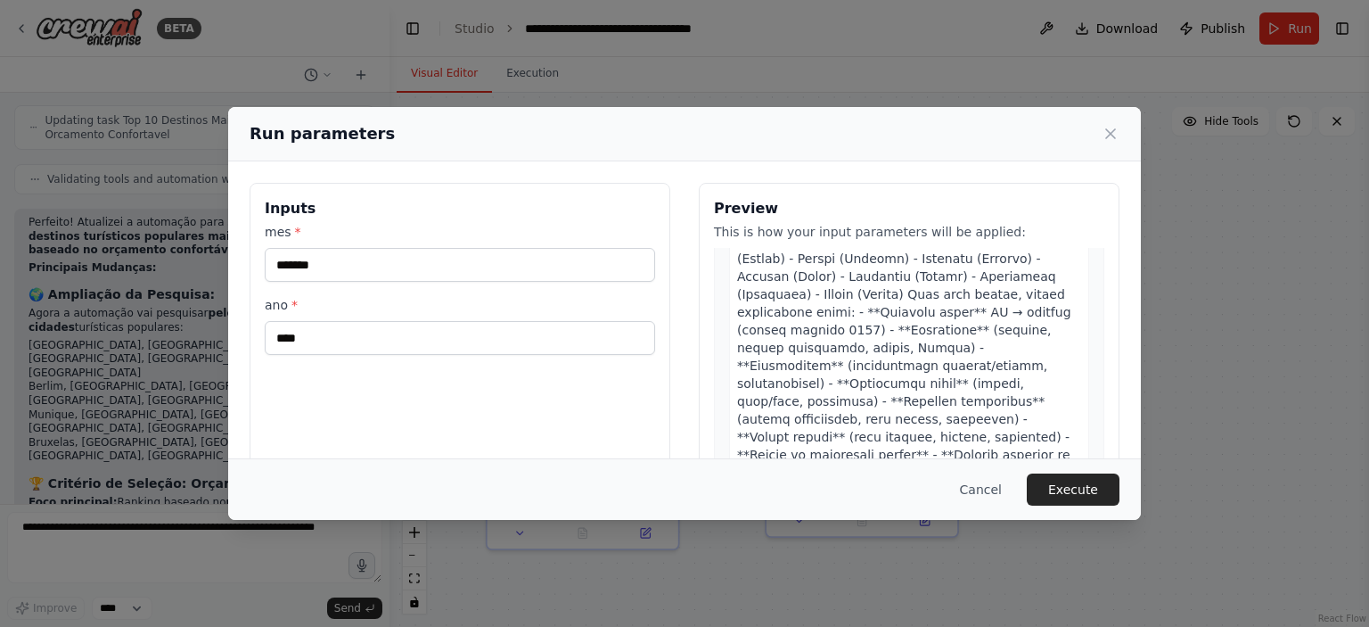
scroll to position [356, 0]
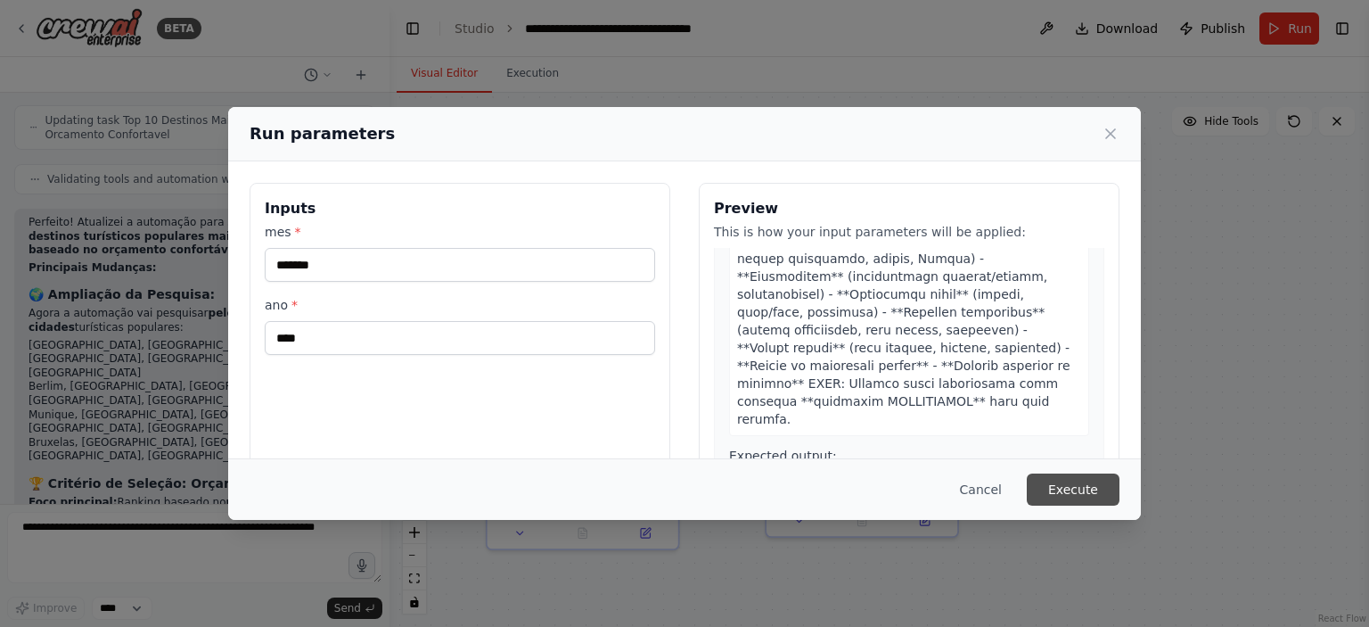
click at [1082, 492] on button "Execute" at bounding box center [1073, 489] width 93 height 32
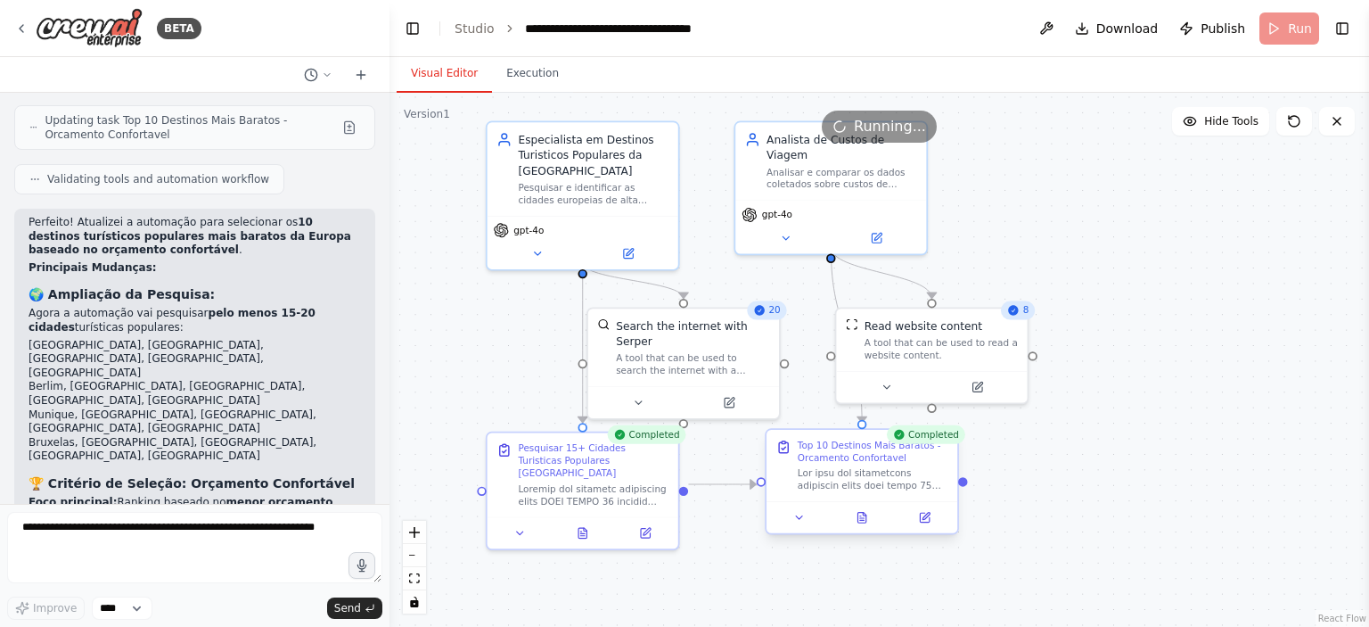
scroll to position [4585, 0]
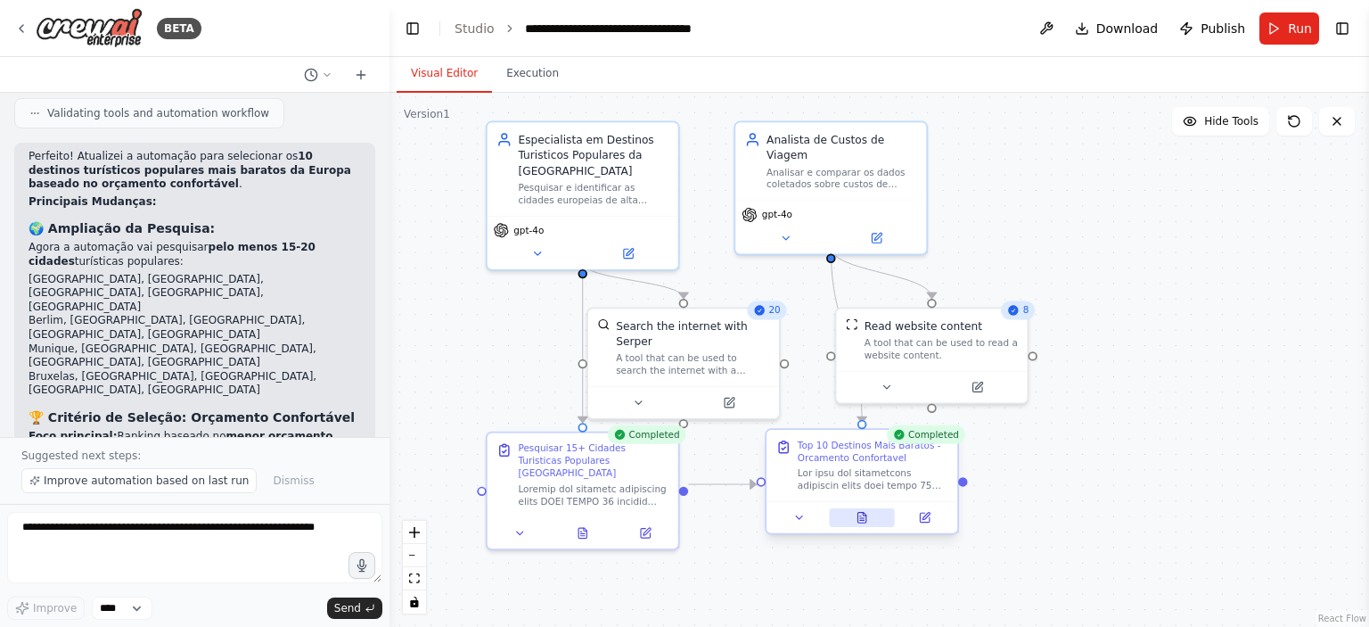
click at [856, 520] on icon at bounding box center [862, 517] width 12 height 12
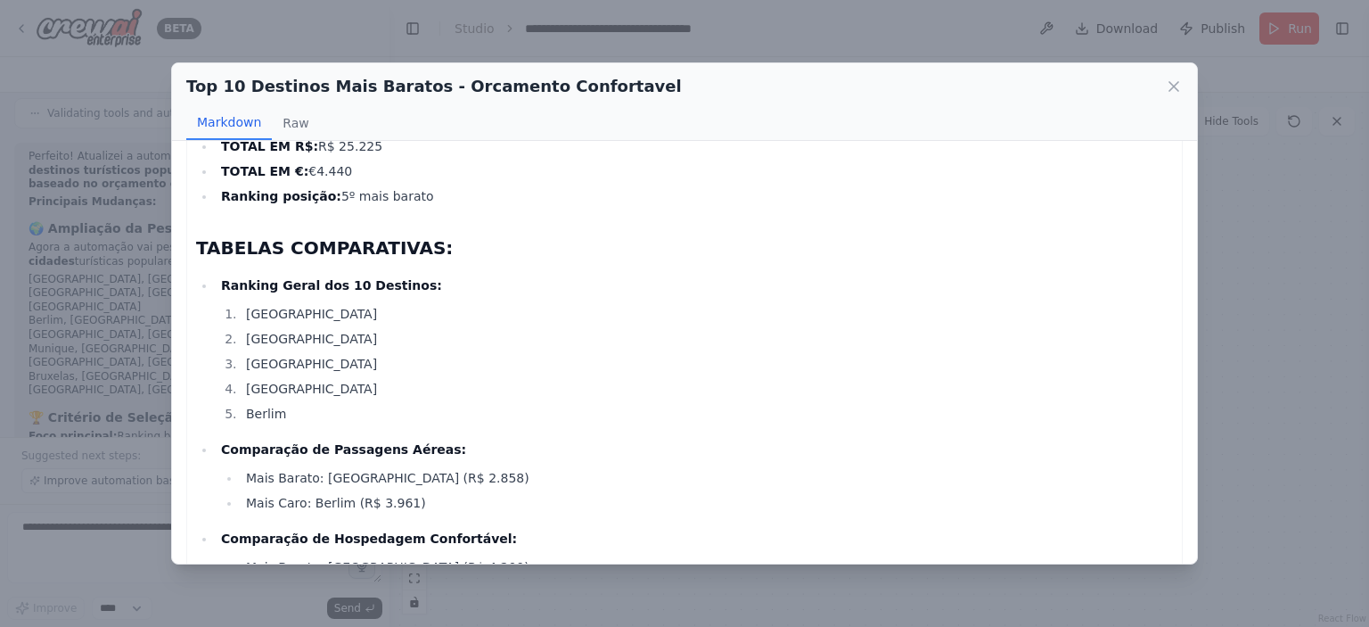
scroll to position [4188, 0]
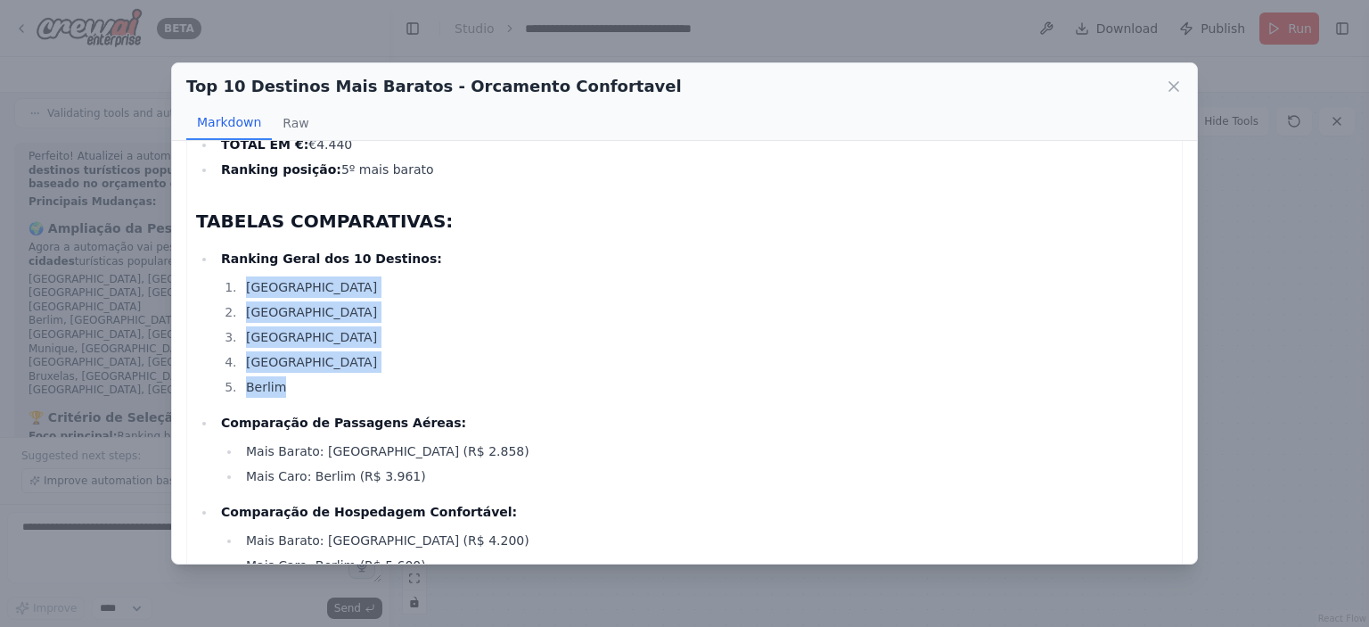
drag, startPoint x: 246, startPoint y: 285, endPoint x: 310, endPoint y: 388, distance: 120.9
click at [310, 388] on ol "[GEOGRAPHIC_DATA] [GEOGRAPHIC_DATA] [GEOGRAPHIC_DATA] [GEOGRAPHIC_DATA] Berlim" at bounding box center [697, 336] width 952 height 121
click at [308, 388] on li "Berlim" at bounding box center [707, 386] width 932 height 21
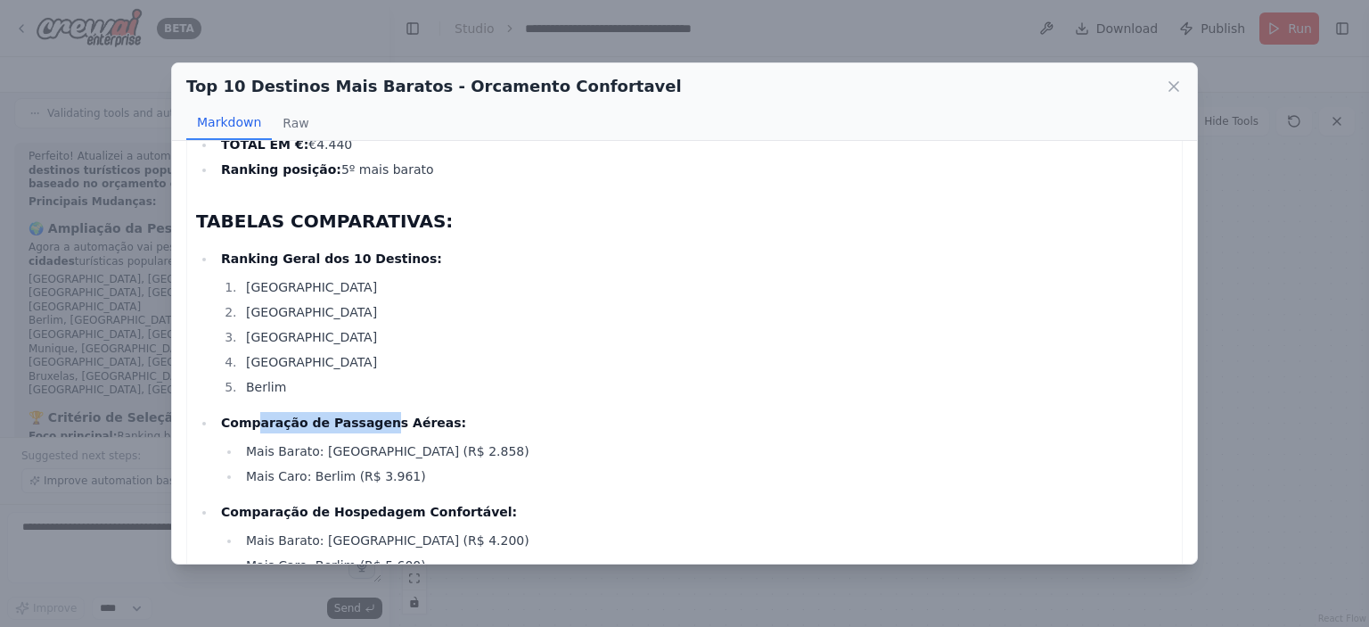
drag, startPoint x: 251, startPoint y: 420, endPoint x: 372, endPoint y: 430, distance: 120.8
click at [371, 430] on p "Comparação de Passagens Aéreas:" at bounding box center [697, 422] width 952 height 21
click at [372, 430] on p "Comparação de Passagens Aéreas:" at bounding box center [697, 422] width 952 height 21
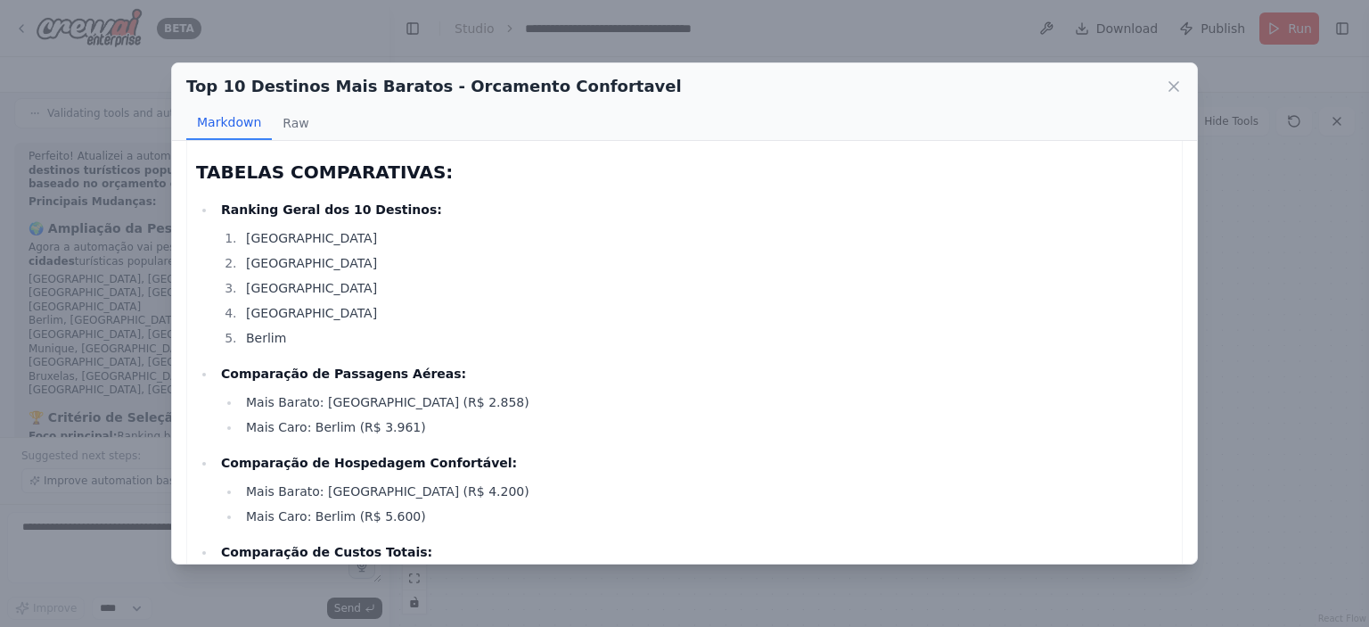
scroll to position [4277, 0]
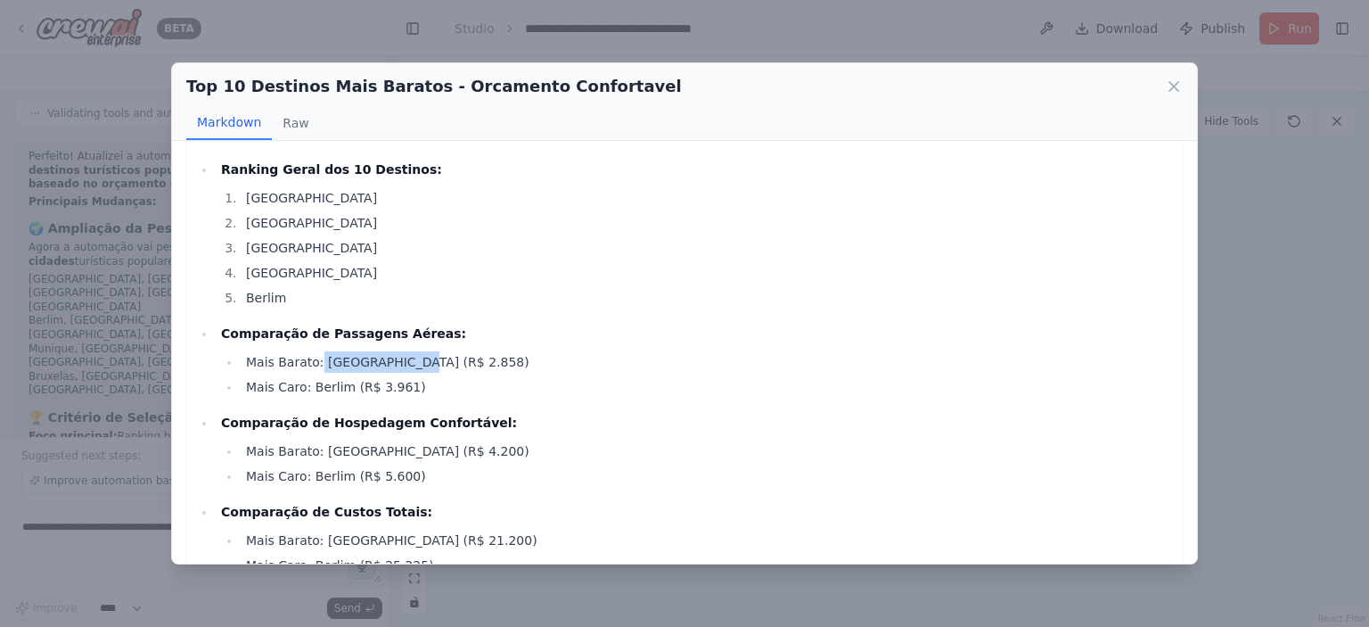
drag, startPoint x: 328, startPoint y: 359, endPoint x: 399, endPoint y: 363, distance: 71.4
click at [399, 363] on li "Mais Barato: [GEOGRAPHIC_DATA] (R$ 2.858)" at bounding box center [707, 361] width 932 height 21
drag, startPoint x: 324, startPoint y: 388, endPoint x: 406, endPoint y: 387, distance: 82.0
click at [406, 387] on li "Mais Caro: Berlim (R$ 3.961)" at bounding box center [707, 386] width 932 height 21
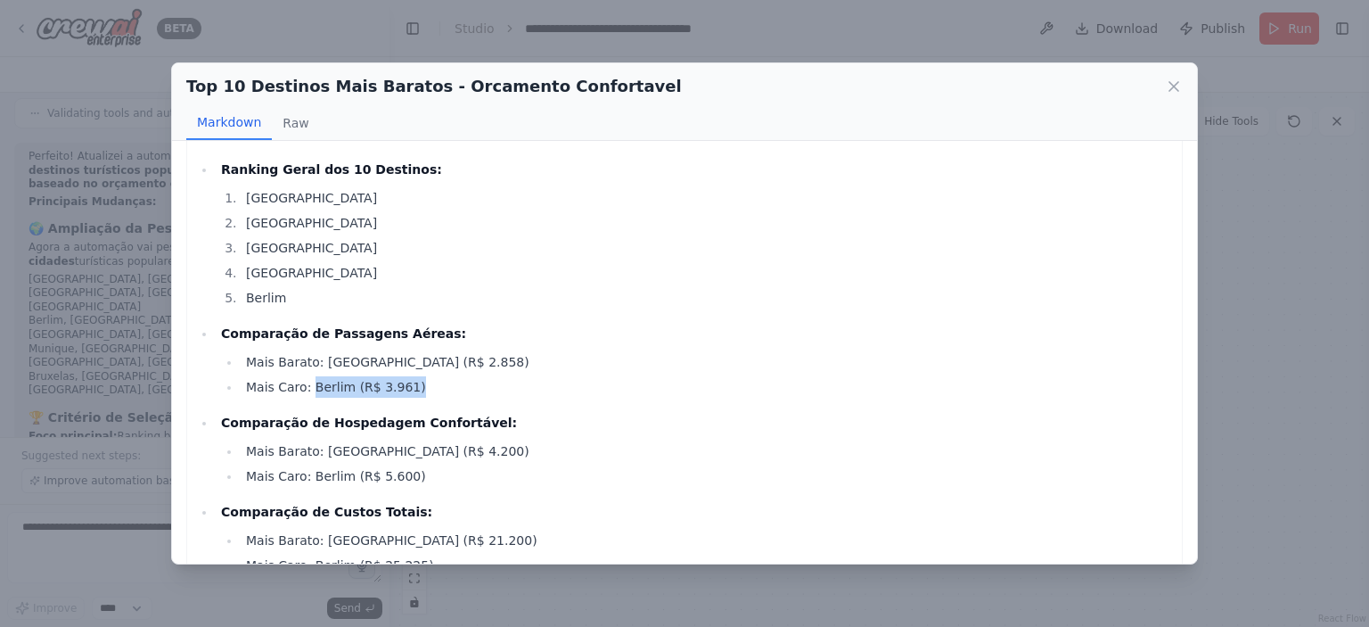
click at [409, 387] on li "Mais Caro: Berlim (R$ 3.961)" at bounding box center [707, 386] width 932 height 21
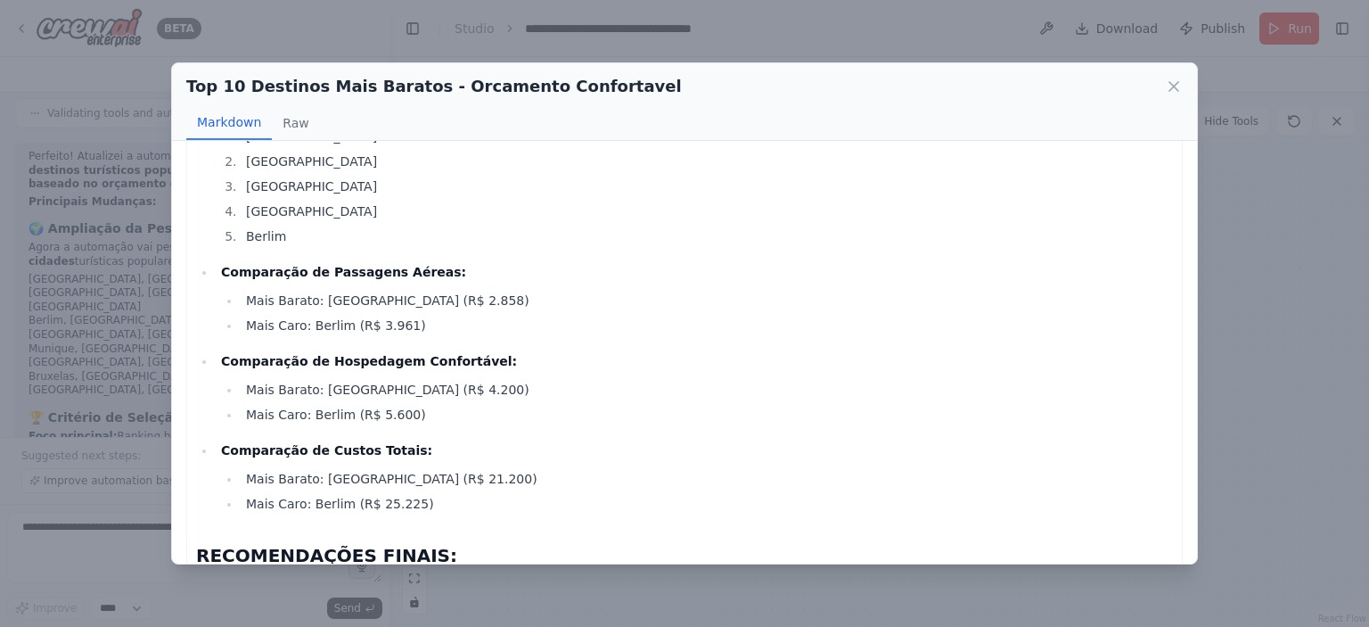
scroll to position [4366, 0]
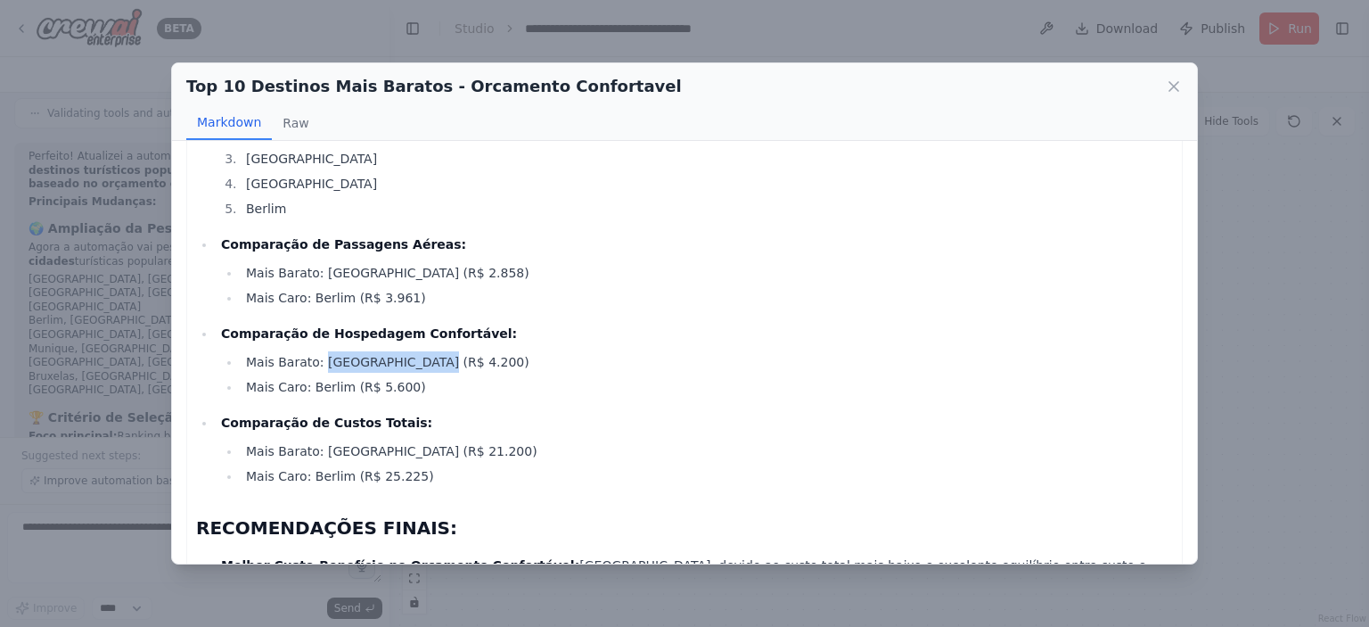
drag, startPoint x: 315, startPoint y: 364, endPoint x: 418, endPoint y: 363, distance: 102.5
click at [418, 363] on li "Mais Barato: [GEOGRAPHIC_DATA] (R$ 4.200)" at bounding box center [707, 361] width 932 height 21
drag, startPoint x: 332, startPoint y: 385, endPoint x: 438, endPoint y: 383, distance: 106.1
click at [438, 383] on li "Mais Caro: Berlim (R$ 5.600)" at bounding box center [707, 386] width 932 height 21
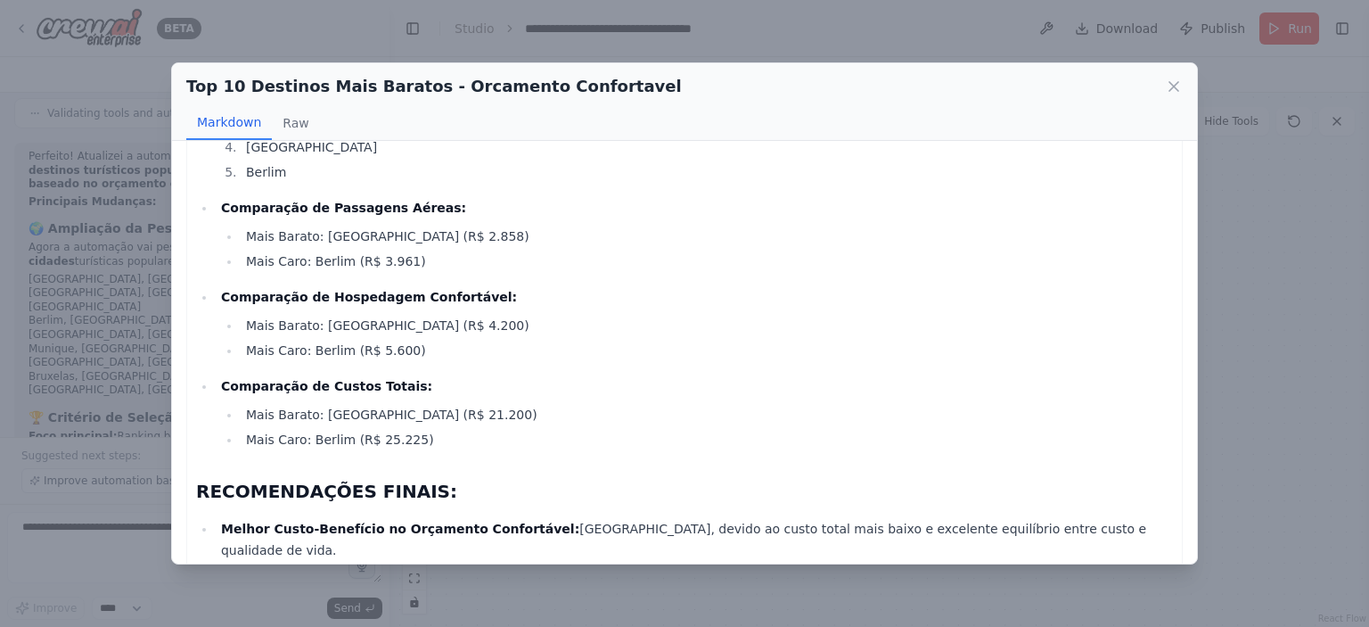
scroll to position [4455, 0]
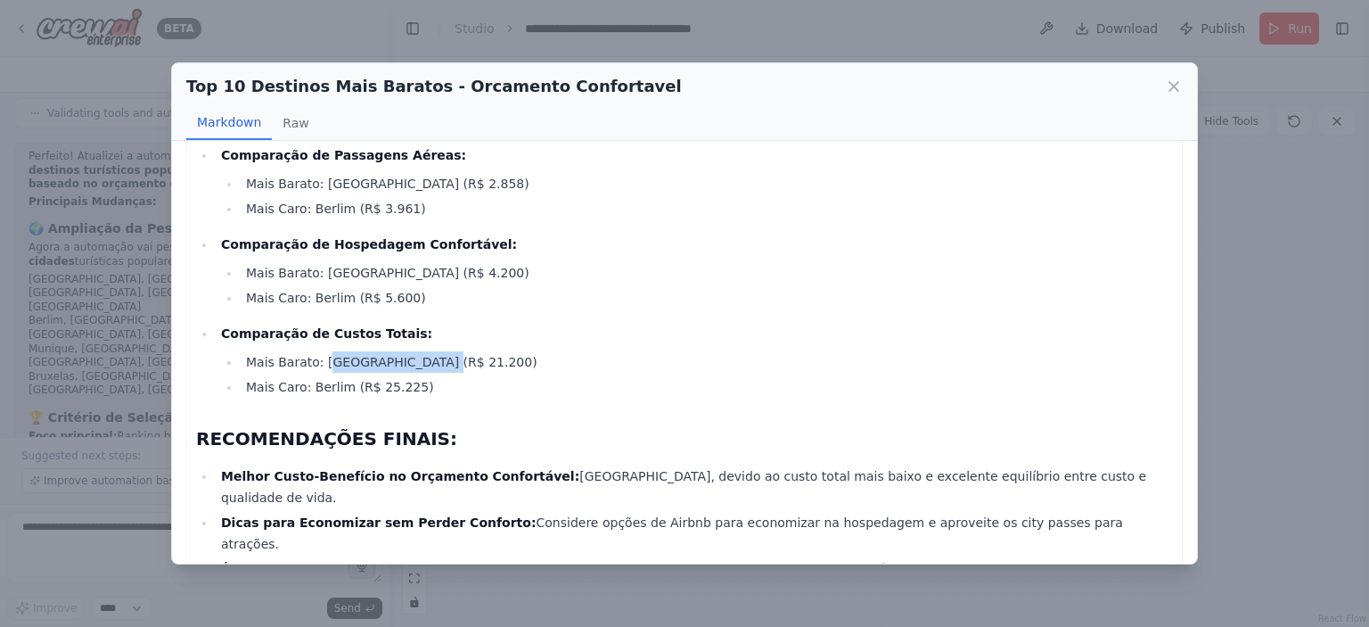
drag, startPoint x: 320, startPoint y: 363, endPoint x: 429, endPoint y: 360, distance: 108.8
click at [429, 360] on li "Mais Barato: [GEOGRAPHIC_DATA] (R$ 21.200)" at bounding box center [707, 361] width 932 height 21
drag, startPoint x: 427, startPoint y: 360, endPoint x: 245, endPoint y: 366, distance: 181.9
click at [245, 366] on li "Mais Barato: [GEOGRAPHIC_DATA] (R$ 21.200)" at bounding box center [707, 361] width 932 height 21
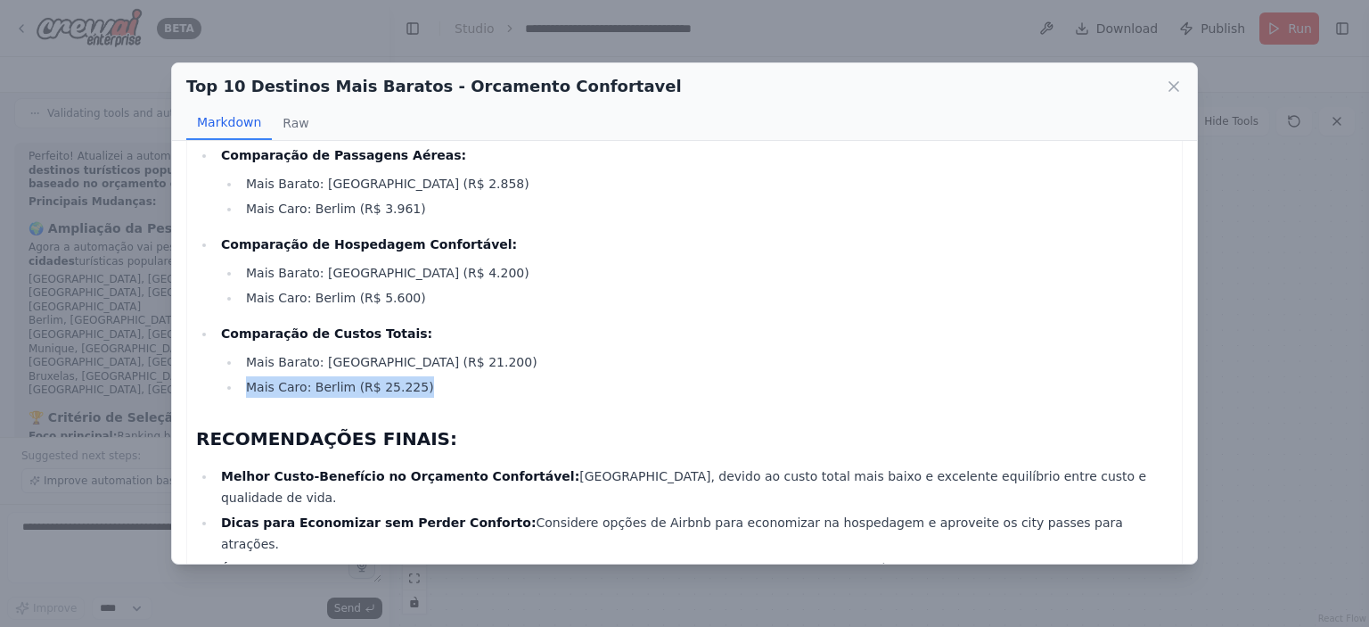
drag, startPoint x: 417, startPoint y: 386, endPoint x: 238, endPoint y: 389, distance: 179.2
click at [238, 389] on ul "Mais Barato: [GEOGRAPHIC_DATA] (R$ 21.200) Mais Caro: Berlim (R$ 25.225)" at bounding box center [697, 374] width 952 height 46
click at [266, 386] on li "Mais Caro: Berlim (R$ 25.225)" at bounding box center [707, 386] width 932 height 21
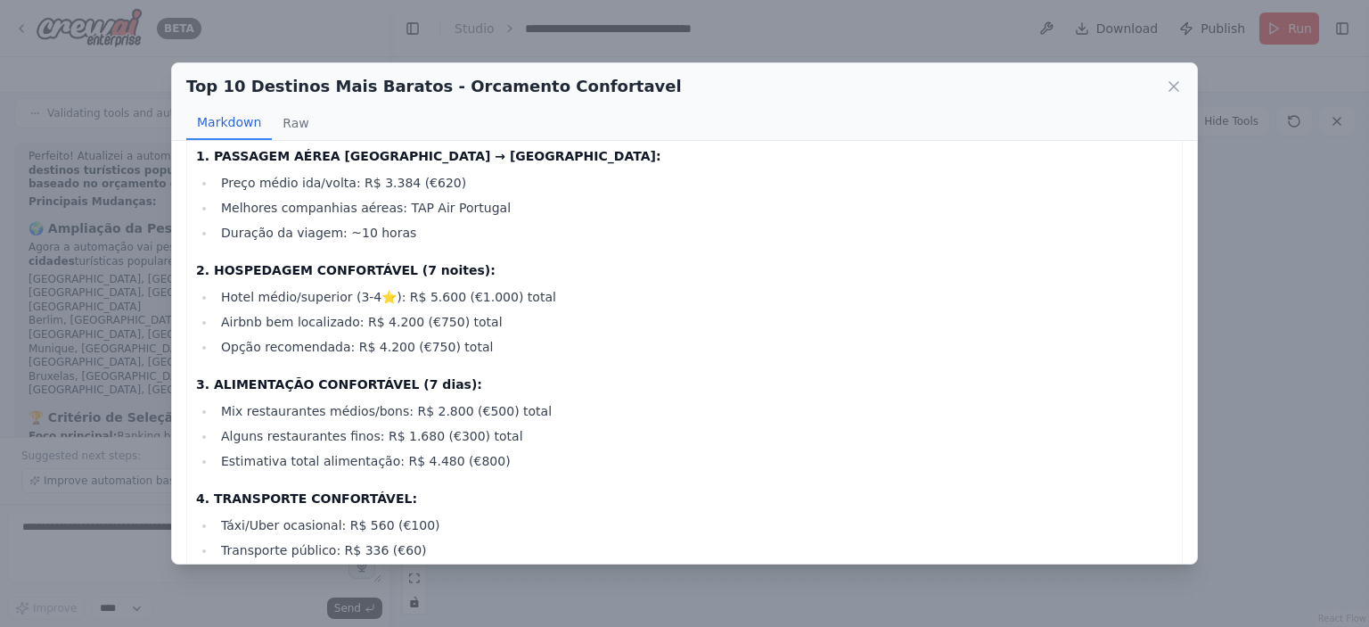
scroll to position [0, 0]
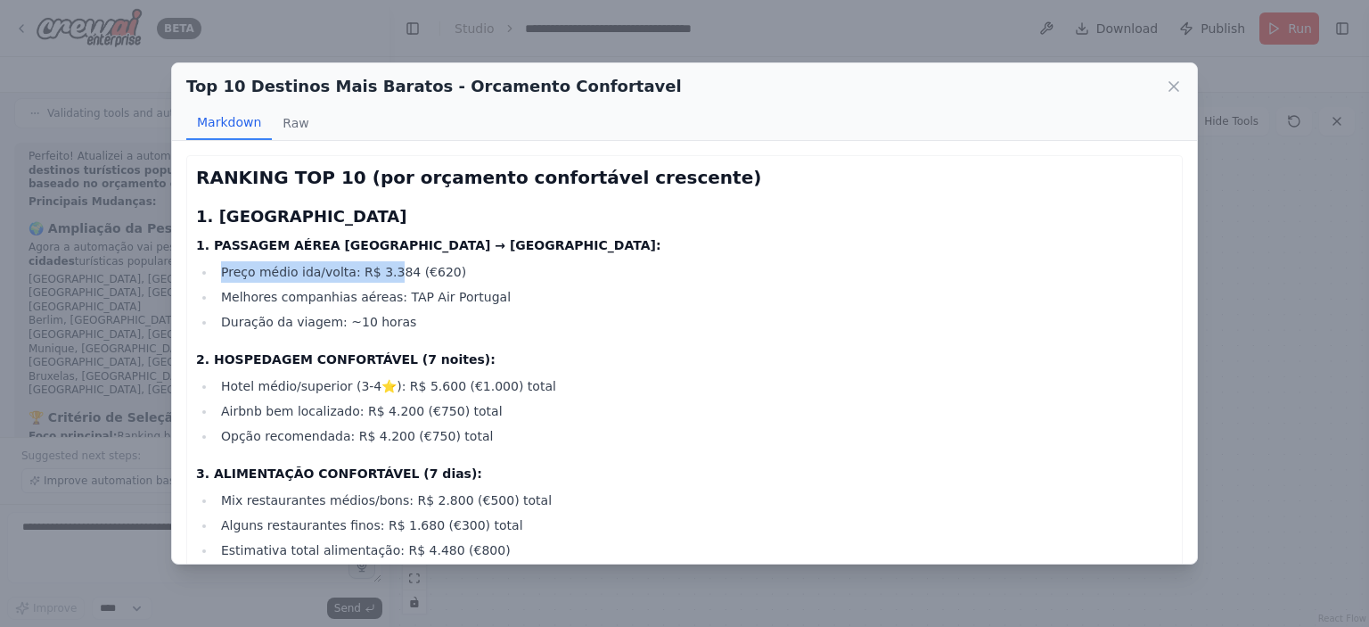
drag, startPoint x: 223, startPoint y: 270, endPoint x: 381, endPoint y: 274, distance: 157.8
click at [381, 274] on li "Preço médio ida/volta: R$ 3.384 (€620)" at bounding box center [694, 271] width 957 height 21
drag, startPoint x: 232, startPoint y: 295, endPoint x: 429, endPoint y: 300, distance: 197.0
click at [429, 300] on li "Melhores companhias aéreas: TAP Air Portugal" at bounding box center [694, 296] width 957 height 21
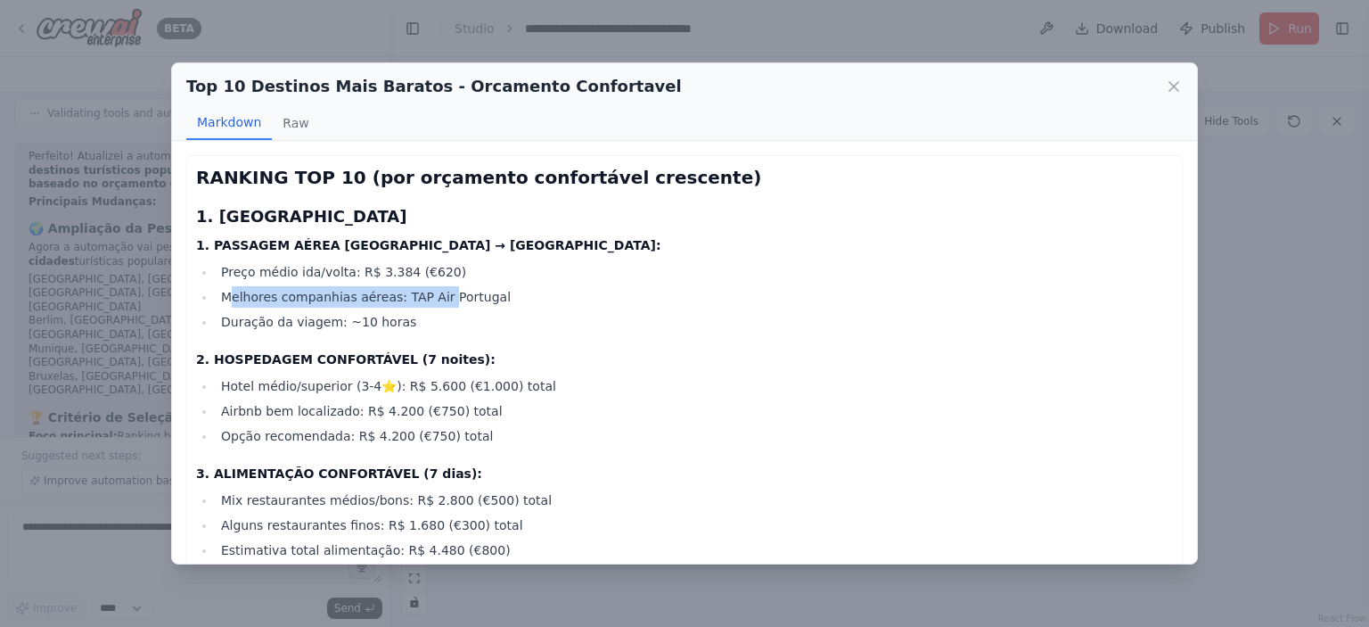
click at [429, 300] on li "Melhores companhias aéreas: TAP Air Portugal" at bounding box center [694, 296] width 957 height 21
drag, startPoint x: 283, startPoint y: 320, endPoint x: 335, endPoint y: 320, distance: 52.6
click at [335, 320] on li "Duração da viagem: ~10 horas" at bounding box center [694, 321] width 957 height 21
click at [300, 325] on li "Duração da viagem: ~10 horas" at bounding box center [694, 321] width 957 height 21
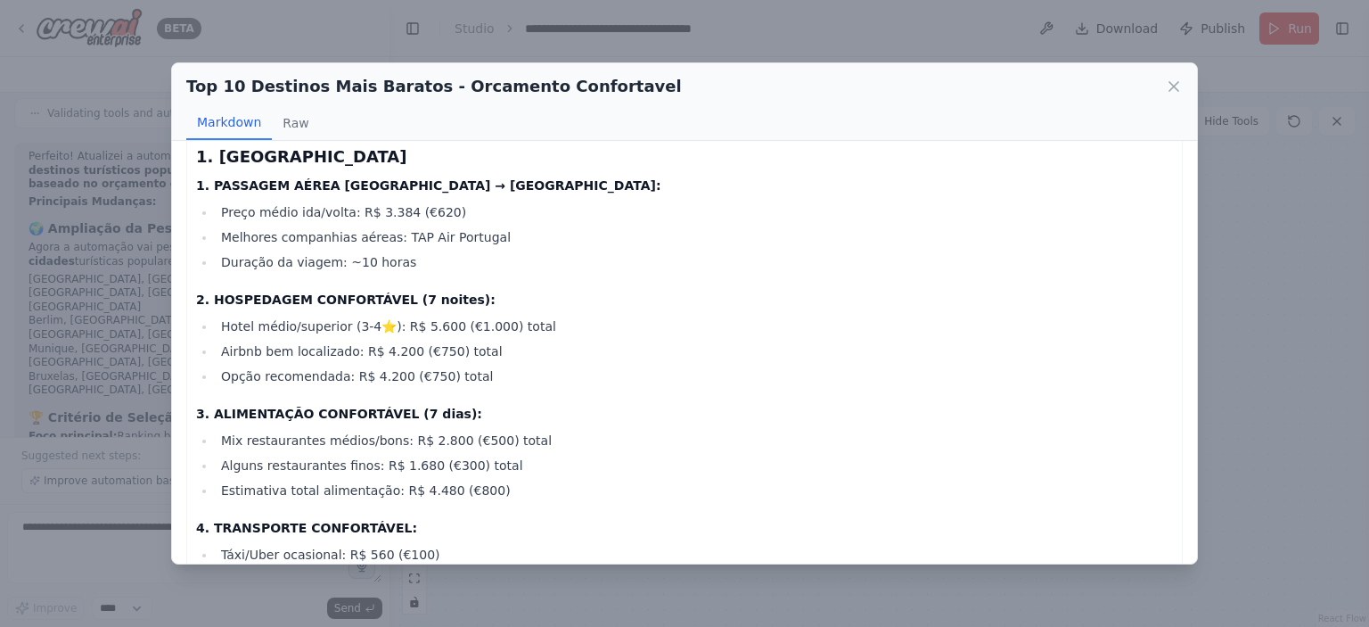
scroll to position [89, 0]
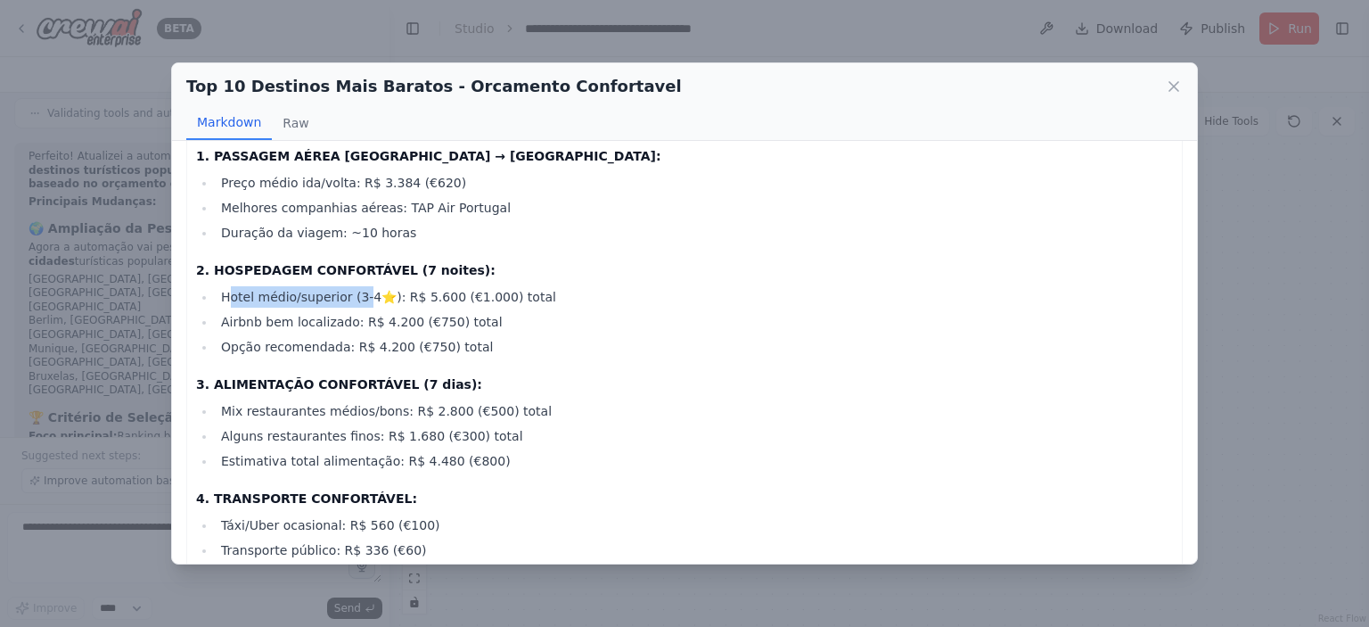
drag, startPoint x: 230, startPoint y: 293, endPoint x: 356, endPoint y: 302, distance: 126.9
click at [356, 302] on li "Hotel médio/superior (3-4⭐): R$ 5.600 (€1.000) total" at bounding box center [694, 296] width 957 height 21
click at [357, 303] on li "Hotel médio/superior (3-4⭐): R$ 5.600 (€1.000) total" at bounding box center [694, 296] width 957 height 21
drag, startPoint x: 401, startPoint y: 299, endPoint x: 438, endPoint y: 299, distance: 37.4
click at [438, 299] on li "Hotel médio/superior (3-4⭐): R$ 5.600 (€1.000) total" at bounding box center [694, 296] width 957 height 21
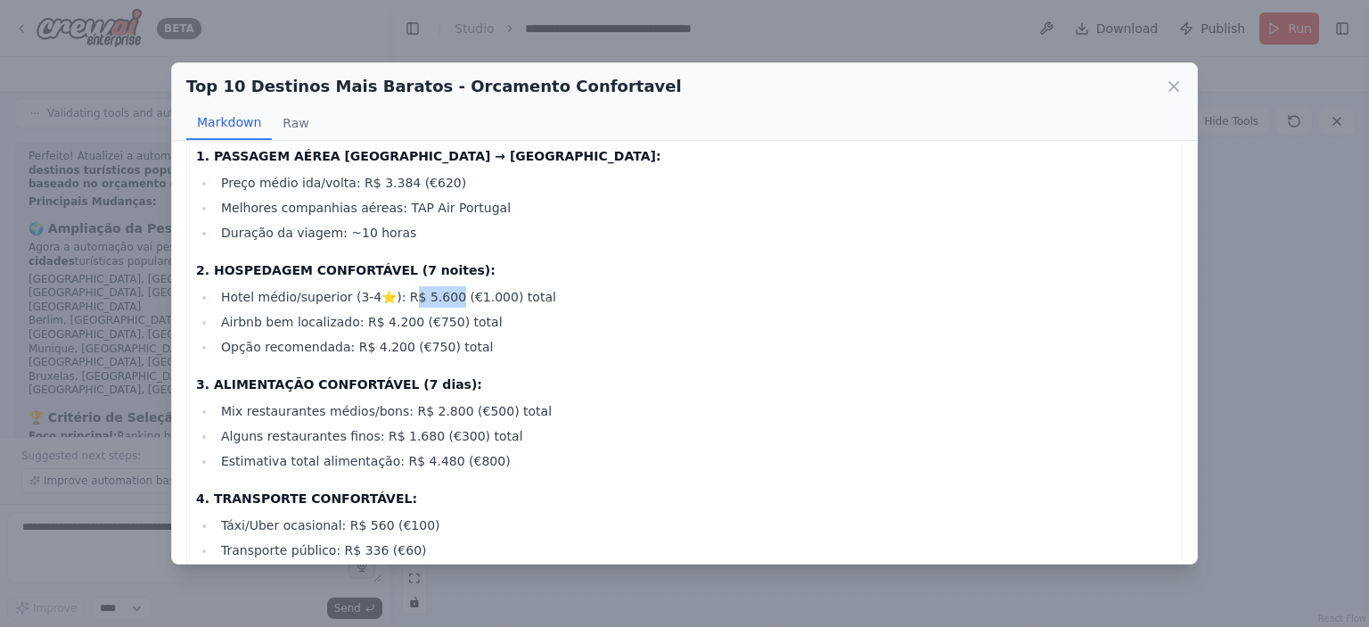
click at [438, 299] on li "Hotel médio/superior (3-4⭐): R$ 5.600 (€1.000) total" at bounding box center [694, 296] width 957 height 21
drag, startPoint x: 391, startPoint y: 298, endPoint x: 442, endPoint y: 299, distance: 50.8
click at [442, 299] on li "Hotel médio/superior (3-4⭐): R$ 5.600 (€1.000) total" at bounding box center [694, 296] width 957 height 21
click at [433, 296] on li "Hotel médio/superior (3-4⭐): R$ 5.600 (€1.000) total" at bounding box center [694, 296] width 957 height 21
drag, startPoint x: 434, startPoint y: 296, endPoint x: 389, endPoint y: 299, distance: 44.7
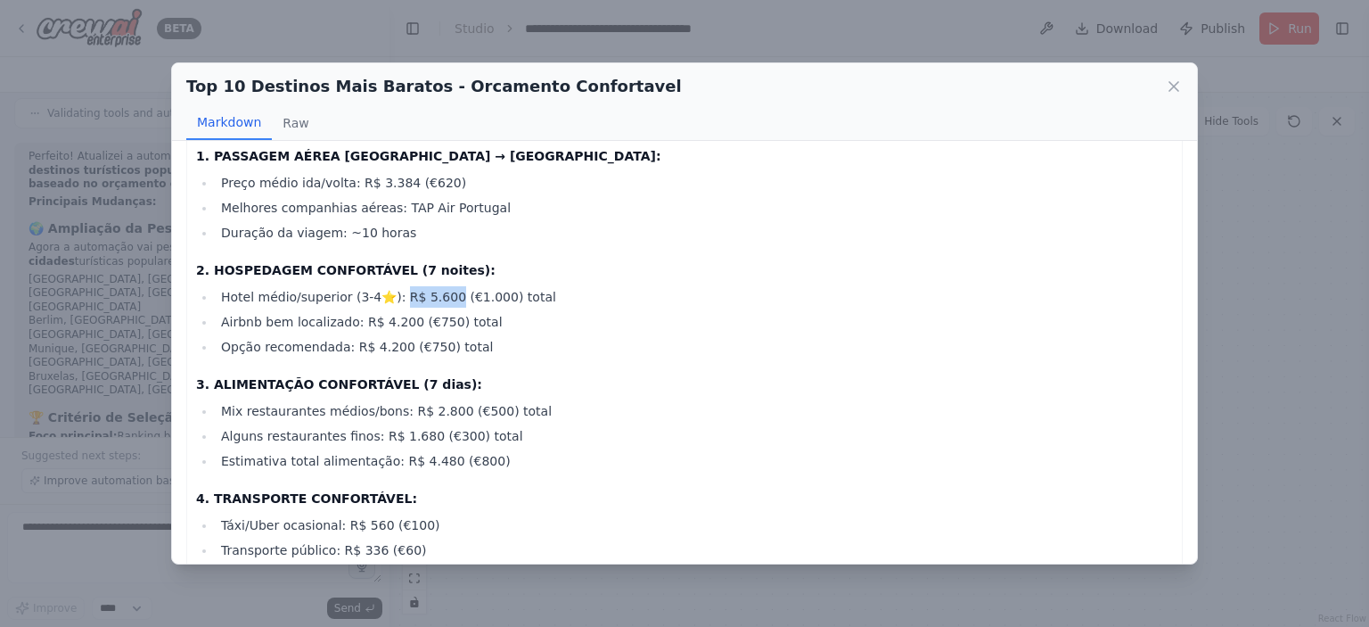
click at [389, 299] on li "Hotel médio/superior (3-4⭐): R$ 5.600 (€1.000) total" at bounding box center [694, 296] width 957 height 21
drag, startPoint x: 229, startPoint y: 319, endPoint x: 397, endPoint y: 317, distance: 168.5
click at [396, 317] on li "Airbnb bem localizado: R$ 4.200 (€750) total" at bounding box center [694, 321] width 957 height 21
click at [398, 317] on li "Airbnb bem localizado: R$ 4.200 (€750) total" at bounding box center [694, 321] width 957 height 21
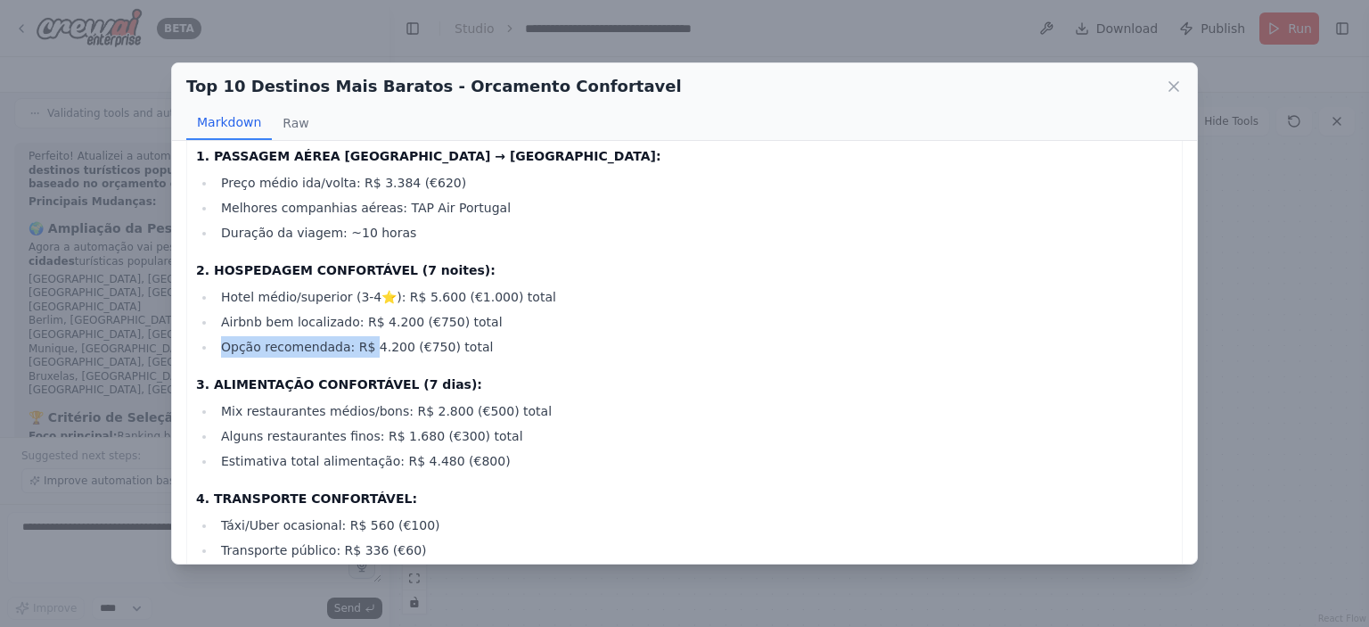
drag, startPoint x: 217, startPoint y: 344, endPoint x: 380, endPoint y: 340, distance: 162.2
click at [371, 340] on li "Opção recomendada: R$ 4.200 (€750) total" at bounding box center [694, 346] width 957 height 21
click at [397, 340] on li "Opção recomendada: R$ 4.200 (€750) total" at bounding box center [694, 346] width 957 height 21
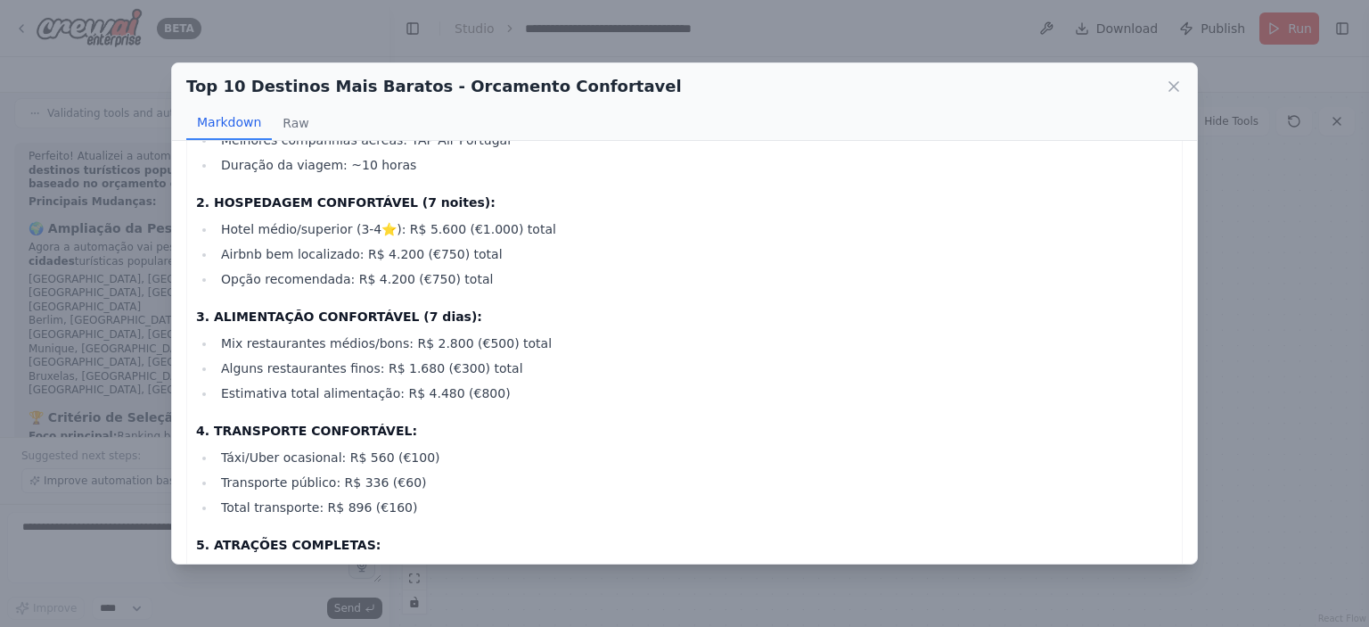
scroll to position [267, 0]
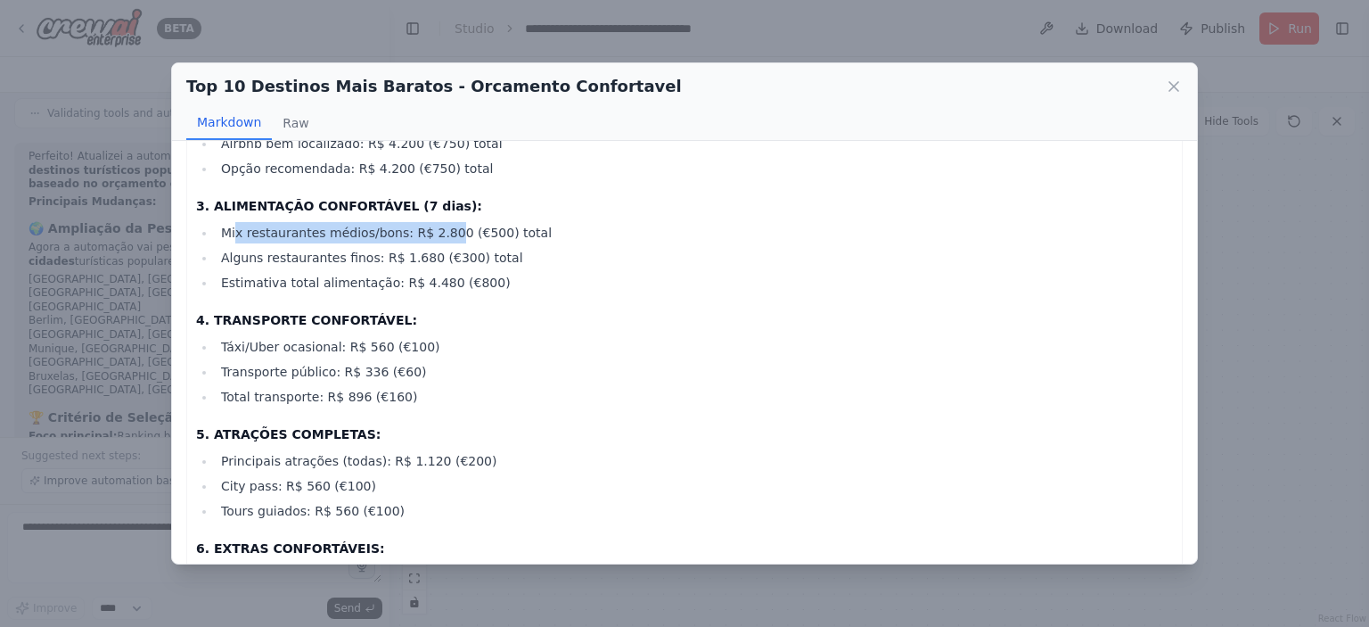
drag, startPoint x: 234, startPoint y: 225, endPoint x: 435, endPoint y: 236, distance: 201.7
click at [435, 236] on li "Mix restaurantes médios/bons: R$ 2.800 (€500) total" at bounding box center [694, 232] width 957 height 21
drag, startPoint x: 326, startPoint y: 258, endPoint x: 388, endPoint y: 258, distance: 61.5
click at [386, 258] on li "Alguns restaurantes finos: R$ 1.680 (€300) total" at bounding box center [694, 257] width 957 height 21
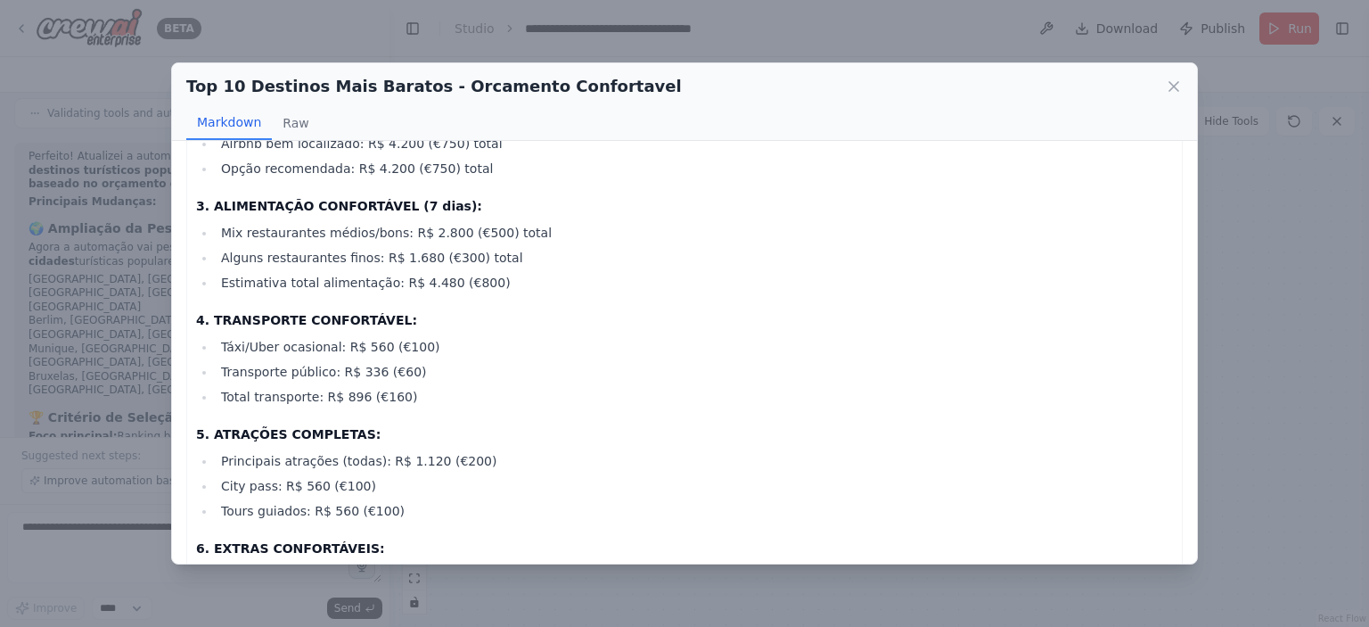
click at [388, 258] on li "Alguns restaurantes finos: R$ 1.680 (€300) total" at bounding box center [694, 257] width 957 height 21
drag, startPoint x: 232, startPoint y: 284, endPoint x: 430, endPoint y: 285, distance: 197.9
click at [430, 285] on li "Estimativa total alimentação: R$ 4.480 (€800)" at bounding box center [694, 282] width 957 height 21
click at [411, 287] on li "Estimativa total alimentação: R$ 4.480 (€800)" at bounding box center [694, 282] width 957 height 21
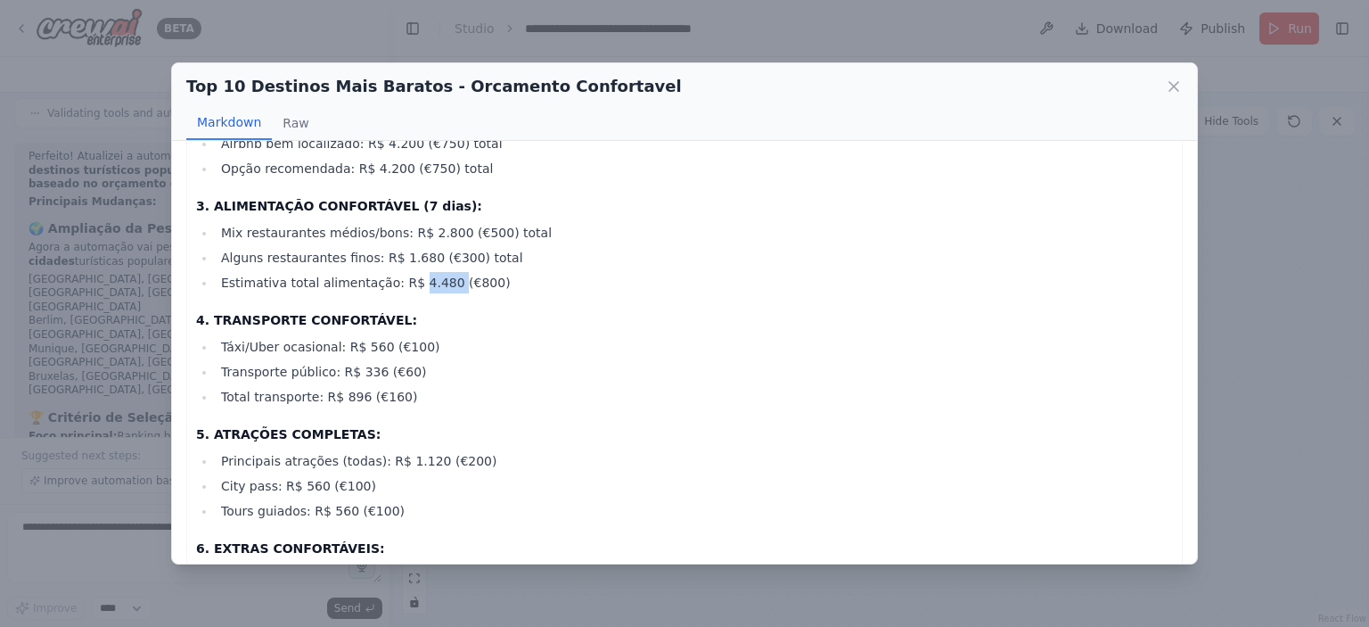
click at [402, 287] on li "Estimativa total alimentação: R$ 4.480 (€800)" at bounding box center [694, 282] width 957 height 21
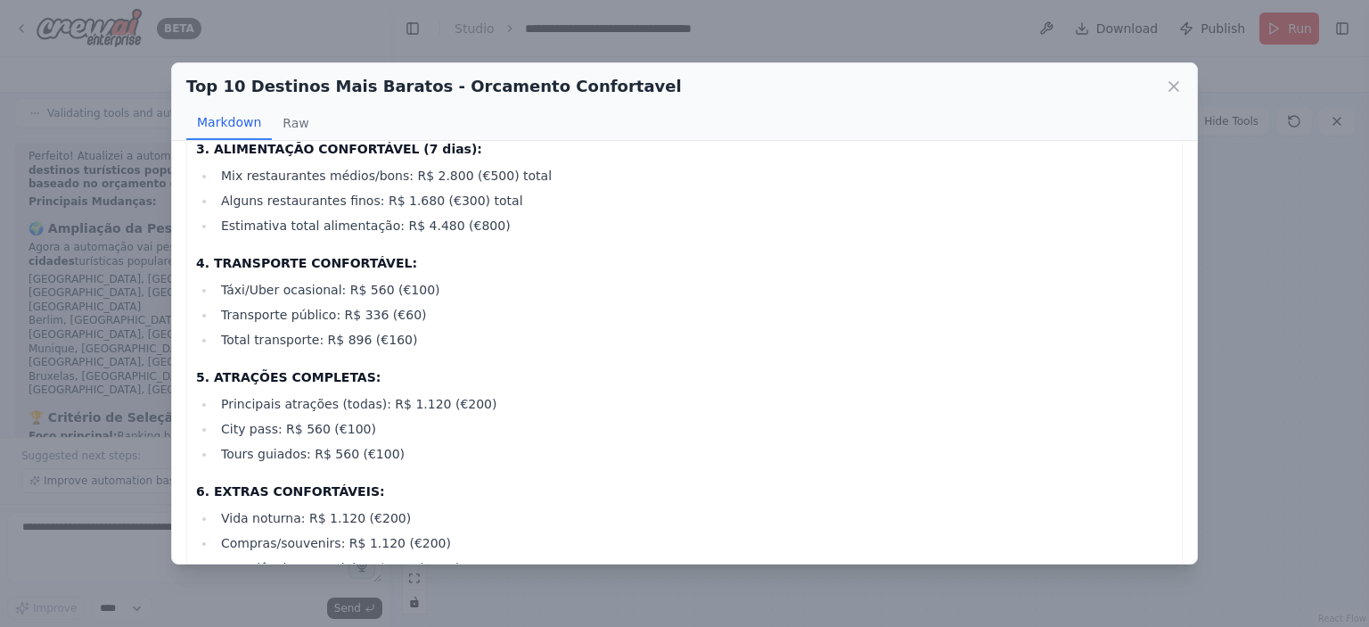
scroll to position [356, 0]
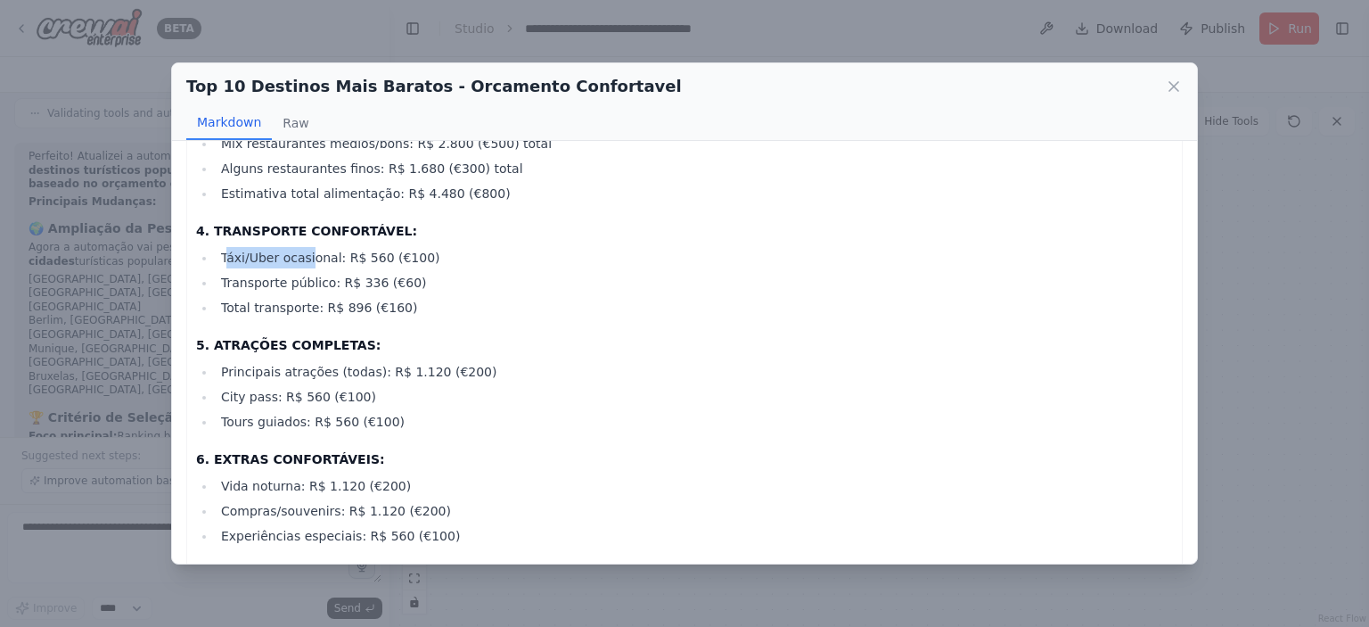
drag, startPoint x: 229, startPoint y: 259, endPoint x: 317, endPoint y: 256, distance: 88.3
click at [317, 256] on li "Táxi/Uber ocasional: R$ 560 (€100)" at bounding box center [694, 257] width 957 height 21
click at [345, 256] on li "Táxi/Uber ocasional: R$ 560 (€100)" at bounding box center [694, 257] width 957 height 21
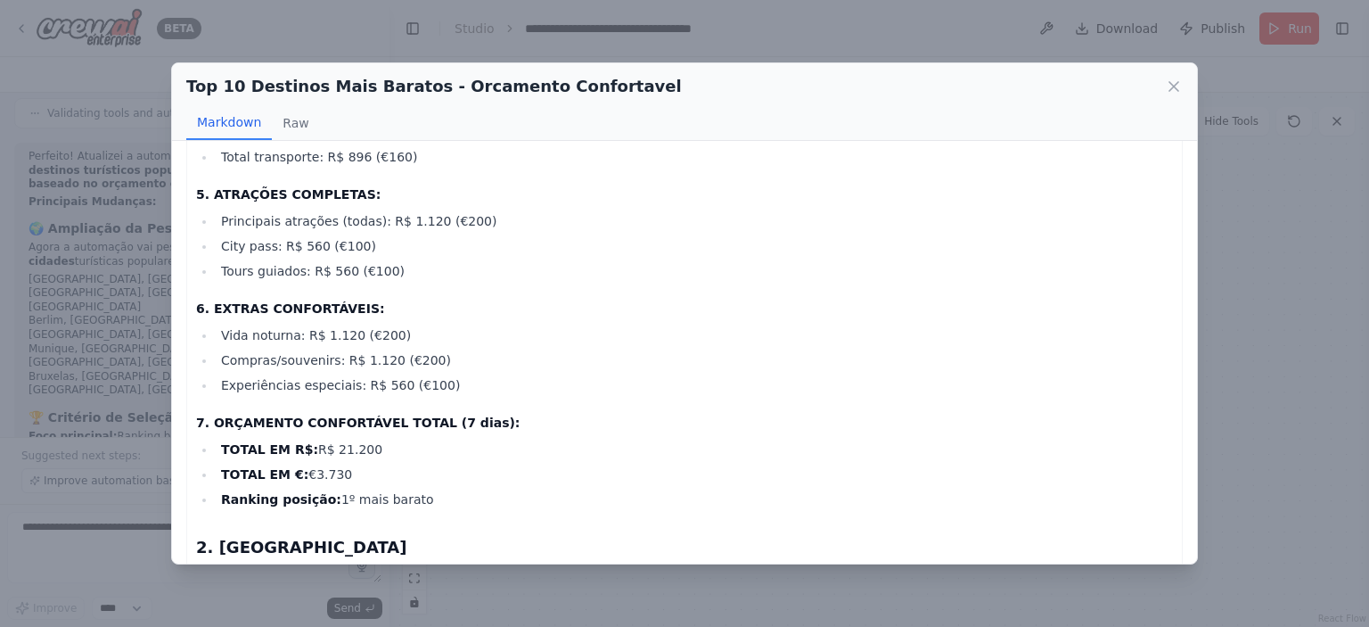
scroll to position [535, 0]
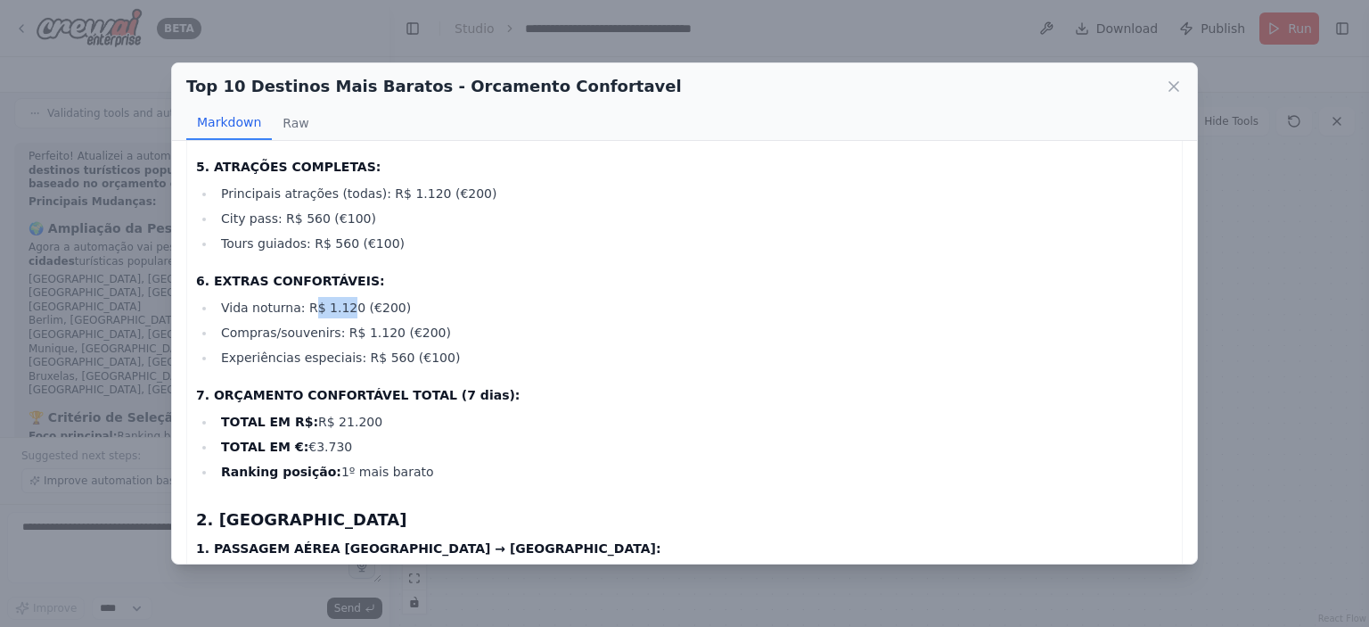
drag, startPoint x: 303, startPoint y: 306, endPoint x: 351, endPoint y: 308, distance: 48.2
click at [339, 308] on li "Vida noturna: R$ 1.120 (€200)" at bounding box center [694, 307] width 957 height 21
click at [351, 308] on li "Vida noturna: R$ 1.120 (€200)" at bounding box center [694, 307] width 957 height 21
drag, startPoint x: 348, startPoint y: 332, endPoint x: 381, endPoint y: 334, distance: 32.2
click at [378, 334] on li "Compras/souvenirs: R$ 1.120 (€200)" at bounding box center [694, 332] width 957 height 21
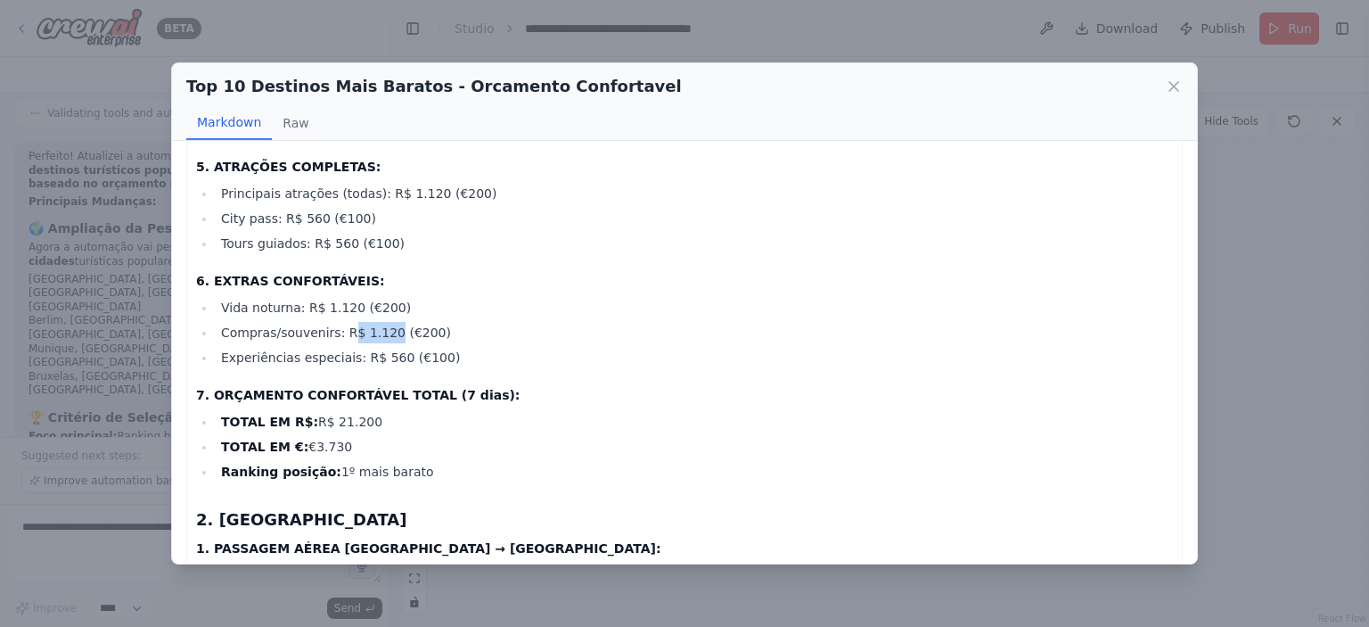
click at [381, 334] on li "Compras/souvenirs: R$ 1.120 (€200)" at bounding box center [694, 332] width 957 height 21
drag, startPoint x: 357, startPoint y: 351, endPoint x: 384, endPoint y: 355, distance: 27.0
click at [381, 354] on li "Experiências especiais: R$ 560 (€100)" at bounding box center [694, 357] width 957 height 21
click at [384, 355] on li "Experiências especiais: R$ 560 (€100)" at bounding box center [694, 357] width 957 height 21
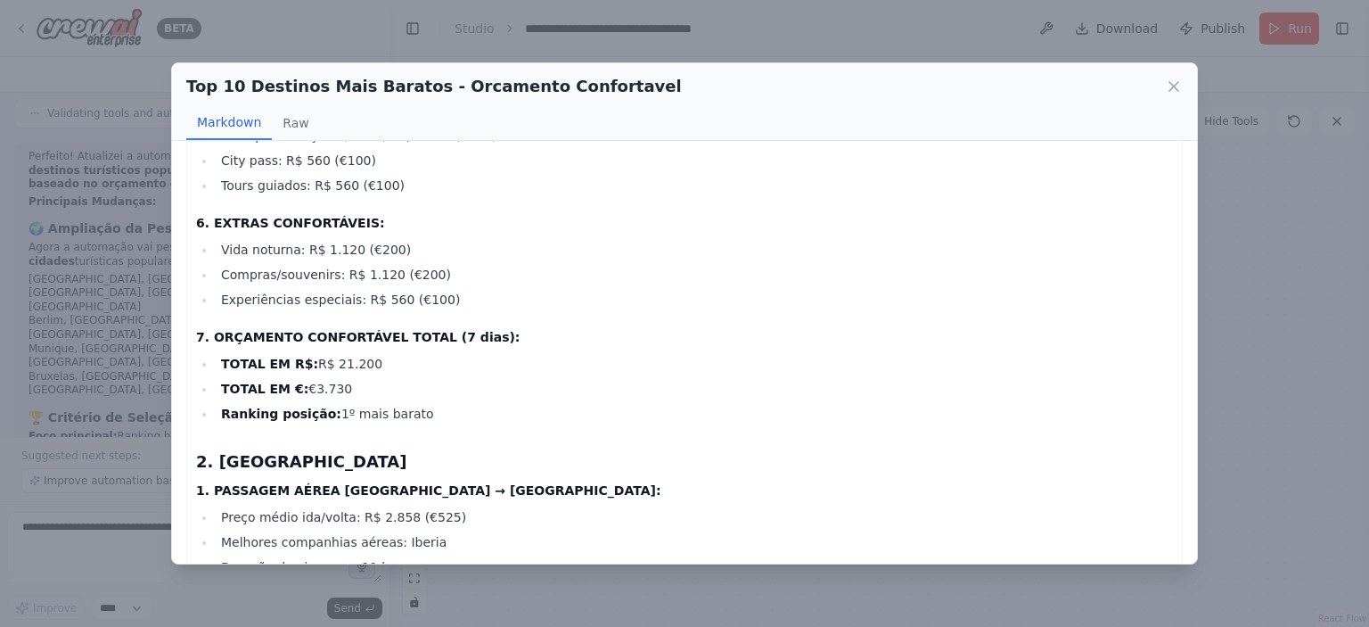
scroll to position [624, 0]
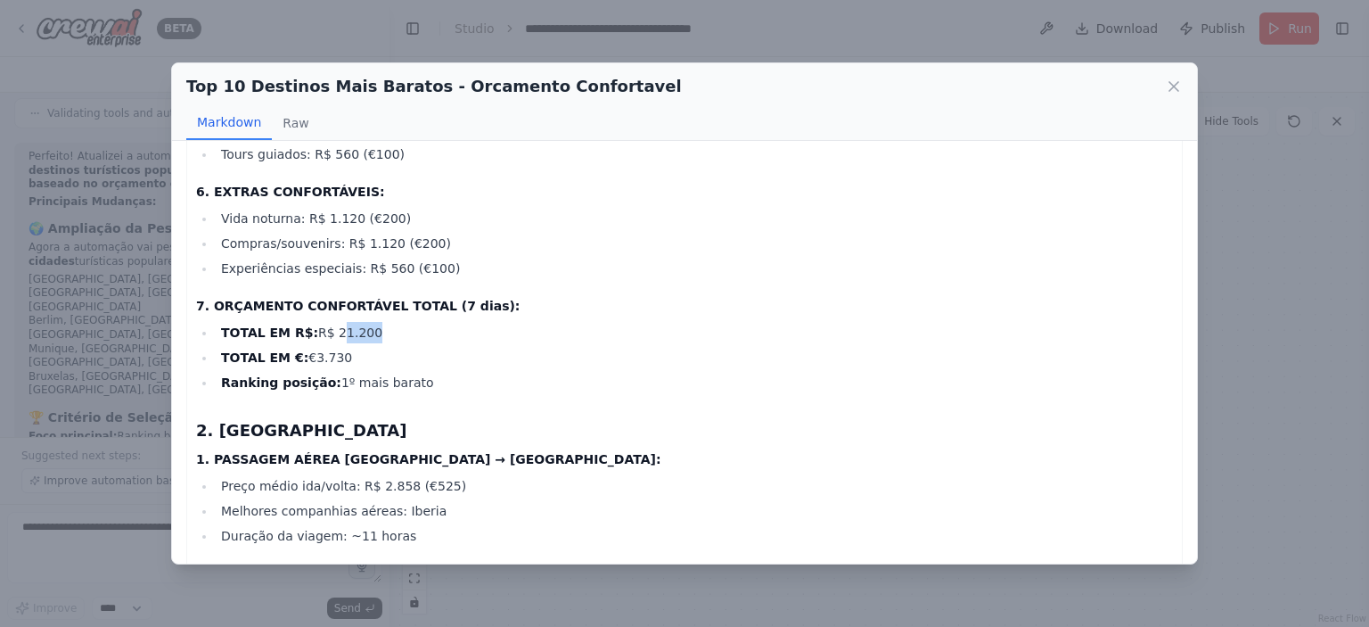
drag, startPoint x: 320, startPoint y: 332, endPoint x: 362, endPoint y: 334, distance: 41.9
click at [356, 334] on li "TOTAL EM R$: R$ 21.200" at bounding box center [694, 332] width 957 height 21
click at [362, 334] on li "TOTAL EM R$: R$ 21.200" at bounding box center [694, 332] width 957 height 21
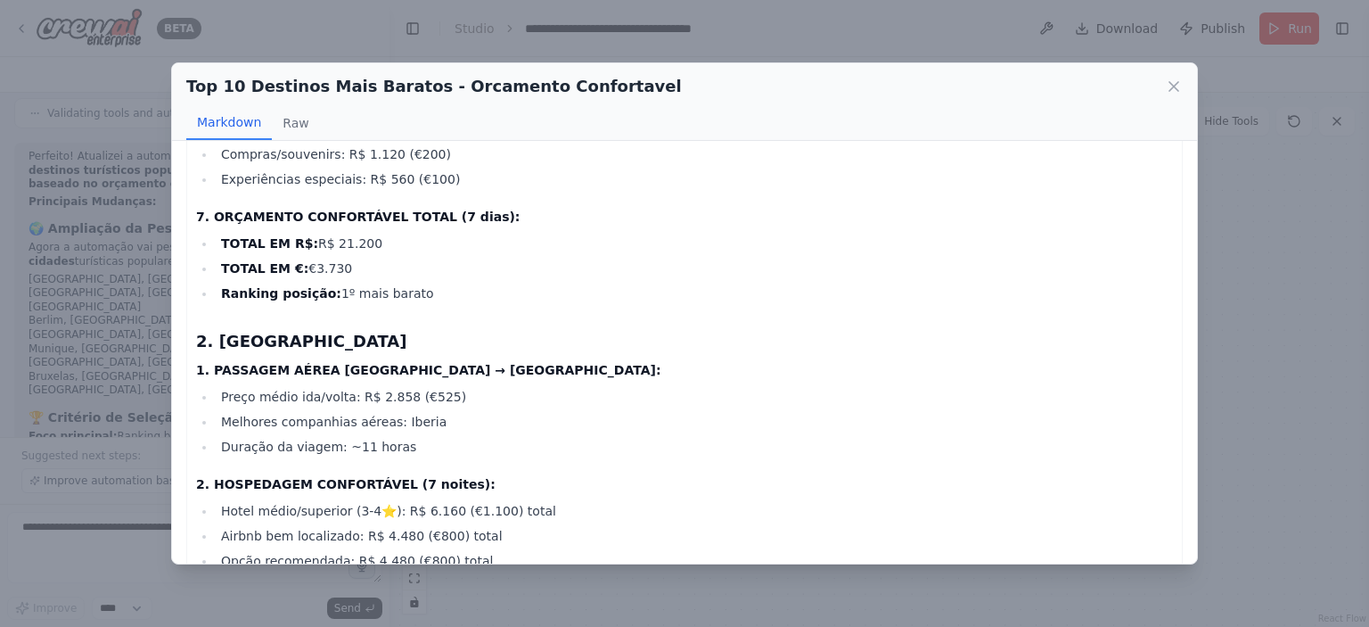
drag, startPoint x: 402, startPoint y: 294, endPoint x: 232, endPoint y: 249, distance: 176.2
click at [232, 249] on ul "TOTAL EM R$: R$ 21.200 TOTAL EM €: €3.730 Ranking posição: 1º mais barato" at bounding box center [684, 268] width 977 height 71
click at [231, 249] on strong "TOTAL EM R$:" at bounding box center [269, 243] width 97 height 14
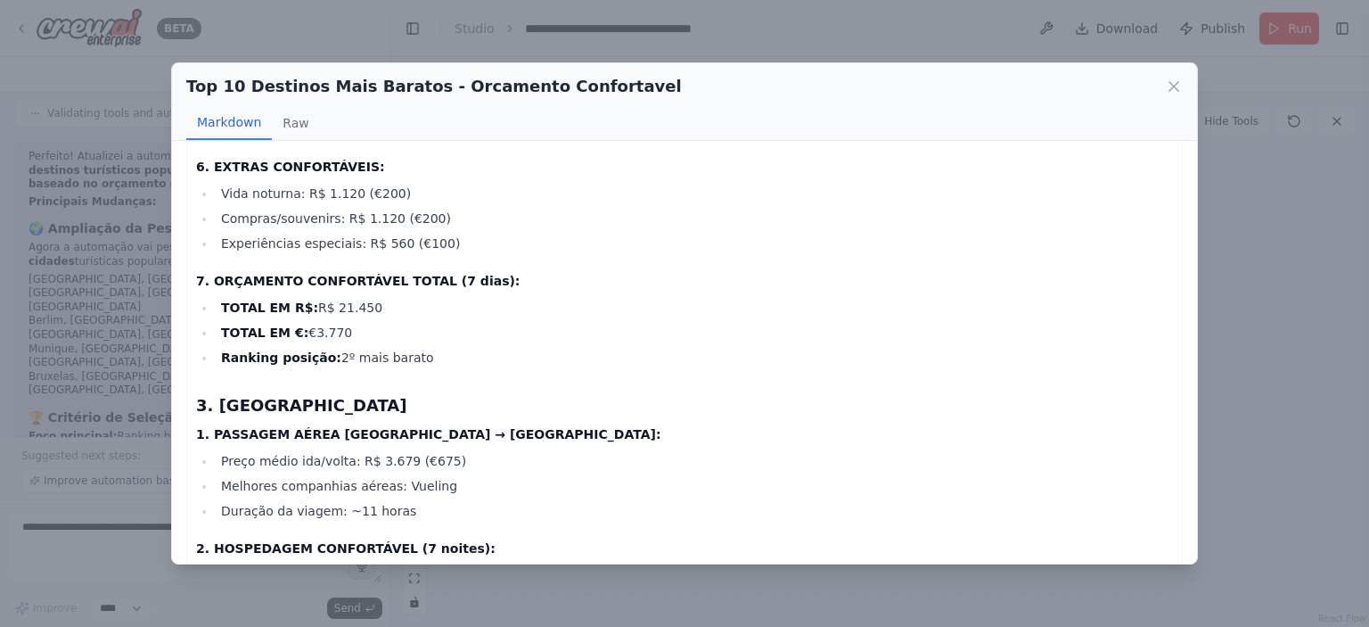
scroll to position [1515, 0]
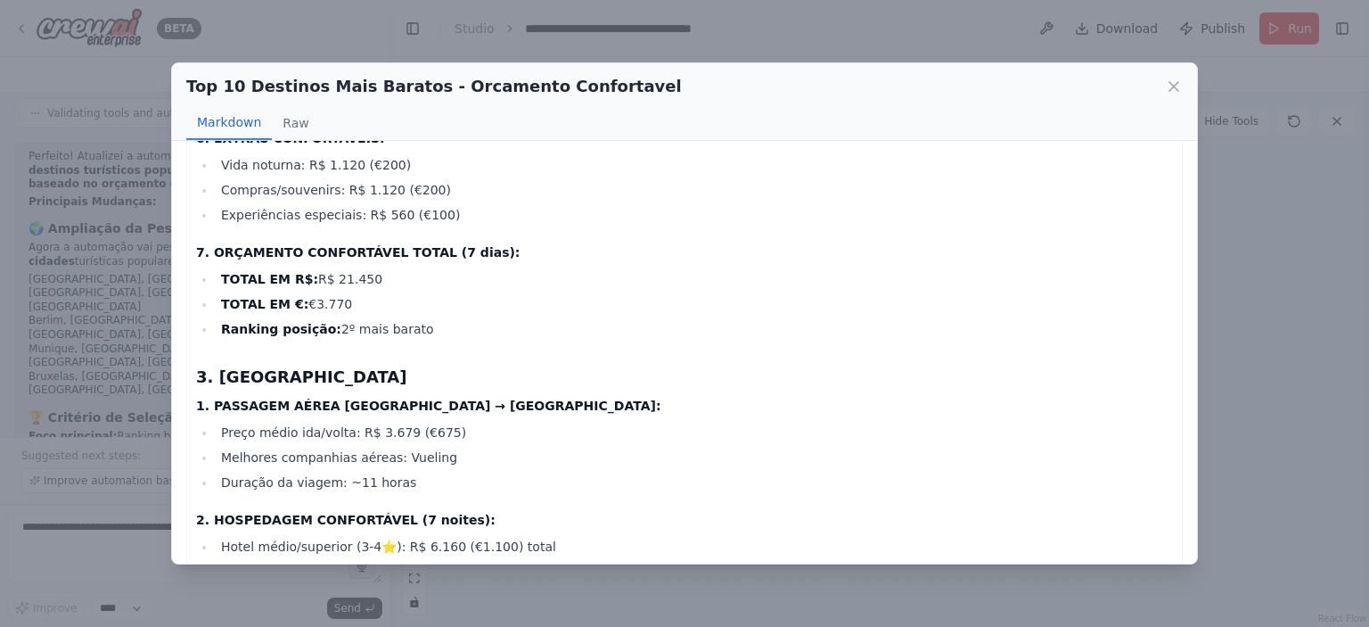
drag, startPoint x: 308, startPoint y: 324, endPoint x: 417, endPoint y: 334, distance: 109.3
click at [415, 334] on li "Ranking posição: 2º mais barato" at bounding box center [694, 328] width 957 height 21
click at [417, 334] on li "Ranking posição: 2º mais barato" at bounding box center [694, 328] width 957 height 21
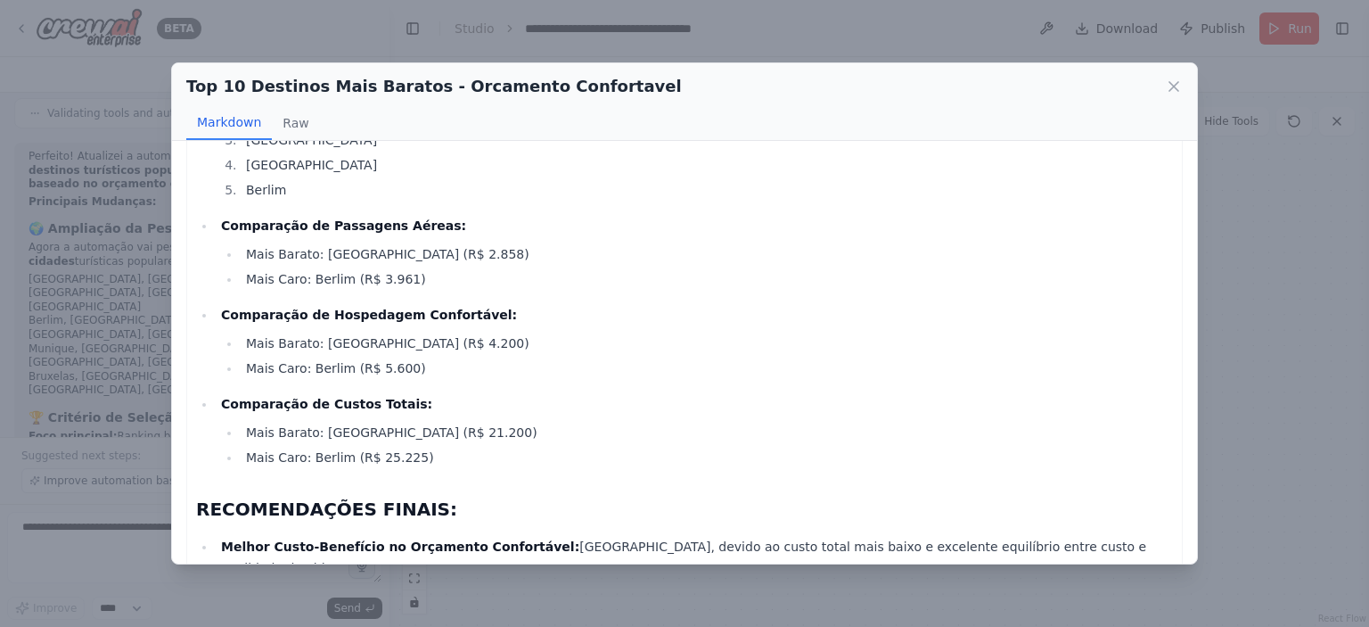
scroll to position [4455, 0]
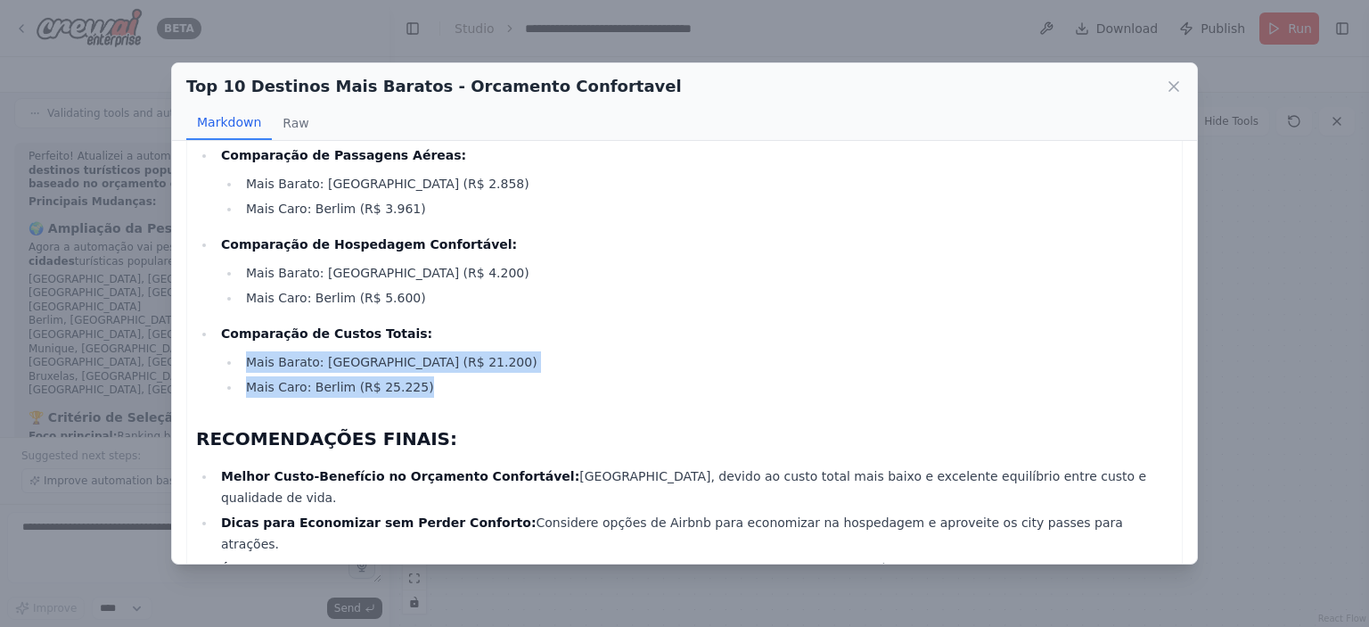
drag, startPoint x: 410, startPoint y: 387, endPoint x: 243, endPoint y: 365, distance: 168.0
click at [243, 365] on ul "Mais Barato: [GEOGRAPHIC_DATA] (R$ 21.200) Mais Caro: Berlim (R$ 25.225)" at bounding box center [697, 374] width 952 height 46
click at [243, 365] on li "Mais Barato: [GEOGRAPHIC_DATA] (R$ 21.200)" at bounding box center [707, 361] width 932 height 21
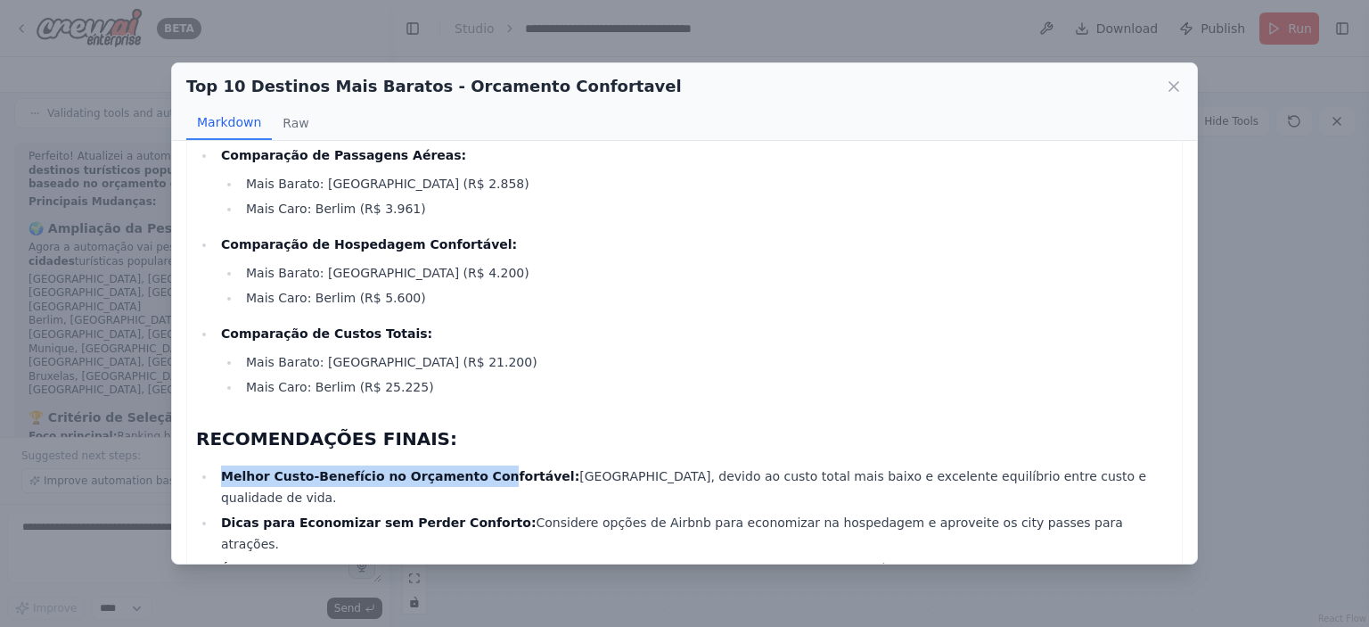
drag, startPoint x: 235, startPoint y: 474, endPoint x: 482, endPoint y: 480, distance: 247.0
click at [471, 480] on li "Melhor Custo-Benefício no Orçamento Confortável: [GEOGRAPHIC_DATA], devido ao c…" at bounding box center [694, 486] width 957 height 43
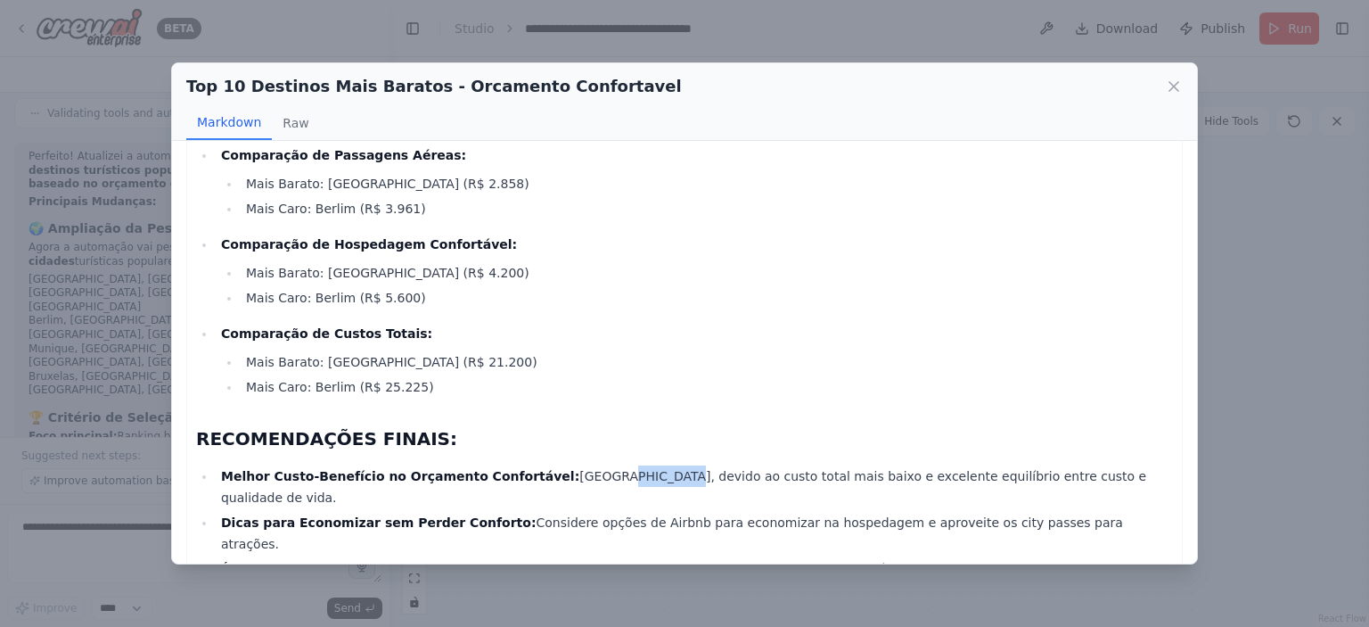
drag, startPoint x: 573, startPoint y: 476, endPoint x: 604, endPoint y: 476, distance: 31.2
click at [603, 476] on li "Melhor Custo-Benefício no Orçamento Confortável: [GEOGRAPHIC_DATA], devido ao c…" at bounding box center [694, 486] width 957 height 43
click at [795, 471] on li "Melhor Custo-Benefício no Orçamento Confortável: [GEOGRAPHIC_DATA], devido ao c…" at bounding box center [694, 486] width 957 height 43
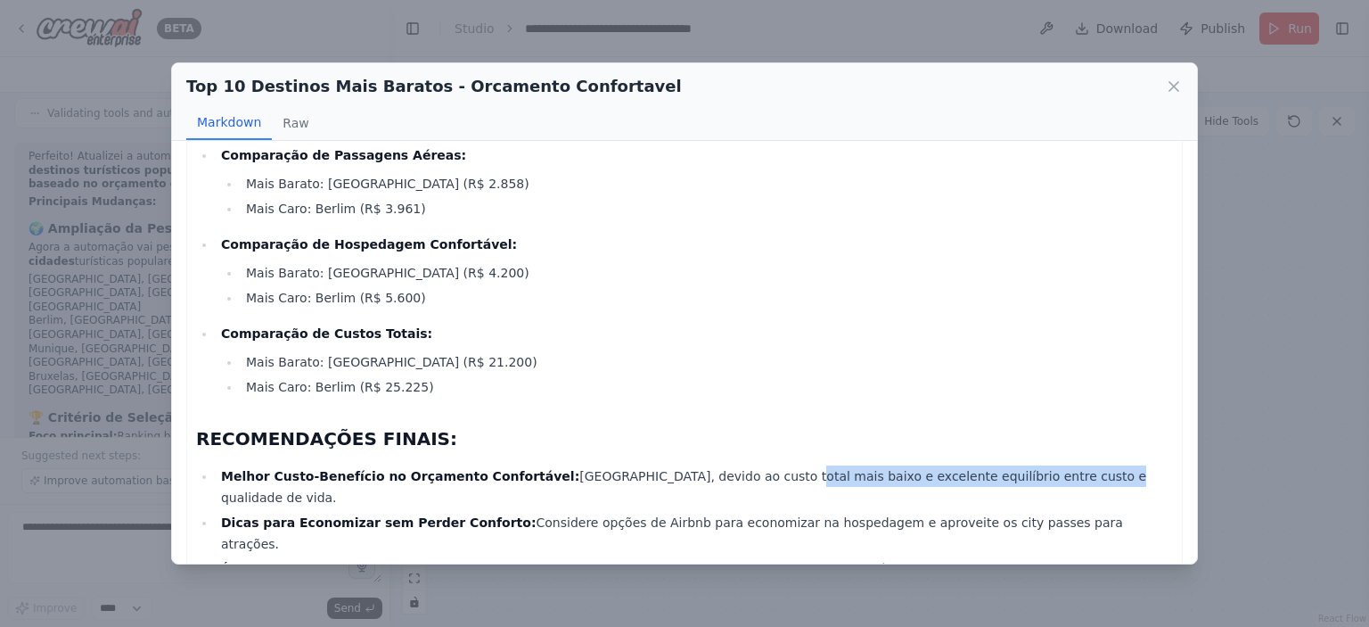
drag, startPoint x: 709, startPoint y: 473, endPoint x: 989, endPoint y: 477, distance: 280.8
click at [988, 477] on li "Melhor Custo-Benefício no Orçamento Confortável: [GEOGRAPHIC_DATA], devido ao c…" at bounding box center [694, 486] width 957 height 43
click at [989, 477] on li "Melhor Custo-Benefício no Orçamento Confortável: [GEOGRAPHIC_DATA], devido ao c…" at bounding box center [694, 486] width 957 height 43
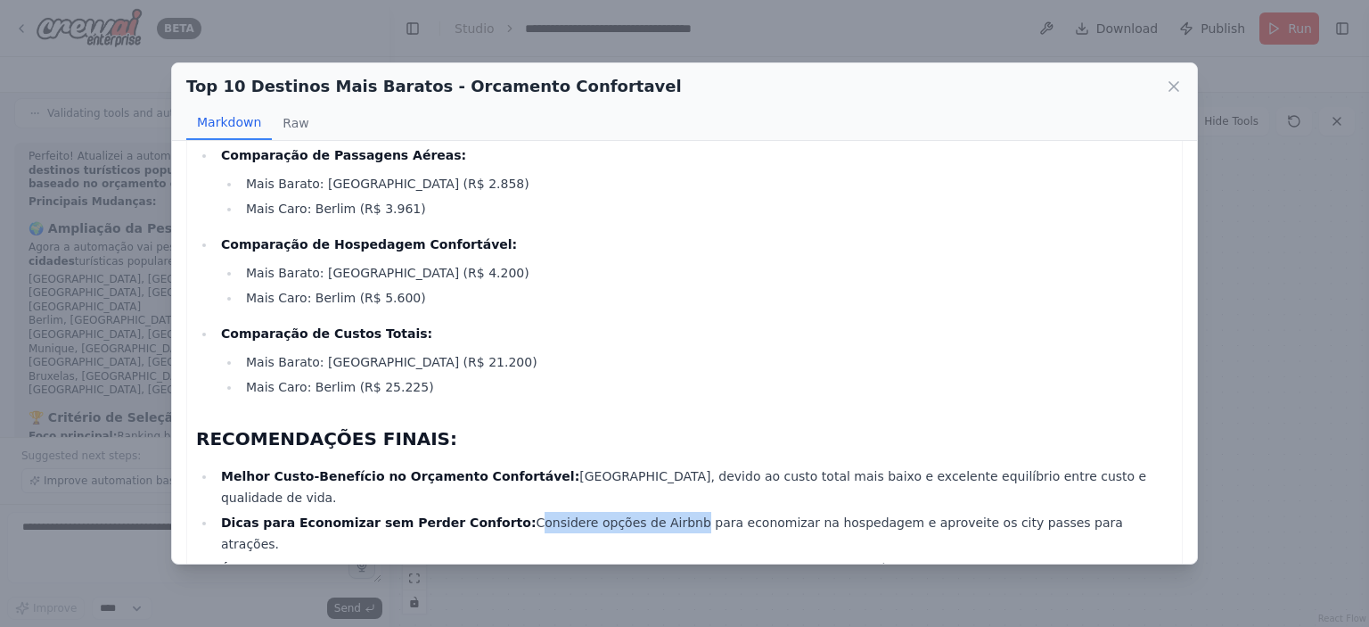
drag, startPoint x: 474, startPoint y: 498, endPoint x: 637, endPoint y: 498, distance: 163.1
click at [635, 512] on li "Dicas para Economizar sem Perder Conforto: Considere opções de Airbnb para econ…" at bounding box center [694, 533] width 957 height 43
click at [644, 512] on li "Dicas para Economizar sem Perder Conforto: Considere opções de Airbnb para econ…" at bounding box center [694, 533] width 957 height 43
drag, startPoint x: 403, startPoint y: 515, endPoint x: 604, endPoint y: 523, distance: 201.6
click at [602, 558] on li "Época Ideal para Reservar: Reserve passagens e hospedagens com pelo menos 3-4 m…" at bounding box center [694, 568] width 957 height 21
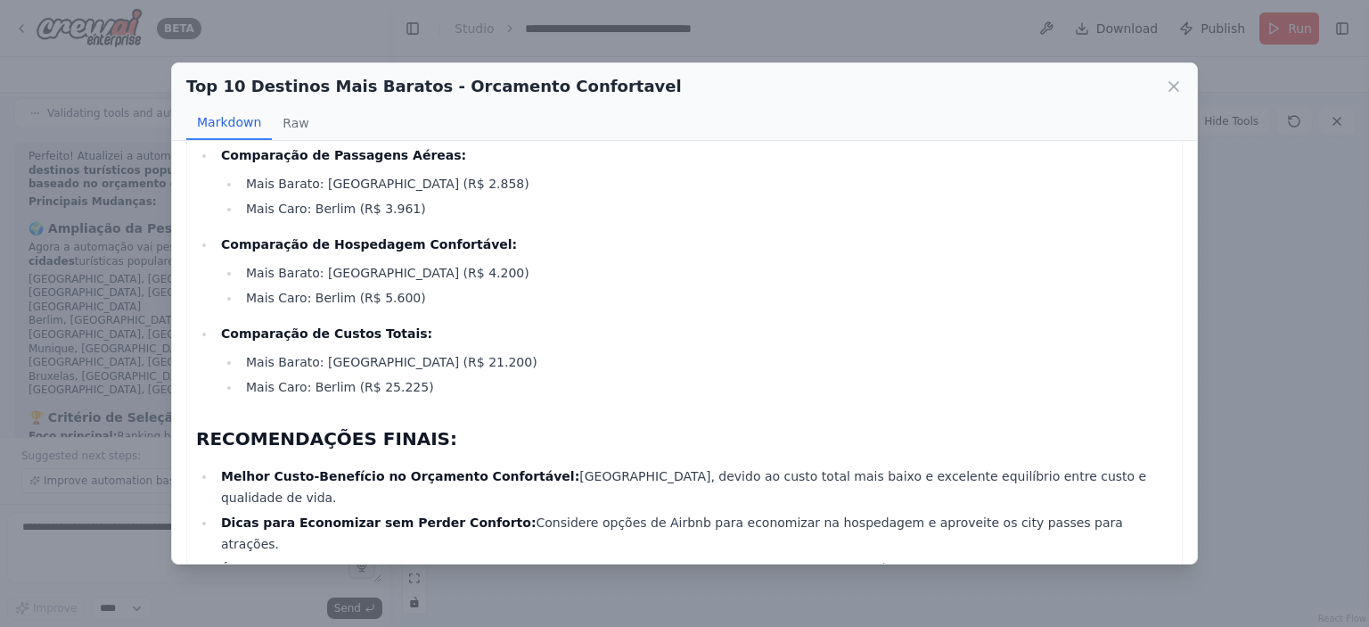
click at [608, 558] on li "Época Ideal para Reservar: Reserve passagens e hospedagens com pelo menos 3-4 m…" at bounding box center [694, 568] width 957 height 21
click at [883, 359] on li "Mais Barato: [GEOGRAPHIC_DATA] (R$ 21.200)" at bounding box center [707, 361] width 932 height 21
click at [1309, 342] on div "Top 10 Destinos Mais Baratos - Orcamento Confortavel Markdown Raw RANKING TOP 1…" at bounding box center [684, 313] width 1369 height 627
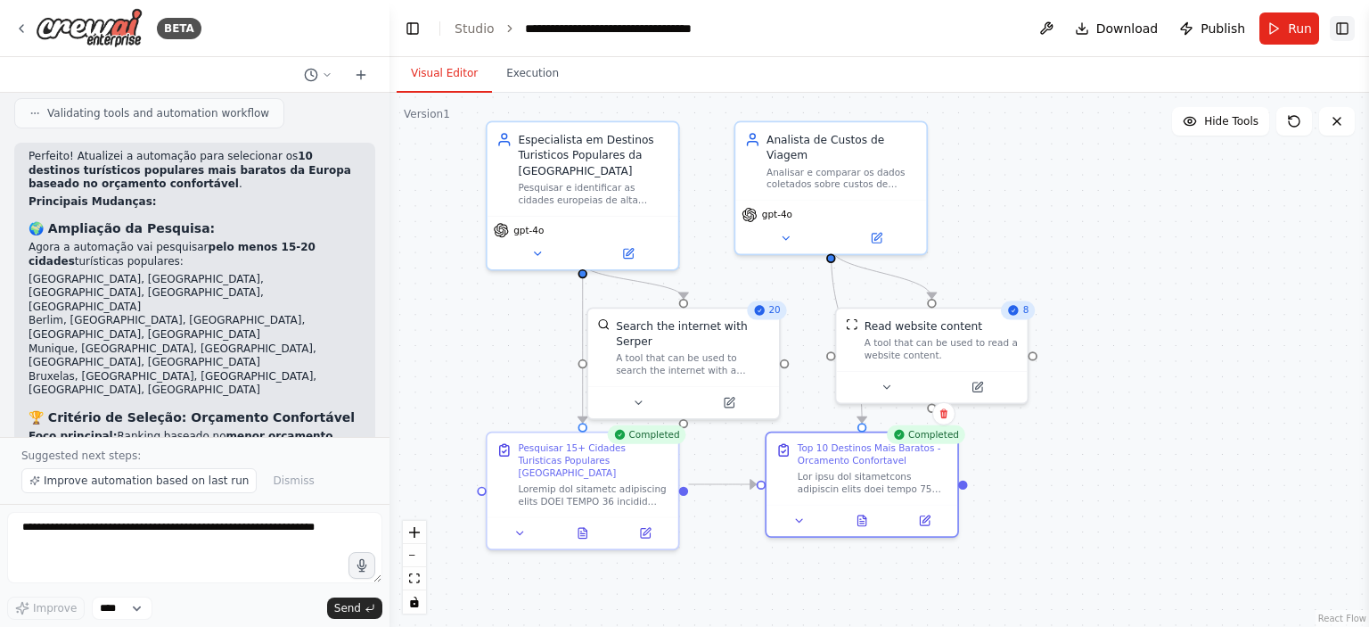
click at [1332, 24] on button "Toggle Right Sidebar" at bounding box center [1342, 28] width 25 height 25
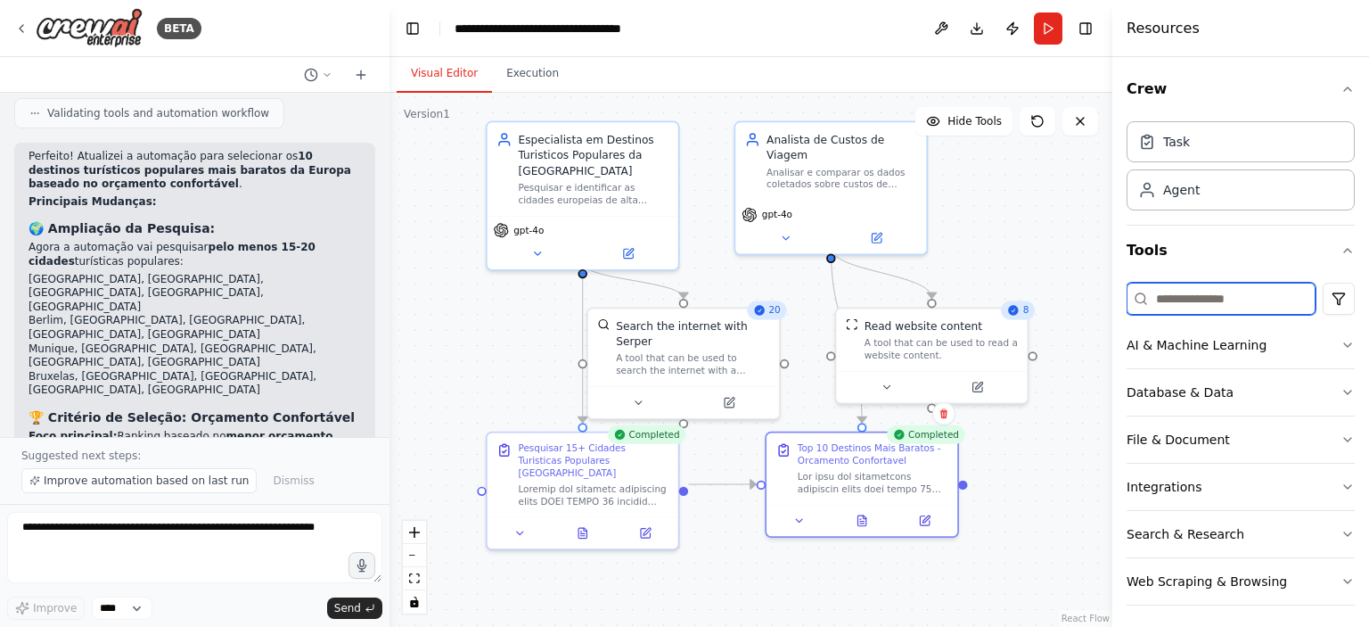
click at [1158, 299] on input at bounding box center [1221, 299] width 189 height 32
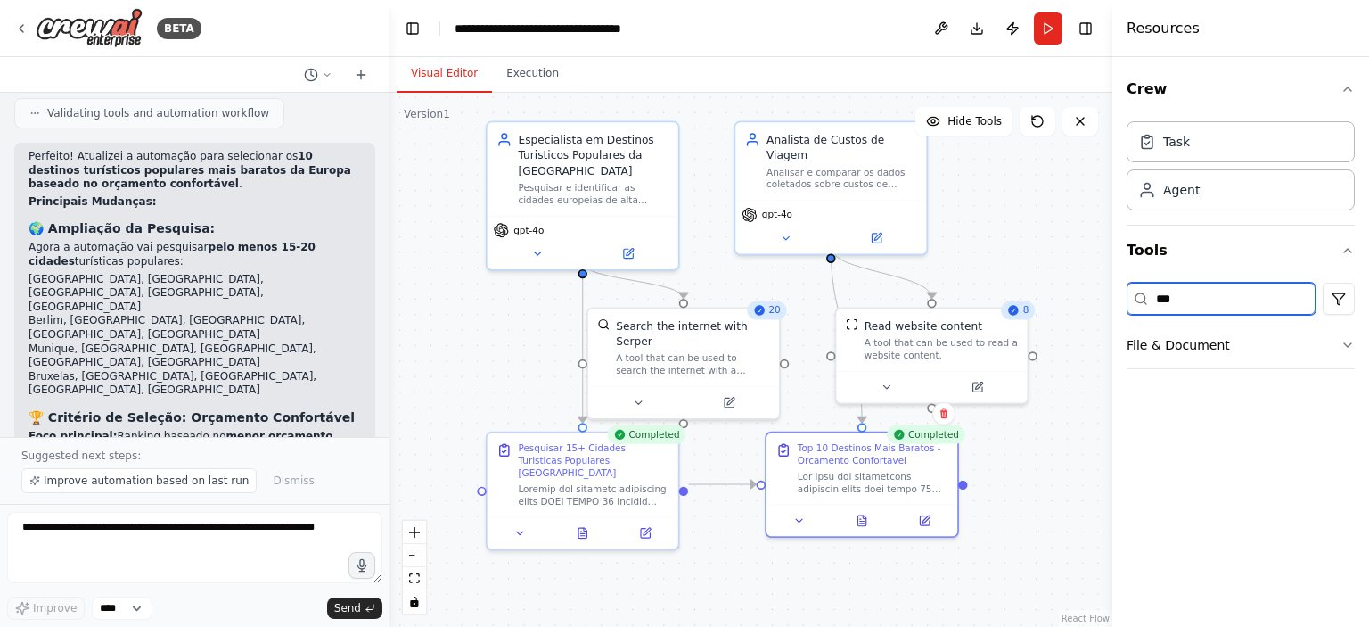
type input "***"
click at [1164, 330] on button "File & Document" at bounding box center [1241, 345] width 228 height 46
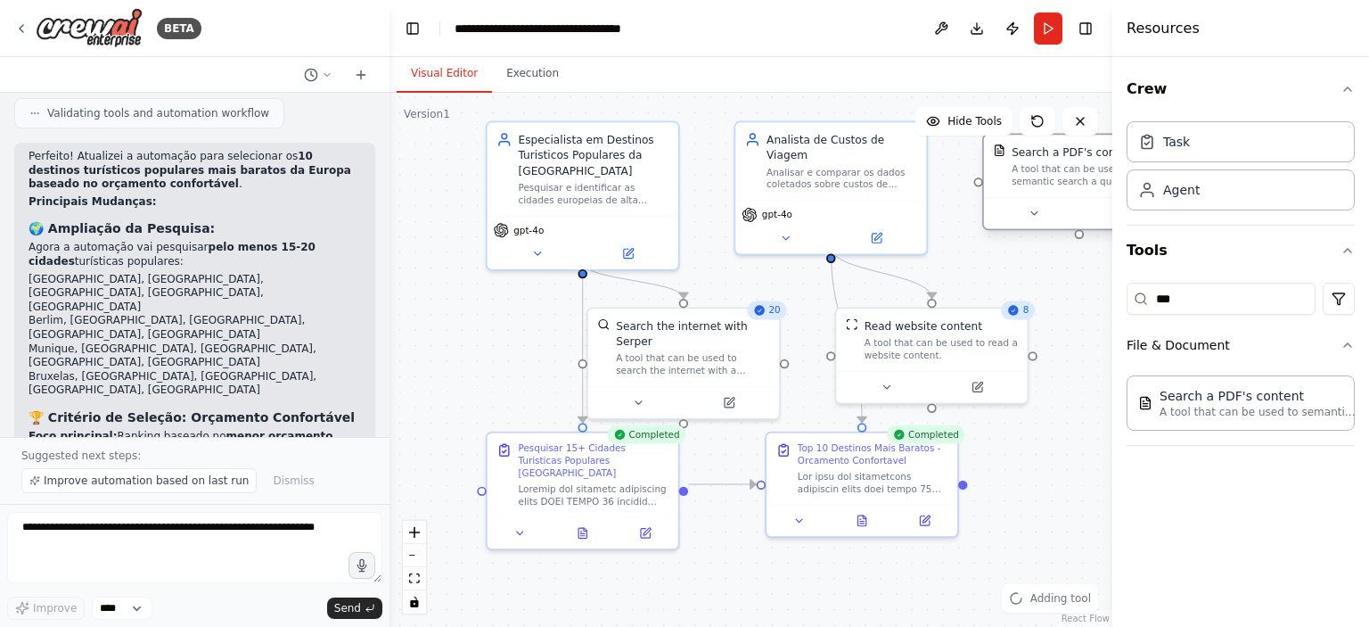
drag, startPoint x: 1045, startPoint y: 252, endPoint x: 1020, endPoint y: 201, distance: 57.0
click at [1020, 197] on div "Search a PDF's content A tool that can be used to semantic search a query from …" at bounding box center [1079, 166] width 191 height 62
click at [1032, 233] on icon at bounding box center [1034, 229] width 12 height 12
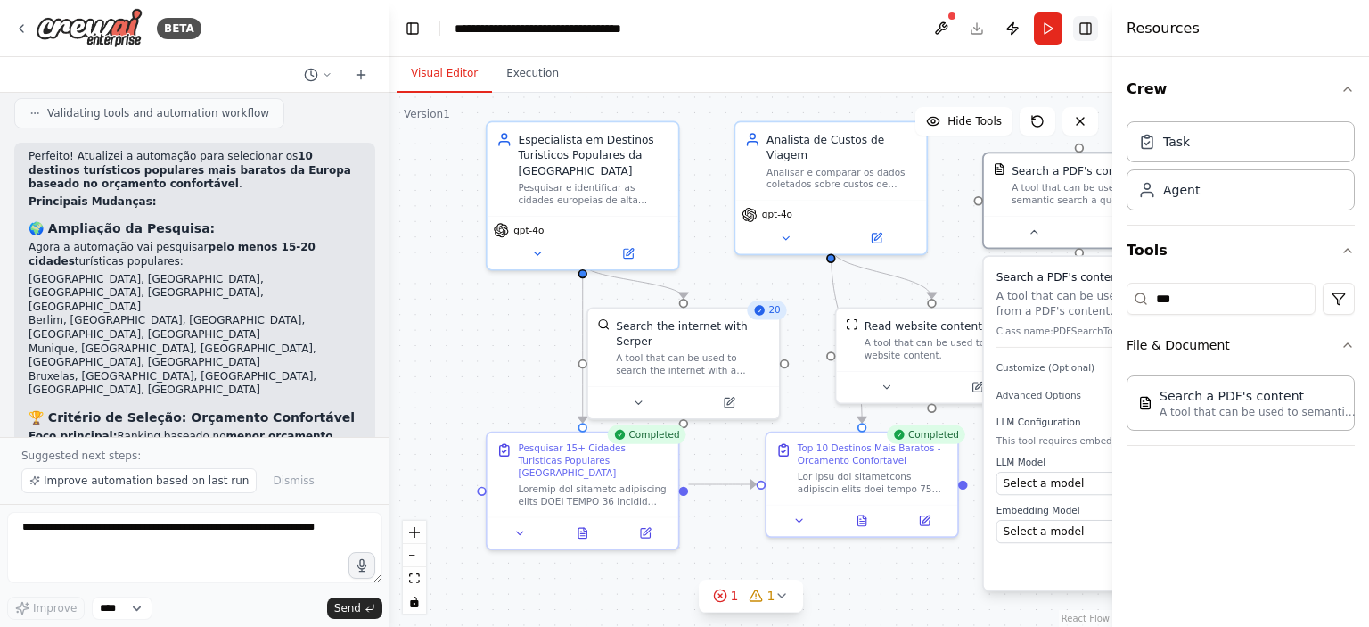
click at [1081, 21] on button "Toggle Right Sidebar" at bounding box center [1085, 28] width 25 height 25
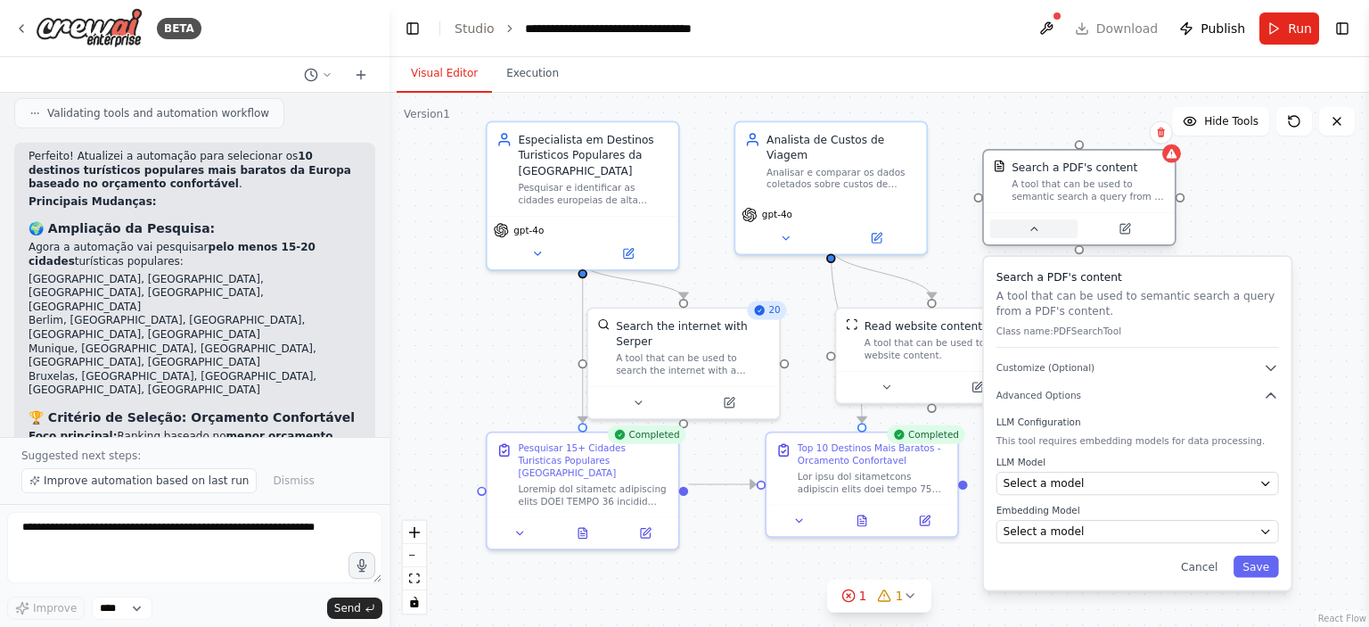
click at [1028, 231] on icon at bounding box center [1034, 229] width 12 height 12
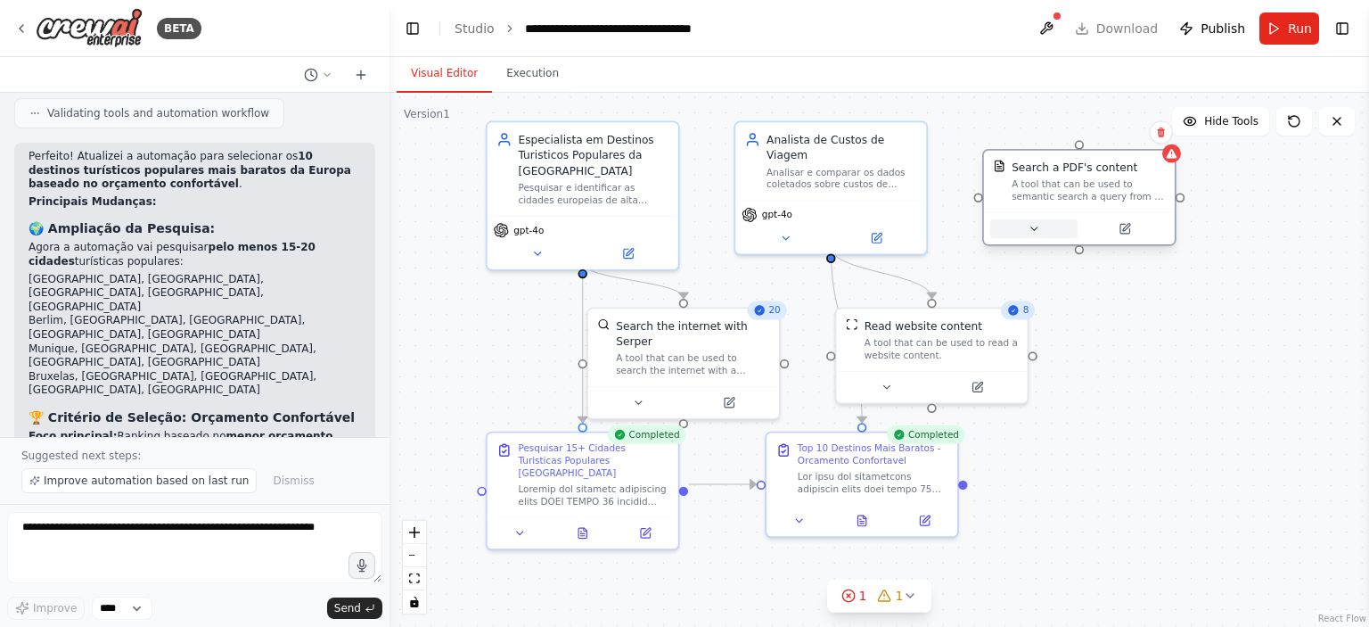
click at [1037, 230] on icon at bounding box center [1034, 229] width 12 height 12
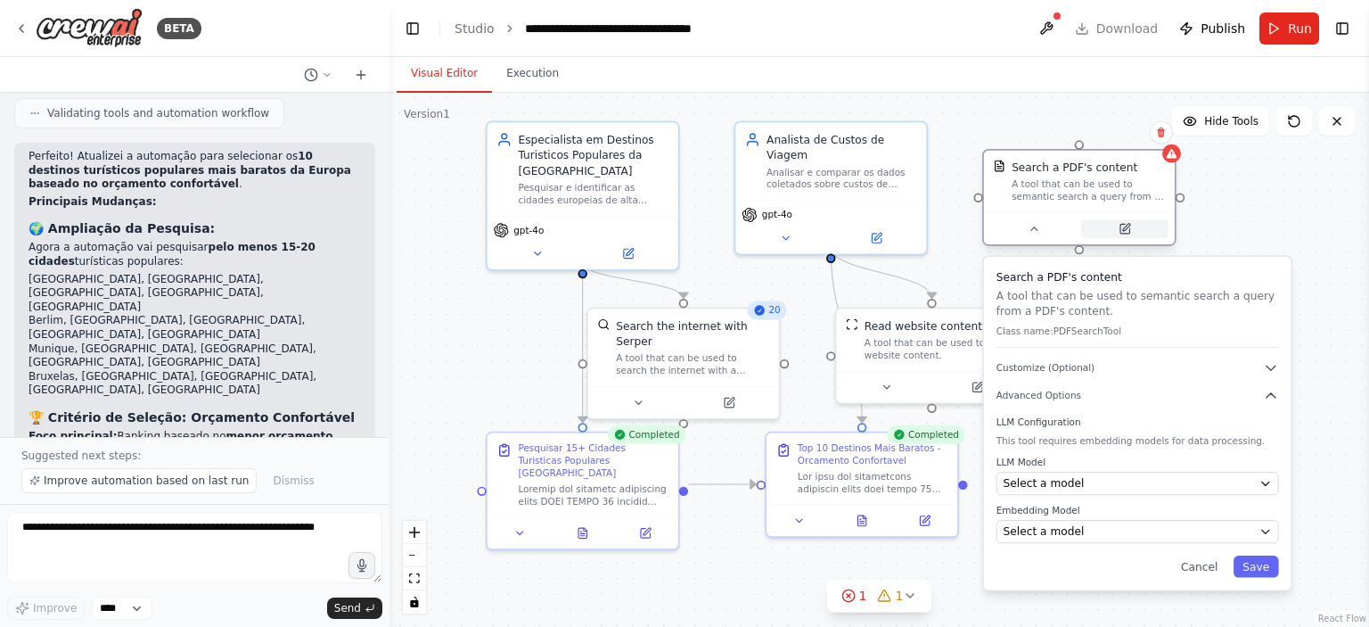
click at [1135, 231] on button at bounding box center [1124, 228] width 87 height 19
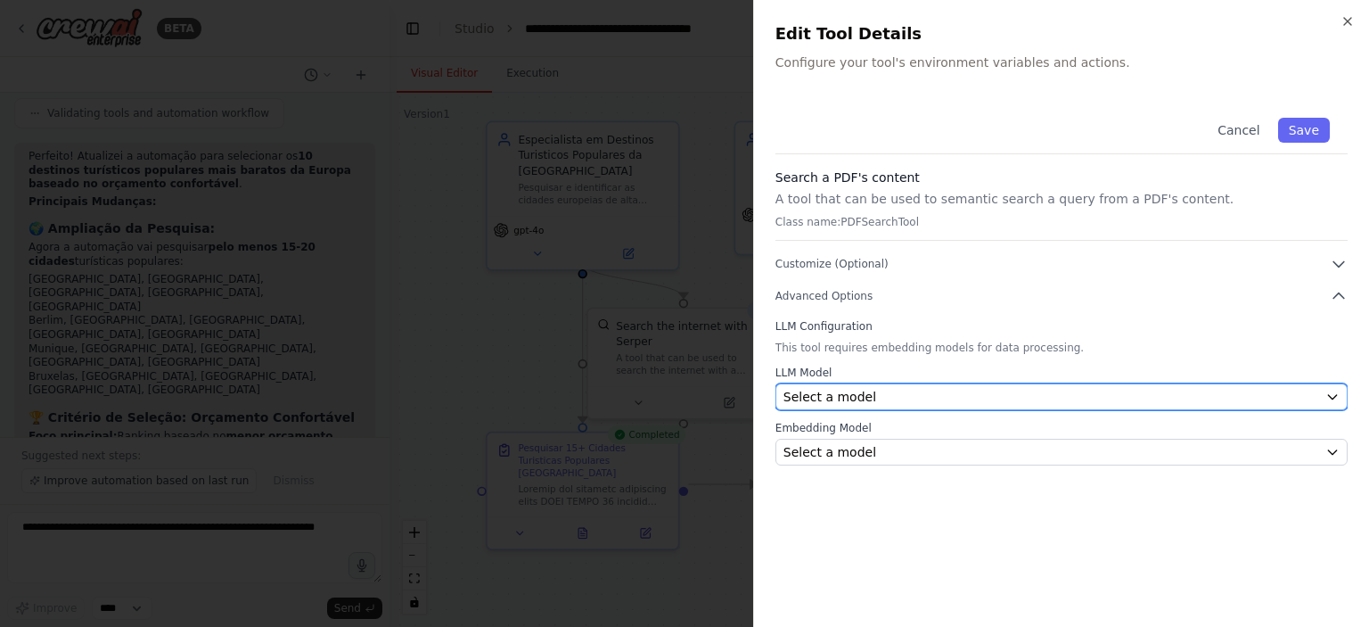
click at [884, 397] on div "Select a model" at bounding box center [1050, 397] width 535 height 18
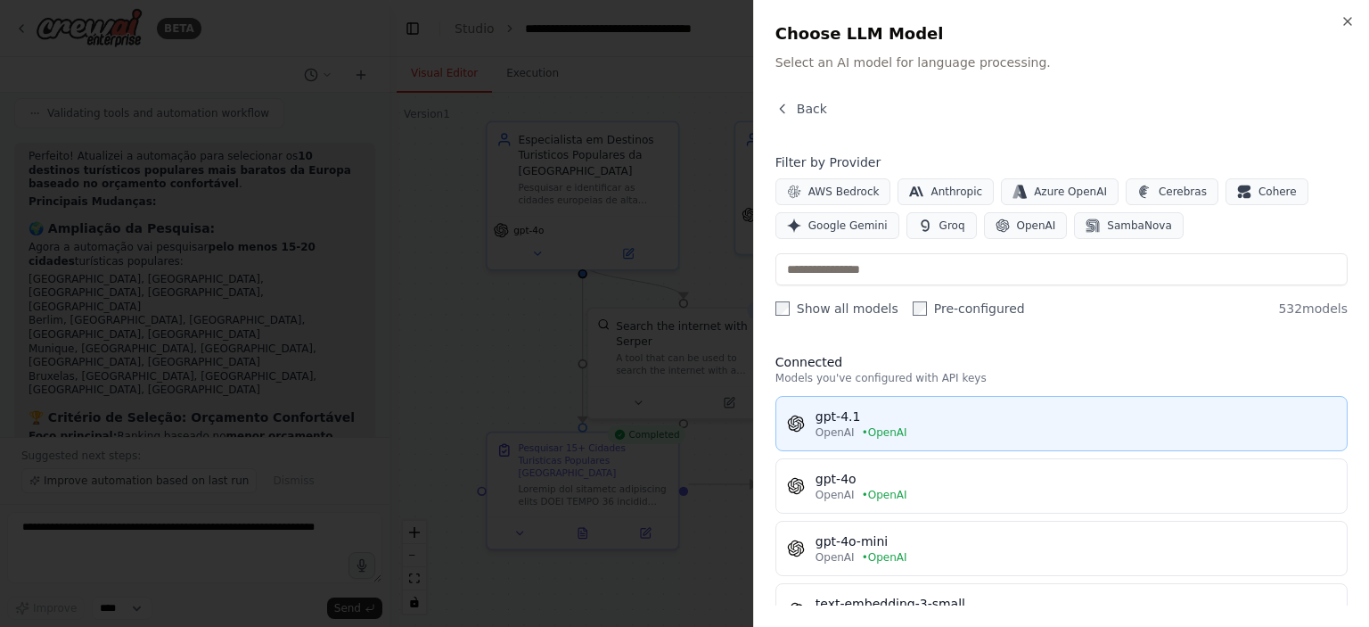
click at [855, 431] on div "OpenAI • OpenAI" at bounding box center [1075, 432] width 520 height 14
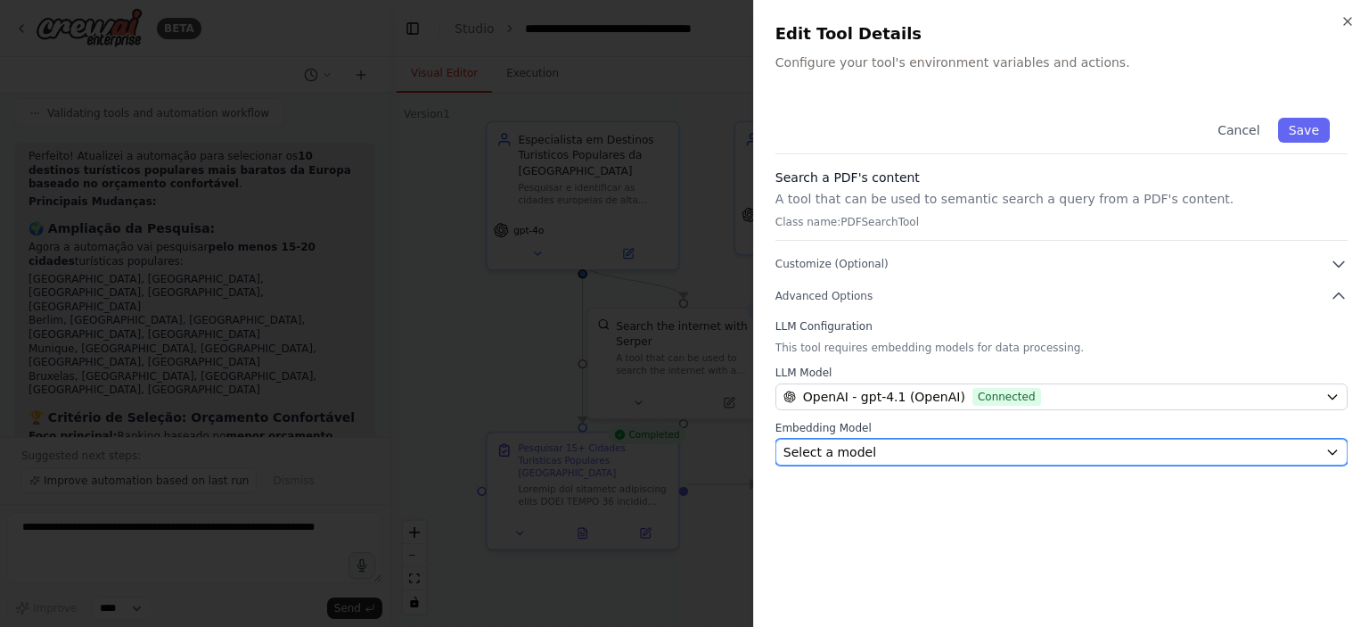
click at [855, 450] on span "Select a model" at bounding box center [829, 452] width 93 height 18
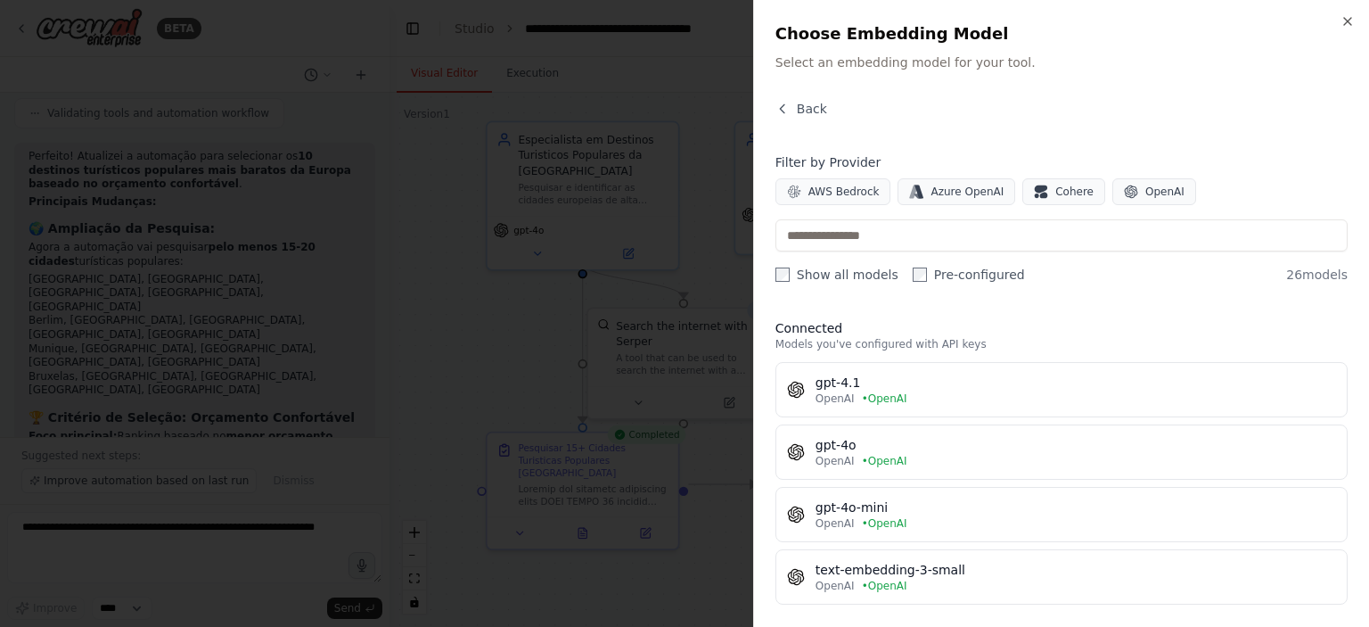
click at [801, 274] on label "Show all models" at bounding box center [836, 275] width 123 height 18
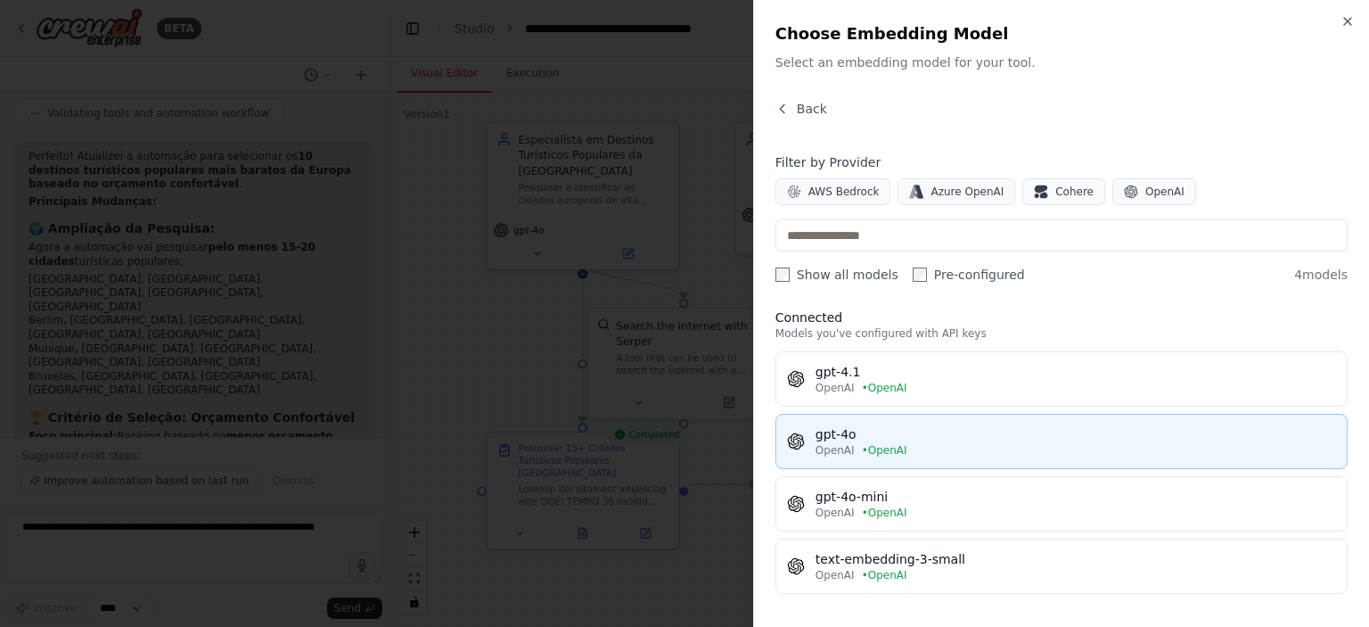
scroll to position [0, 0]
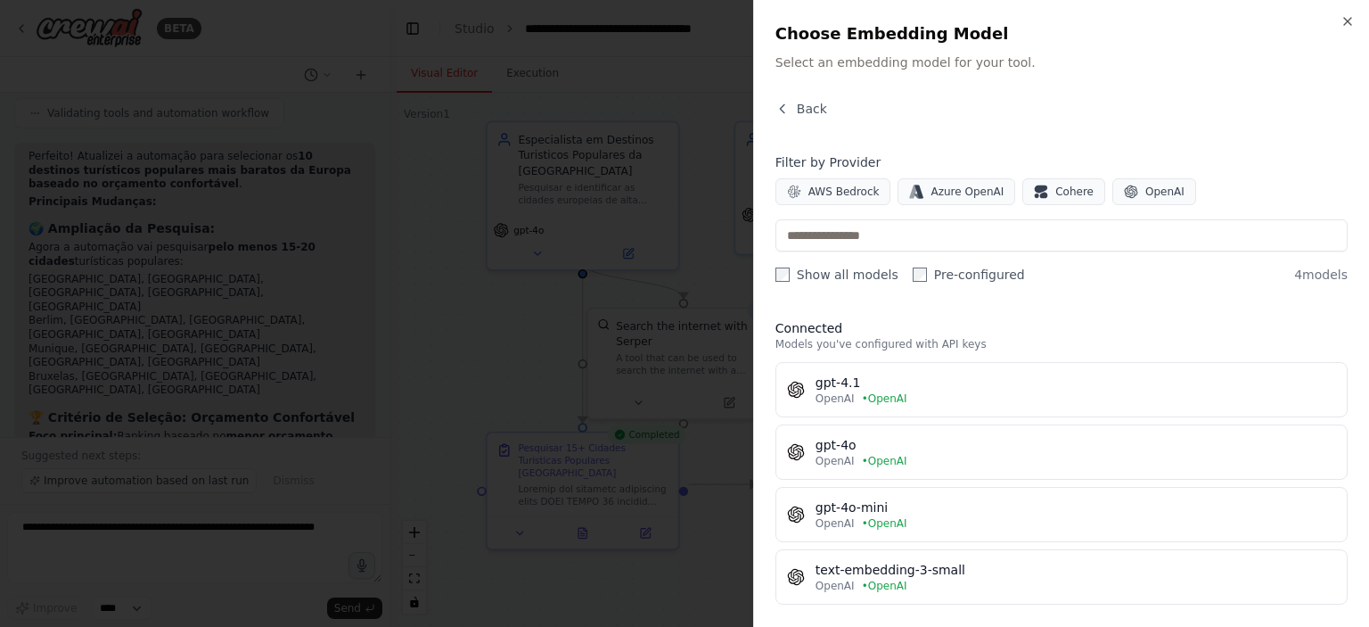
click at [496, 330] on div at bounding box center [684, 313] width 1369 height 627
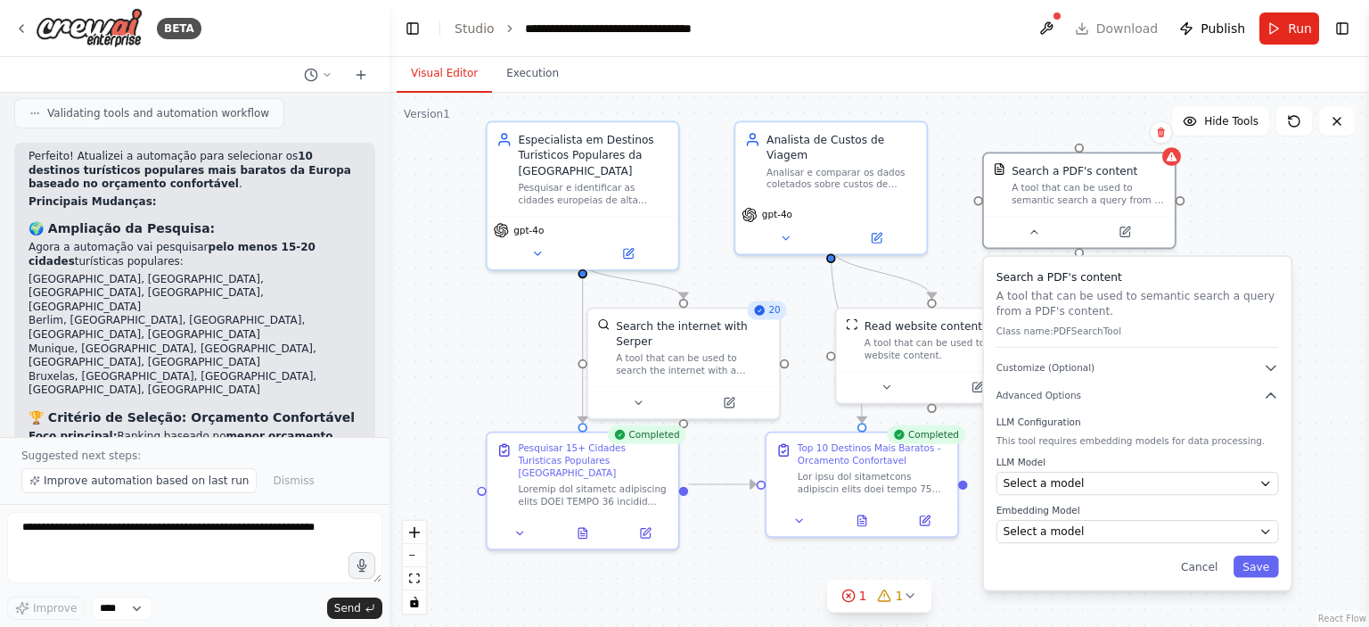
click at [1293, 227] on div ".deletable-edge-delete-btn { width: 20px; height: 20px; border: 0px solid #ffff…" at bounding box center [878, 360] width 979 height 534
click at [499, 338] on div ".deletable-edge-delete-btn { width: 20px; height: 20px; border: 0px solid #ffff…" at bounding box center [878, 360] width 979 height 534
drag, startPoint x: 1226, startPoint y: 210, endPoint x: 1214, endPoint y: 209, distance: 12.5
click at [1228, 209] on div ".deletable-edge-delete-btn { width: 20px; height: 20px; border: 0px solid #ffff…" at bounding box center [878, 360] width 979 height 534
click at [1082, 207] on div "Search a PDF's content A tool that can be used to semantic search a query from …" at bounding box center [1081, 181] width 191 height 62
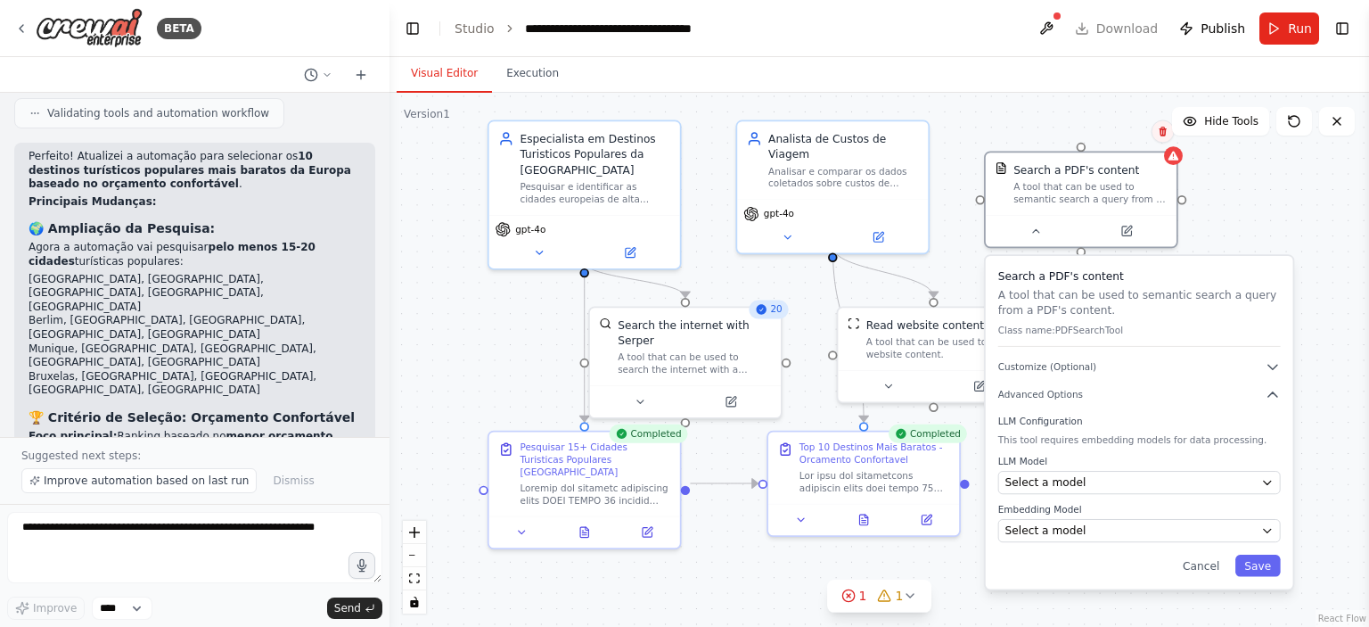
click at [1163, 135] on icon at bounding box center [1162, 132] width 7 height 10
click at [1134, 138] on button "Confirm" at bounding box center [1111, 130] width 63 height 21
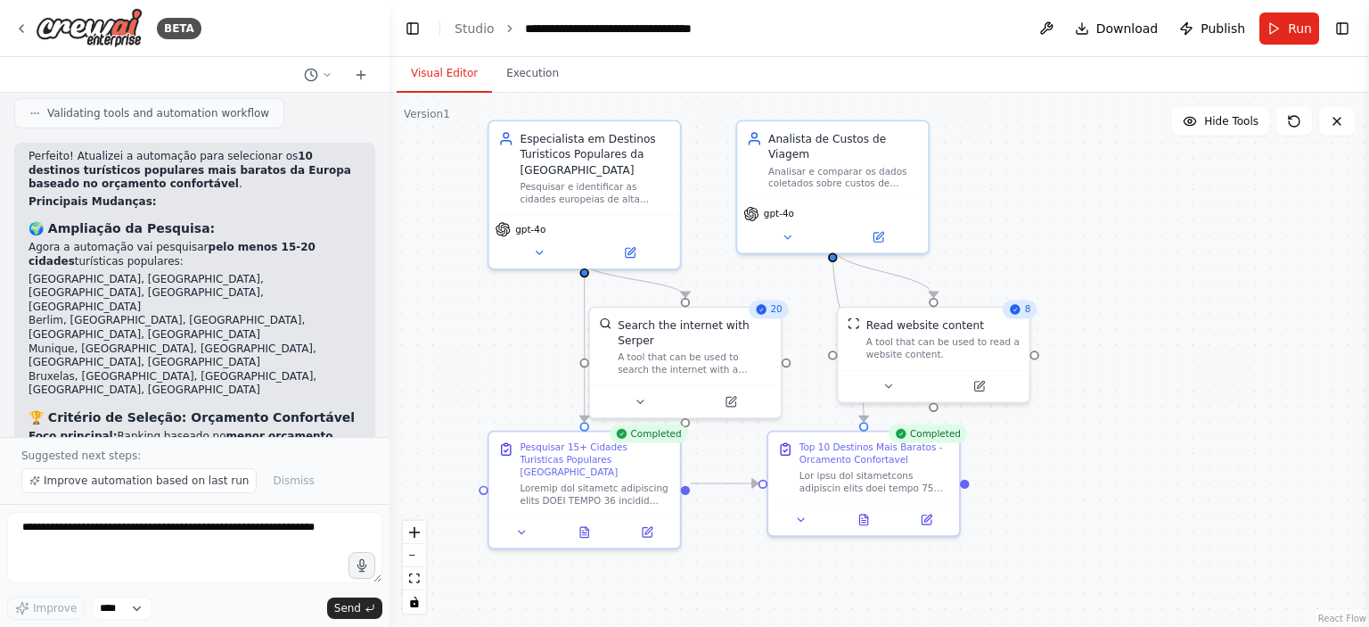
click at [1178, 288] on div ".deletable-edge-delete-btn { width: 20px; height: 20px; border: 0px solid #ffff…" at bounding box center [878, 360] width 979 height 534
click at [575, 520] on button at bounding box center [585, 529] width 66 height 19
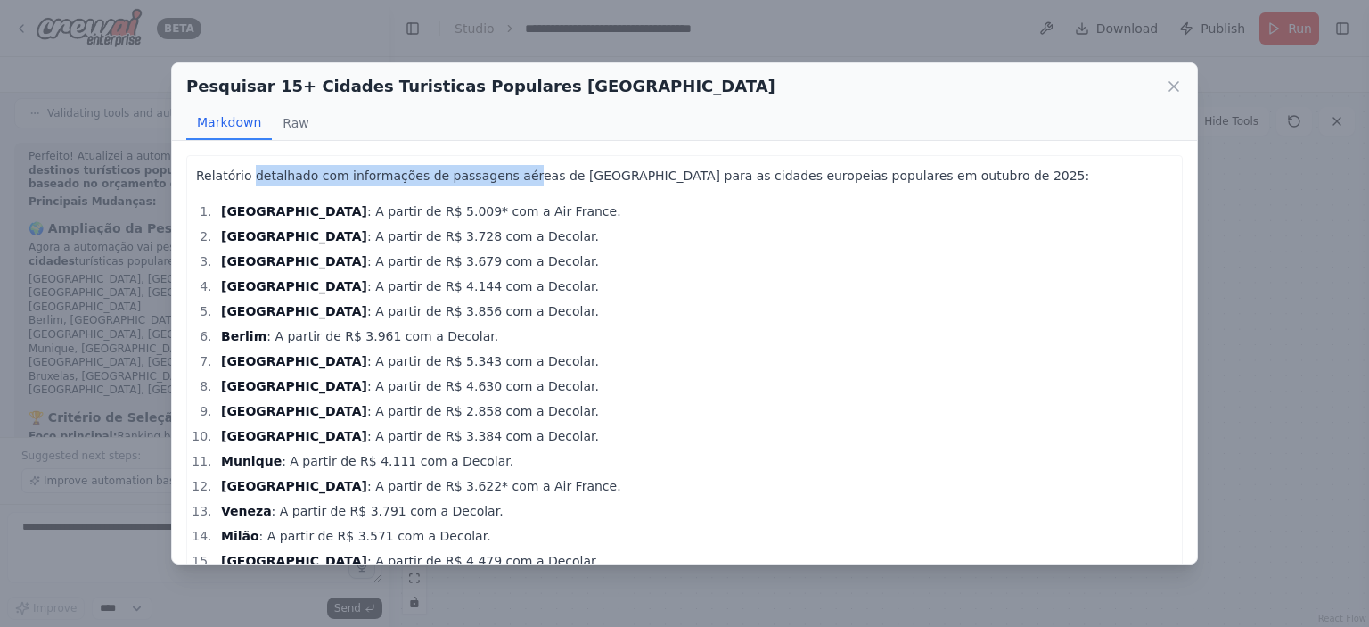
drag, startPoint x: 246, startPoint y: 173, endPoint x: 503, endPoint y: 181, distance: 256.8
click at [503, 181] on p "Relatório detalhado com informações de passagens aéreas de [GEOGRAPHIC_DATA] pa…" at bounding box center [684, 175] width 977 height 21
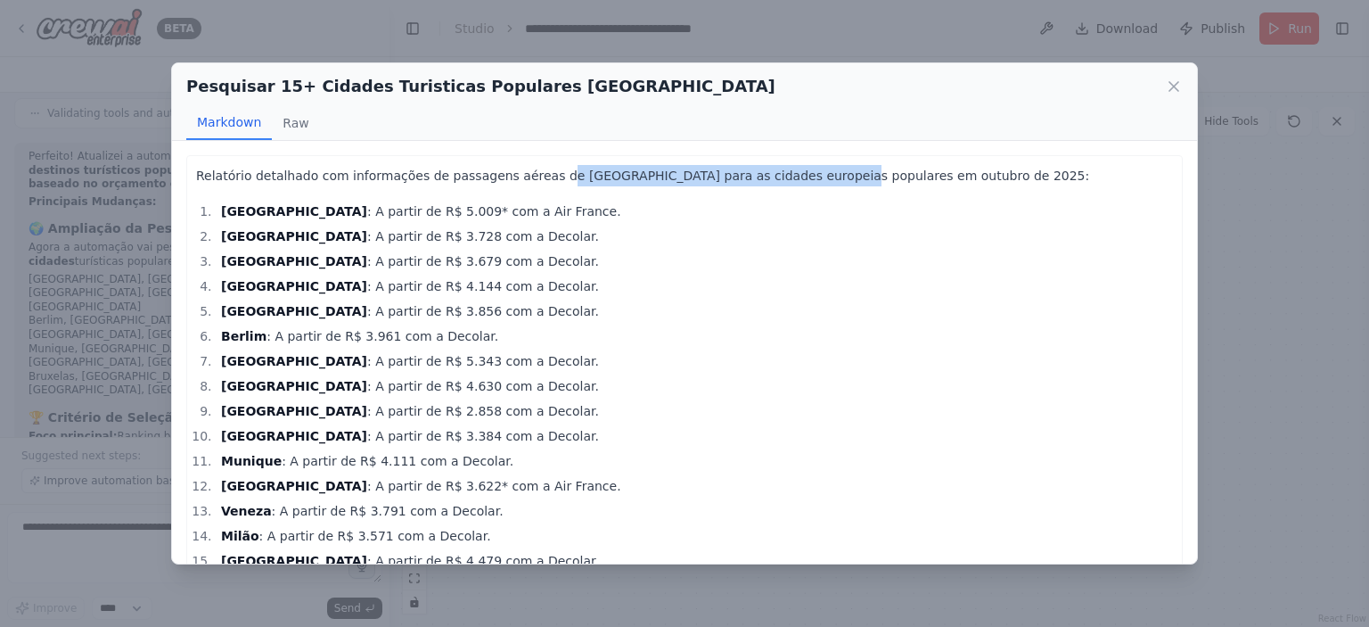
drag, startPoint x: 565, startPoint y: 186, endPoint x: 791, endPoint y: 181, distance: 226.4
click at [791, 181] on p "Relatório detalhado com informações de passagens aéreas de [GEOGRAPHIC_DATA] pa…" at bounding box center [684, 175] width 977 height 21
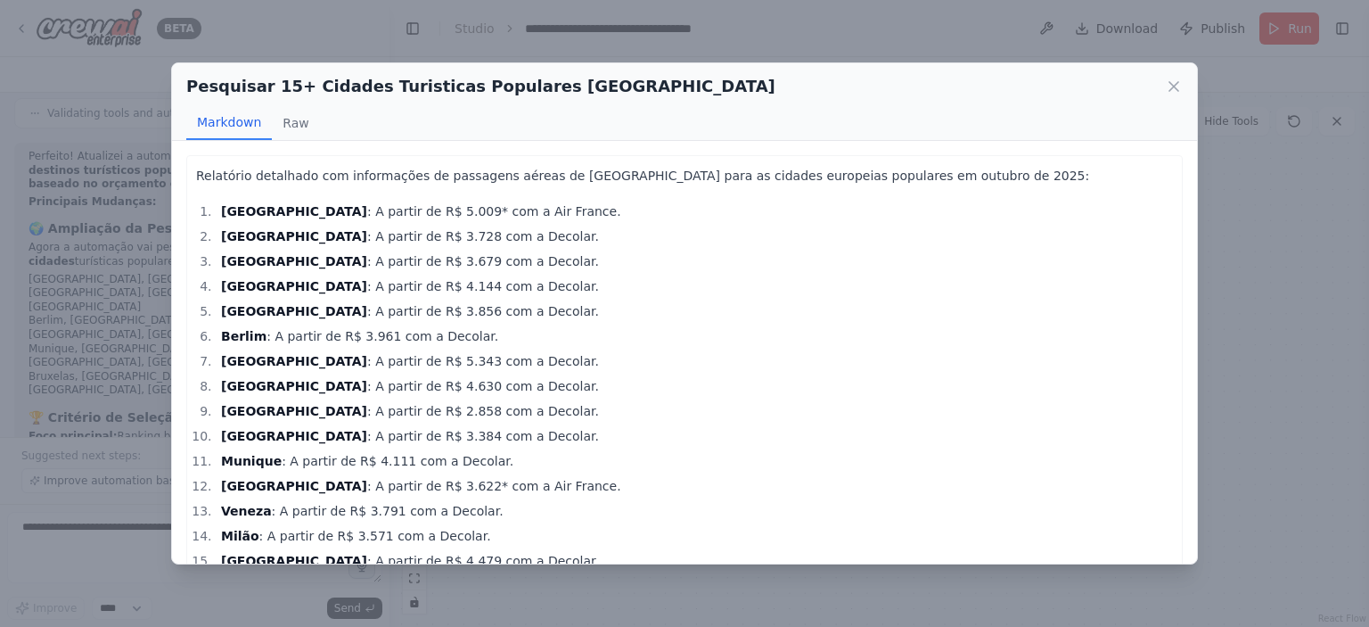
click at [380, 184] on p "Relatório detalhado com informações de passagens aéreas de [GEOGRAPHIC_DATA] pa…" at bounding box center [684, 175] width 977 height 21
click at [299, 122] on button "Raw" at bounding box center [295, 123] width 47 height 34
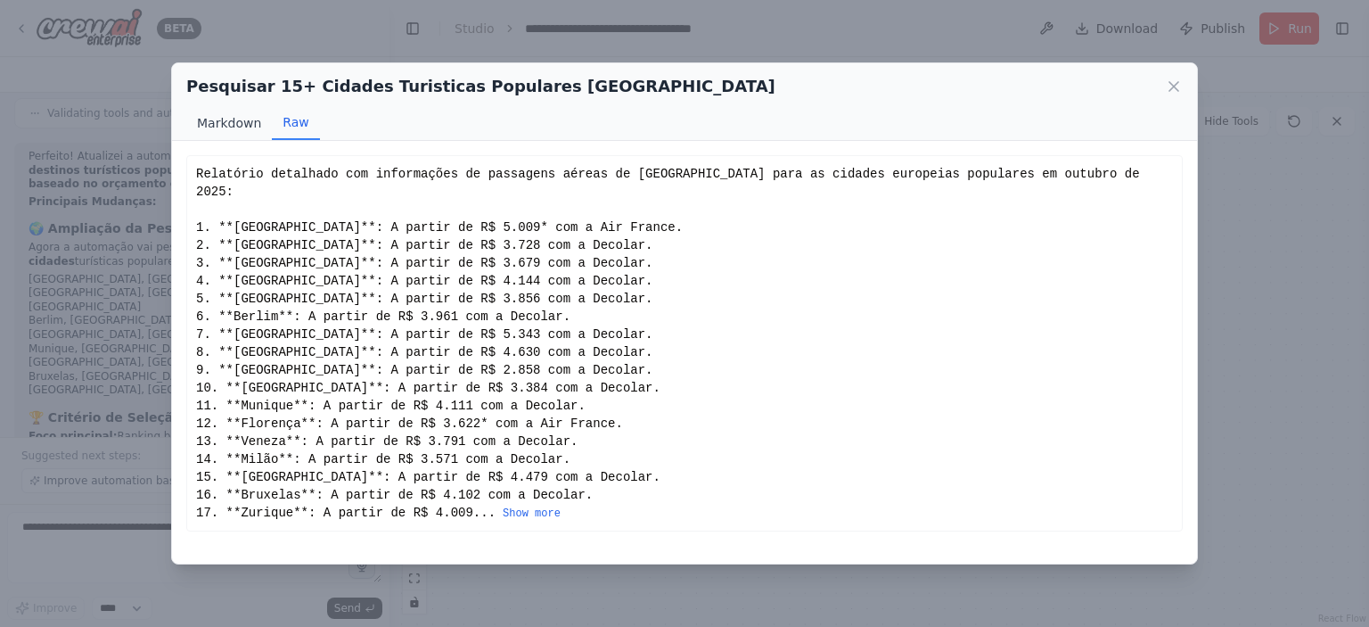
click at [231, 131] on button "Markdown" at bounding box center [229, 123] width 86 height 34
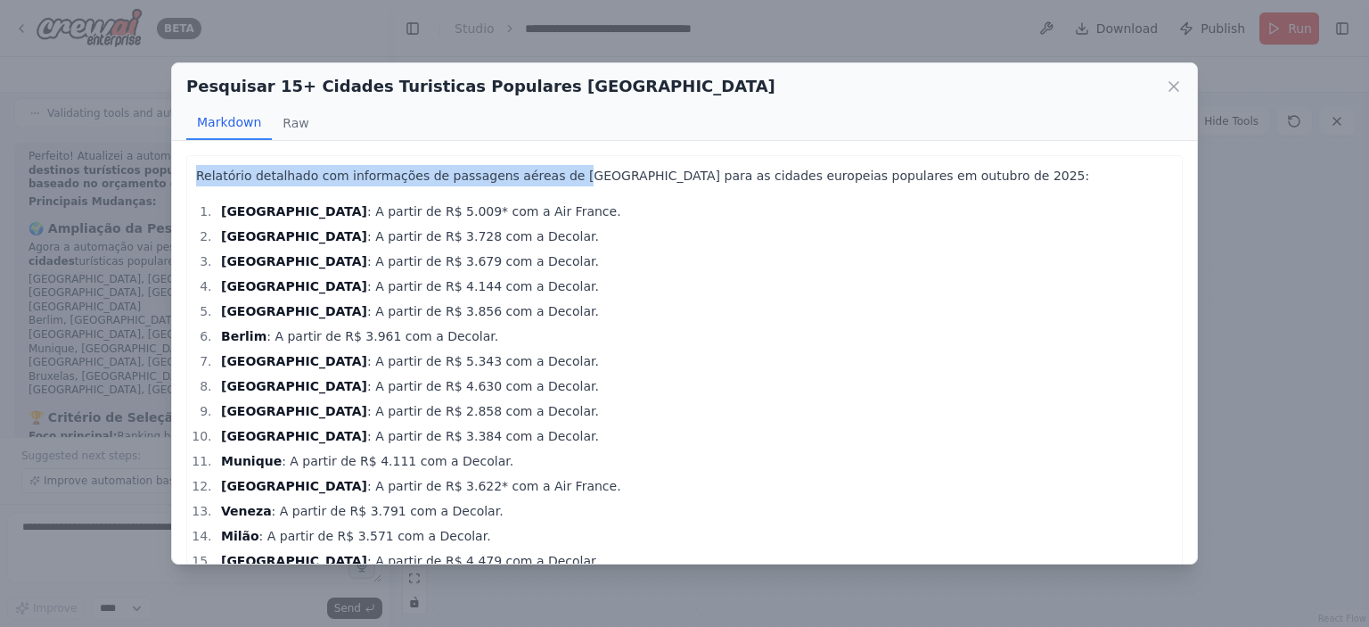
drag, startPoint x: 195, startPoint y: 171, endPoint x: 556, endPoint y: 181, distance: 361.1
click at [554, 181] on p "Relatório detalhado com informações de passagens aéreas de [GEOGRAPHIC_DATA] pa…" at bounding box center [684, 175] width 977 height 21
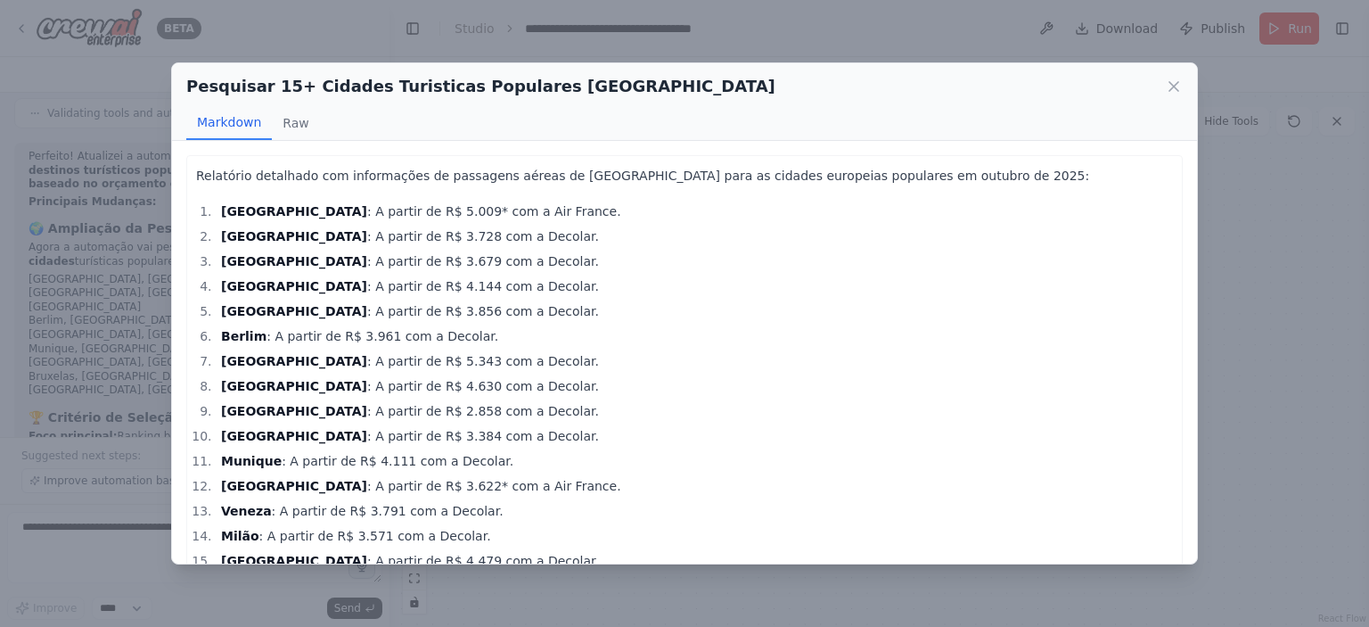
click at [564, 179] on p "Relatório detalhado com informações de passagens aéreas de [GEOGRAPHIC_DATA] pa…" at bounding box center [684, 175] width 977 height 21
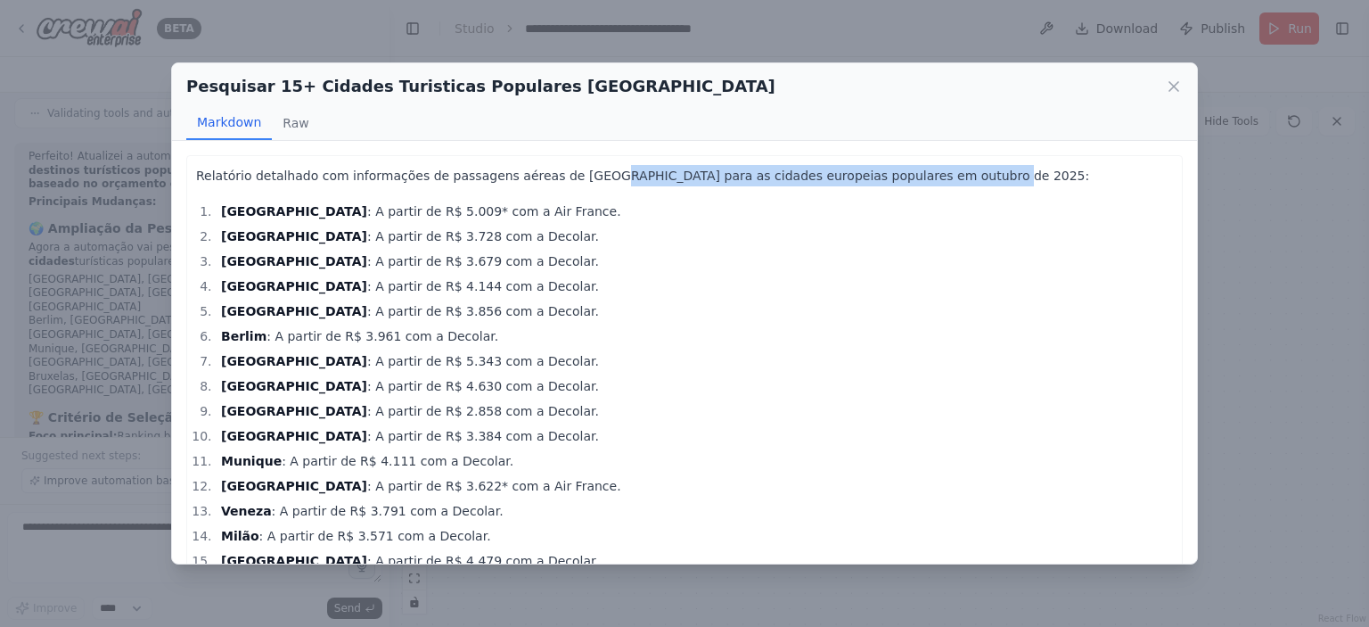
drag, startPoint x: 570, startPoint y: 173, endPoint x: 945, endPoint y: 177, distance: 374.3
click at [945, 177] on p "Relatório detalhado com informações de passagens aéreas de [GEOGRAPHIC_DATA] pa…" at bounding box center [684, 175] width 977 height 21
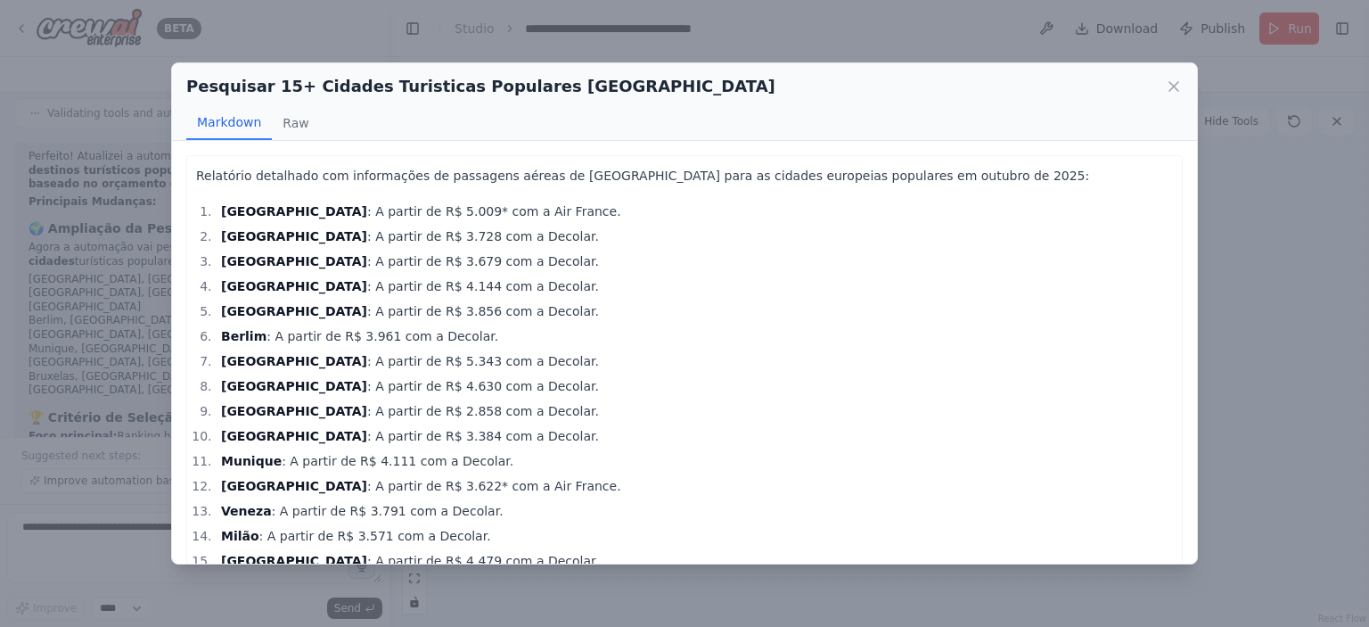
click at [332, 194] on div "Relatório detalhado com informações de passagens aéreas de [GEOGRAPHIC_DATA] pa…" at bounding box center [684, 459] width 977 height 588
drag, startPoint x: 336, startPoint y: 234, endPoint x: 359, endPoint y: 235, distance: 23.2
click at [359, 235] on li "[GEOGRAPHIC_DATA] : A partir de R$ 3.728 com a Decolar." at bounding box center [694, 235] width 957 height 21
click at [229, 259] on strong "[GEOGRAPHIC_DATA]" at bounding box center [294, 261] width 146 height 14
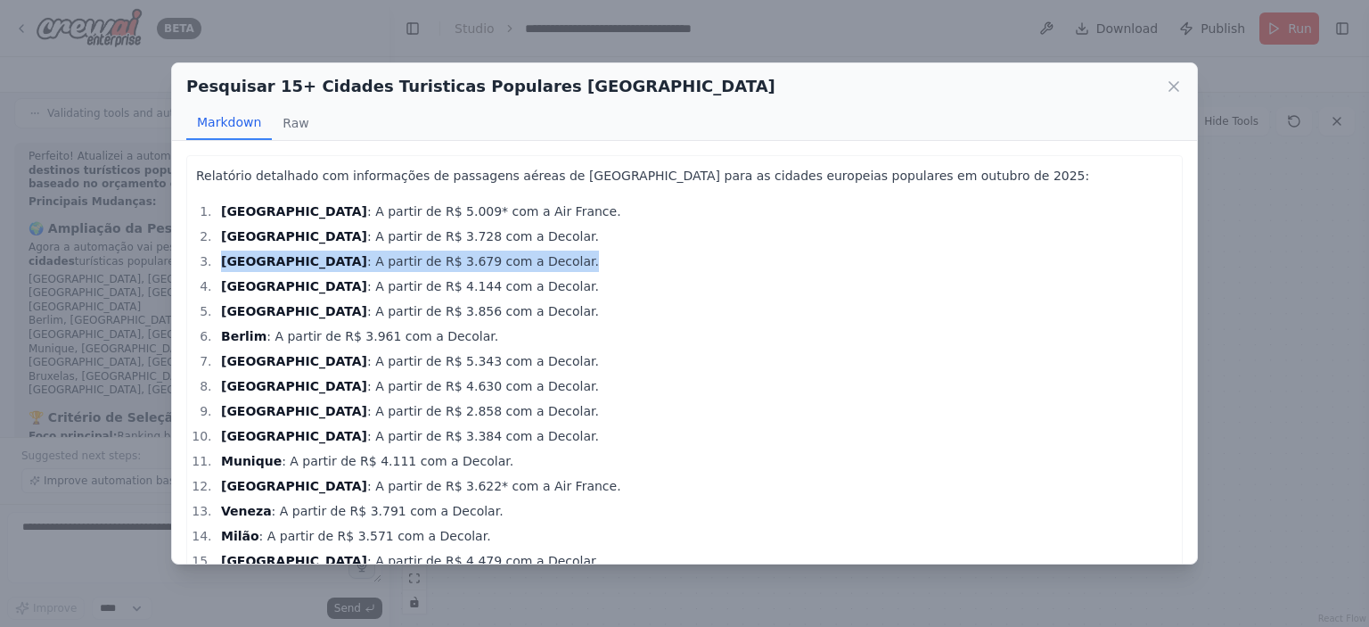
drag, startPoint x: 215, startPoint y: 259, endPoint x: 503, endPoint y: 259, distance: 287.9
click at [503, 259] on li "[GEOGRAPHIC_DATA] : A partir de R$ 3.679 com a Decolar." at bounding box center [694, 260] width 957 height 21
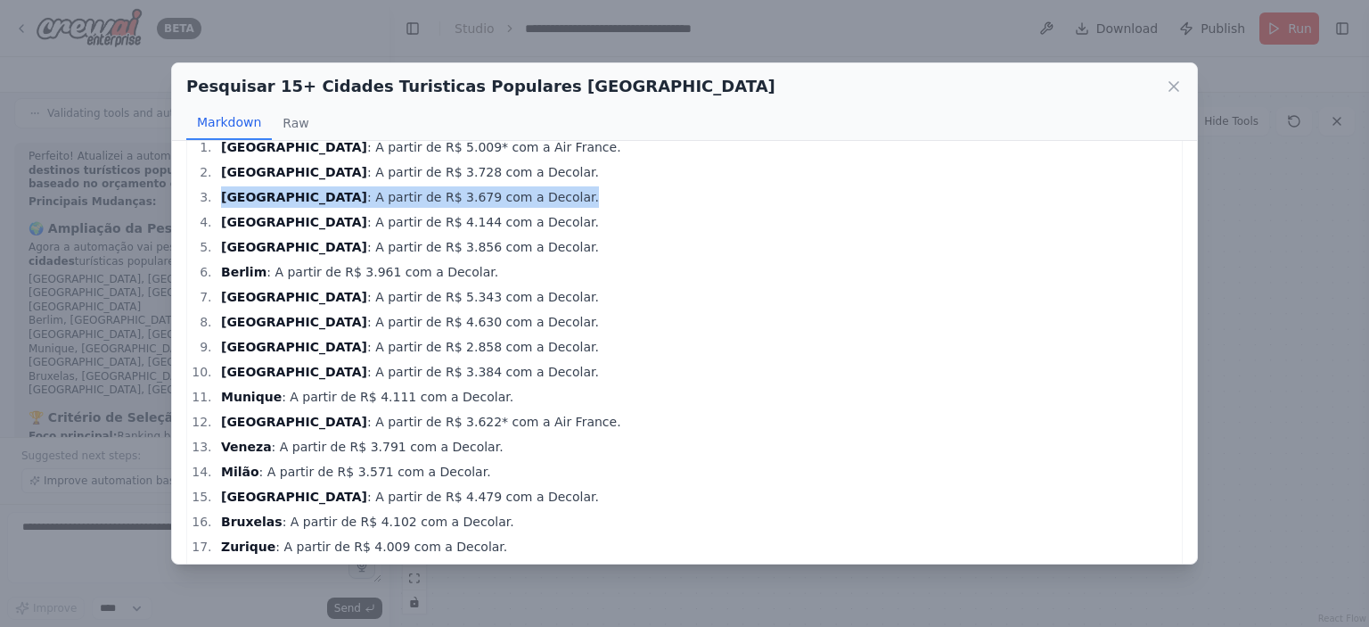
scroll to position [89, 0]
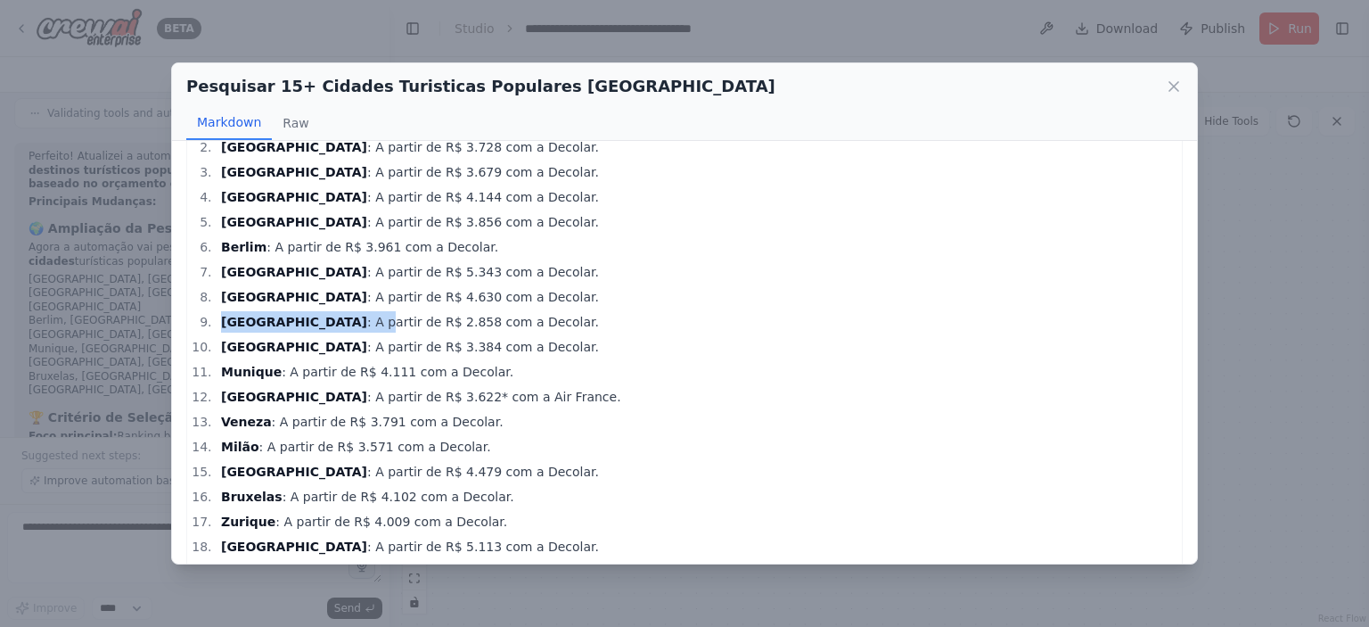
drag, startPoint x: 217, startPoint y: 320, endPoint x: 371, endPoint y: 320, distance: 154.2
click at [290, 320] on li "[GEOGRAPHIC_DATA] : A partir de R$ 2.858 com a Decolar." at bounding box center [694, 321] width 957 height 21
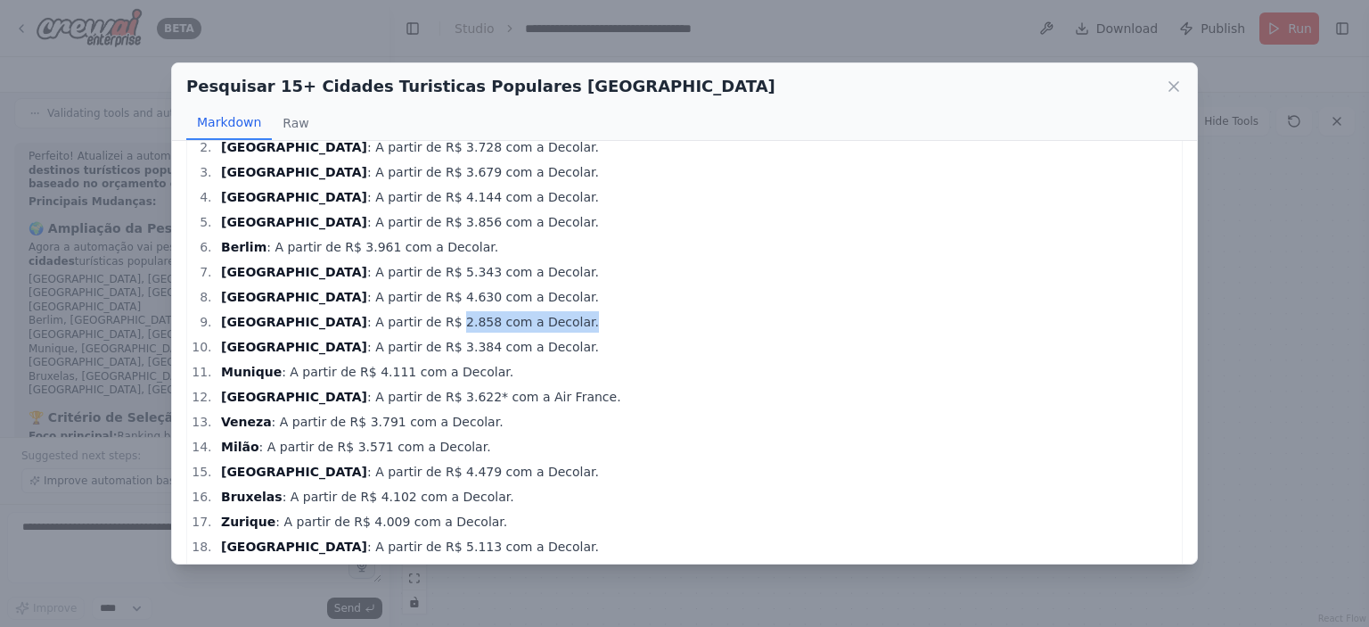
drag, startPoint x: 371, startPoint y: 320, endPoint x: 479, endPoint y: 316, distance: 108.8
click at [479, 316] on li "[GEOGRAPHIC_DATA] : A partir de R$ 2.858 com a Decolar." at bounding box center [694, 321] width 957 height 21
drag, startPoint x: 478, startPoint y: 319, endPoint x: 197, endPoint y: 330, distance: 280.9
click at [197, 330] on ol "[GEOGRAPHIC_DATA] : A partir de R$ 5.009* com a Air France. [GEOGRAPHIC_DATA] :…" at bounding box center [684, 359] width 977 height 496
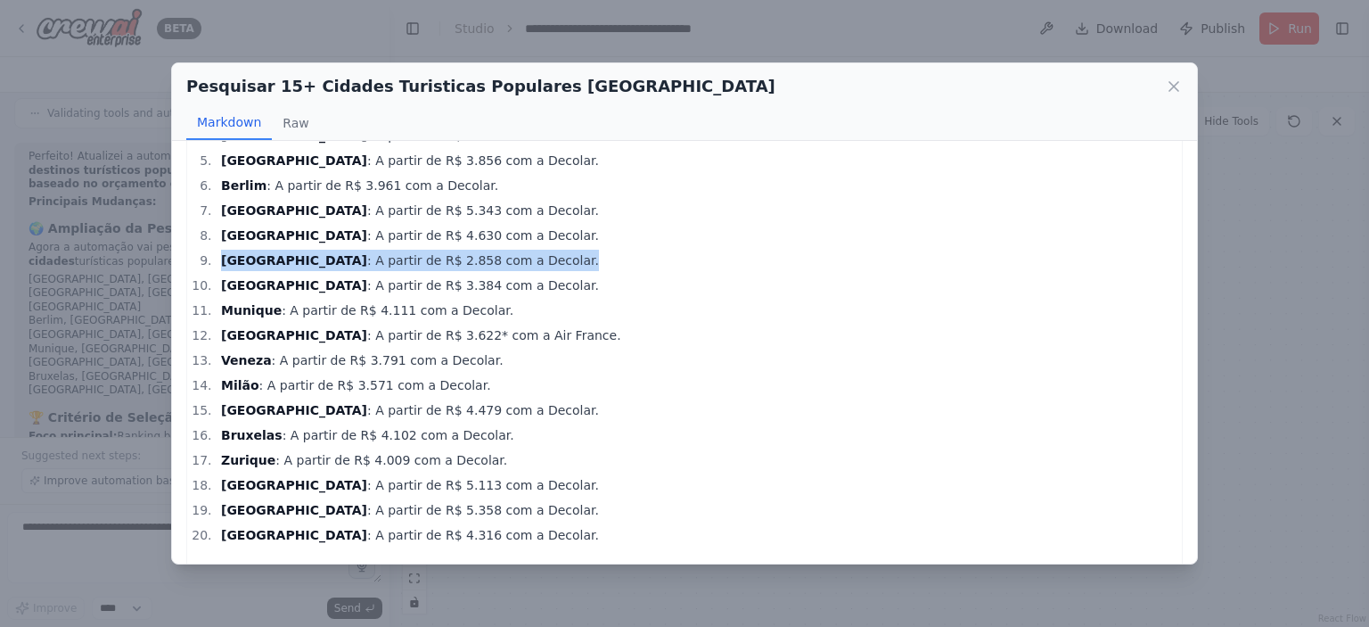
scroll to position [178, 0]
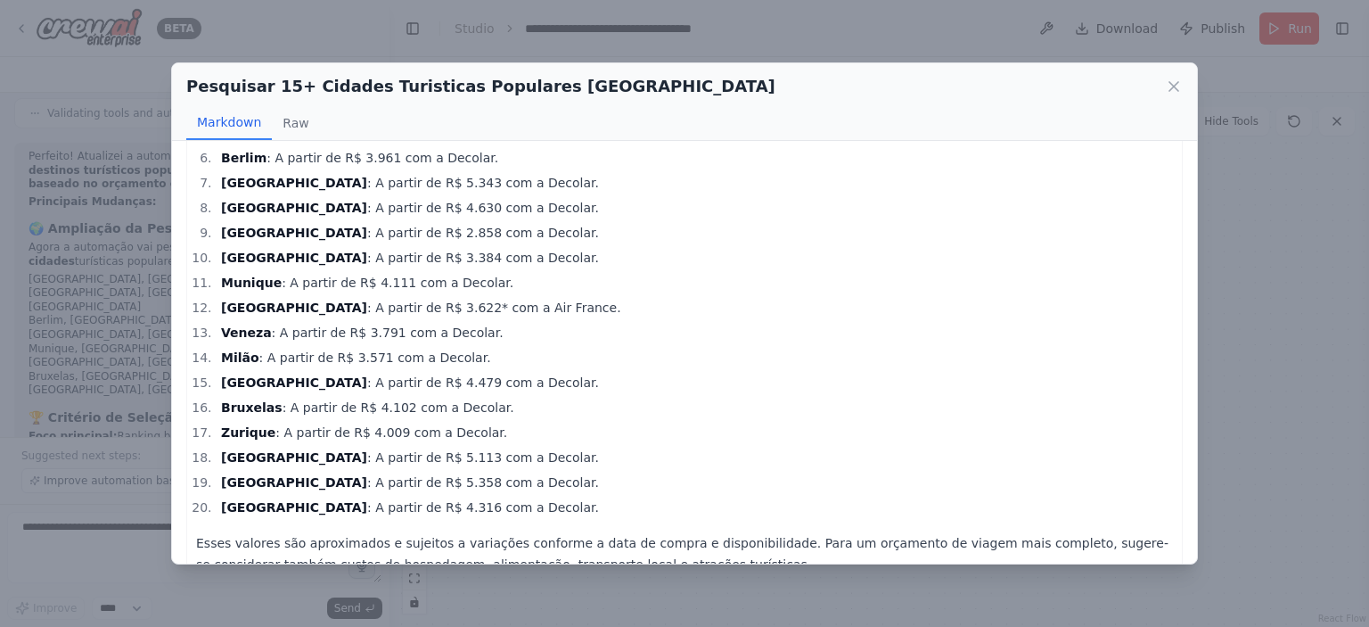
drag, startPoint x: 469, startPoint y: 253, endPoint x: 396, endPoint y: 261, distance: 73.5
click at [456, 256] on li "[GEOGRAPHIC_DATA] : A partir de R$ 3.384 com a Decolar." at bounding box center [694, 257] width 957 height 21
drag, startPoint x: 220, startPoint y: 259, endPoint x: 485, endPoint y: 256, distance: 264.7
click at [485, 256] on li "[GEOGRAPHIC_DATA] : A partir de R$ 3.384 com a Decolar." at bounding box center [694, 257] width 957 height 21
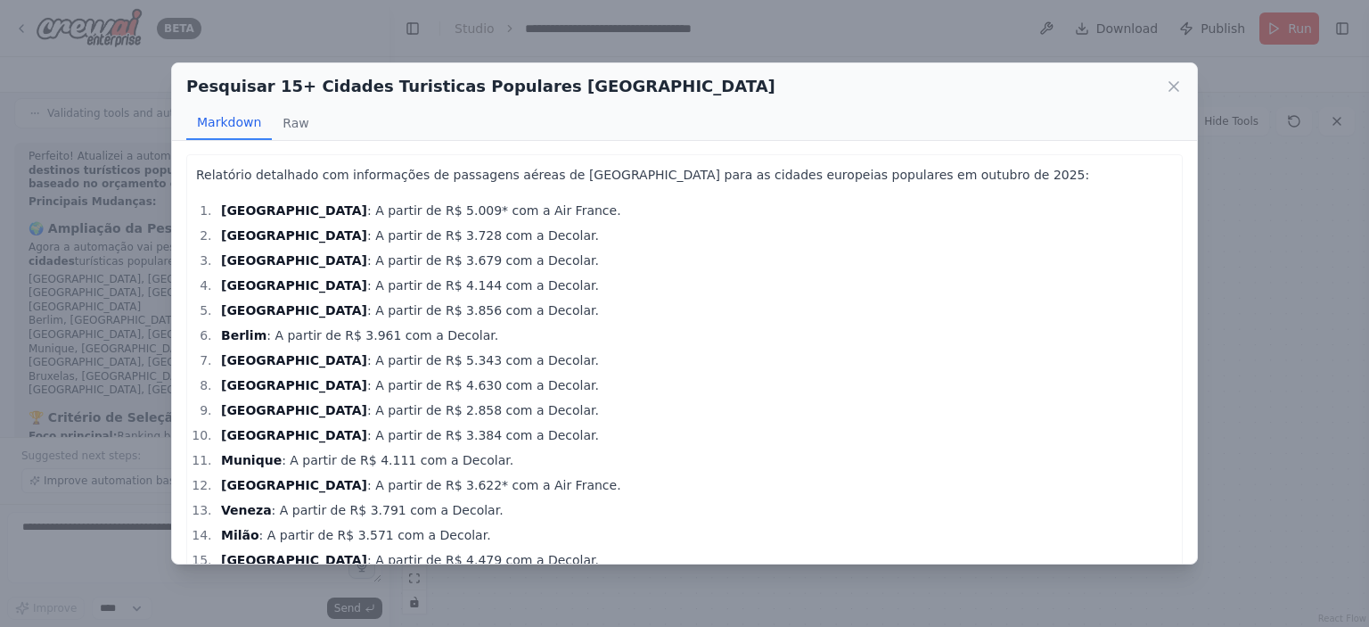
scroll to position [0, 0]
click at [1180, 90] on icon at bounding box center [1174, 87] width 18 height 18
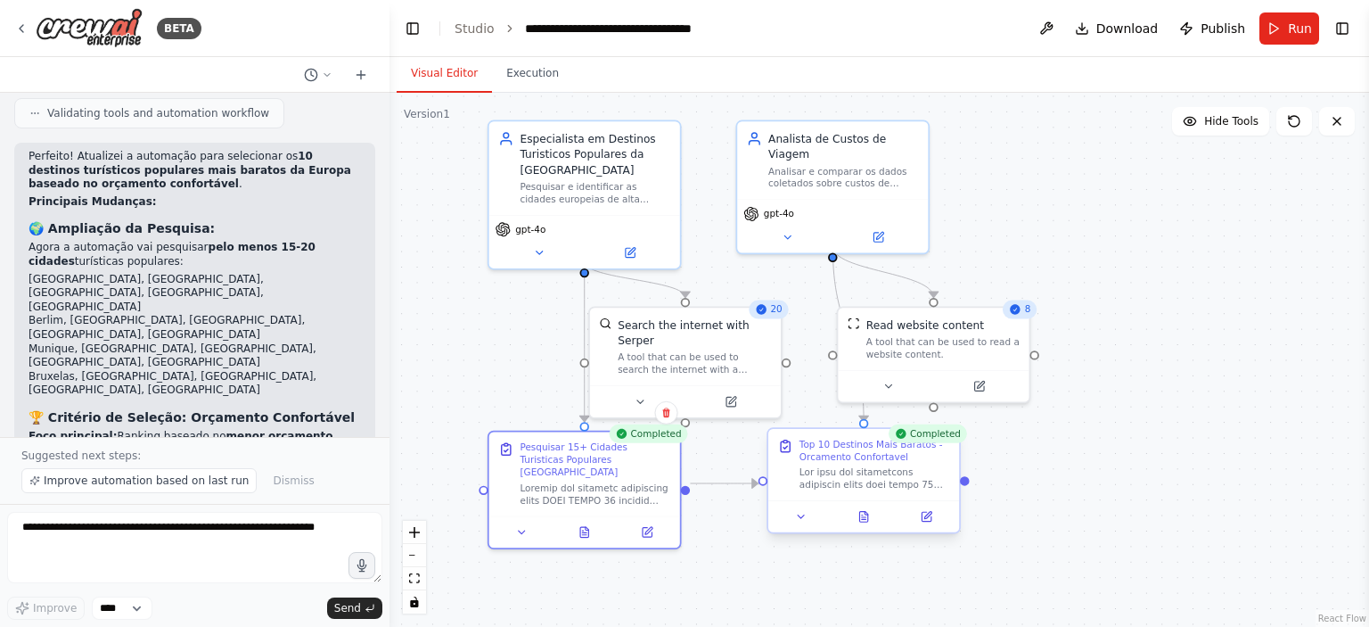
click at [821, 460] on div "Top 10 Destinos Mais Baratos - Orcamento Confortavel" at bounding box center [874, 450] width 151 height 25
click at [824, 455] on div "Top 10 Destinos Mais Baratos - Orcamento Confortavel" at bounding box center [874, 450] width 151 height 25
click at [867, 519] on icon at bounding box center [863, 517] width 8 height 11
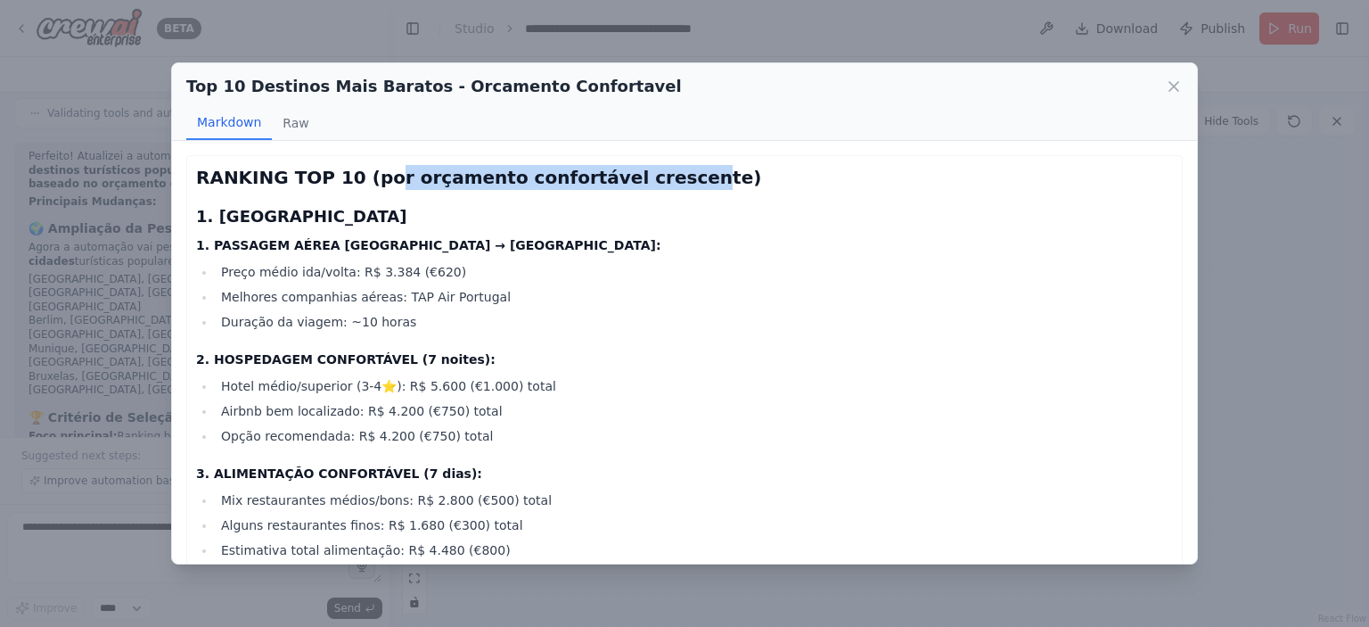
drag, startPoint x: 378, startPoint y: 178, endPoint x: 694, endPoint y: 163, distance: 316.8
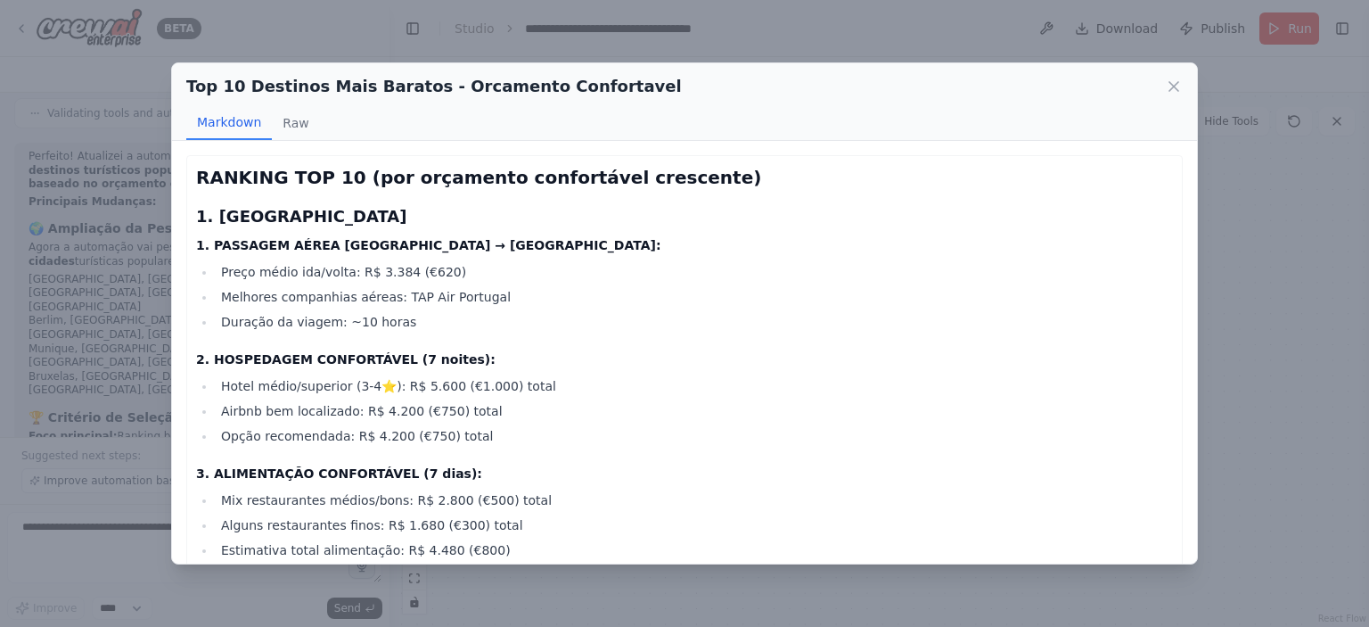
click at [695, 165] on h2 "RANKING TOP 10 (por orçamento confortável crescente)" at bounding box center [684, 177] width 977 height 25
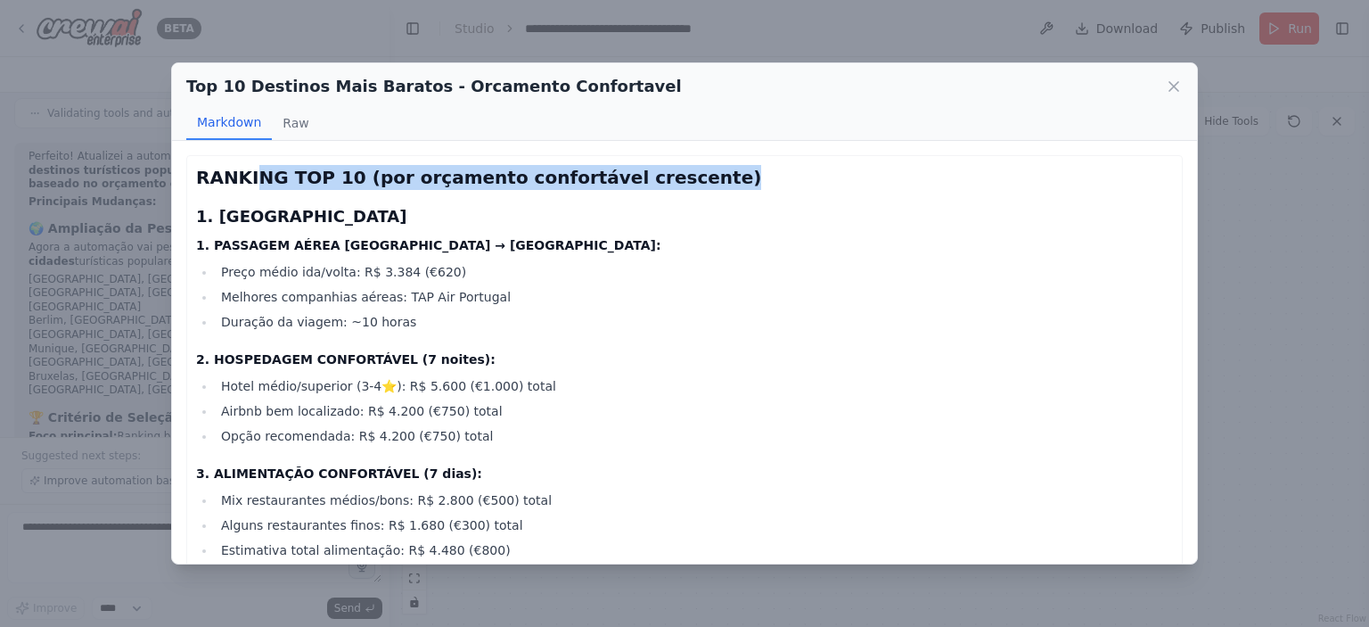
drag, startPoint x: 571, startPoint y: 177, endPoint x: 250, endPoint y: 185, distance: 320.9
click at [250, 185] on h2 "RANKING TOP 10 (por orçamento confortável crescente)" at bounding box center [684, 177] width 977 height 25
click at [250, 185] on strong "RANKING TOP 10 (por orçamento confortável crescente)" at bounding box center [478, 177] width 565 height 21
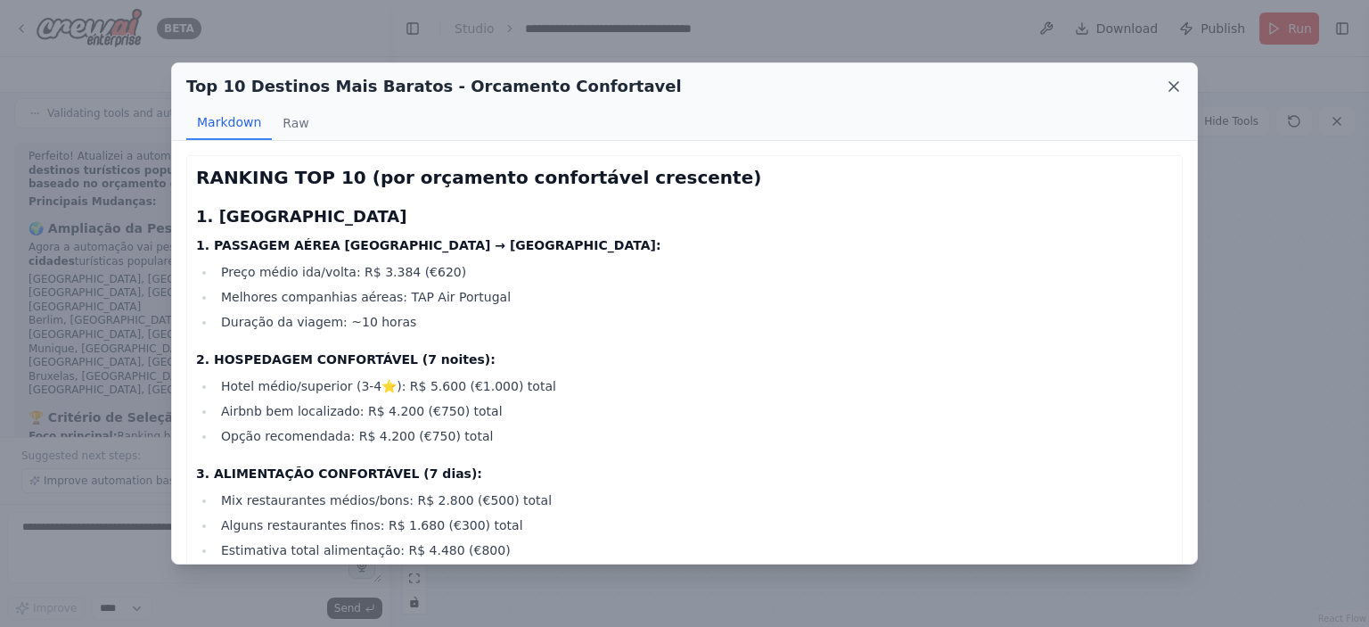
click at [1169, 86] on icon at bounding box center [1174, 87] width 18 height 18
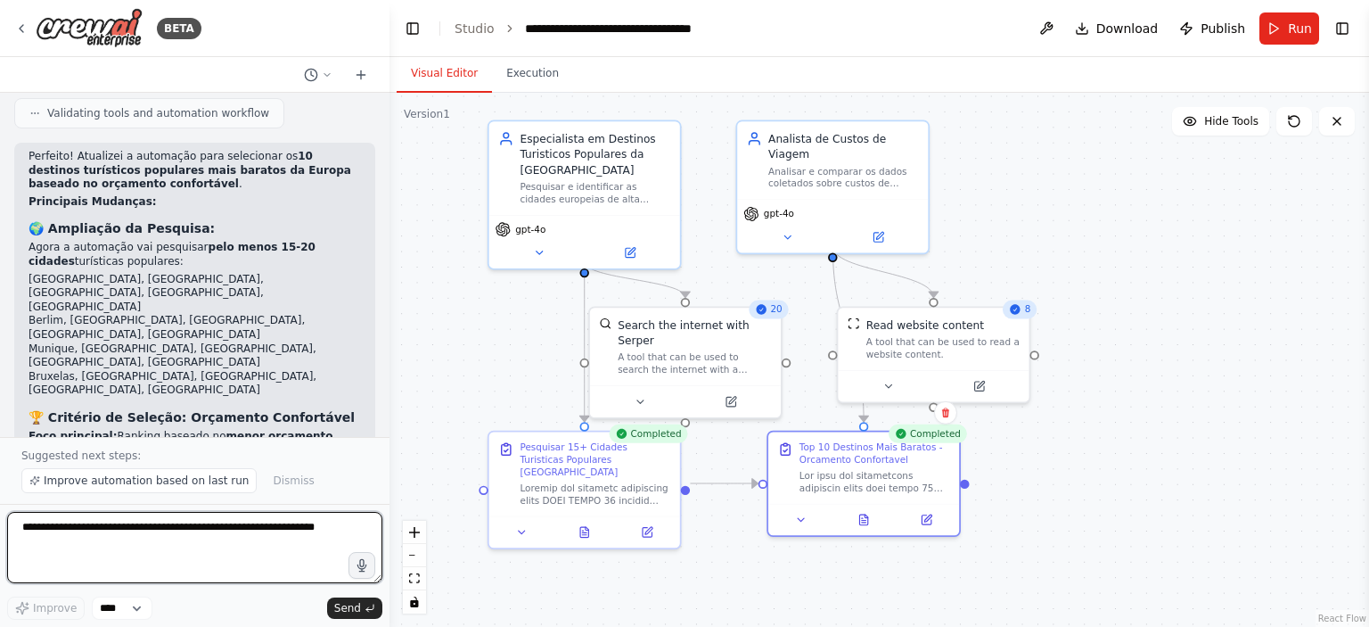
click at [307, 534] on textarea at bounding box center [194, 547] width 375 height 71
type textarea "**********"
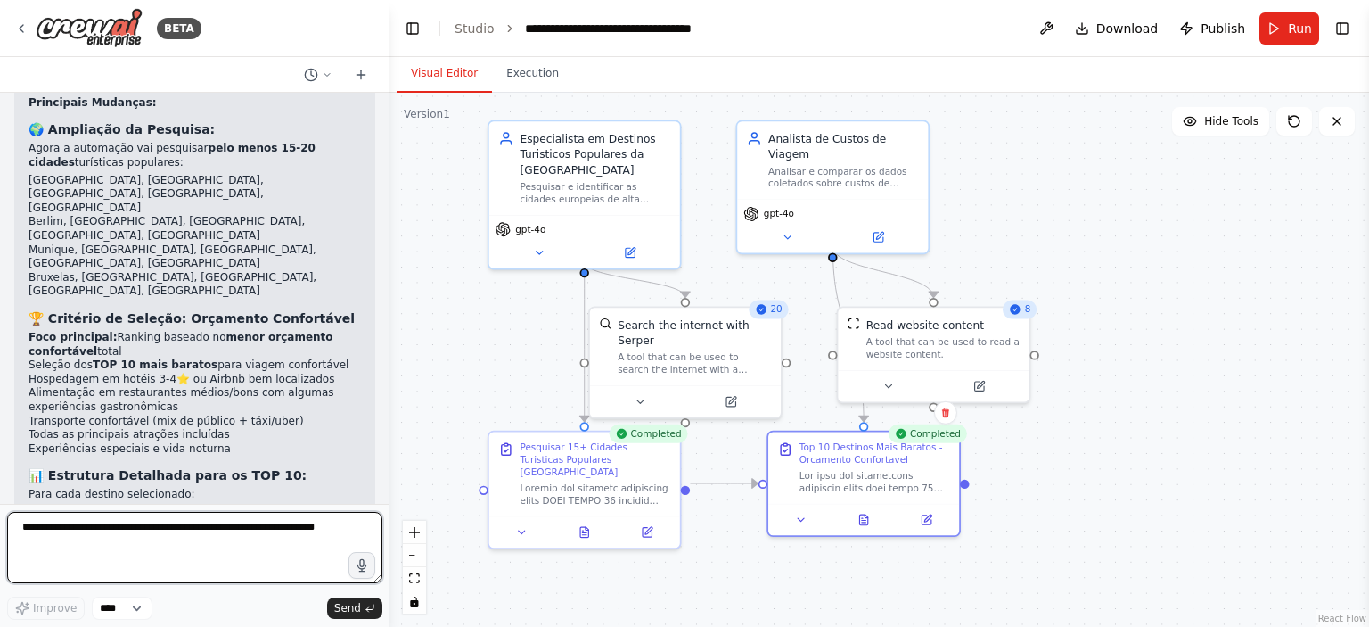
scroll to position [4698, 0]
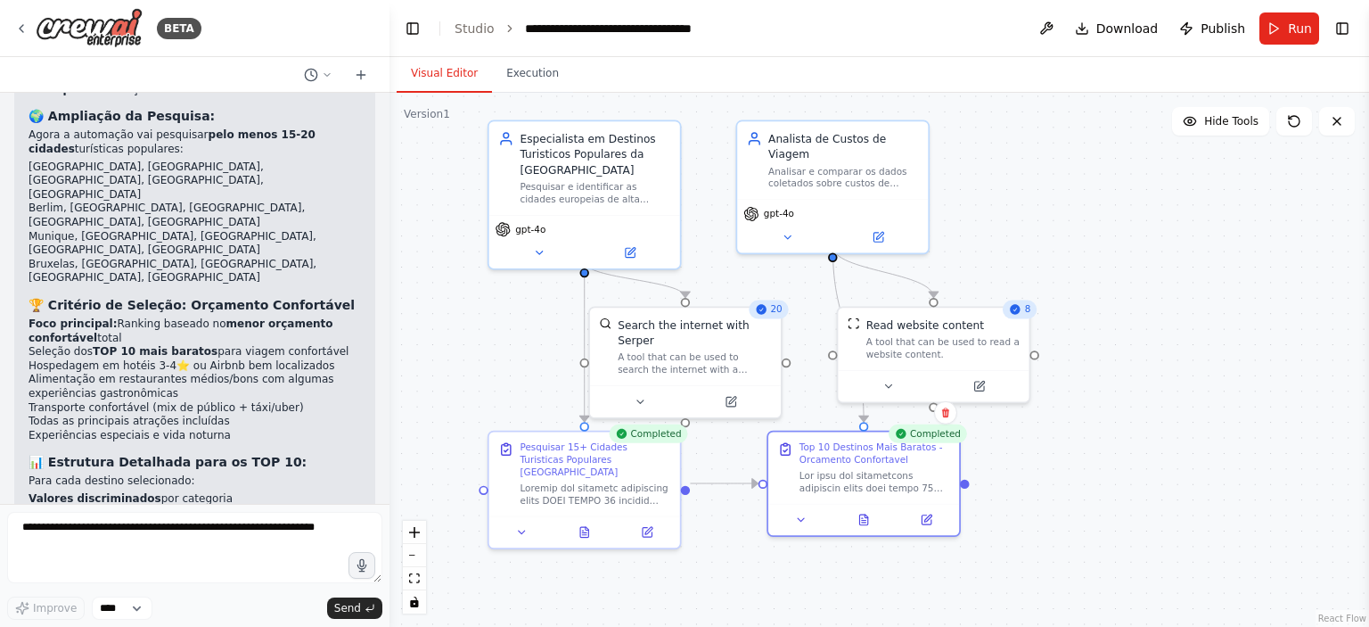
drag, startPoint x: 143, startPoint y: 435, endPoint x: 253, endPoint y: 463, distance: 113.9
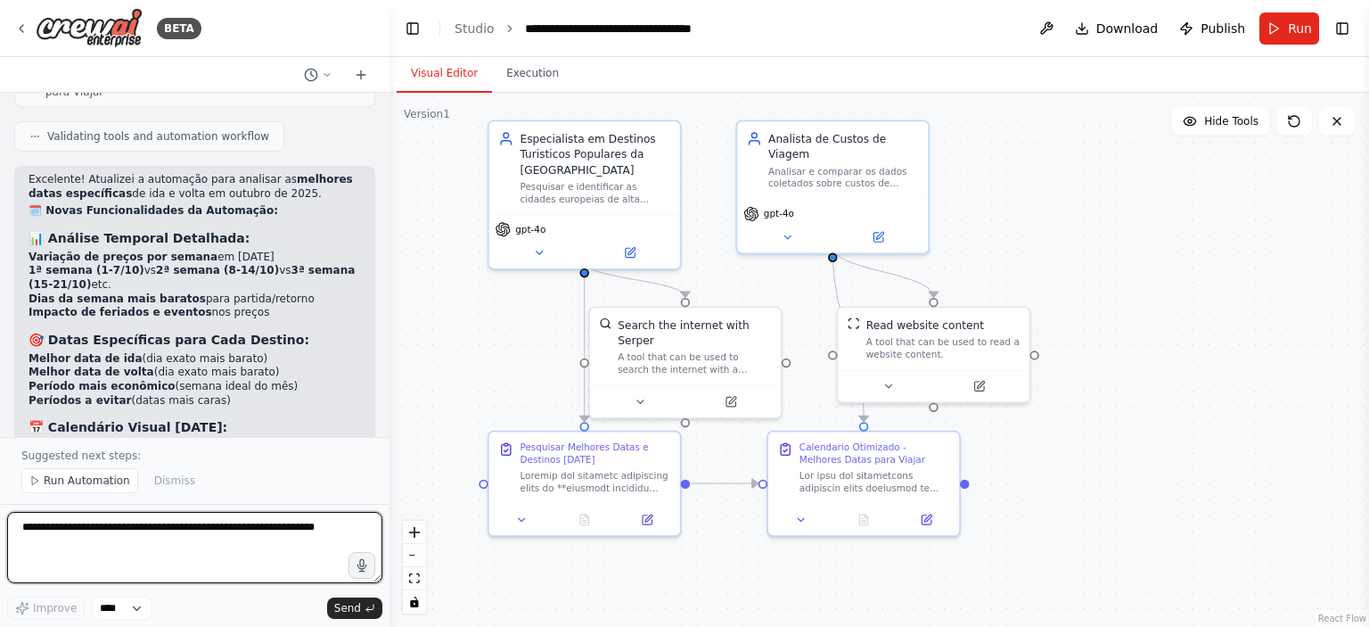
scroll to position [5678, 0]
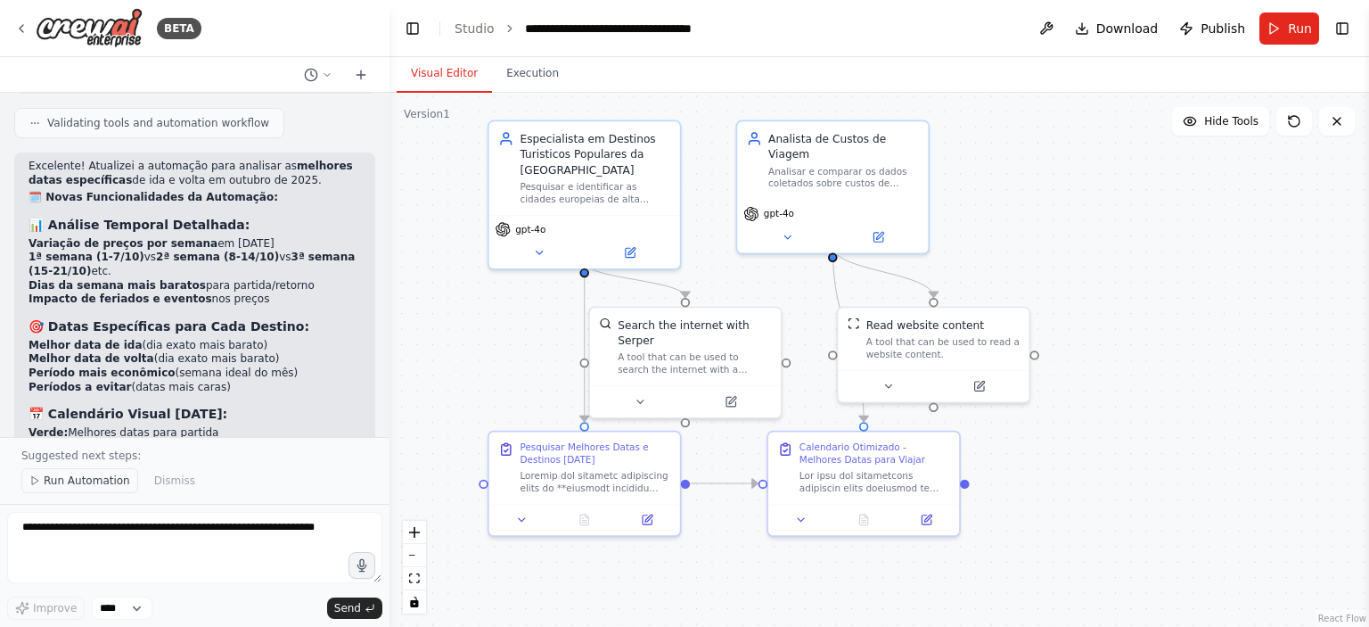
click at [74, 480] on span "Run Automation" at bounding box center [87, 480] width 86 height 14
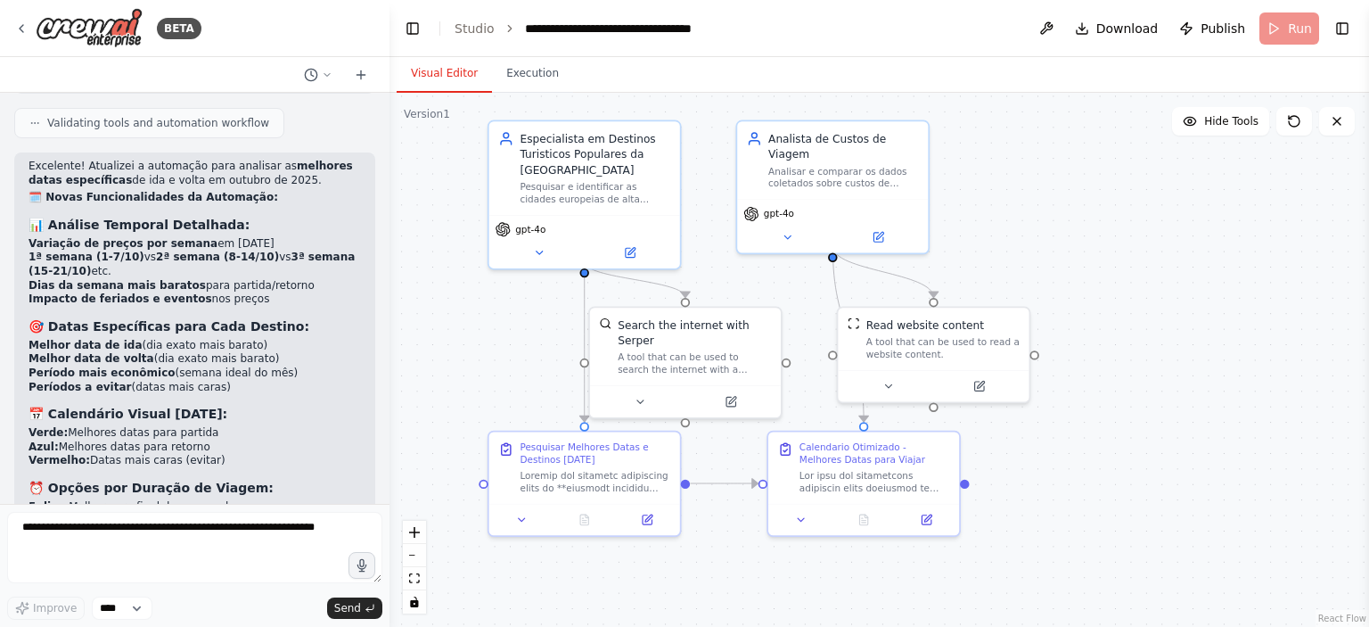
scroll to position [5611, 0]
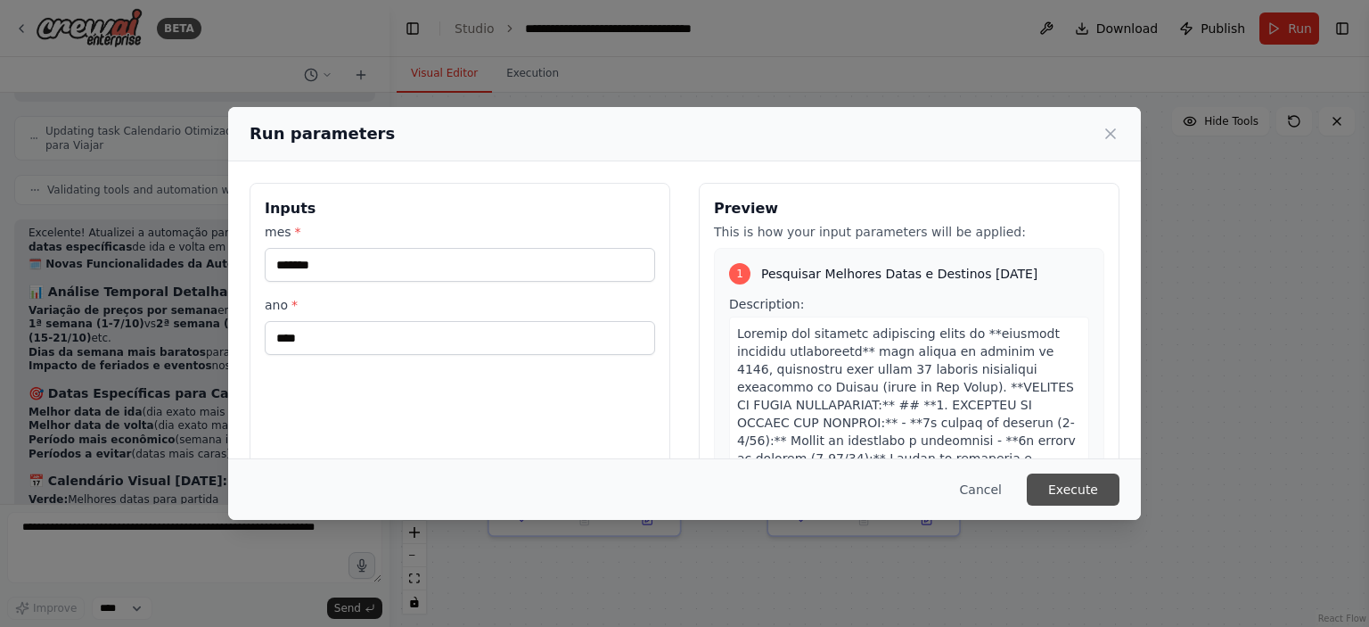
click at [1088, 491] on button "Execute" at bounding box center [1073, 489] width 93 height 32
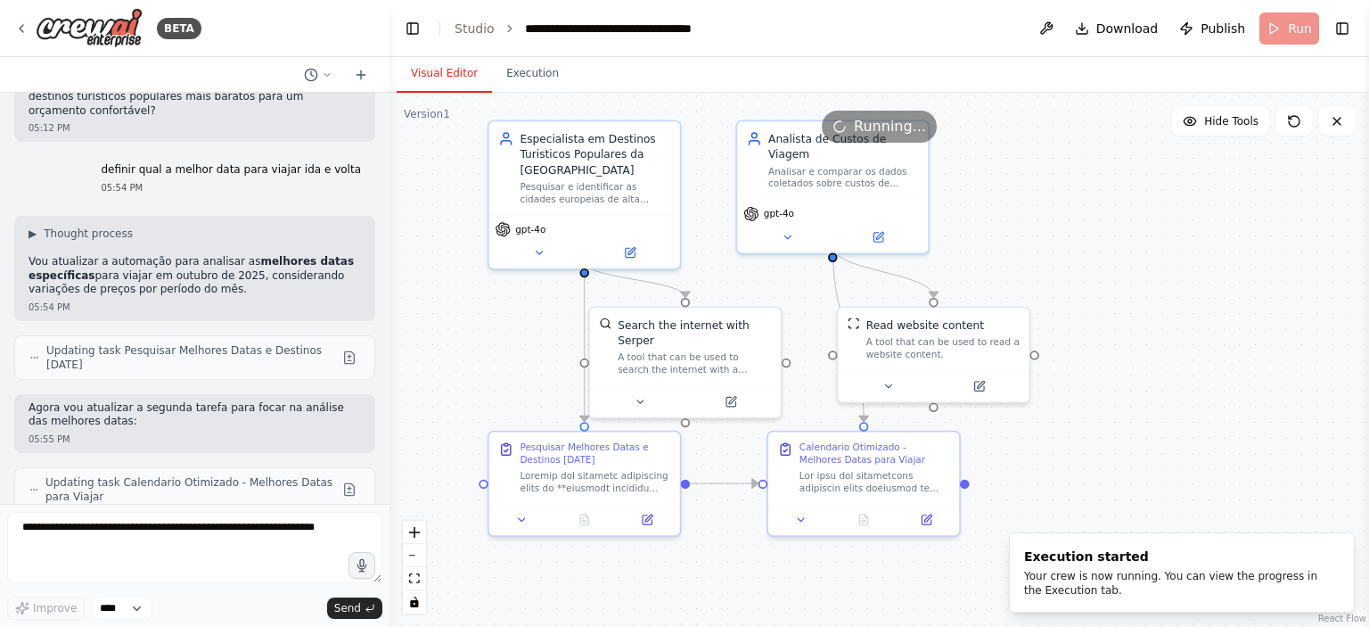
scroll to position [5166, 0]
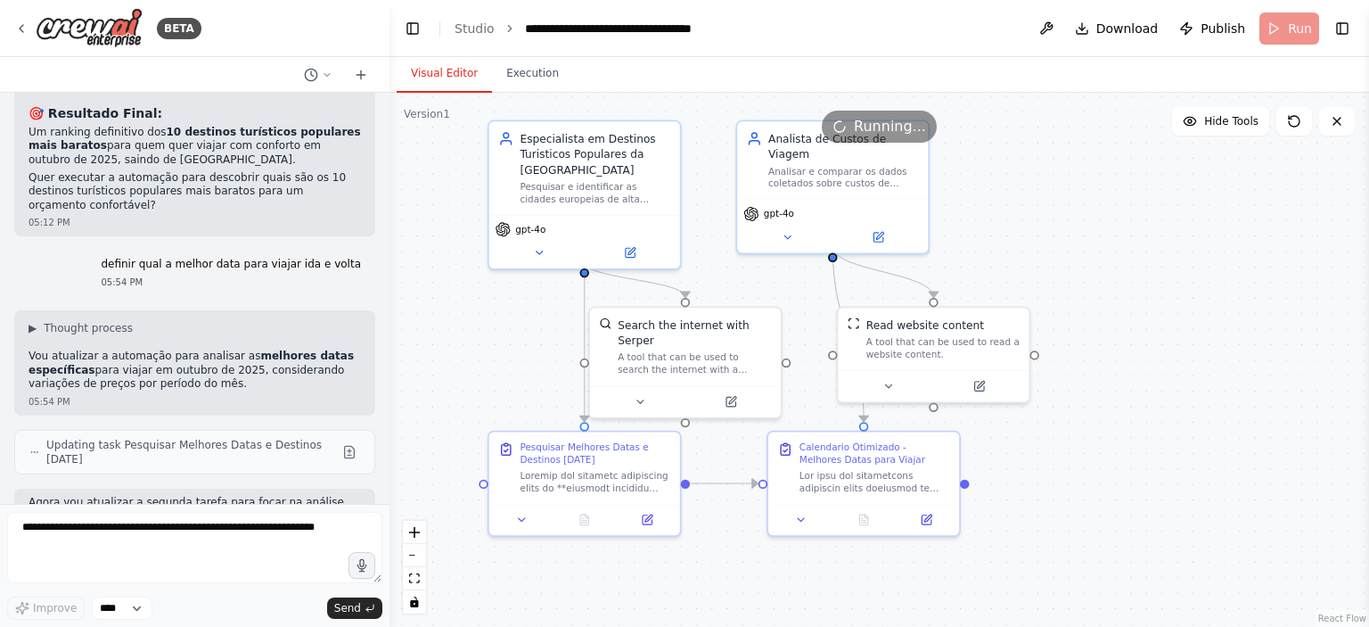
drag, startPoint x: 21, startPoint y: 367, endPoint x: 320, endPoint y: 368, distance: 298.6
drag, startPoint x: 151, startPoint y: 380, endPoint x: 176, endPoint y: 380, distance: 25.8
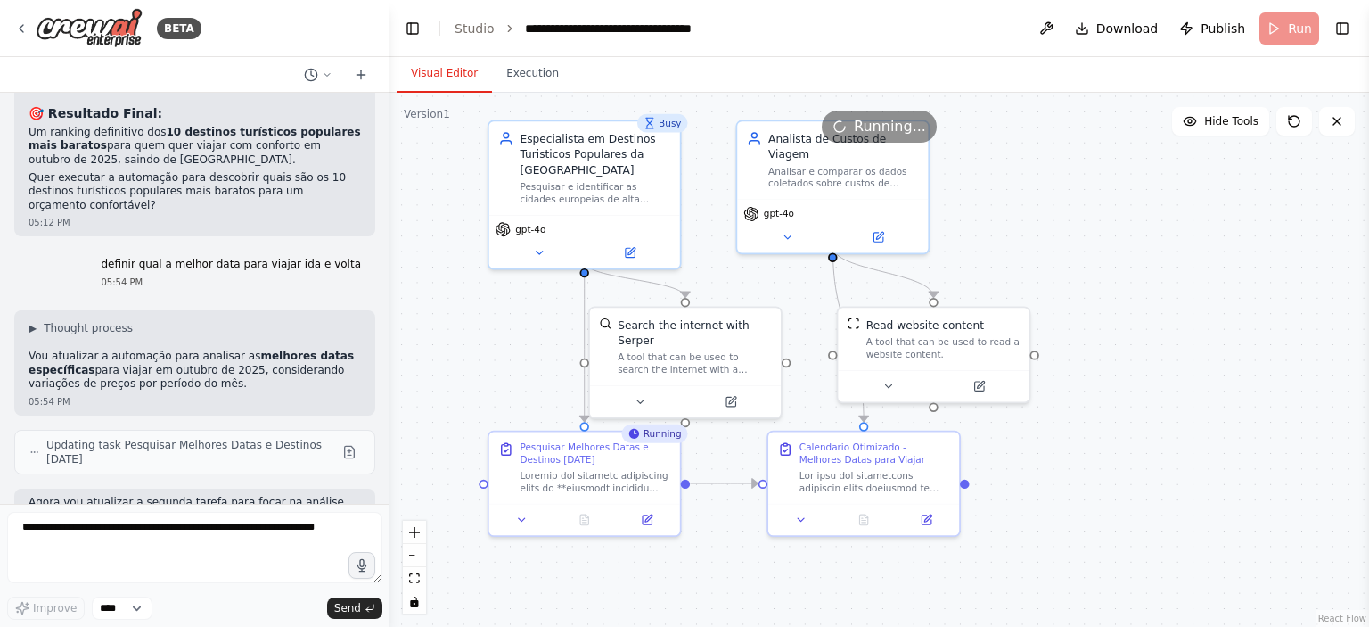
drag, startPoint x: 61, startPoint y: 398, endPoint x: 282, endPoint y: 414, distance: 220.7
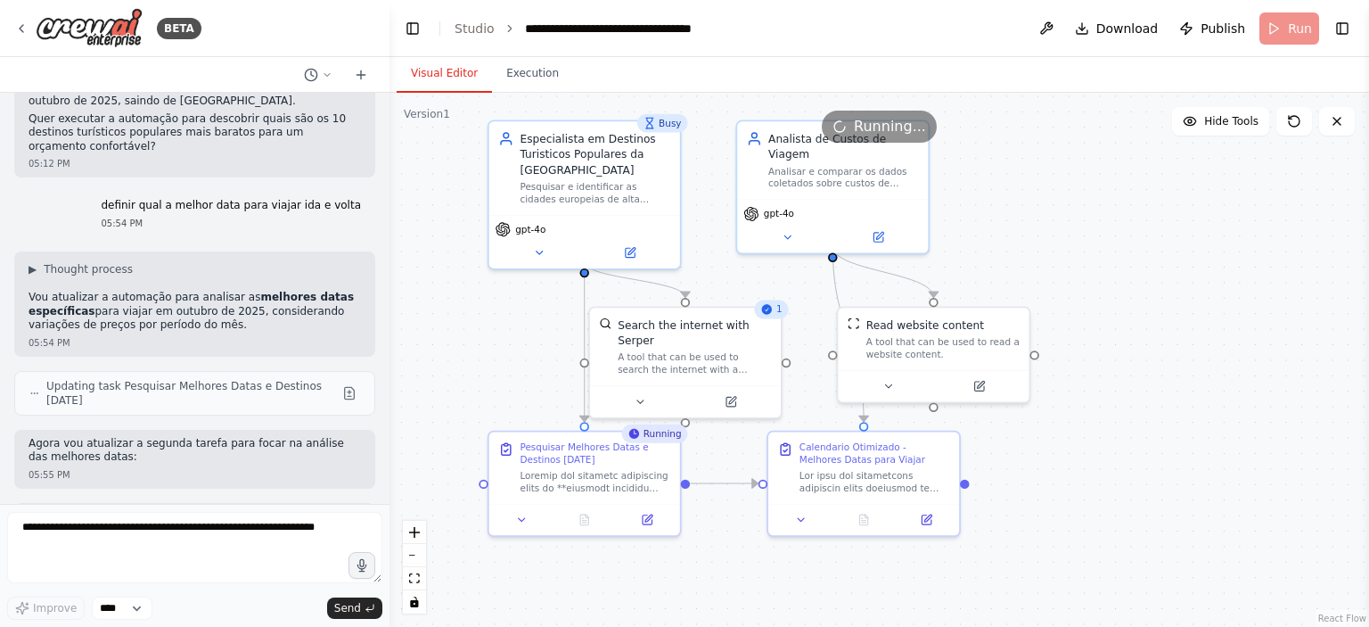
scroll to position [5344, 0]
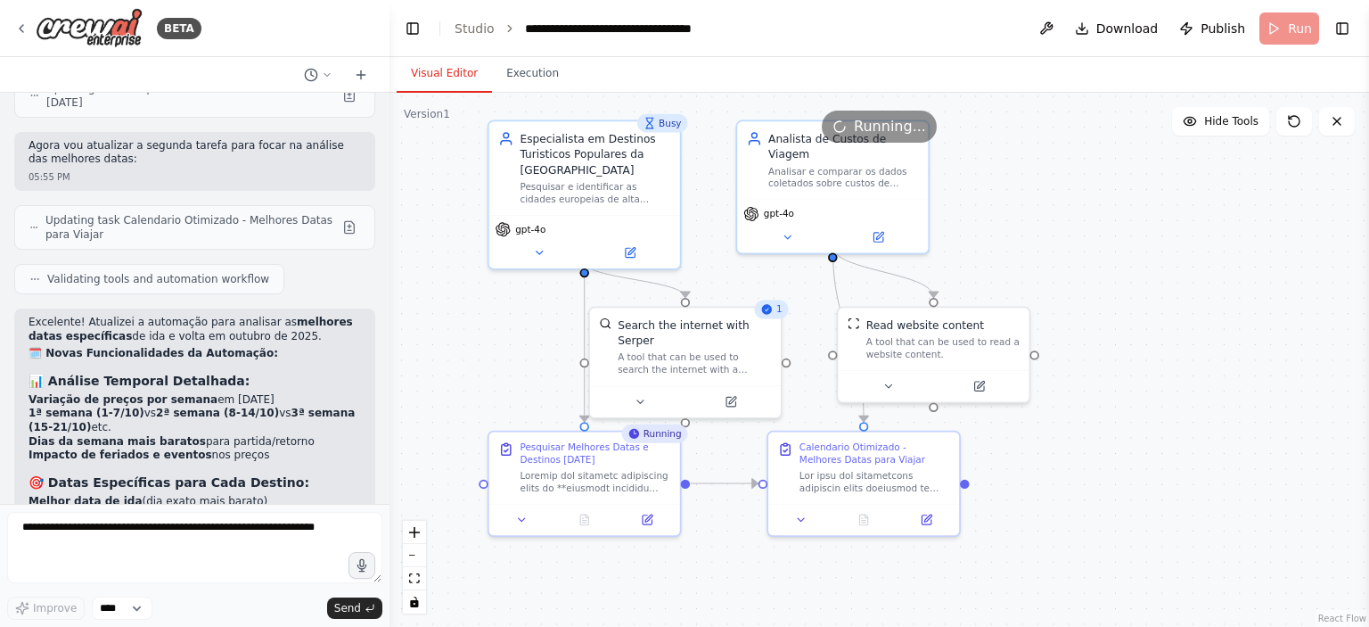
scroll to position [5611, 0]
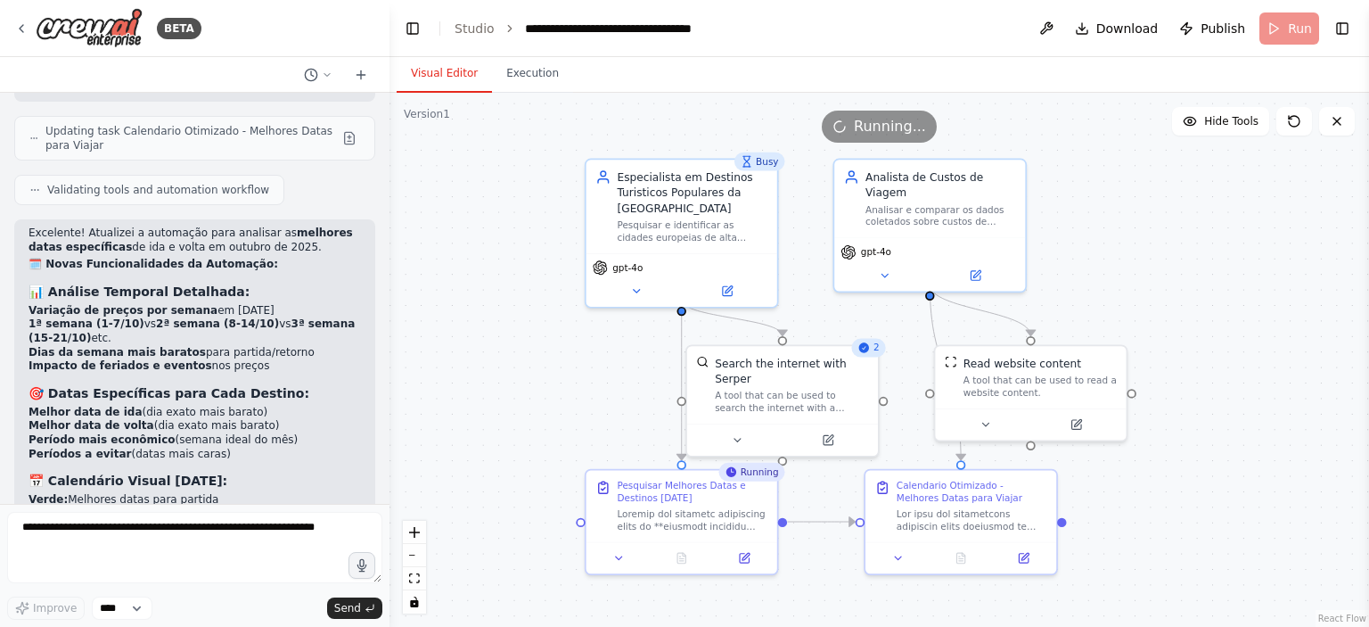
drag, startPoint x: 525, startPoint y: 359, endPoint x: 622, endPoint y: 397, distance: 104.4
click at [622, 397] on div ".deletable-edge-delete-btn { width: 20px; height: 20px; border: 0px solid #ffff…" at bounding box center [878, 360] width 979 height 534
click at [617, 397] on div ".deletable-edge-delete-btn { width: 20px; height: 20px; border: 0px solid #ffff…" at bounding box center [878, 360] width 979 height 534
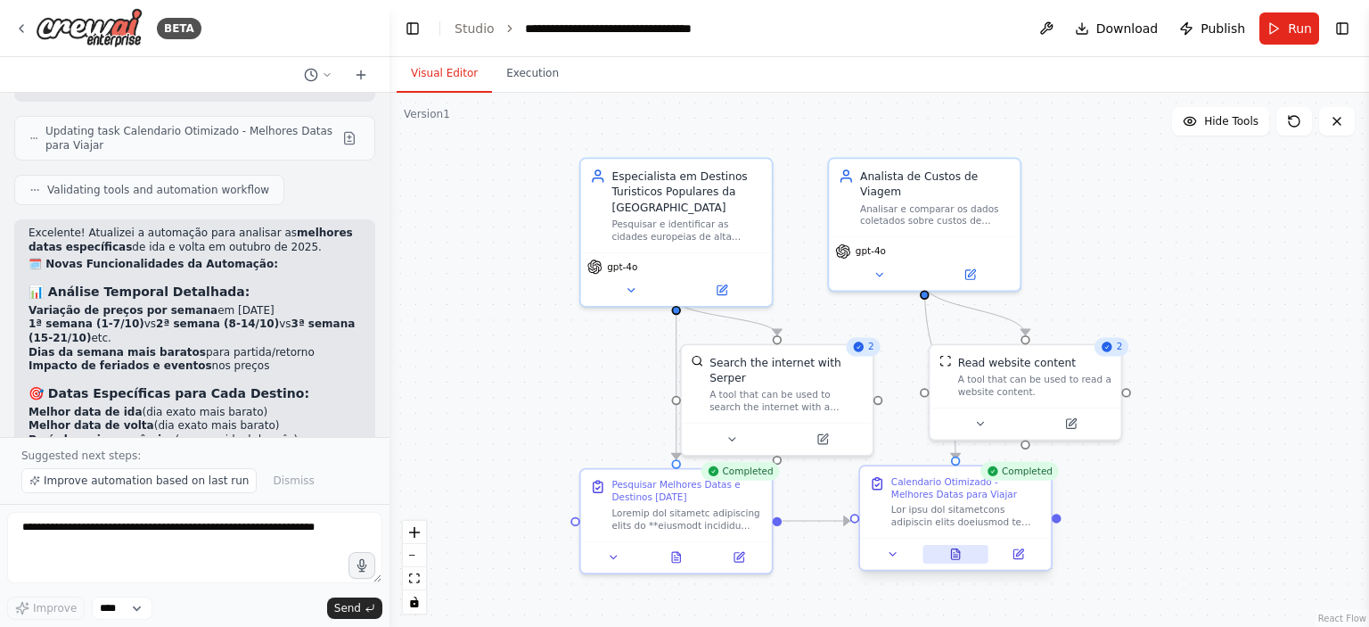
click at [957, 556] on icon at bounding box center [956, 556] width 4 height 0
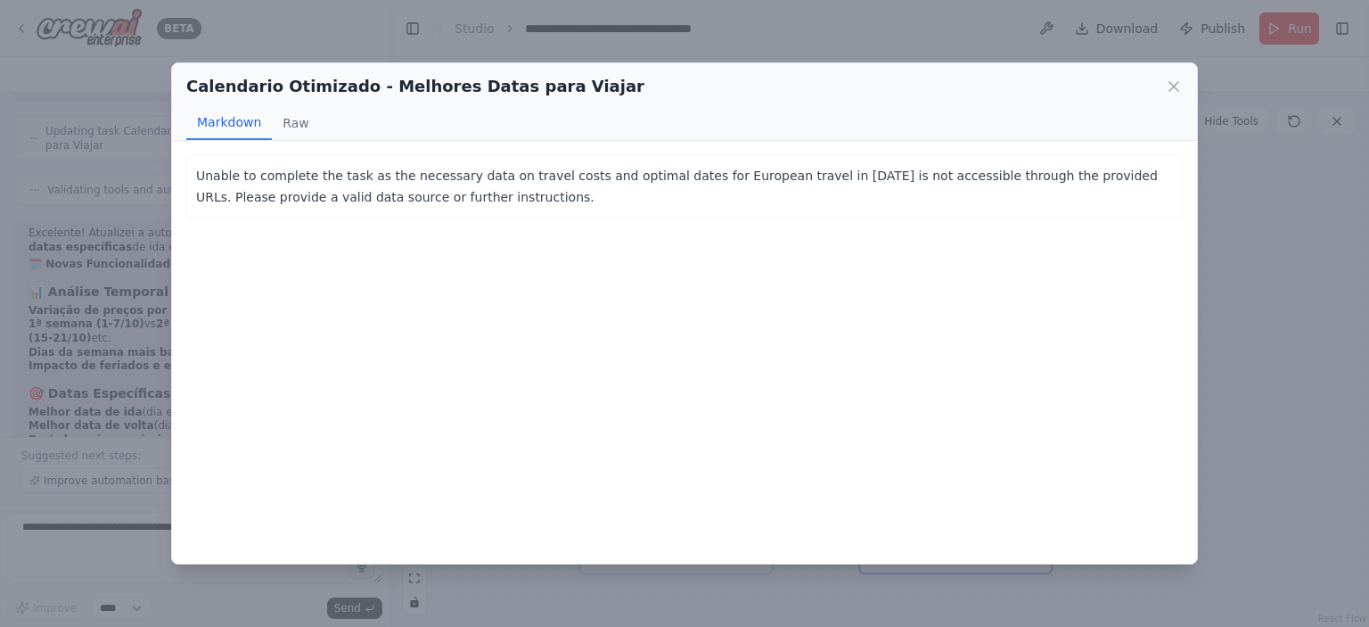
drag, startPoint x: 315, startPoint y: 177, endPoint x: 485, endPoint y: 197, distance: 170.5
click at [476, 197] on p "Unable to complete the task as the necessary data on travel costs and optimal d…" at bounding box center [684, 186] width 977 height 43
click at [525, 202] on p "Unable to complete the task as the necessary data on travel costs and optimal d…" at bounding box center [684, 186] width 977 height 43
drag, startPoint x: 532, startPoint y: 183, endPoint x: 693, endPoint y: 203, distance: 162.6
click at [682, 201] on p "Unable to complete the task as the necessary data on travel costs and optimal d…" at bounding box center [684, 186] width 977 height 43
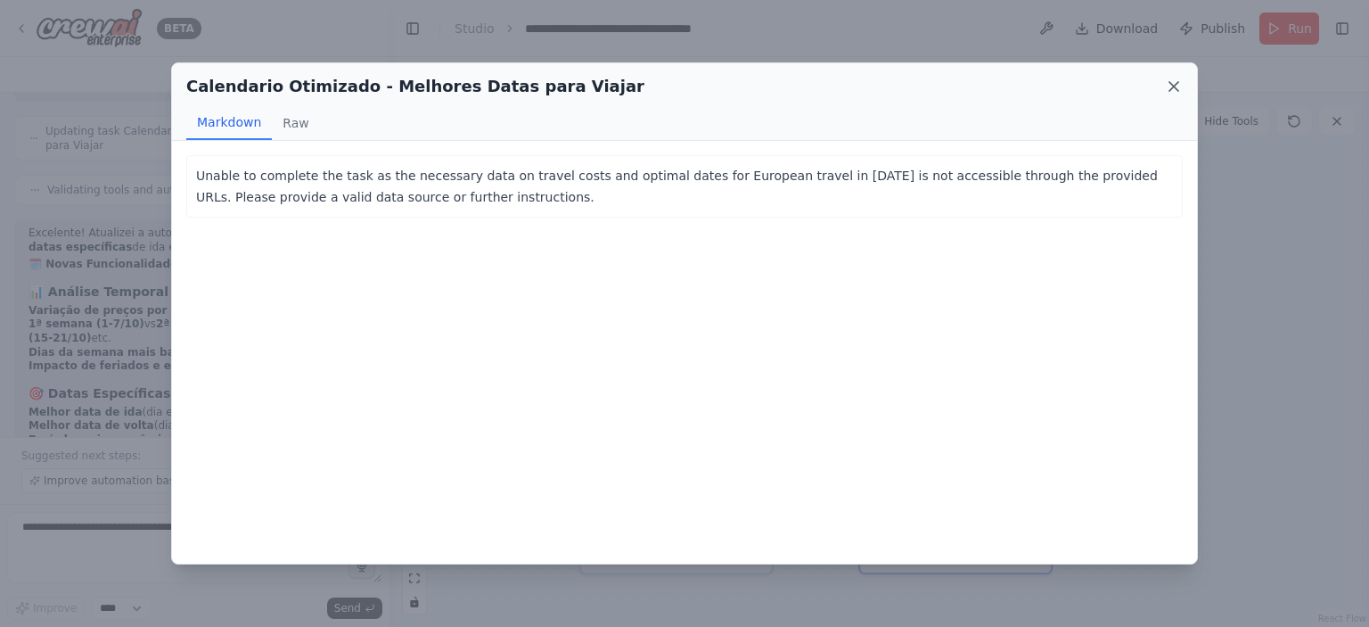
click at [1168, 85] on icon at bounding box center [1174, 87] width 18 height 18
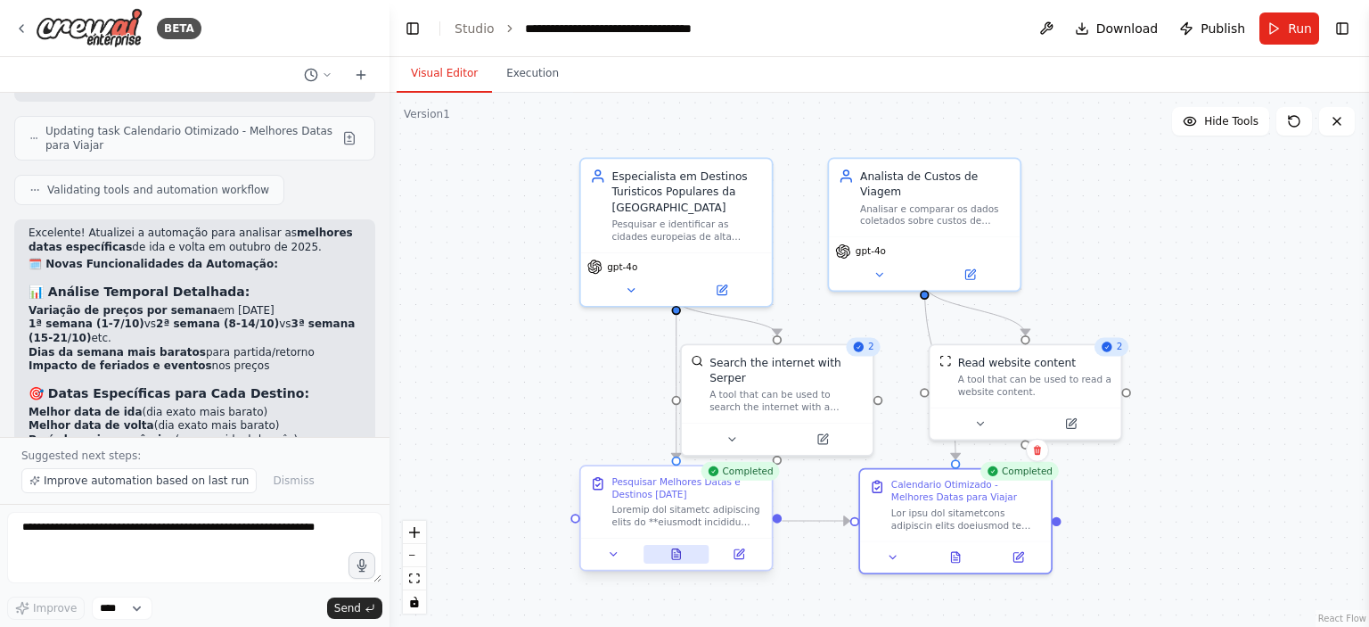
click at [681, 555] on icon at bounding box center [676, 553] width 12 height 12
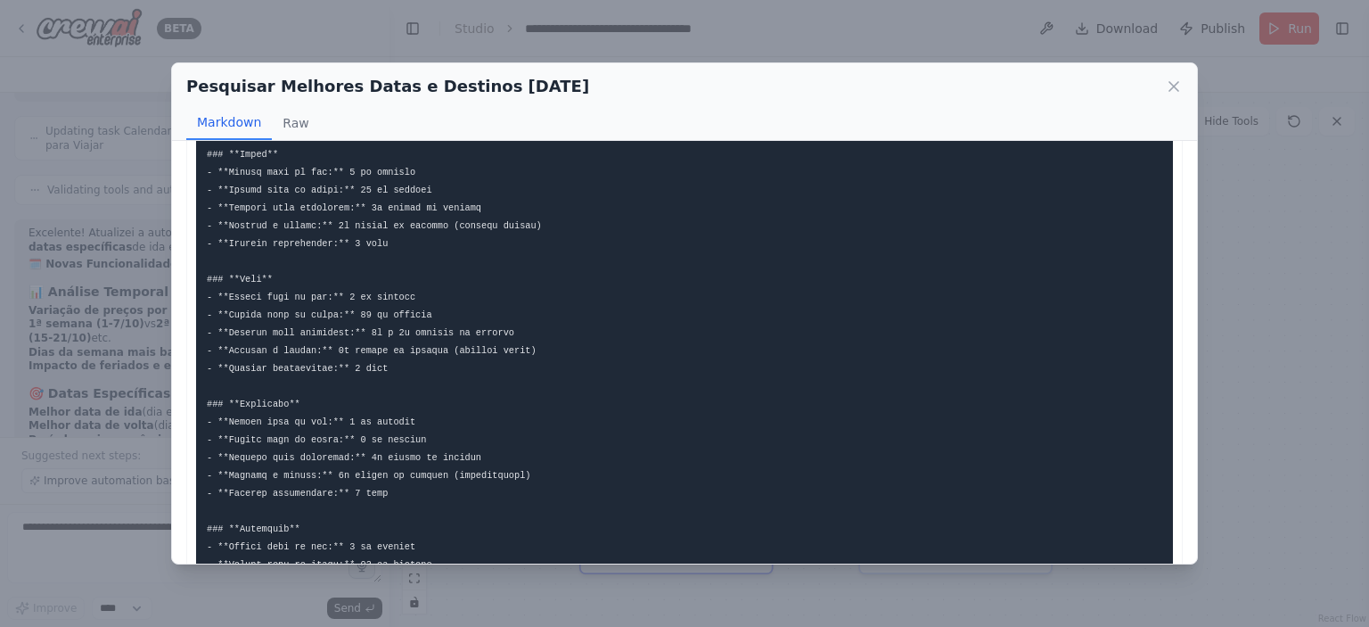
scroll to position [0, 0]
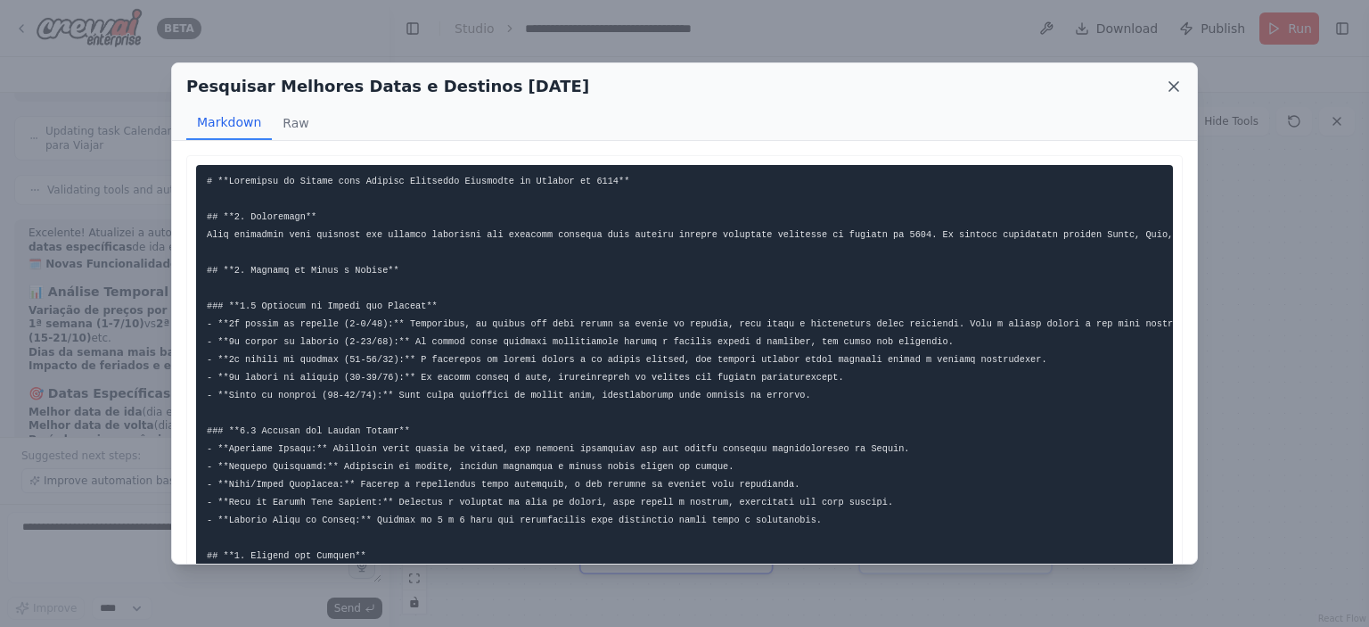
click at [1173, 89] on icon at bounding box center [1174, 87] width 18 height 18
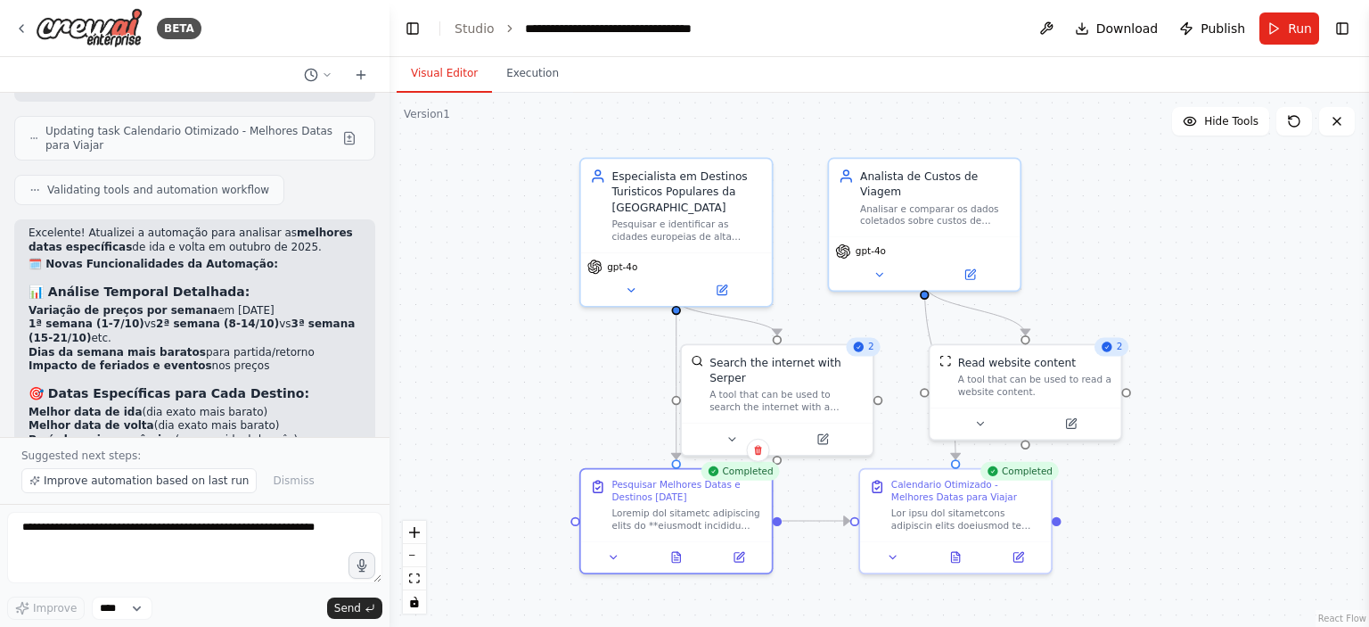
click at [1133, 304] on div ".deletable-edge-delete-btn { width: 20px; height: 20px; border: 0px solid #ffff…" at bounding box center [878, 360] width 979 height 534
